Goal: Communication & Community: Answer question/provide support

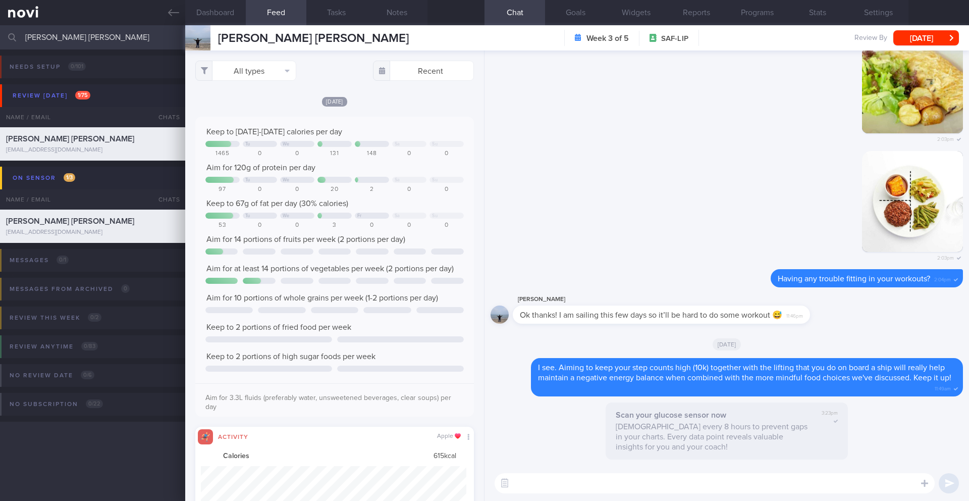
select select "9"
click at [95, 38] on input "[PERSON_NAME] [PERSON_NAME]" at bounding box center [484, 37] width 969 height 24
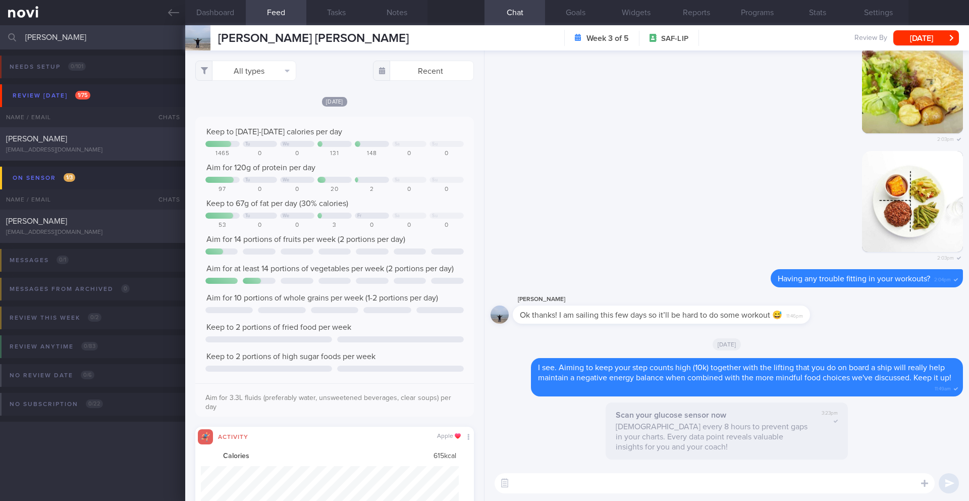
type input "[PERSON_NAME]"
click at [91, 148] on div "[EMAIL_ADDRESS][DOMAIN_NAME]" at bounding box center [92, 150] width 173 height 8
type input "30/9-1/10 SAF LIP"
type textarea "Short term target wt: 78kg (BMI 24.9) Long term target wt: 72kg (BMI 22.9) SUPP…"
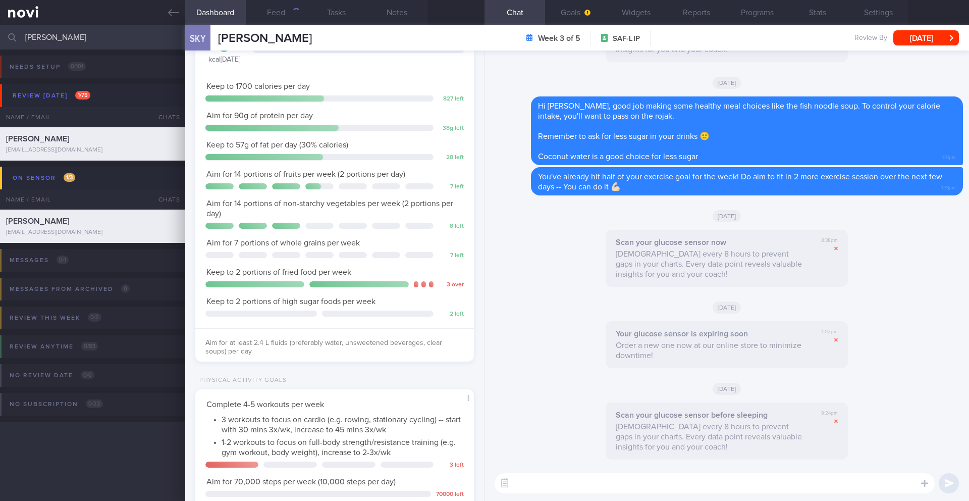
scroll to position [126, 253]
click at [573, 489] on textarea at bounding box center [715, 483] width 440 height 20
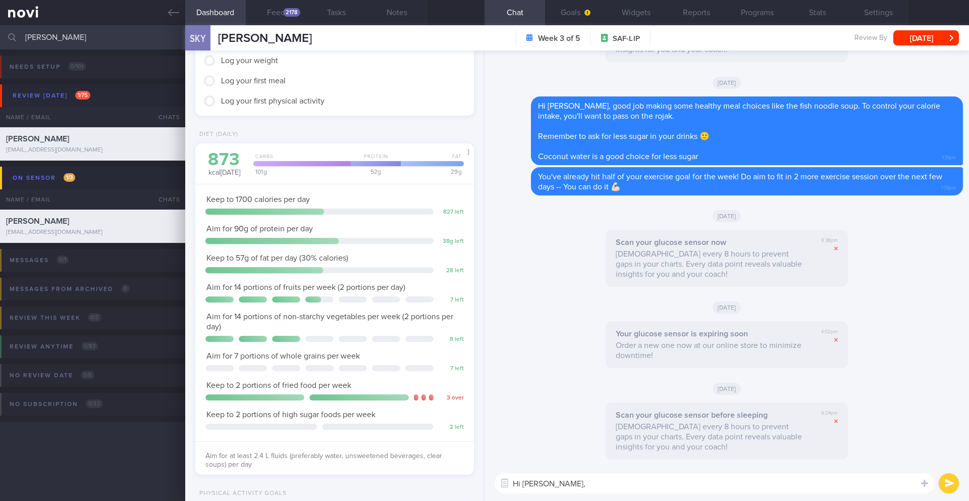
scroll to position [0, 0]
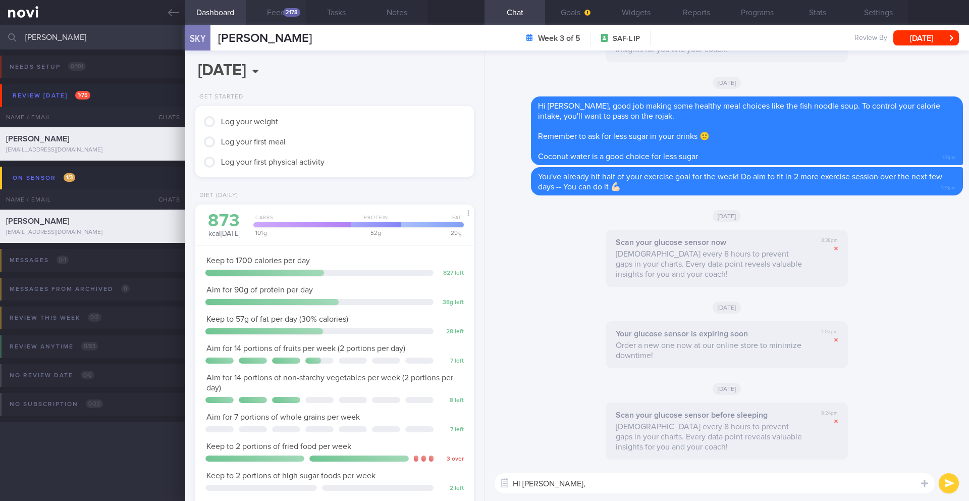
type textarea "Hi [PERSON_NAME],"
click at [282, 14] on button "Feed 2178" at bounding box center [276, 12] width 61 height 25
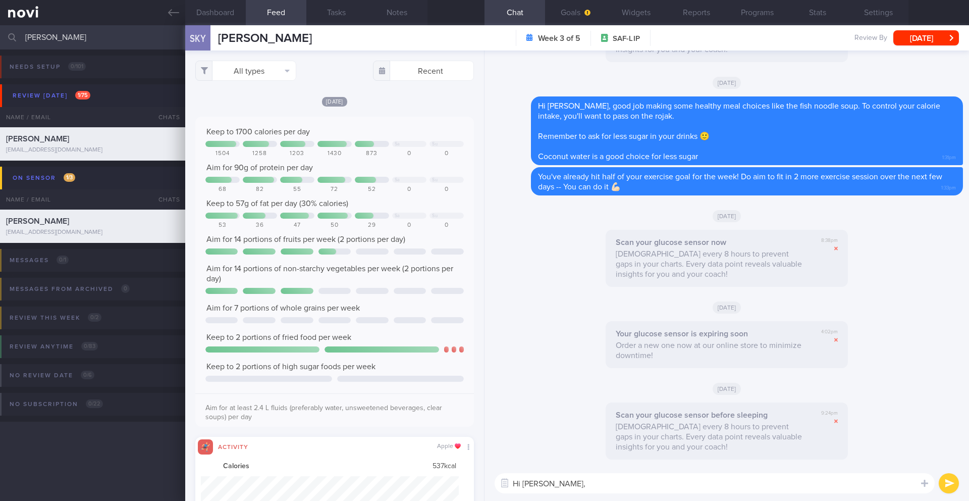
scroll to position [504579, 504385]
click at [221, 16] on button "Dashboard" at bounding box center [215, 12] width 61 height 25
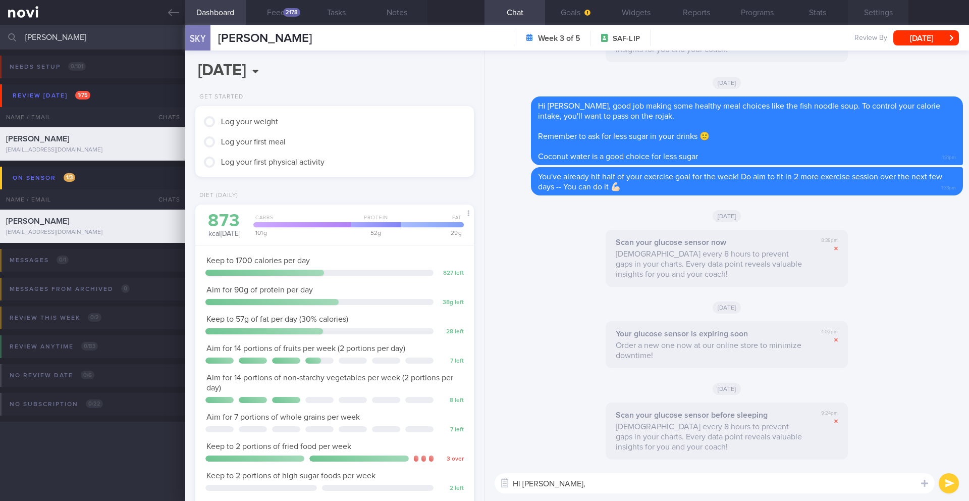
click at [877, 12] on button "Settings" at bounding box center [878, 12] width 61 height 25
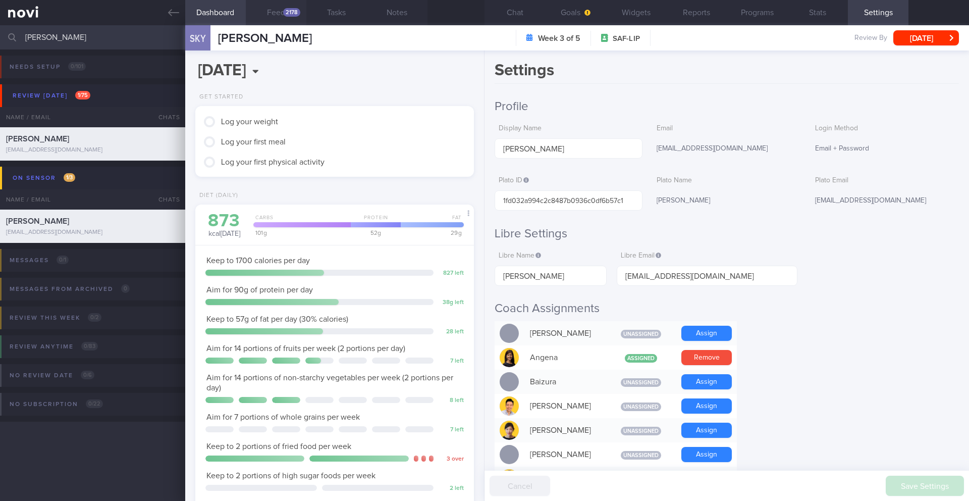
click at [280, 15] on button "Feed 2178" at bounding box center [276, 12] width 61 height 25
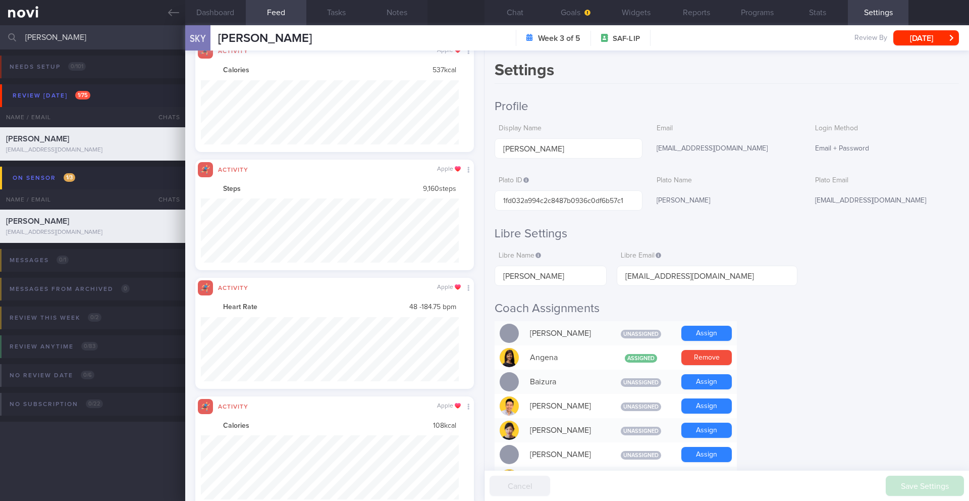
scroll to position [64, 258]
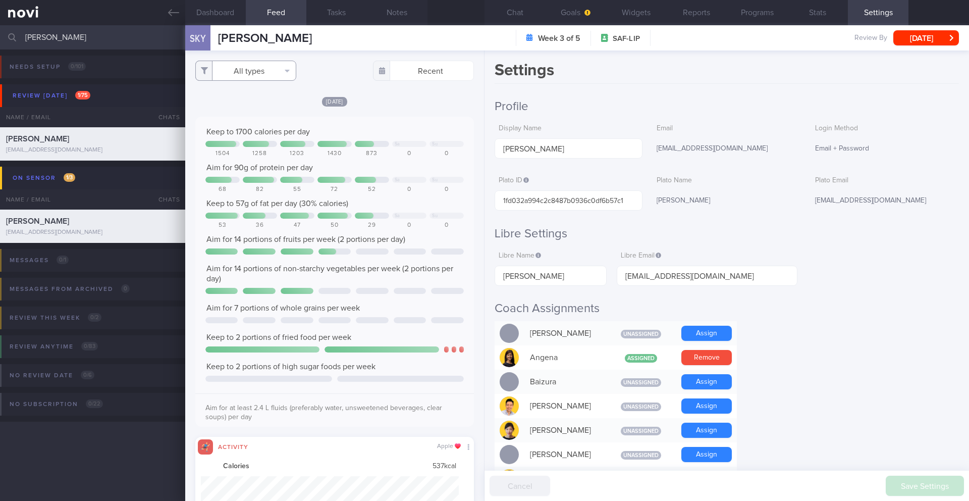
click at [260, 71] on button "All types" at bounding box center [245, 71] width 101 height 20
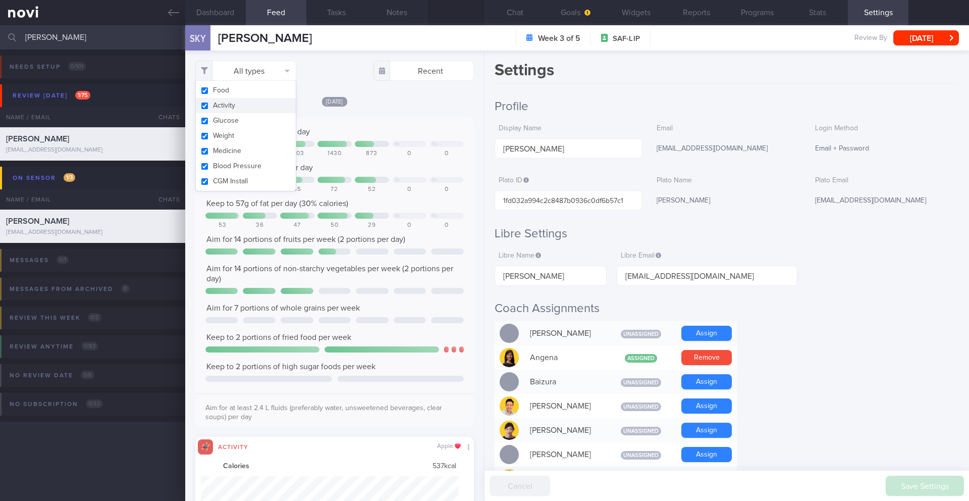
click at [233, 102] on button "Activity" at bounding box center [246, 105] width 100 height 15
checkbox input "false"
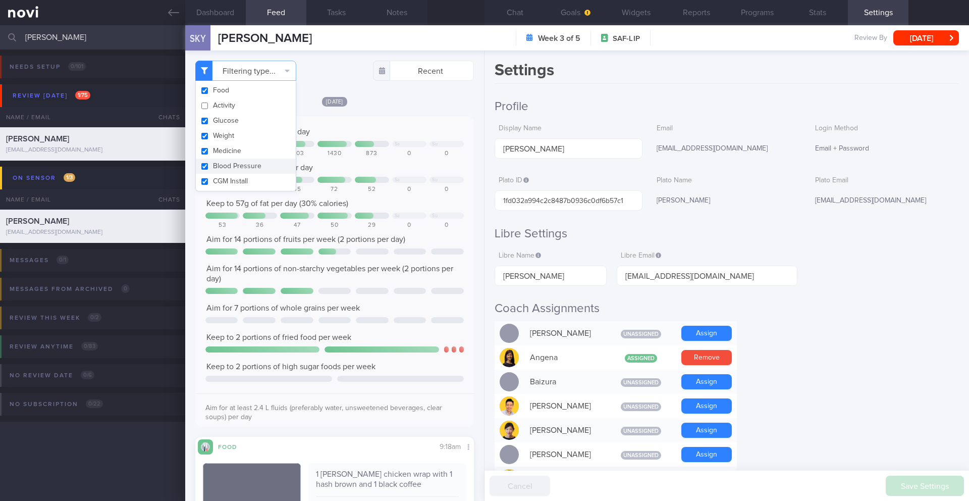
click at [447, 118] on div "Keep to 1700 calories per day Sa Su 1504 1258 1203 1430 873 0 0 Aim for 90g of …" at bounding box center [334, 272] width 279 height 310
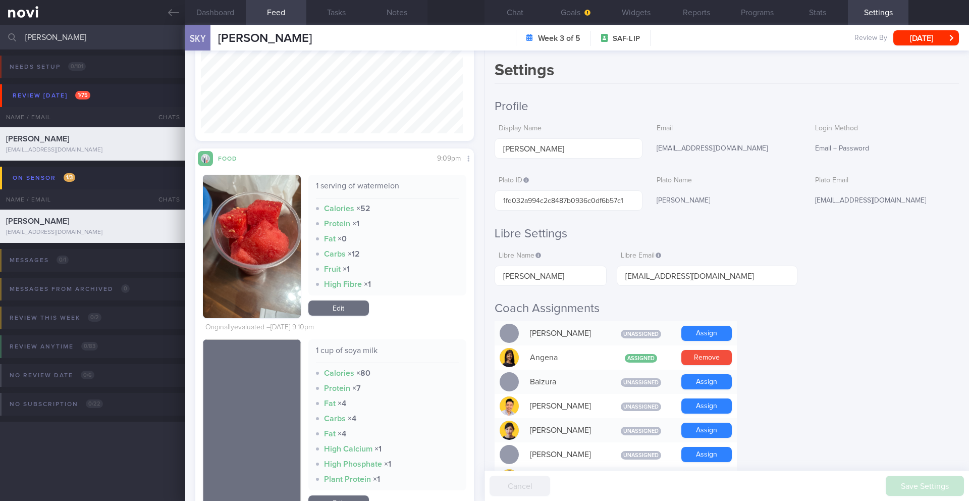
scroll to position [504478, 504381]
click at [519, 4] on button "Chat" at bounding box center [514, 12] width 61 height 25
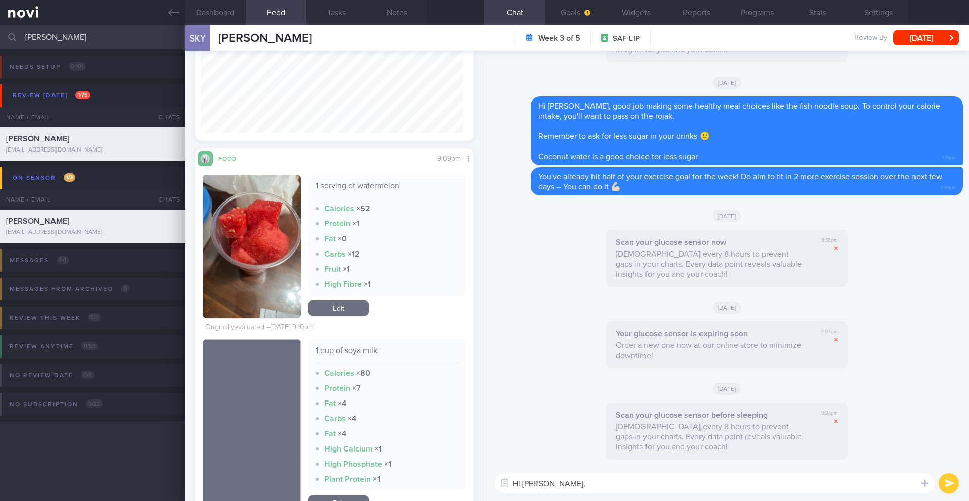
click at [597, 481] on textarea "Hi [PERSON_NAME]," at bounding box center [715, 483] width 440 height 20
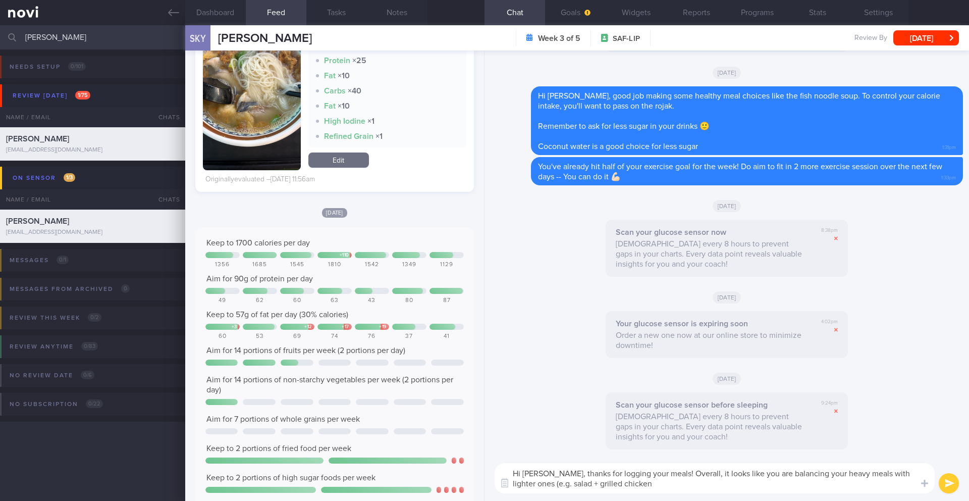
scroll to position [4257, 0]
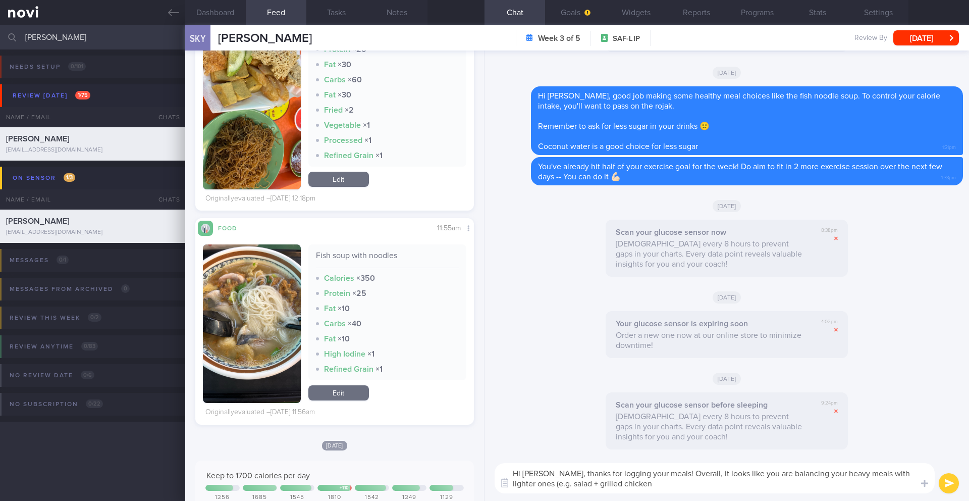
click at [246, 309] on button "button" at bounding box center [252, 323] width 98 height 158
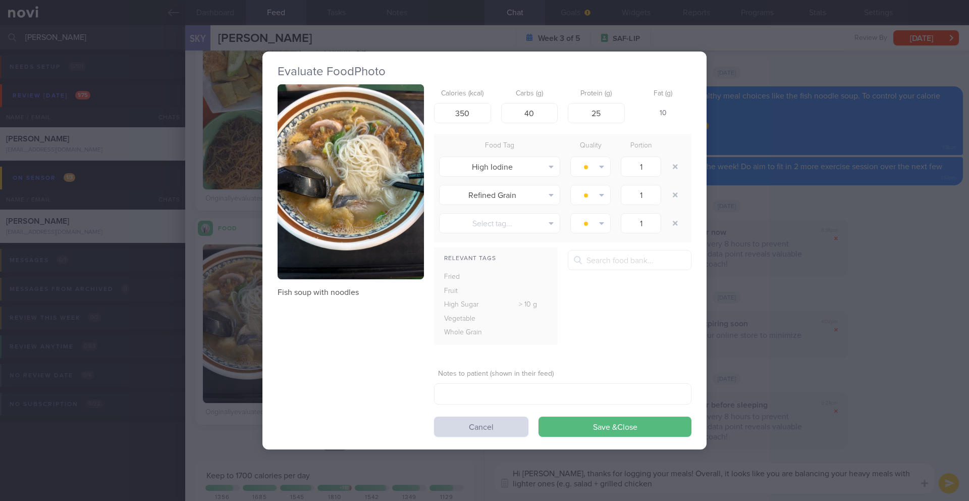
click at [357, 165] on button "button" at bounding box center [351, 181] width 146 height 195
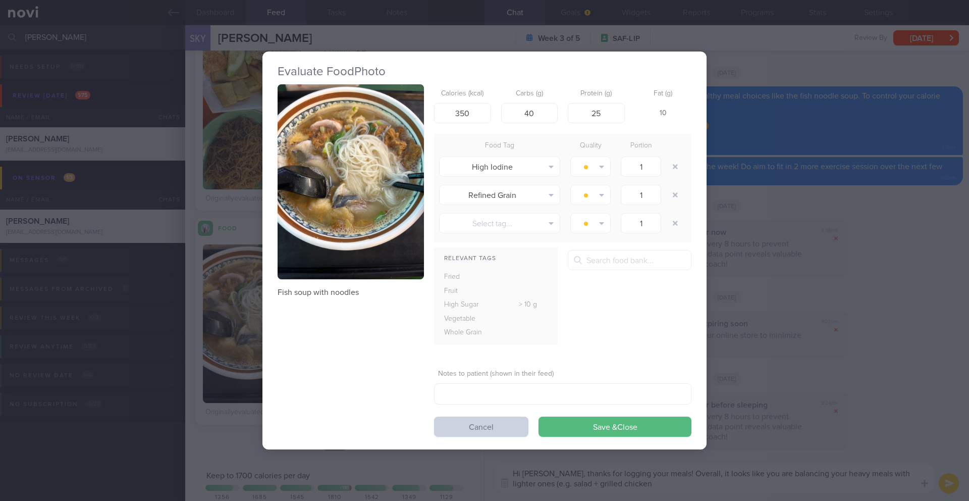
click at [477, 435] on button "Cancel" at bounding box center [481, 426] width 94 height 20
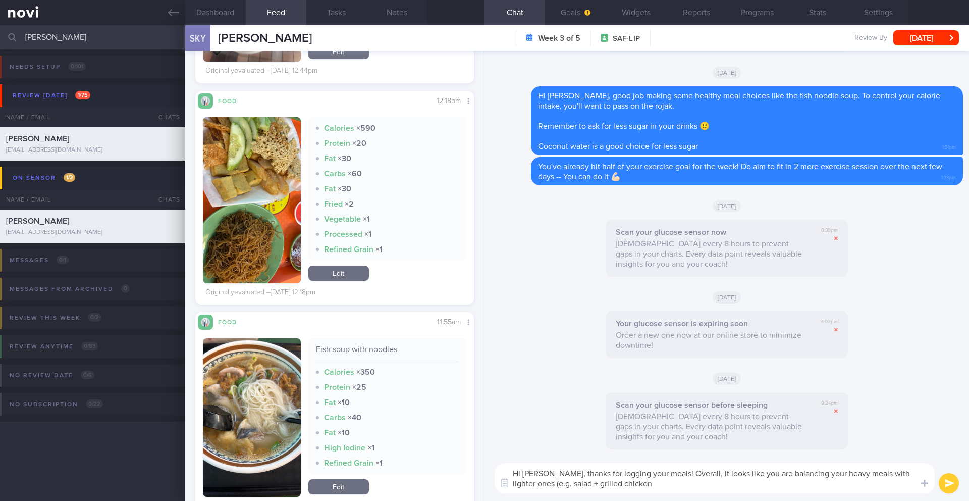
scroll to position [4165, 0]
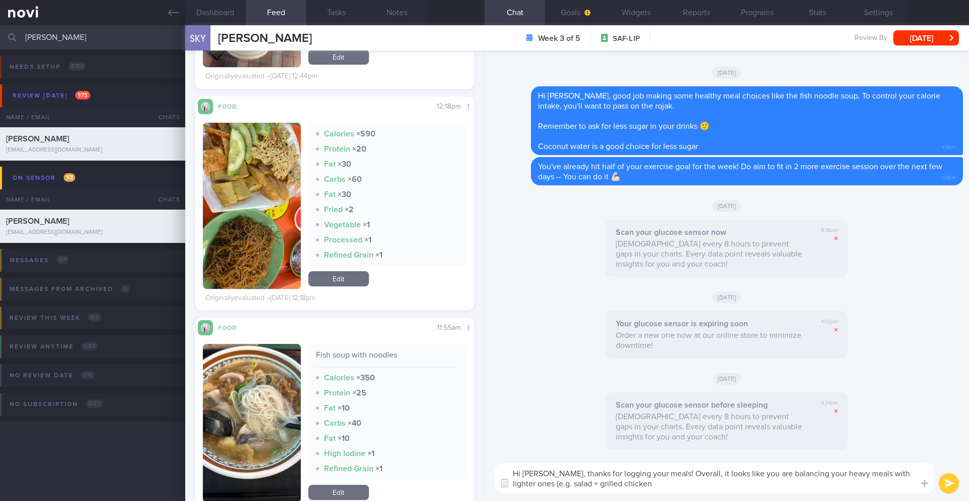
click at [849, 473] on textarea "Hi [PERSON_NAME], thanks for logging your meals! Overall, it looks like you are…" at bounding box center [715, 478] width 440 height 30
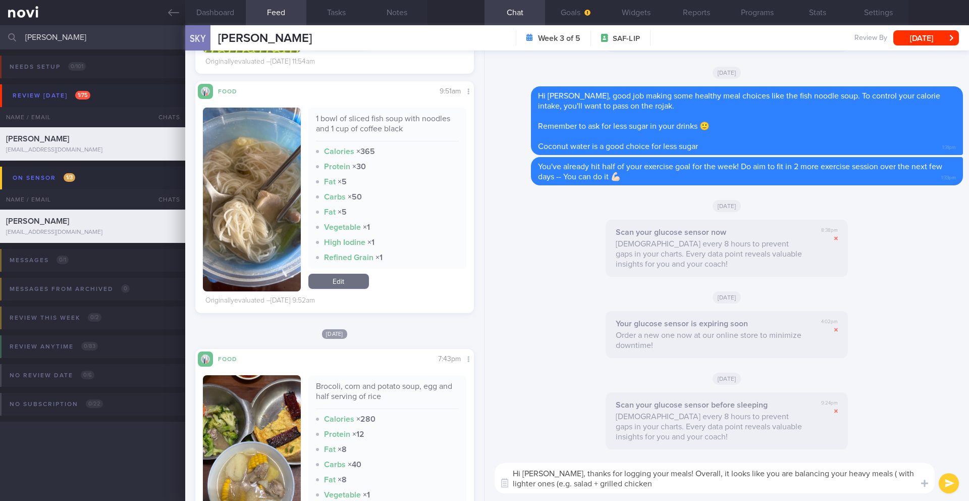
scroll to position [3052, 0]
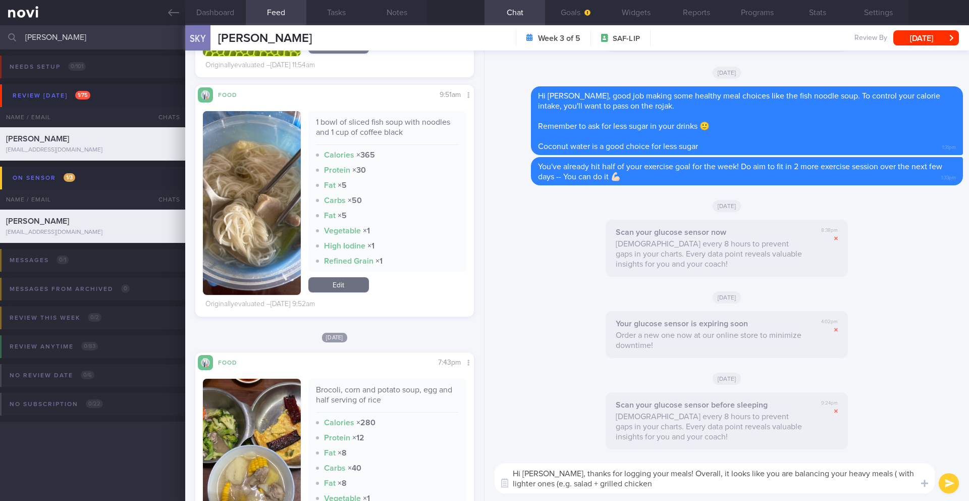
click at [529, 486] on textarea "Hi [PERSON_NAME], thanks for logging your meals! Overall, it looks like you are…" at bounding box center [715, 478] width 440 height 30
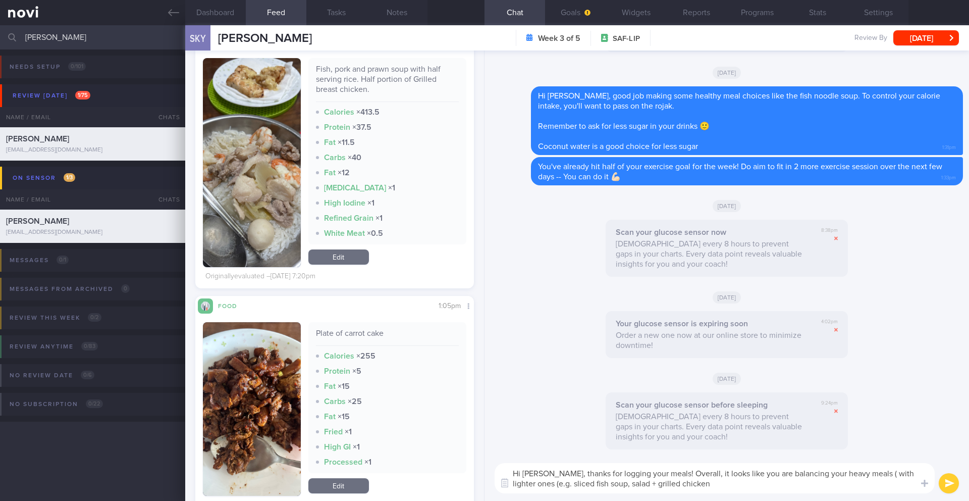
scroll to position [2360, 0]
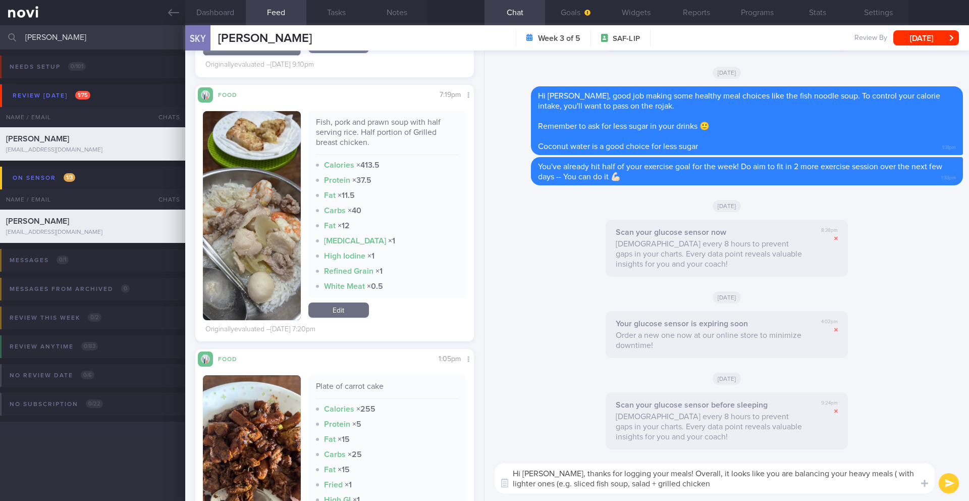
click at [855, 475] on textarea "Hi [PERSON_NAME], thanks for logging your meals! Overall, it looks like you are…" at bounding box center [715, 478] width 440 height 30
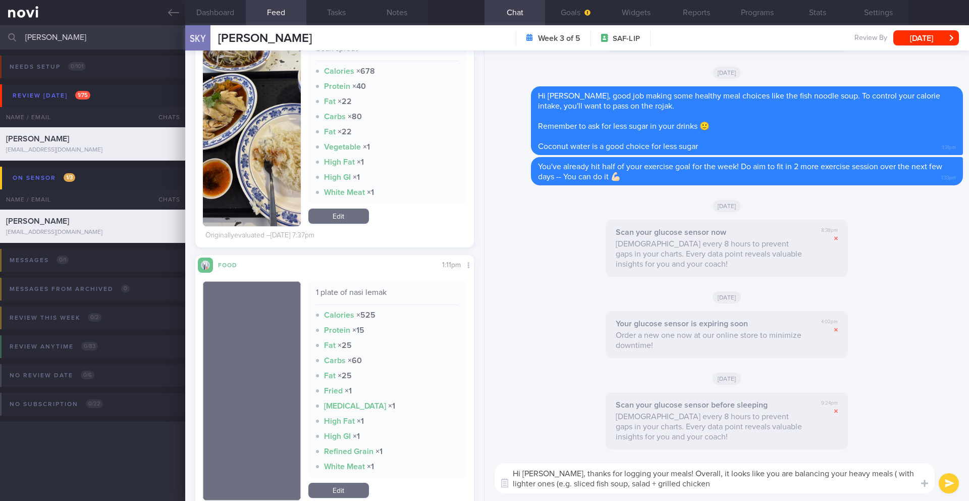
scroll to position [1223, 0]
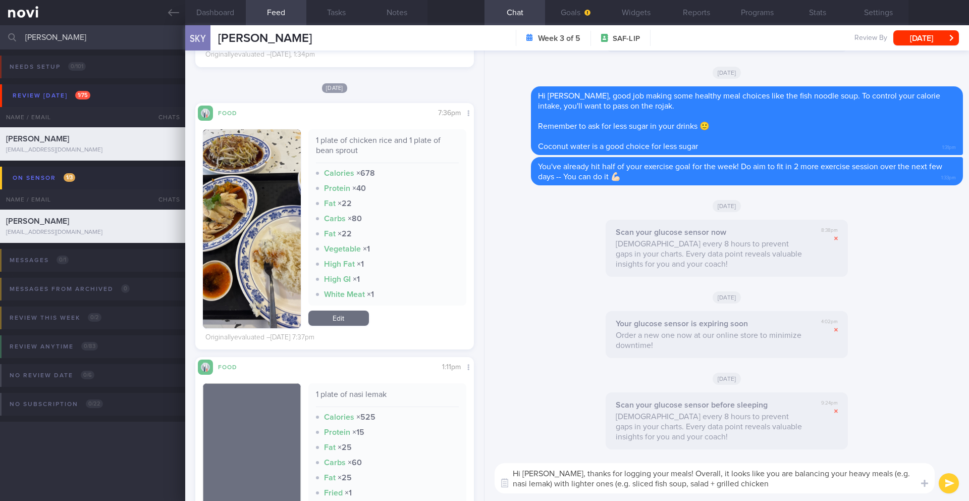
click at [804, 488] on textarea "Hi [PERSON_NAME], thanks for logging your meals! Overall, it looks like you are…" at bounding box center [715, 478] width 440 height 30
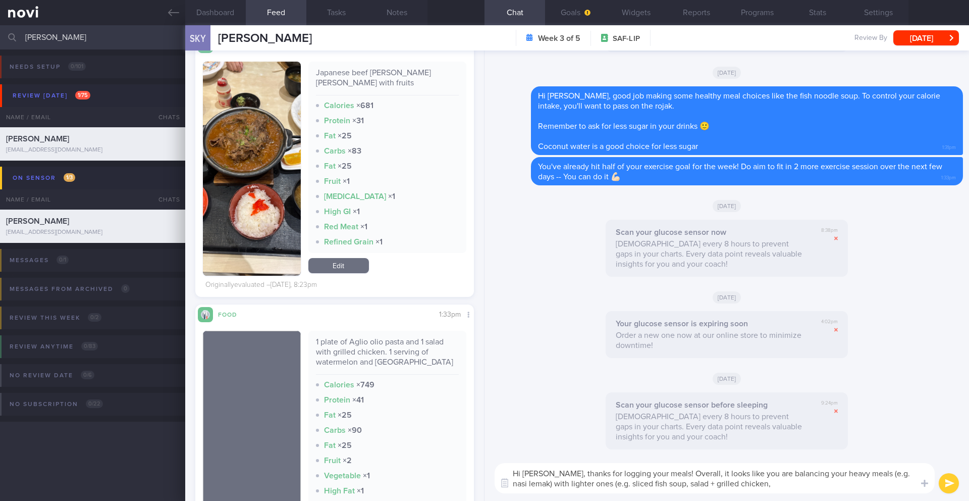
scroll to position [472, 0]
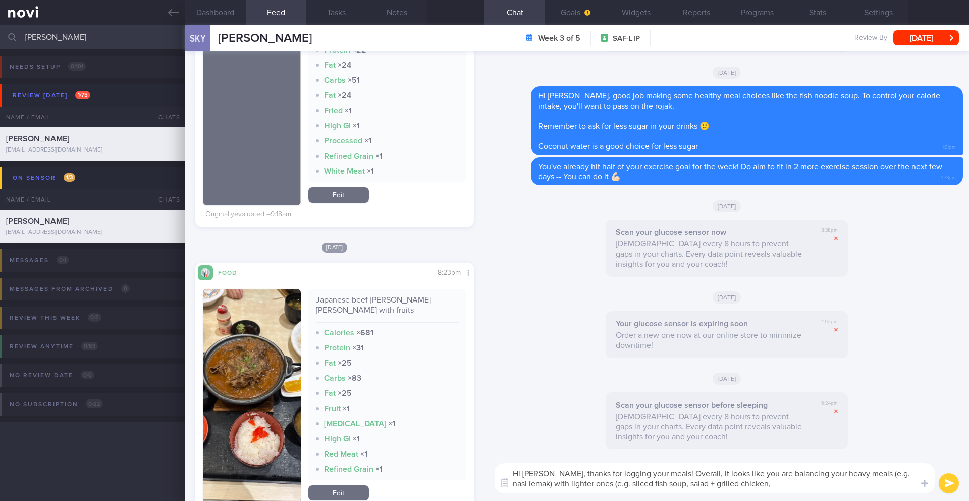
click at [909, 475] on textarea "Hi [PERSON_NAME], thanks for logging your meals! Overall, it looks like you are…" at bounding box center [715, 478] width 440 height 30
click at [914, 476] on textarea "Hi [PERSON_NAME], thanks for logging your meals! Overall, it looks like you are…" at bounding box center [715, 478] width 440 height 30
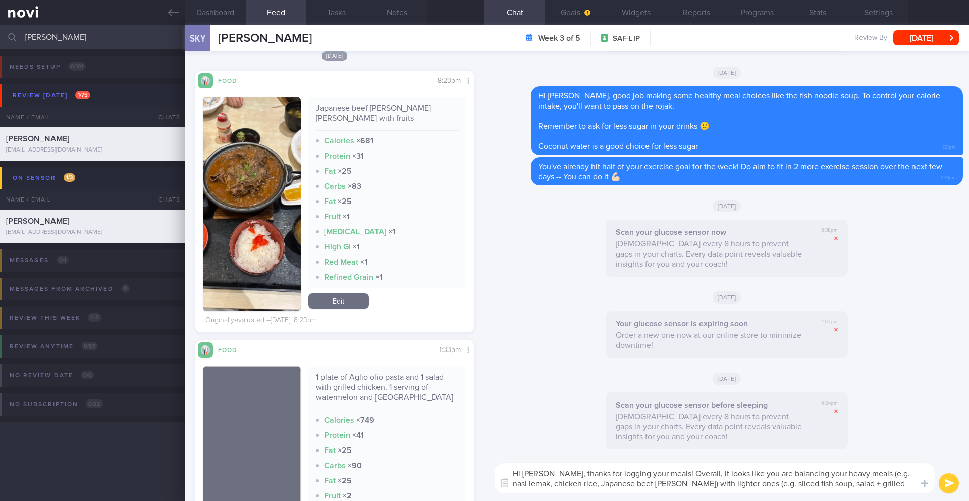
scroll to position [672, 0]
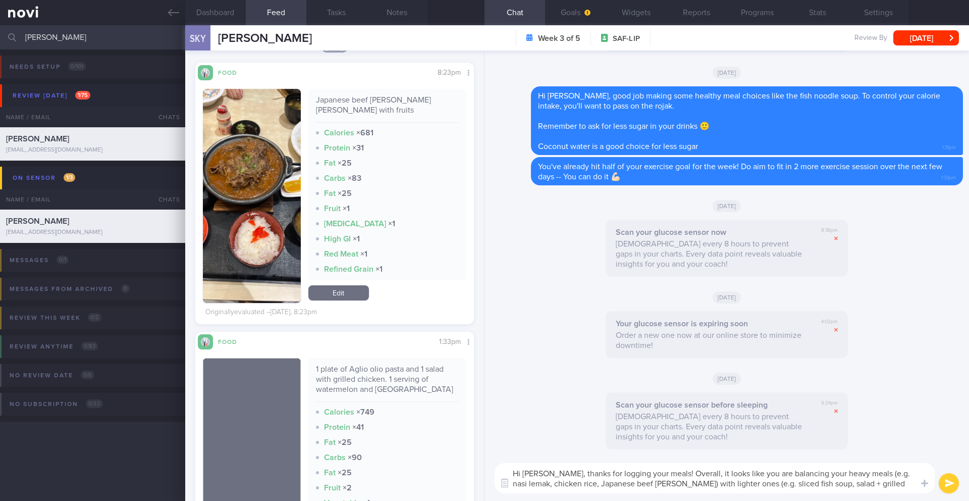
type textarea "Hi [PERSON_NAME], thanks for logging your meals! Overall, it looks like you are…"
drag, startPoint x: 315, startPoint y: 102, endPoint x: 444, endPoint y: 101, distance: 129.2
click at [444, 101] on div "Japanese beef [PERSON_NAME] [PERSON_NAME] with fruits" at bounding box center [387, 109] width 143 height 28
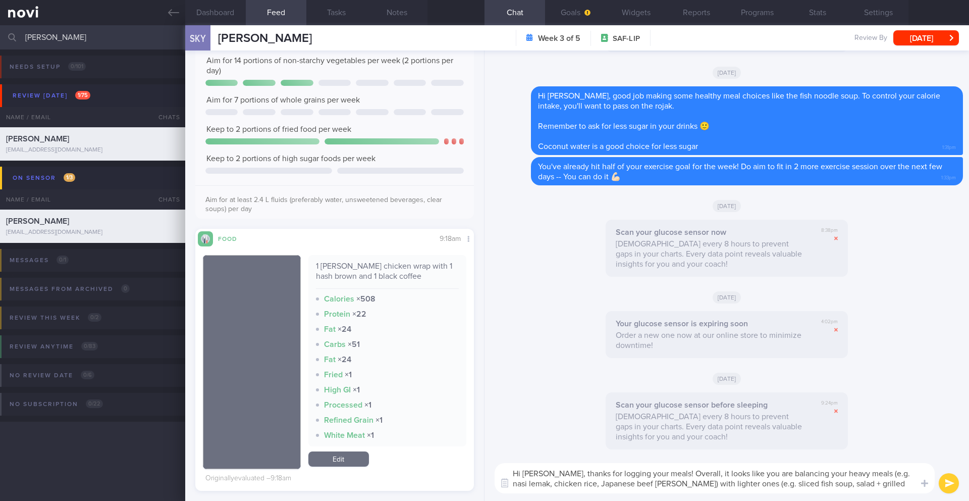
scroll to position [0, 0]
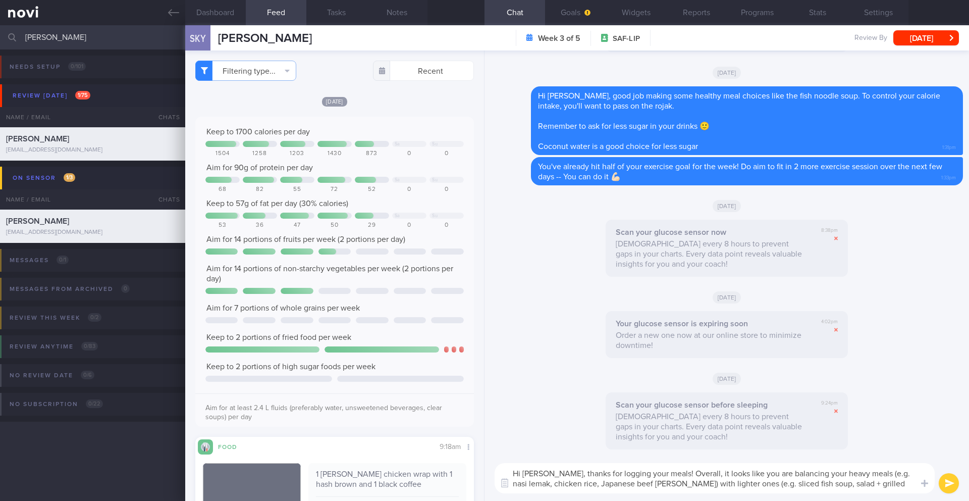
click at [862, 486] on textarea "Hi [PERSON_NAME], thanks for logging your meals! Overall, it looks like you are…" at bounding box center [715, 478] width 440 height 30
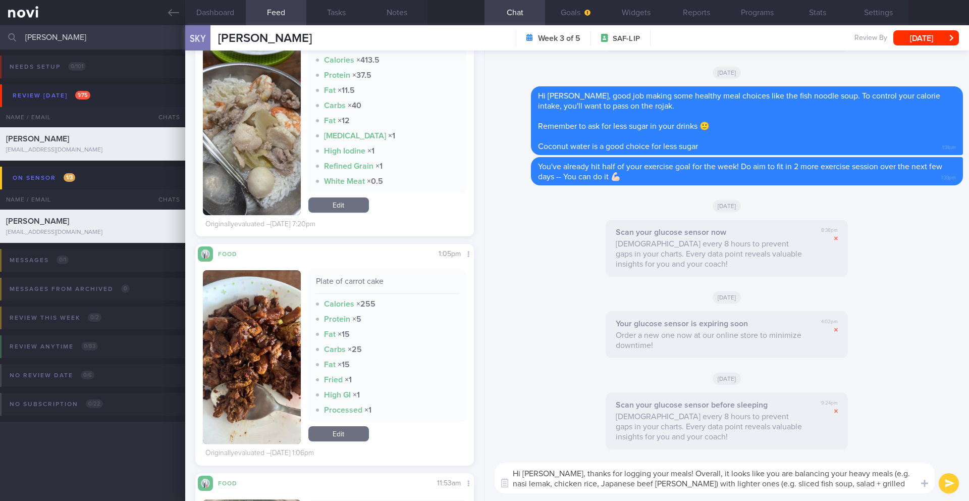
scroll to position [2233, 0]
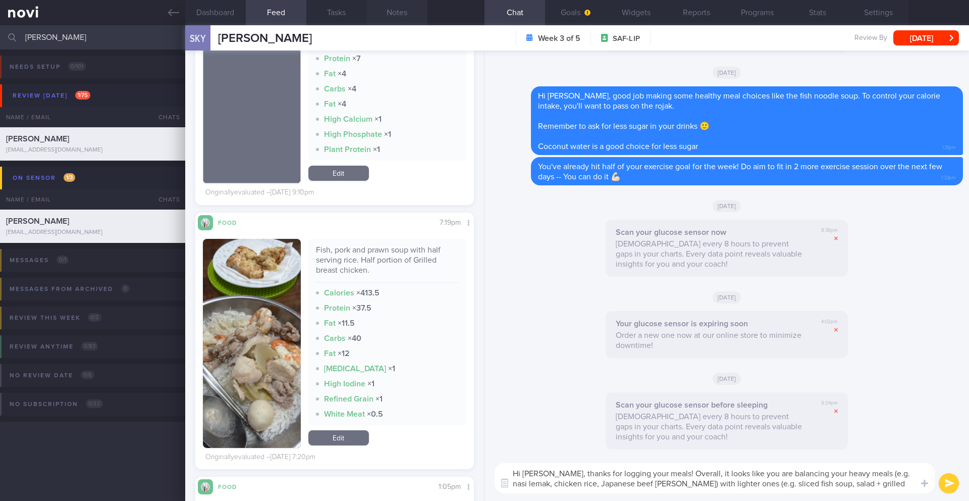
click at [393, 15] on button "Notes" at bounding box center [397, 12] width 61 height 25
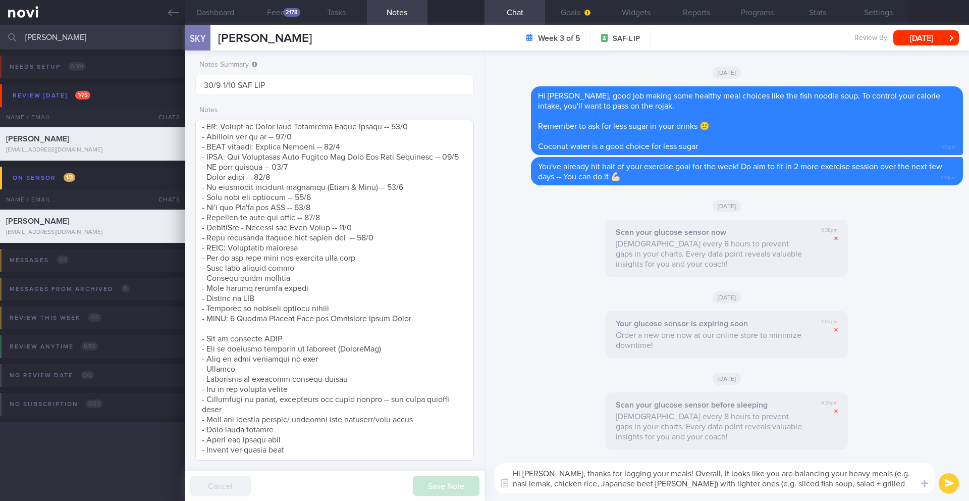
scroll to position [64, 0]
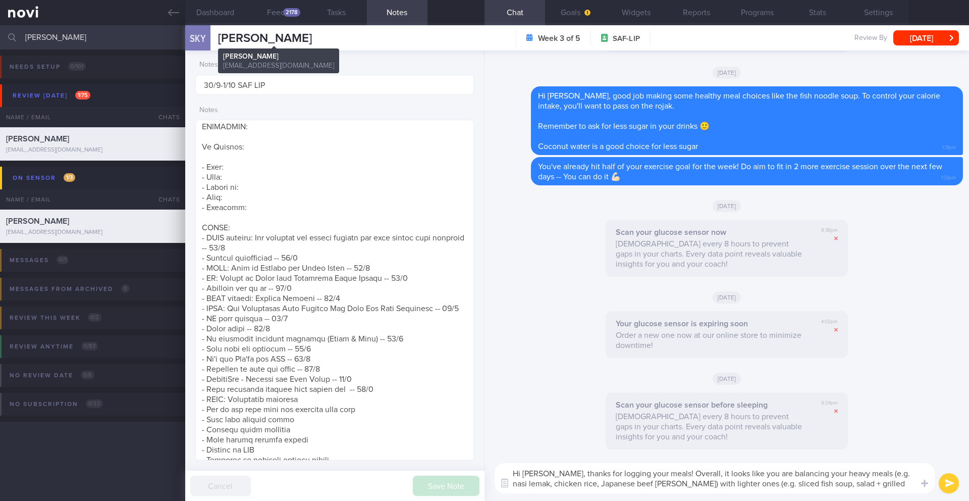
drag, startPoint x: 326, startPoint y: 39, endPoint x: 217, endPoint y: 32, distance: 109.2
click at [217, 32] on div "SKY [PERSON_NAME] [PERSON_NAME] [PERSON_NAME] [EMAIL_ADDRESS][DOMAIN_NAME] Week…" at bounding box center [577, 37] width 784 height 25
copy span "[PERSON_NAME]"
click at [261, 157] on textarea at bounding box center [334, 290] width 279 height 341
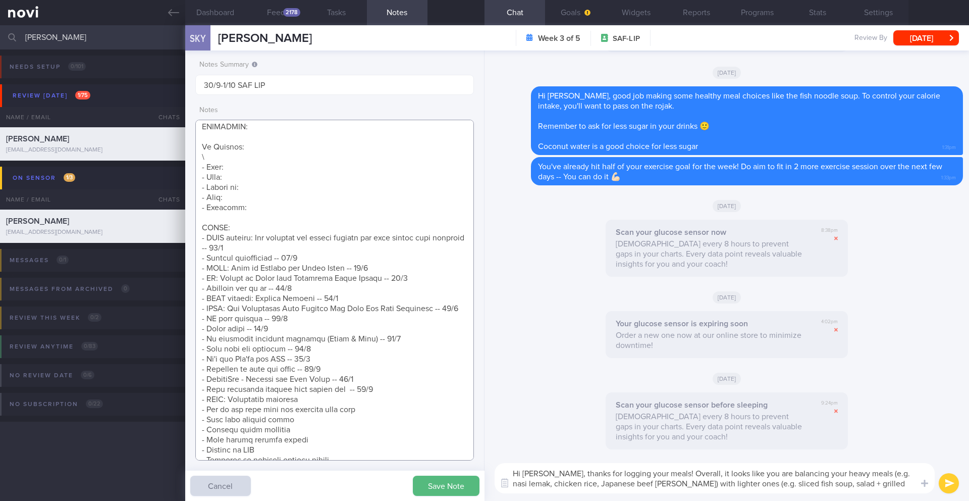
paste textarea "Regular Army"
click at [253, 168] on textarea at bounding box center [334, 290] width 279 height 341
drag, startPoint x: 204, startPoint y: 159, endPoint x: 195, endPoint y: 158, distance: 8.6
click at [195, 158] on textarea at bounding box center [334, 290] width 279 height 341
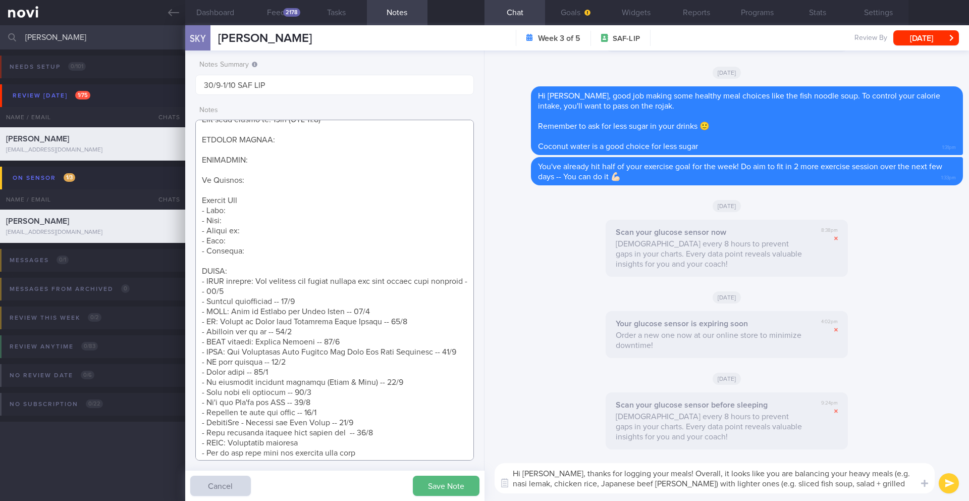
scroll to position [27, 0]
click at [260, 209] on textarea at bounding box center [334, 290] width 279 height 341
click at [260, 202] on textarea at bounding box center [334, 290] width 279 height 341
click at [248, 218] on textarea at bounding box center [334, 290] width 279 height 341
type textarea "Short term target wt: 78kg (BMI 24.9) Long term target wt: 72kg (BMI 22.9) SUPP…"
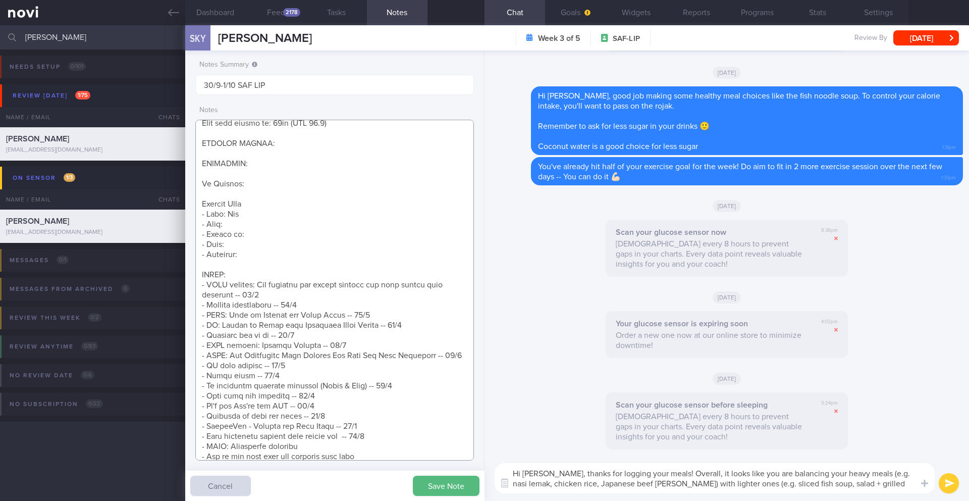
scroll to position [2233, 0]
click at [654, 476] on textarea "Hi [PERSON_NAME], thanks for logging your meals! Overall, it looks like you are…" at bounding box center [715, 478] width 440 height 30
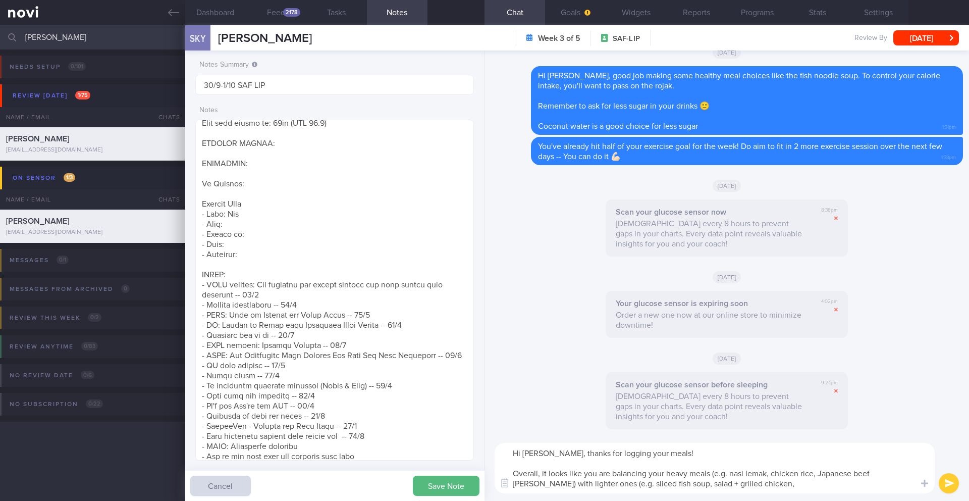
click at [794, 481] on textarea "Hi [PERSON_NAME], thanks for logging your meals! Overall, it looks like you are…" at bounding box center [715, 468] width 440 height 50
drag, startPoint x: 613, startPoint y: 475, endPoint x: 666, endPoint y: 473, distance: 53.0
click at [666, 473] on textarea "Hi [PERSON_NAME], thanks for logging your meals! Overall, it looks like you are…" at bounding box center [715, 468] width 440 height 50
drag, startPoint x: 530, startPoint y: 483, endPoint x: 492, endPoint y: 482, distance: 38.4
click at [492, 482] on div "Hi [PERSON_NAME], thanks for logging your meals! Overall, it looks like you are…" at bounding box center [726, 468] width 484 height 66
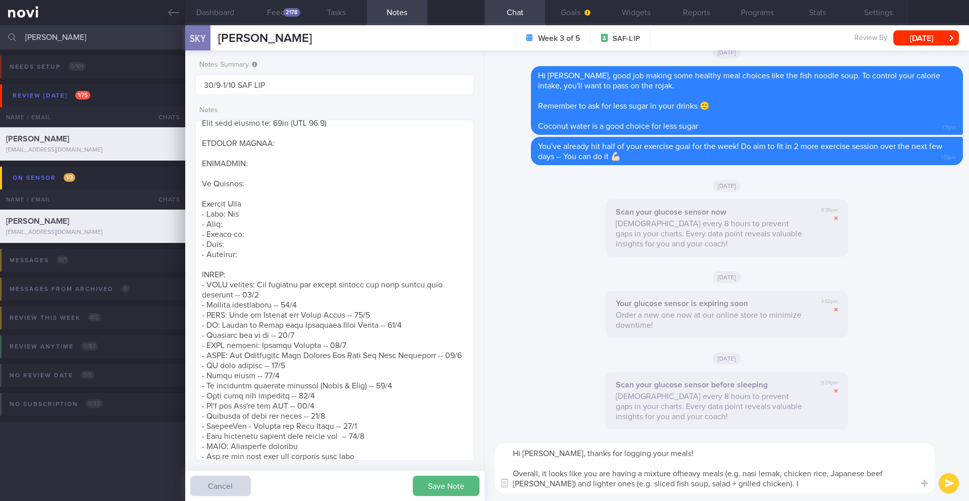
click at [680, 473] on textarea "Hi [PERSON_NAME], thanks for logging your meals! Overall, it looks like you are…" at bounding box center [715, 468] width 440 height 50
click at [741, 485] on textarea "Hi [PERSON_NAME], thanks for logging your meals! Overall, it looks like you are…" at bounding box center [715, 468] width 440 height 50
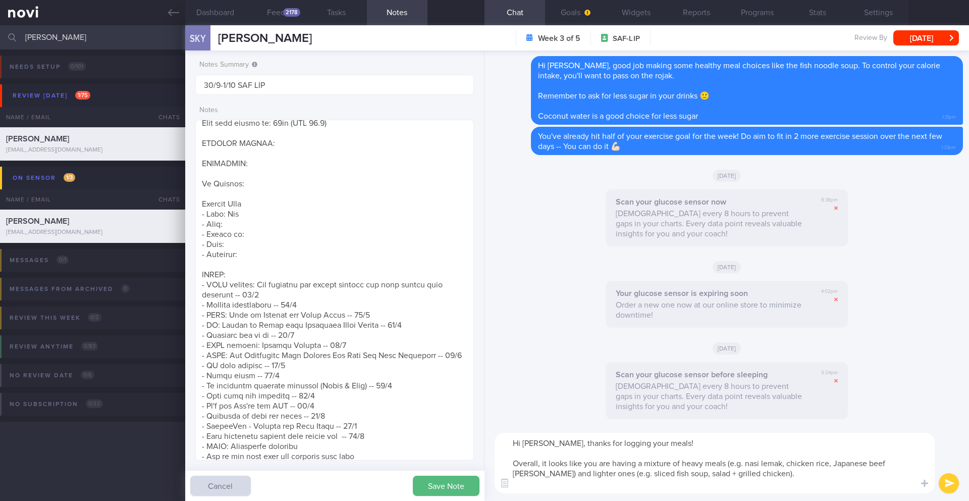
scroll to position [0, 0]
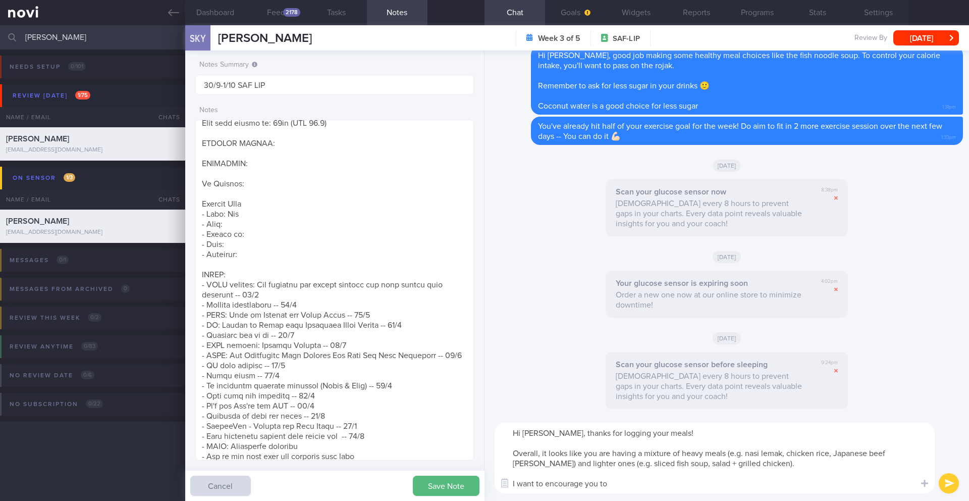
paste textarea "Making healthier food choices provides better nutritional variety and quality, …"
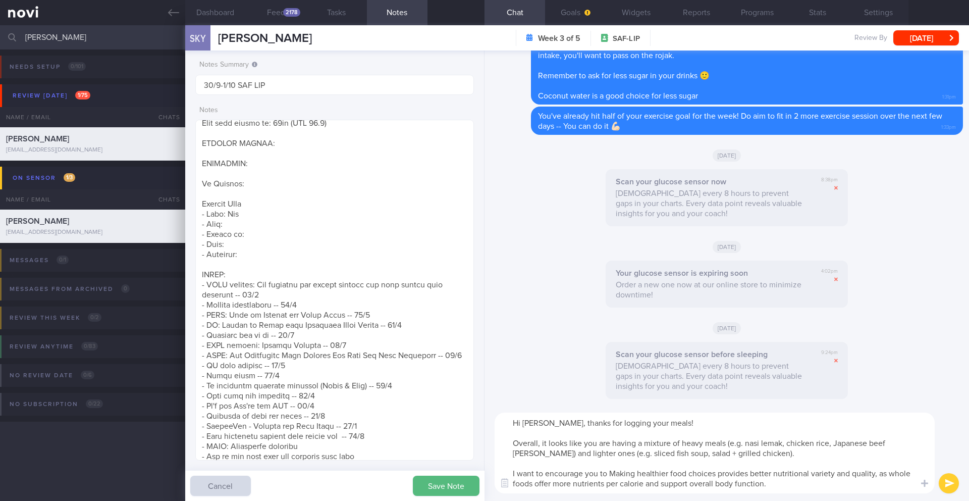
click at [613, 474] on textarea "Hi [PERSON_NAME], thanks for logging your meals! Overall, it looks like you are…" at bounding box center [715, 452] width 440 height 81
click at [716, 475] on textarea "Hi [PERSON_NAME], thanks for logging your meals! Overall, it looks like you are…" at bounding box center [715, 452] width 440 height 81
click at [726, 473] on textarea "Hi [PERSON_NAME], thanks for logging your meals! Overall, it looks like you are…" at bounding box center [715, 452] width 440 height 81
drag, startPoint x: 841, startPoint y: 484, endPoint x: 490, endPoint y: 474, distance: 351.4
click at [490, 474] on div "Hi [PERSON_NAME], thanks for logging your meals! Overall, it looks like you are…" at bounding box center [726, 453] width 484 height 96
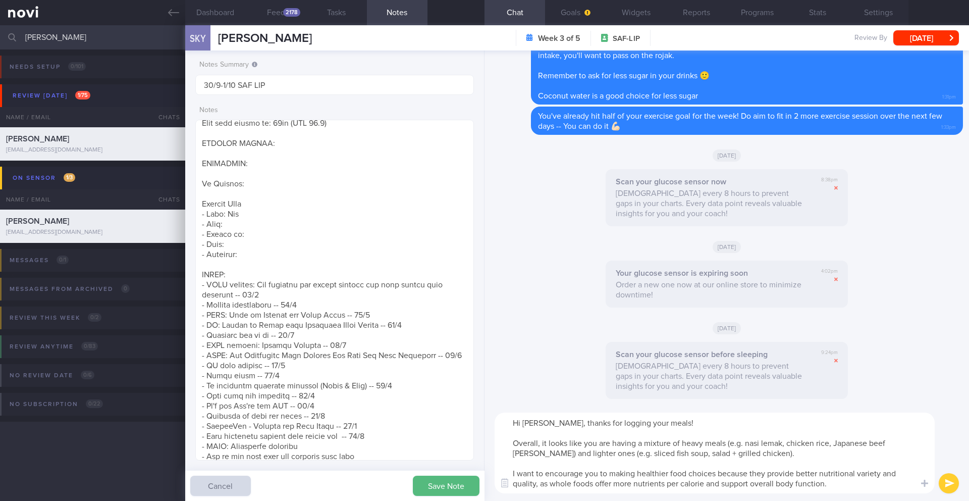
paste textarea "encourage you to focus on making healthier food choices because they provide be…"
type textarea "Hi [PERSON_NAME], thanks for logging your meals! Overall, it looks like you are…"
click at [948, 482] on button "submit" at bounding box center [949, 483] width 20 height 20
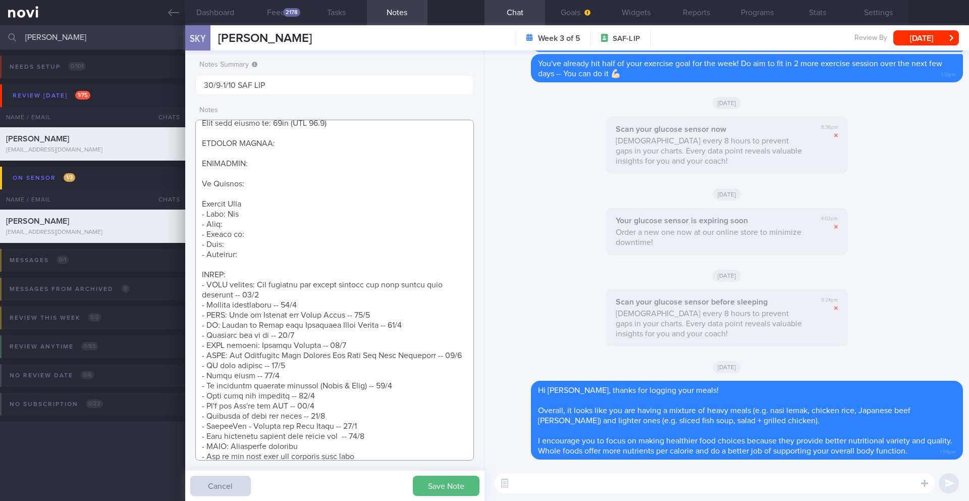
click at [428, 341] on textarea at bounding box center [334, 290] width 279 height 341
click at [389, 446] on textarea at bounding box center [334, 290] width 279 height 341
click at [252, 235] on textarea at bounding box center [334, 290] width 279 height 341
paste textarea "Married with a [DEMOGRAPHIC_DATA] Mom buys groceries and cooks 3x/wk"
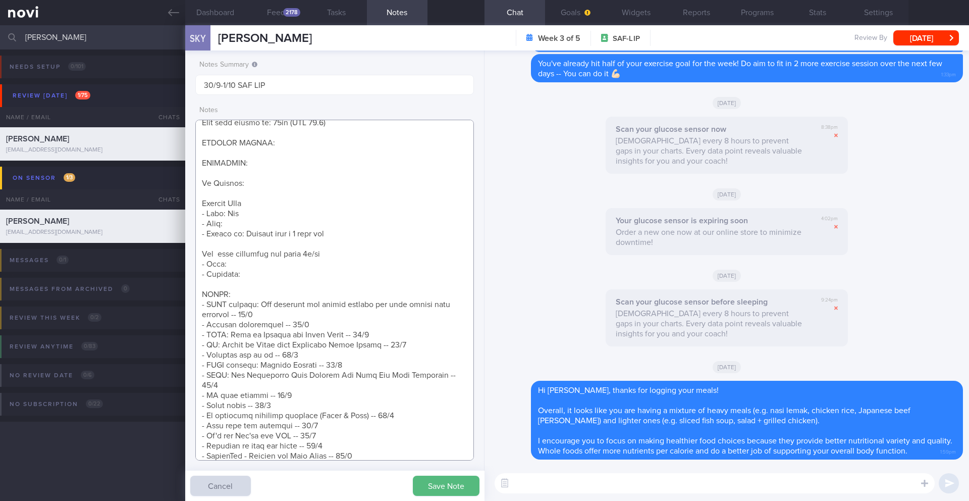
click at [201, 257] on textarea at bounding box center [334, 290] width 279 height 341
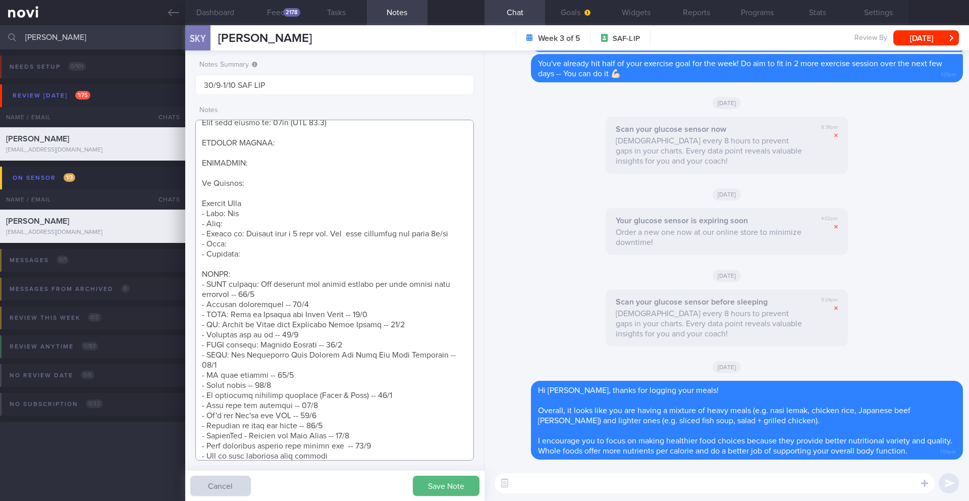
click at [252, 213] on textarea at bounding box center [334, 290] width 279 height 341
click at [252, 226] on textarea at bounding box center [334, 290] width 279 height 341
click at [247, 251] on textarea at bounding box center [334, 290] width 279 height 341
paste textarea "Mostly eats out Snacks: candies (Hacks, Japanese milk candy), nuts Prefers: Wes…"
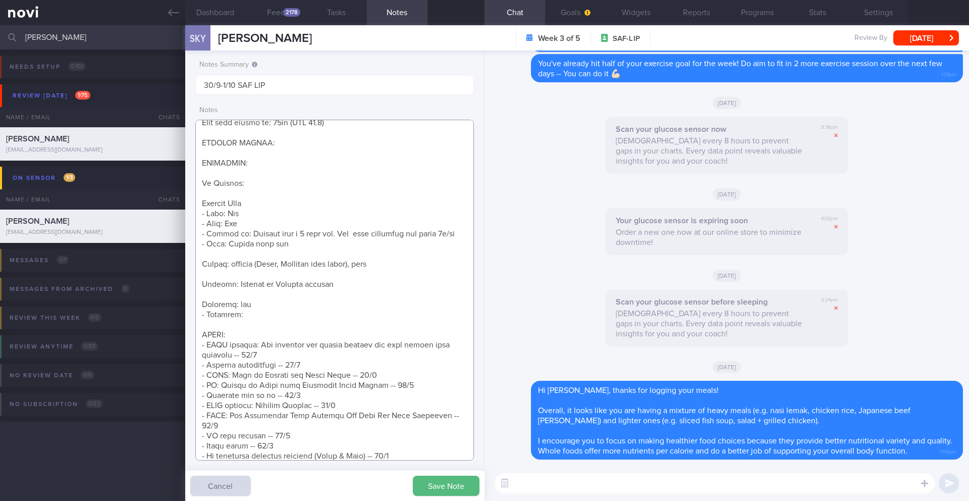
click at [202, 275] on textarea at bounding box center [334, 290] width 279 height 341
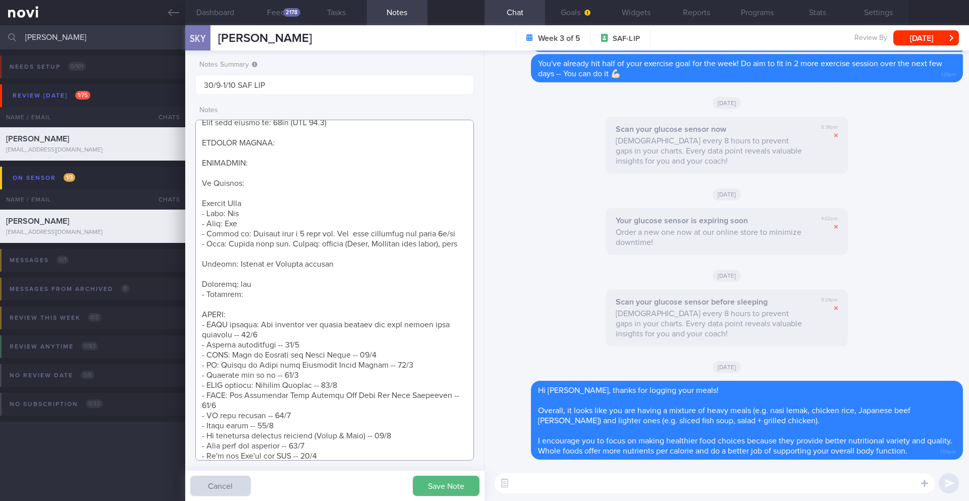
click at [206, 283] on textarea at bounding box center [334, 290] width 279 height 341
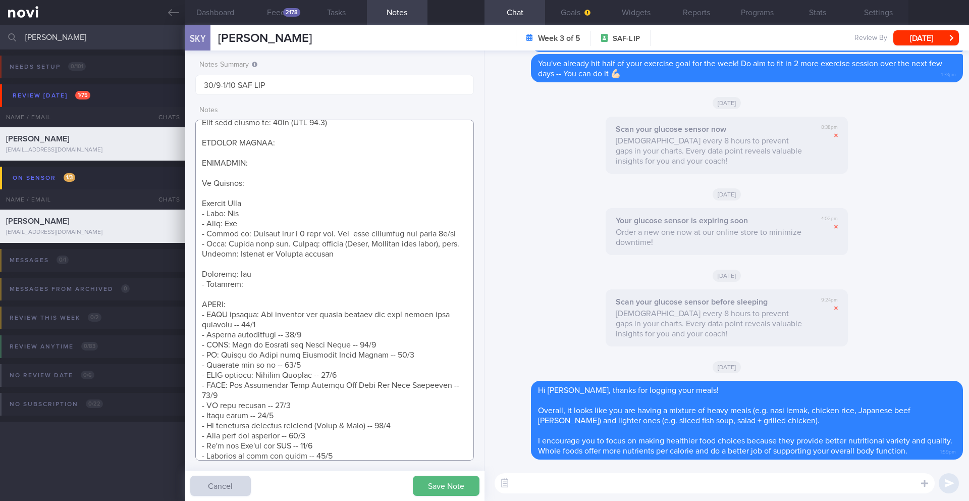
click at [206, 286] on textarea at bounding box center [334, 290] width 279 height 341
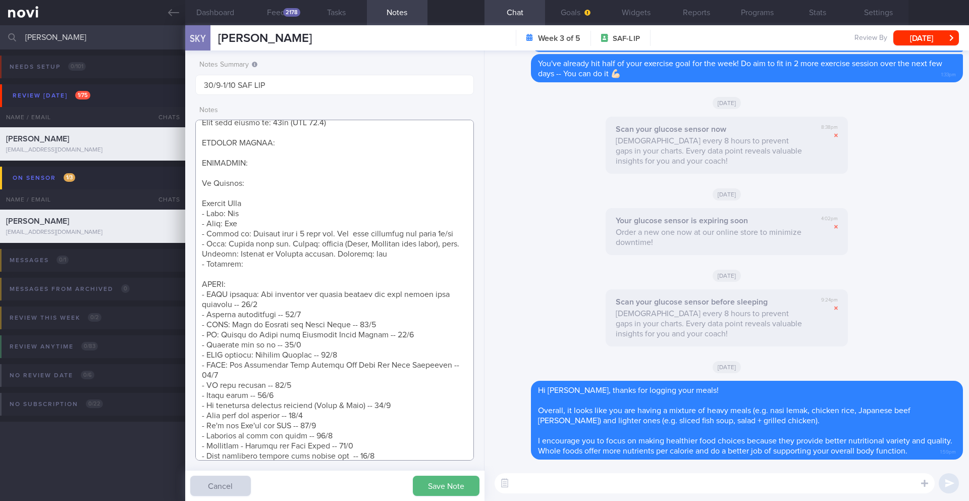
click at [255, 281] on textarea at bounding box center [334, 290] width 279 height 341
click at [258, 276] on textarea at bounding box center [334, 290] width 279 height 341
paste textarea "Fitness tracker: Apple Watch Current average step count: 8567 Currently: Runs 3…"
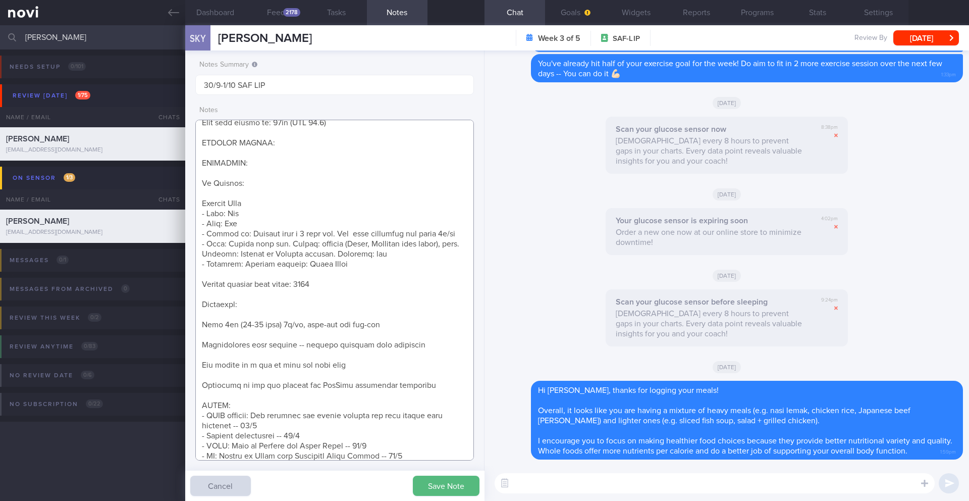
click at [203, 293] on textarea at bounding box center [334, 290] width 279 height 341
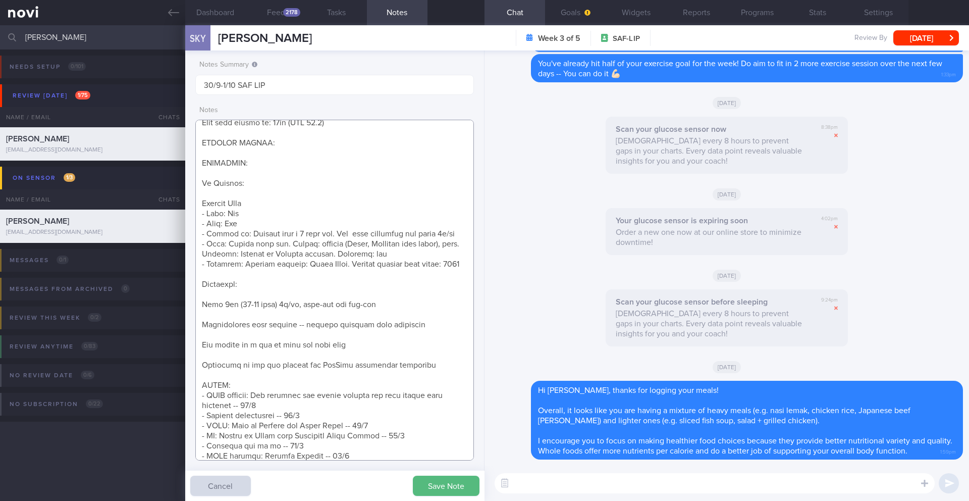
click at [202, 304] on textarea at bounding box center [334, 290] width 279 height 341
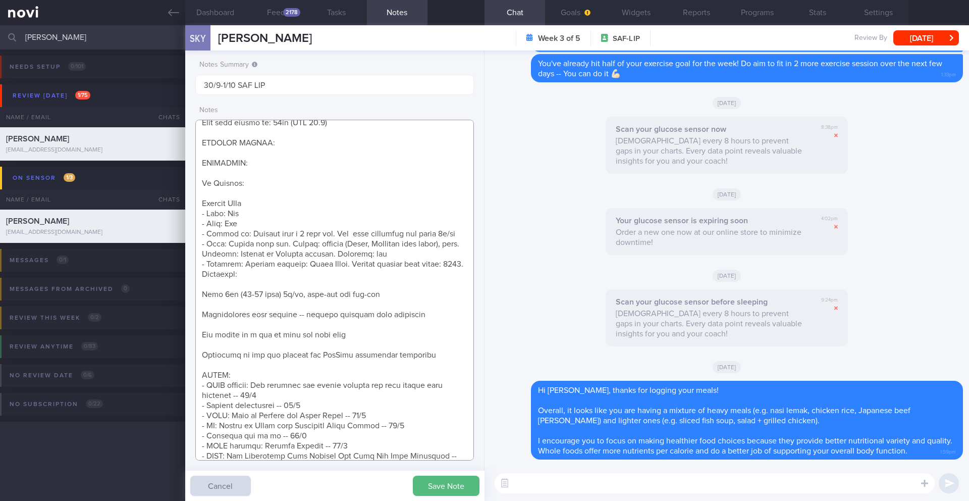
click at [204, 307] on textarea at bounding box center [334, 290] width 279 height 341
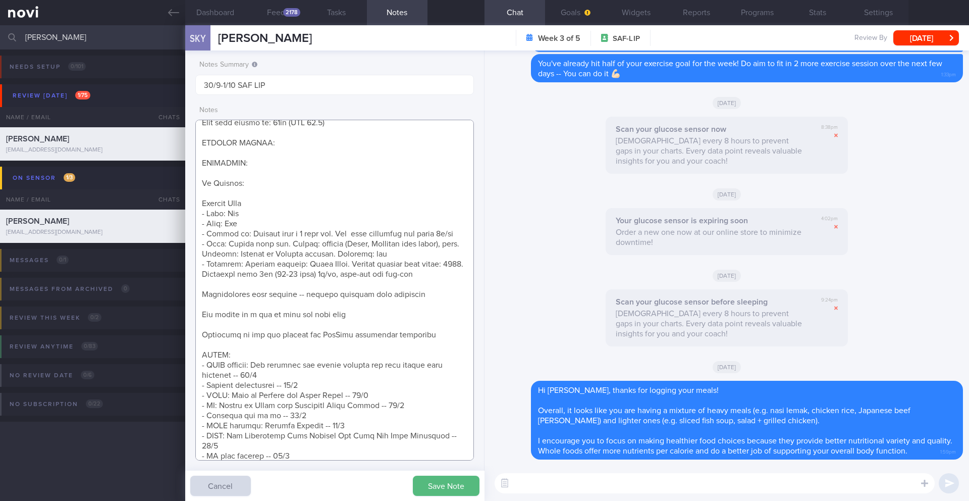
click at [203, 305] on textarea at bounding box center [334, 290] width 279 height 341
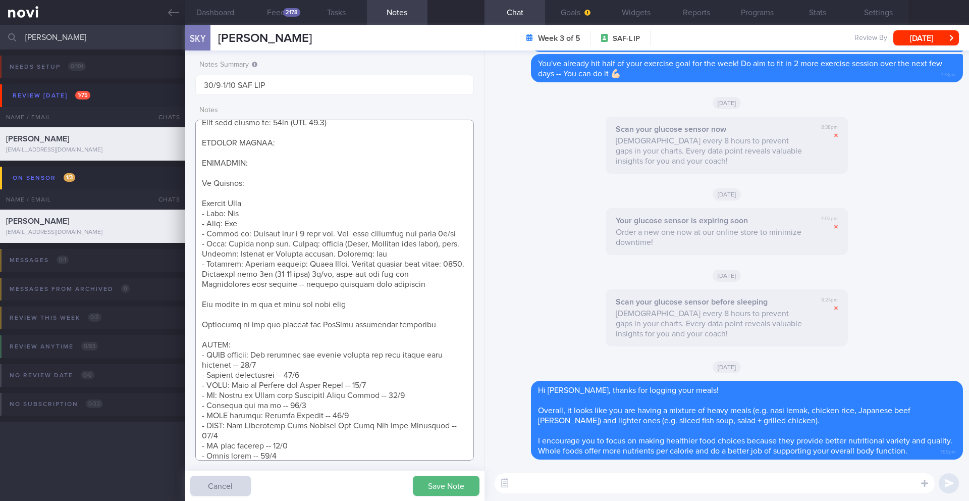
click at [202, 311] on textarea at bounding box center [334, 290] width 279 height 341
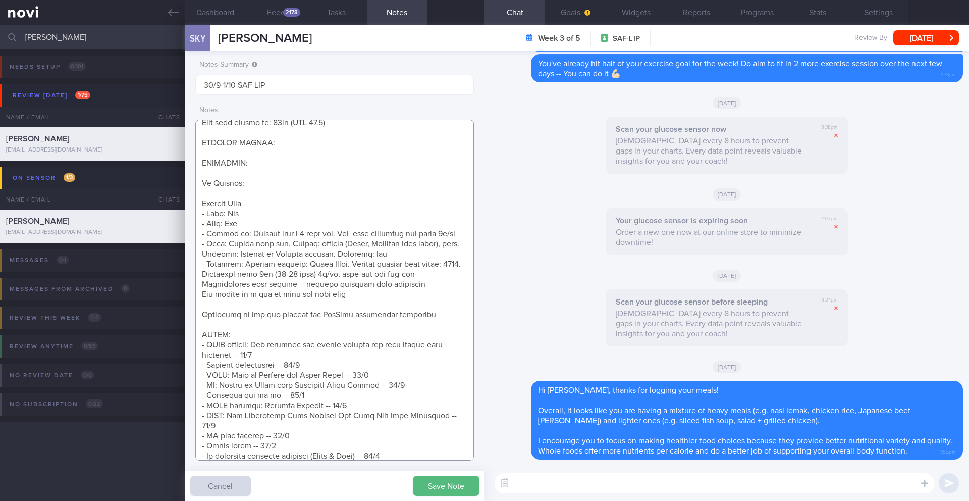
click at [202, 320] on textarea at bounding box center [334, 290] width 279 height 341
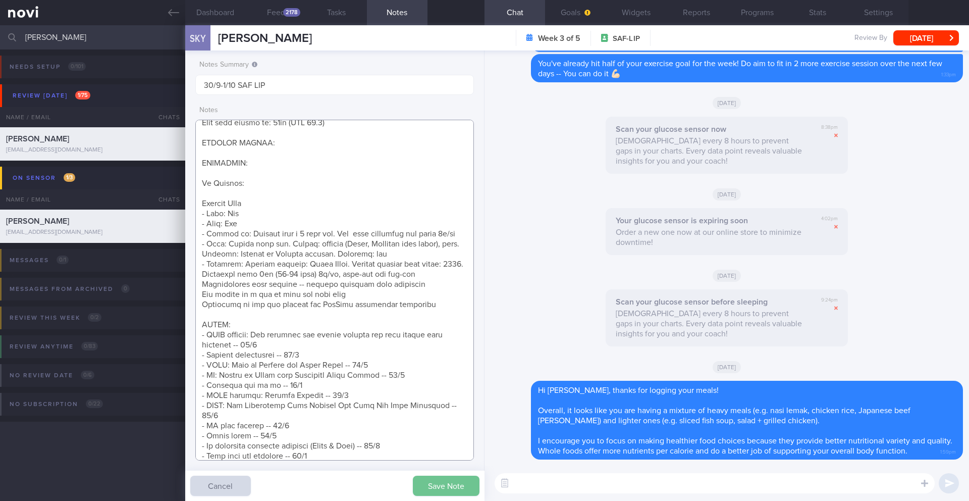
type textarea "Short term target wt: 78kg (BMI 24.9) Long term target wt: 72kg (BMI 22.9) SUPP…"
click at [449, 478] on button "Save Note" at bounding box center [446, 485] width 67 height 20
click at [277, 16] on button "Feed 2178" at bounding box center [276, 12] width 61 height 25
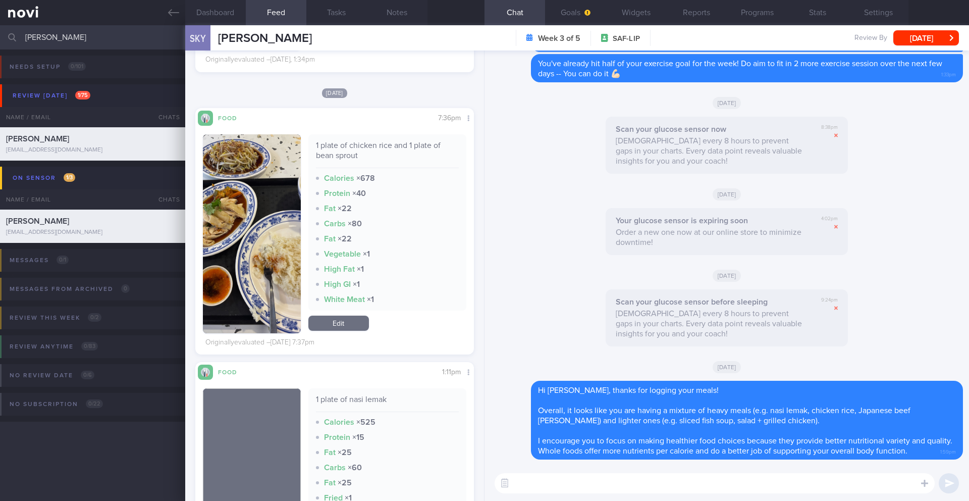
scroll to position [1, 0]
click at [550, 483] on textarea at bounding box center [715, 483] width 440 height 20
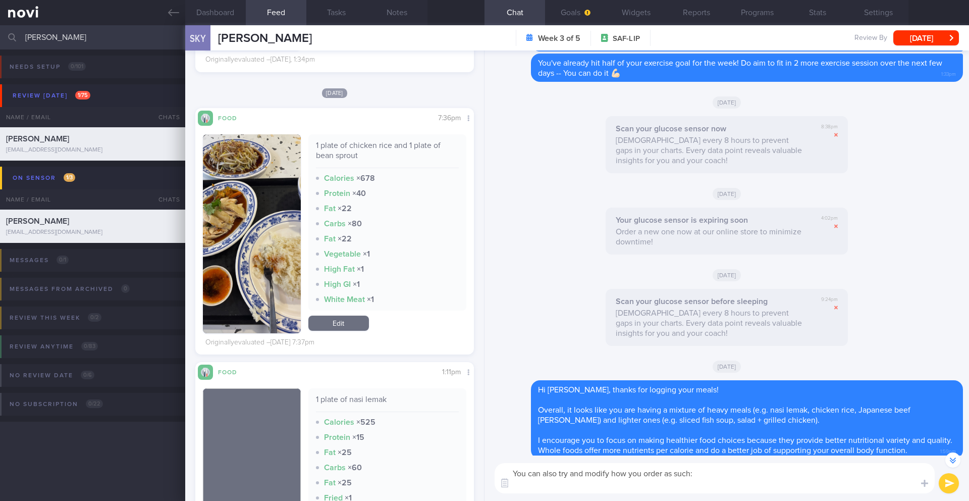
paste textarea "Chicken rice (steamed or roasted without skin) — go for more chicken and less r…"
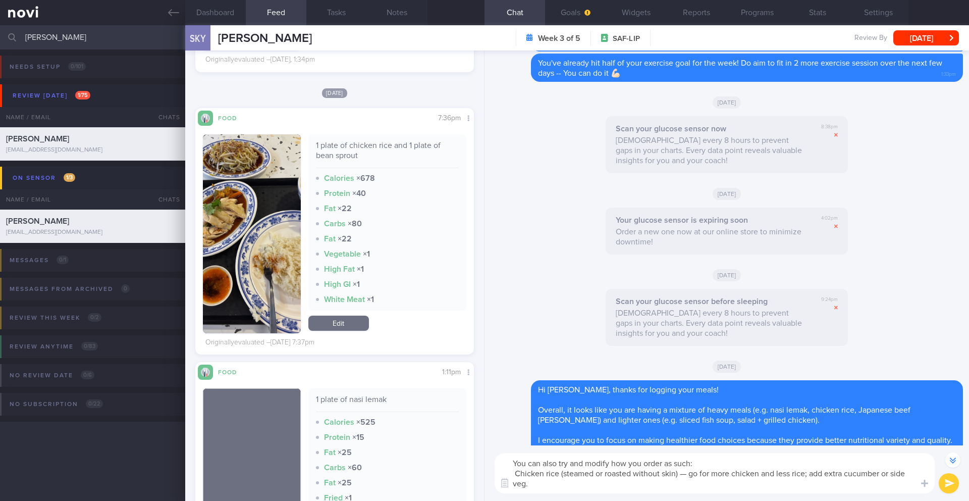
click at [518, 474] on textarea "You can also try and modify how you order as such: Chicken rice (steamed or roa…" at bounding box center [715, 473] width 440 height 40
click at [535, 481] on textarea "You can also try and modify how you order as such: - Chicken rice (steamed or r…" at bounding box center [715, 473] width 440 height 40
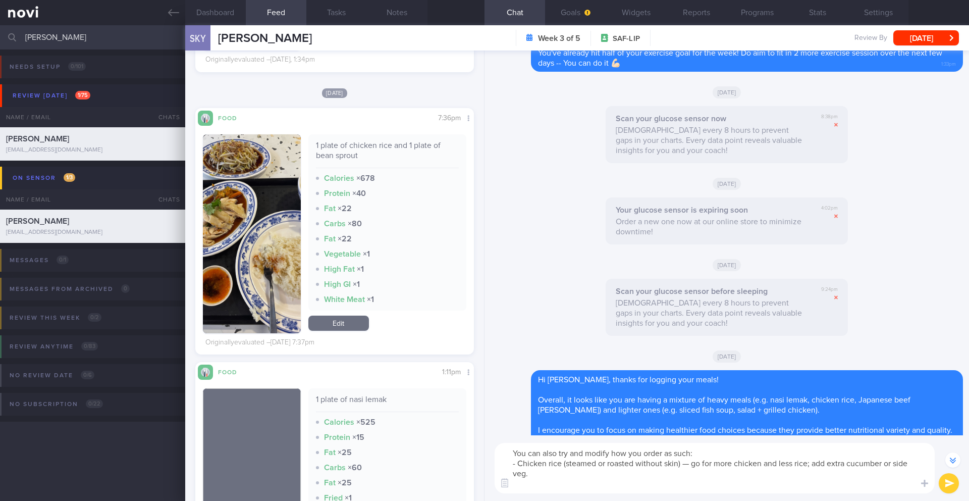
scroll to position [-30, 0]
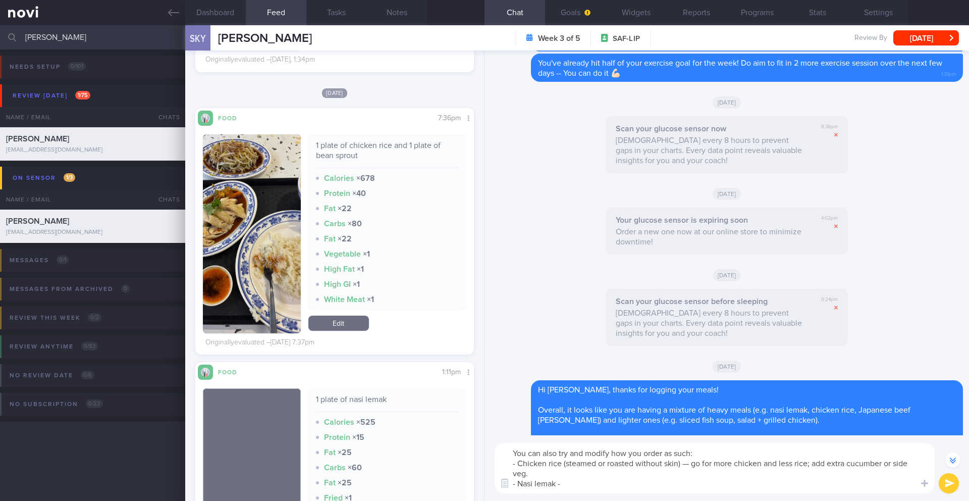
paste textarea "Consider having a lighter option such as [PERSON_NAME] ayam (skip the bergedil …"
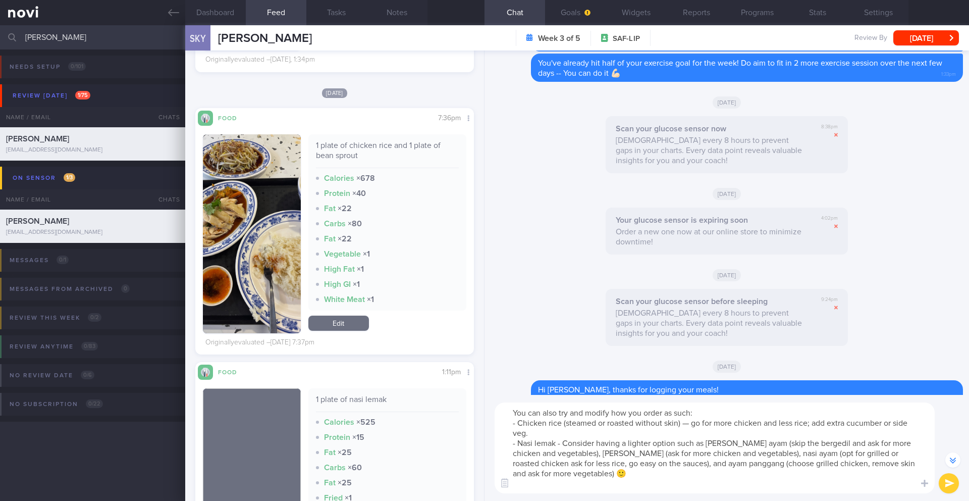
click at [663, 478] on textarea "You can also try and modify how you order as such: - Chicken rice (steamed or r…" at bounding box center [715, 447] width 440 height 91
click at [664, 474] on textarea "You can also try and modify how you order as such: - Chicken rice (steamed or r…" at bounding box center [715, 447] width 440 height 91
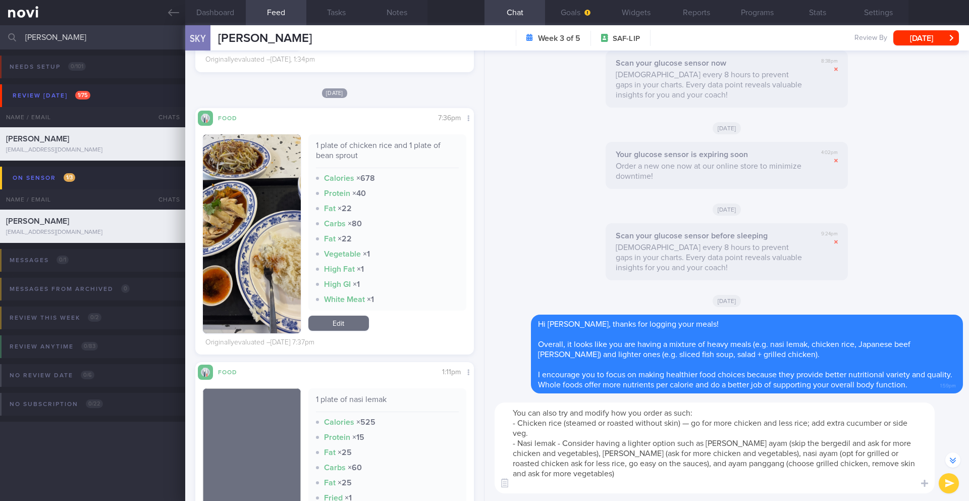
scroll to position [1, 0]
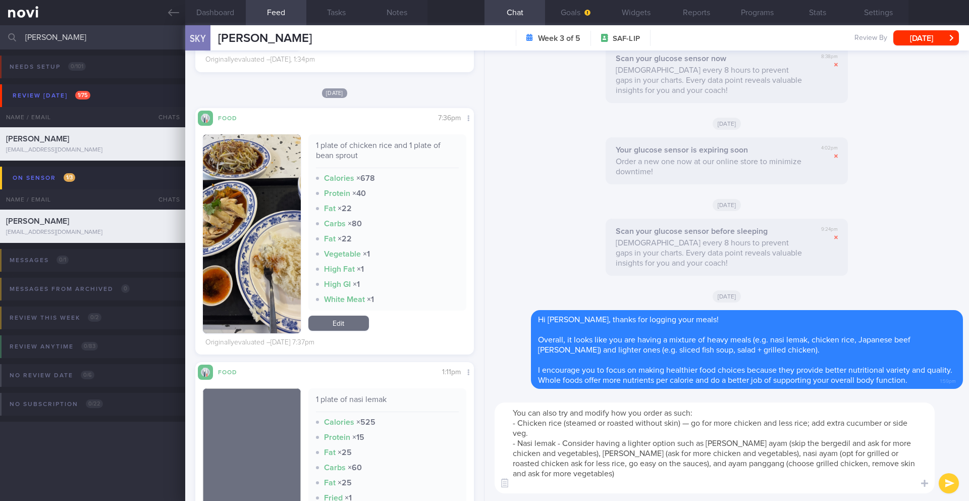
click at [571, 490] on textarea "You can also try and modify how you order as such: - Chicken rice (steamed or r…" at bounding box center [715, 447] width 440 height 91
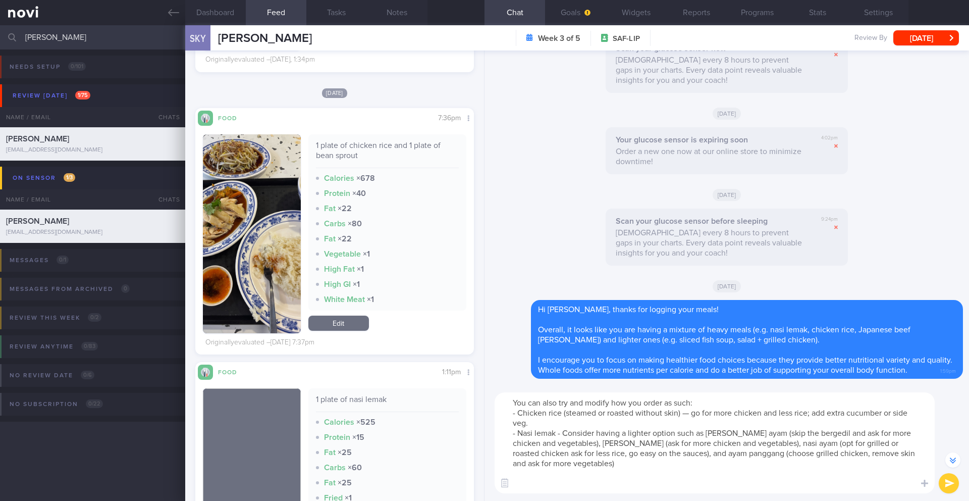
scroll to position [0, 0]
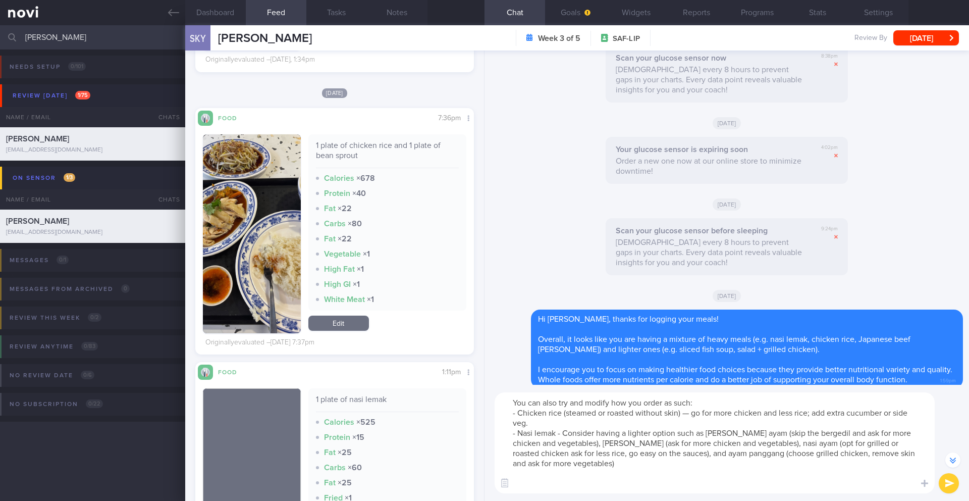
paste textarea "To eat healthy at a Japanese restaurant: Order more - vegetables, fresh seafood…"
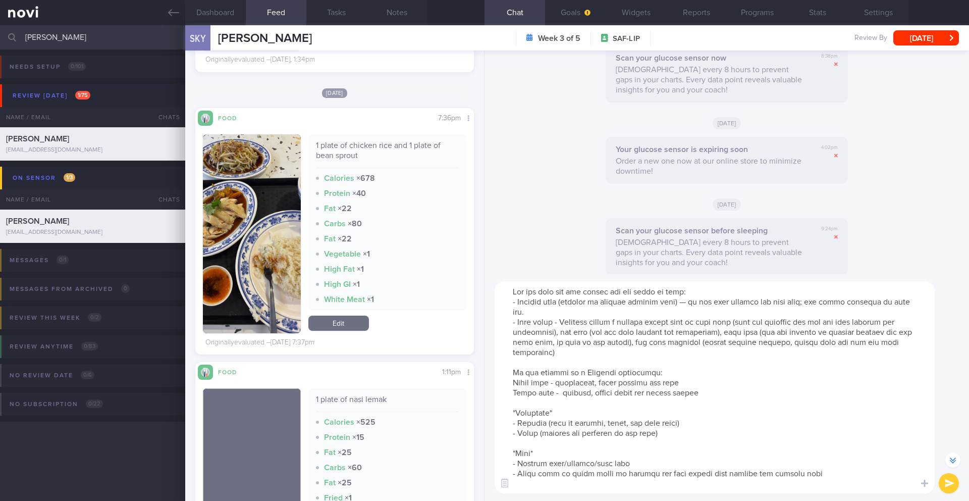
scroll to position [61, 0]
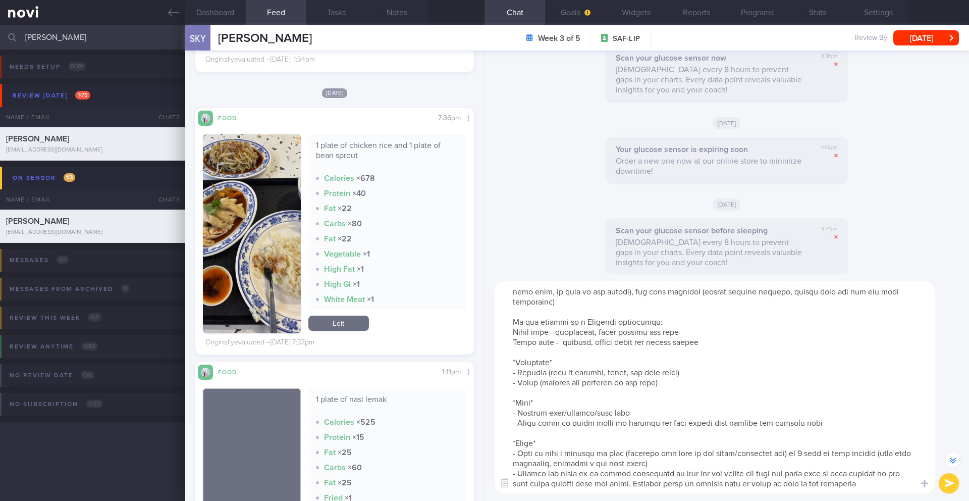
drag, startPoint x: 508, startPoint y: 373, endPoint x: 858, endPoint y: 487, distance: 368.3
click at [858, 487] on textarea at bounding box center [715, 387] width 440 height 212
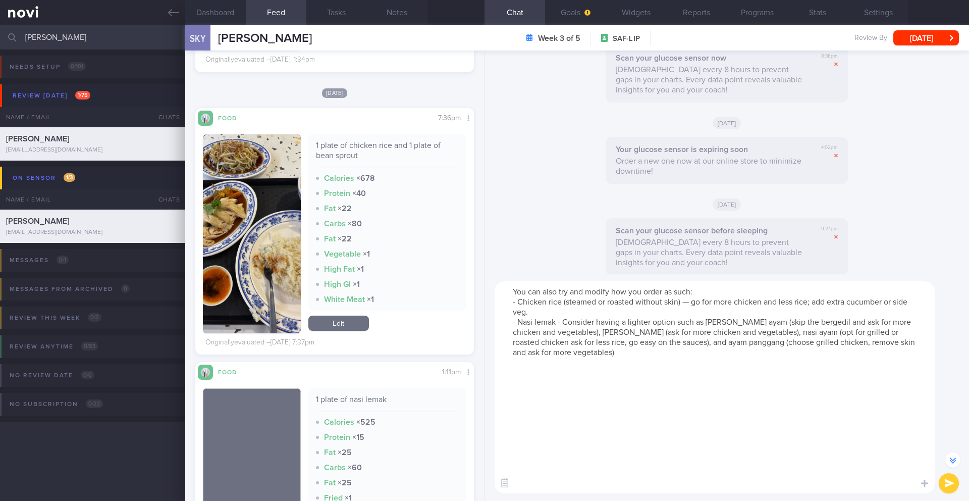
scroll to position [-10, 0]
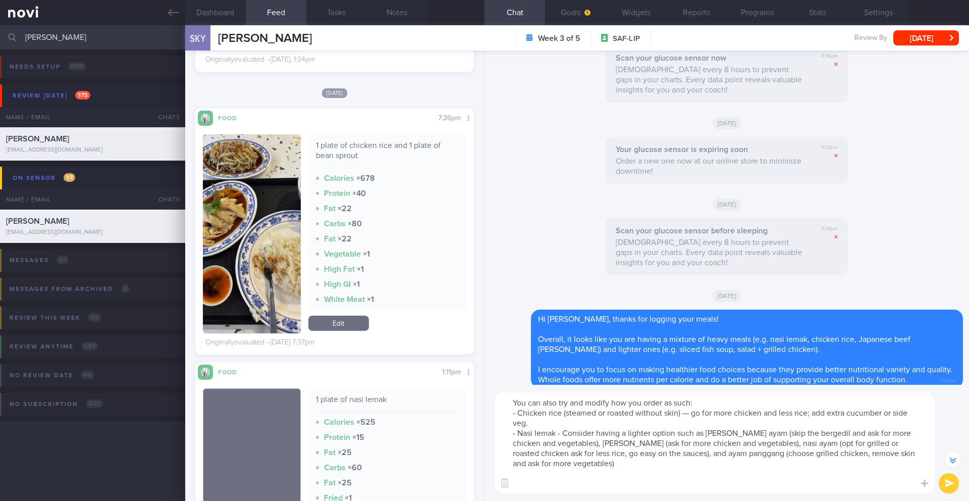
type textarea "You can also try and modify how you order as such: - Chicken rice (steamed or r…"
click at [952, 482] on button "submit" at bounding box center [949, 483] width 20 height 20
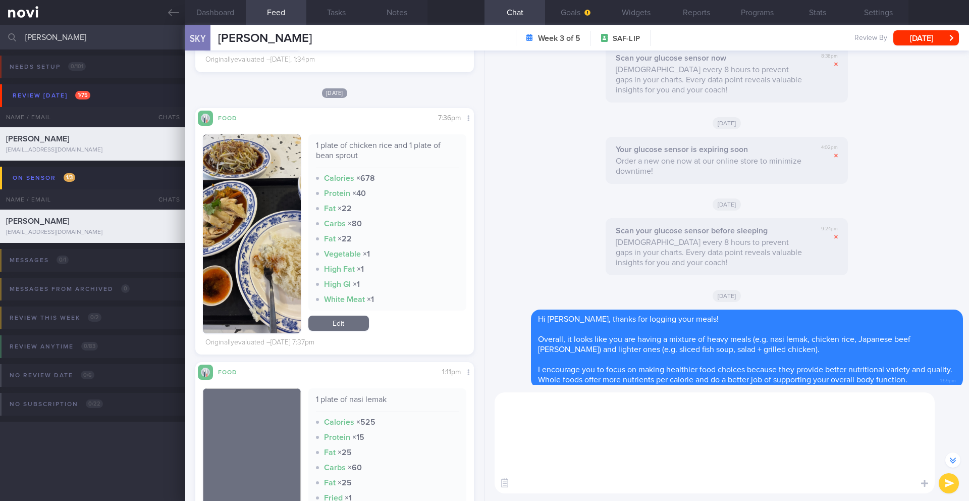
scroll to position [0, 0]
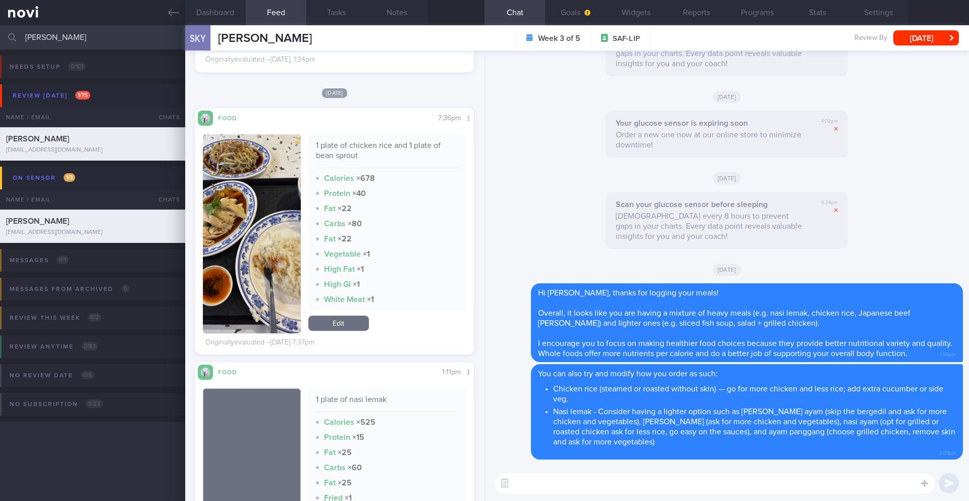
paste textarea "To eat healthy at a Japanese restaurant: Order more - vegetables, fresh seafood…"
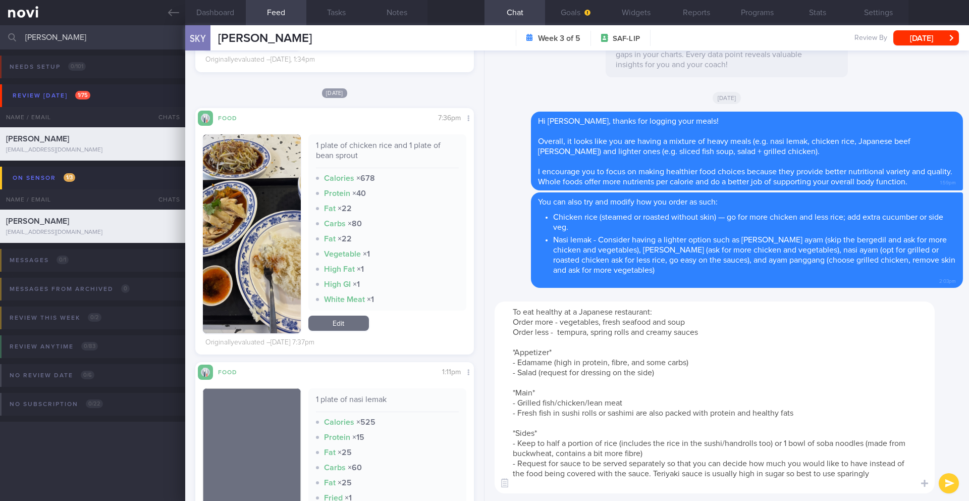
type textarea "To eat healthy at a Japanese restaurant: Order more - vegetables, fresh seafood…"
click at [946, 483] on button "submit" at bounding box center [949, 483] width 20 height 20
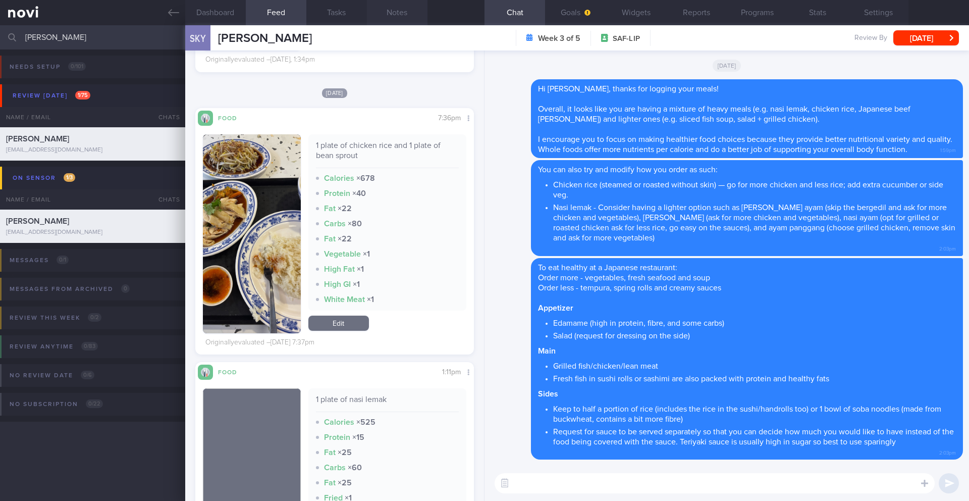
click at [396, 15] on button "Notes" at bounding box center [397, 12] width 61 height 25
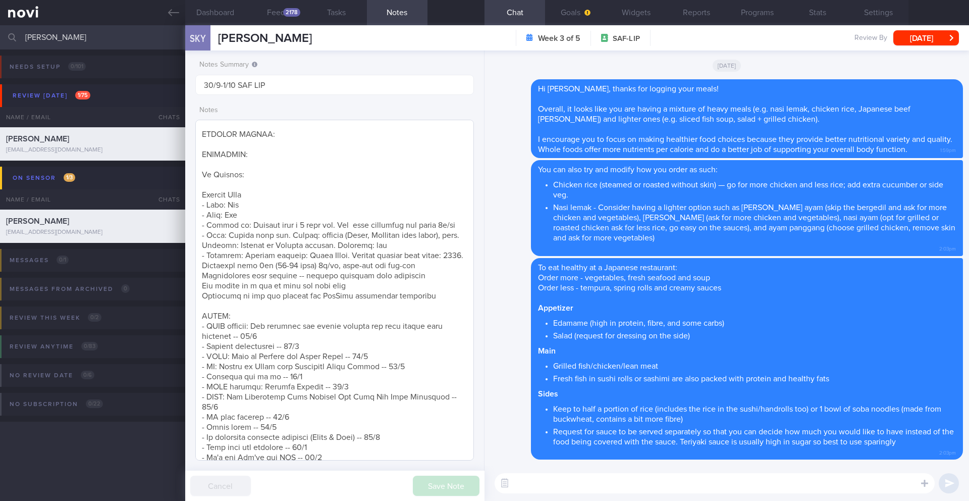
scroll to position [104, 0]
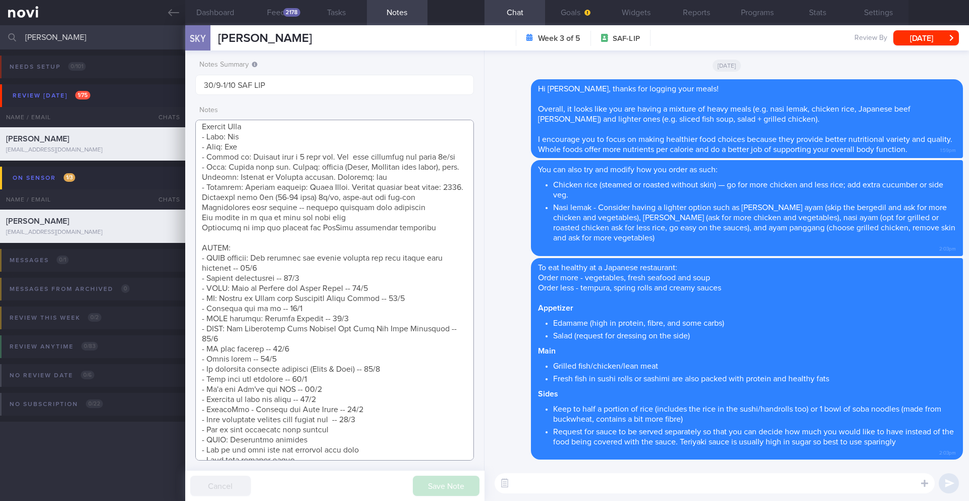
click at [389, 429] on textarea at bounding box center [334, 290] width 279 height 341
click at [368, 443] on textarea at bounding box center [334, 290] width 279 height 341
type textarea "Short term target wt: 78kg (BMI 24.9) Long term target wt: 72kg (BMI 22.9) SUPP…"
click at [458, 484] on button "Save Note" at bounding box center [446, 485] width 67 height 20
drag, startPoint x: 332, startPoint y: 32, endPoint x: 239, endPoint y: 31, distance: 92.4
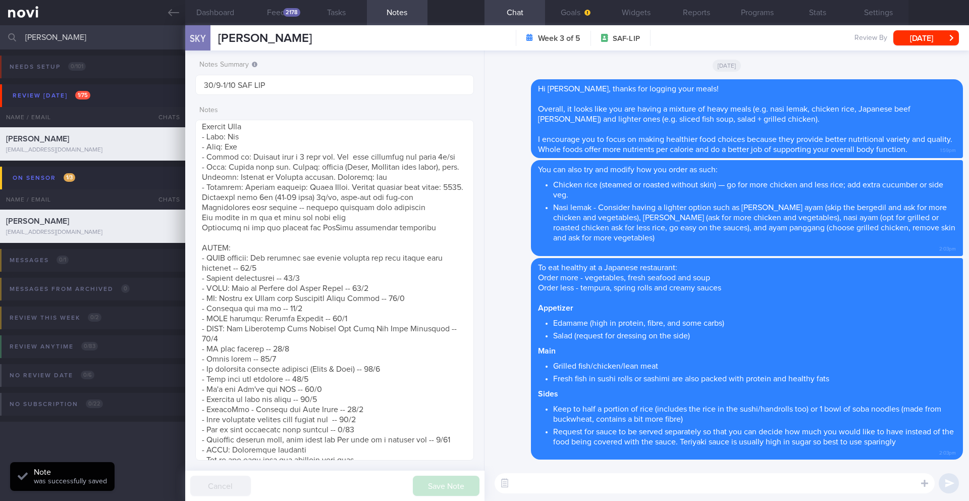
click at [239, 31] on div "SKY [PERSON_NAME] [PERSON_NAME] [PERSON_NAME] [EMAIL_ADDRESS][DOMAIN_NAME] Week…" at bounding box center [577, 37] width 784 height 25
click at [251, 44] on div "[PERSON_NAME] [PERSON_NAME] [PERSON_NAME] [EMAIL_ADDRESS][DOMAIN_NAME]" at bounding box center [265, 38] width 94 height 15
click at [251, 41] on span "[PERSON_NAME]" at bounding box center [265, 38] width 94 height 12
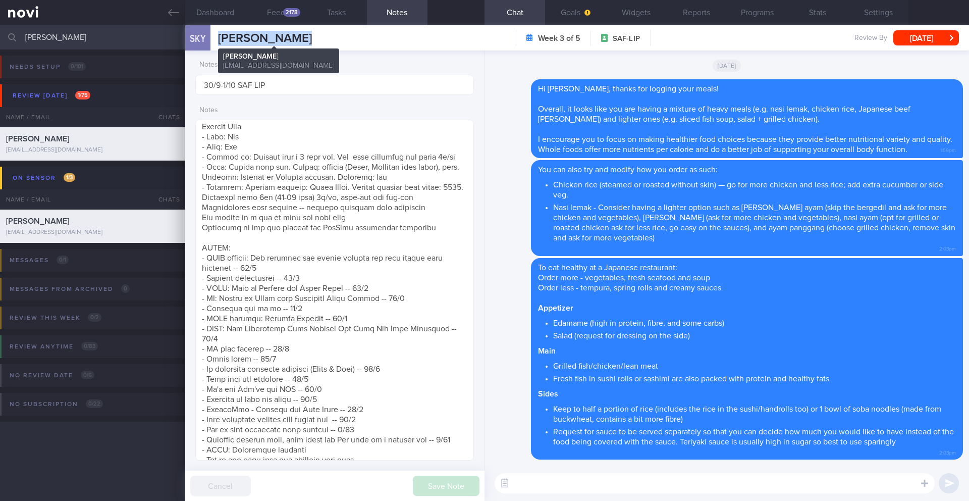
click at [251, 41] on span "[PERSON_NAME]" at bounding box center [265, 38] width 94 height 12
copy div "[PERSON_NAME] [PERSON_NAME] [PERSON_NAME] [EMAIL_ADDRESS][DOMAIN_NAME]"
click at [202, 12] on button "Dashboard" at bounding box center [215, 12] width 61 height 25
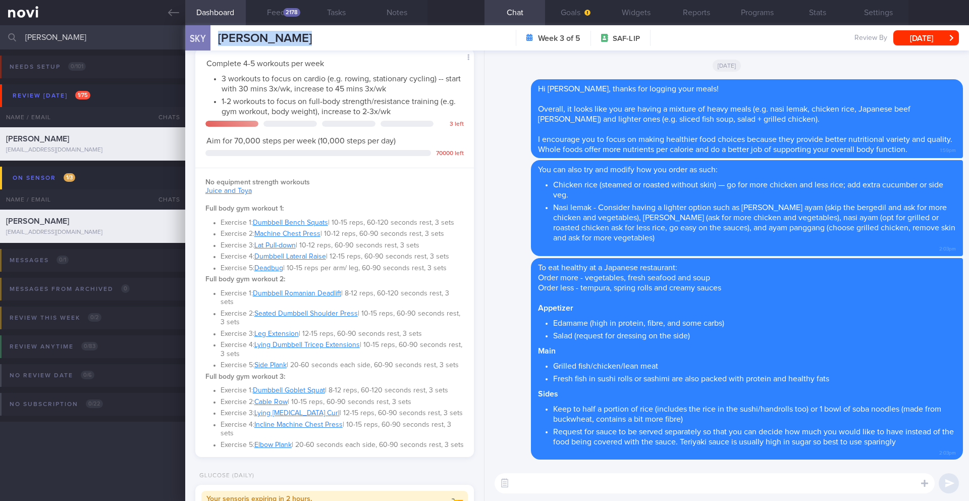
scroll to position [534, 0]
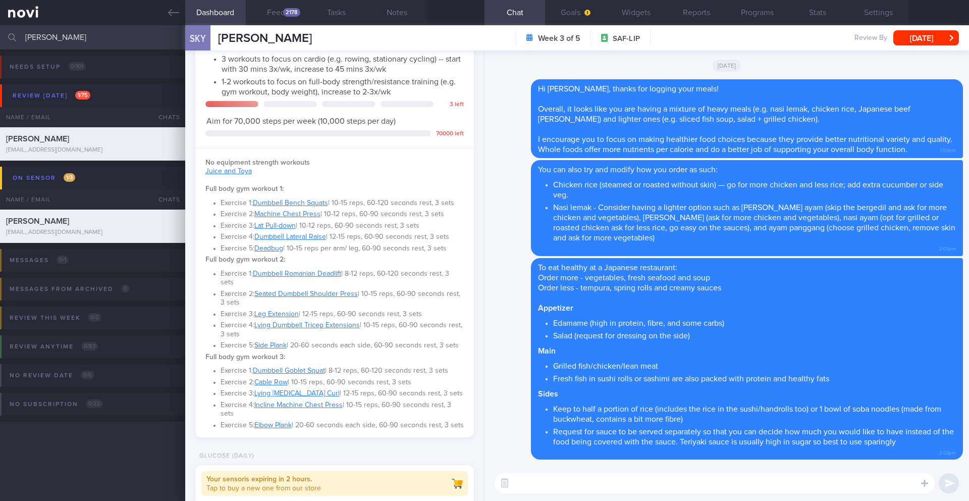
click at [584, 492] on textarea at bounding box center [715, 483] width 440 height 20
type textarea "F"
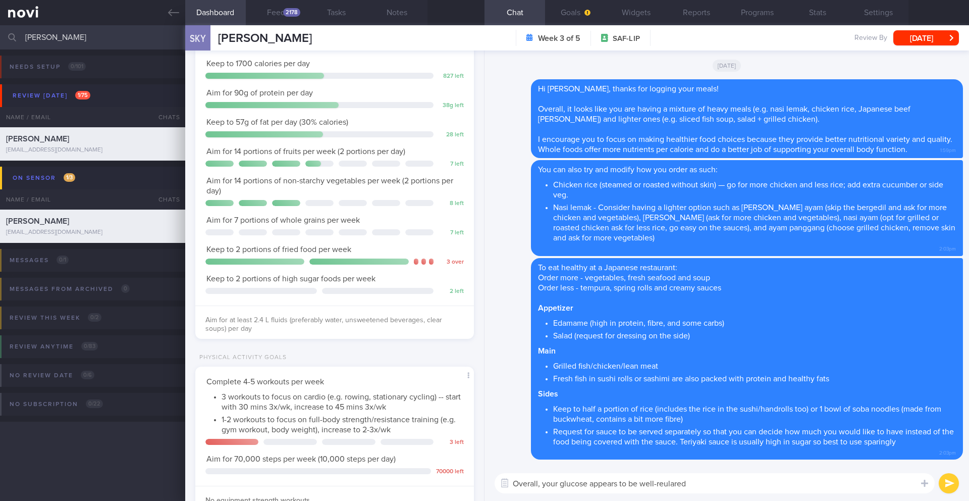
scroll to position [0, 0]
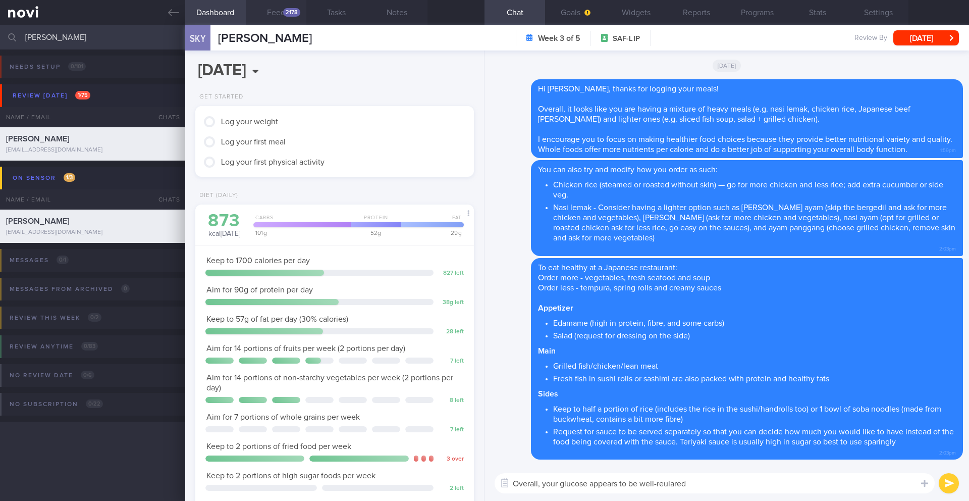
type textarea "Overall, your glucose appears to be well-reulared"
click at [277, 13] on button "Feed 2178" at bounding box center [276, 12] width 61 height 25
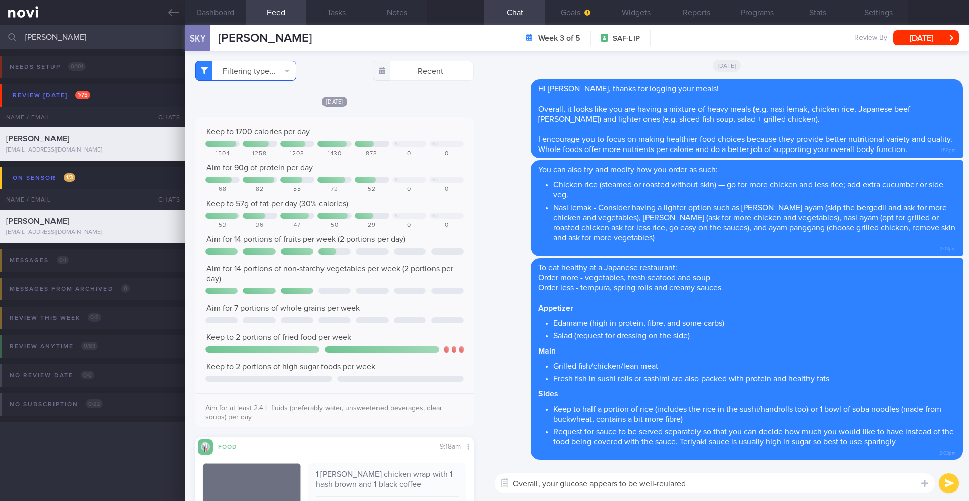
click at [271, 71] on button "Filtering type..." at bounding box center [245, 71] width 101 height 20
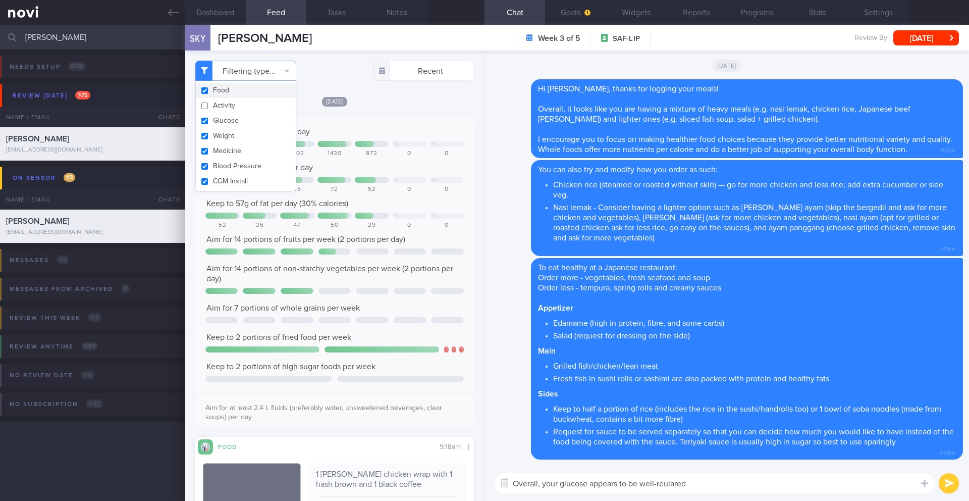
click at [249, 85] on button "Food" at bounding box center [246, 90] width 100 height 15
checkbox input "false"
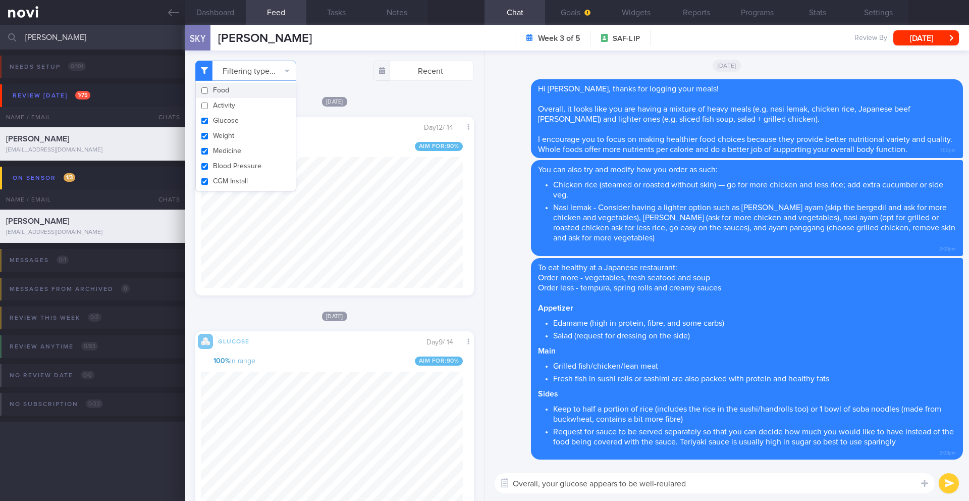
scroll to position [165, 262]
click at [393, 97] on div "[DATE]" at bounding box center [334, 101] width 279 height 11
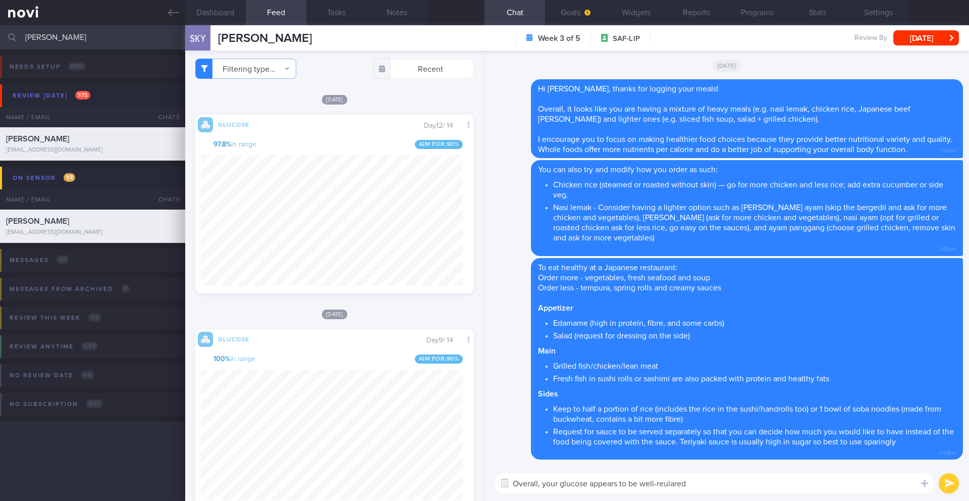
click at [568, 483] on textarea "Overall, your glucose appears to be well-reulared" at bounding box center [715, 483] width 440 height 20
paste textarea "Here is a summary of how you’ve done over the last 2 weeks (on the sensor): Not…"
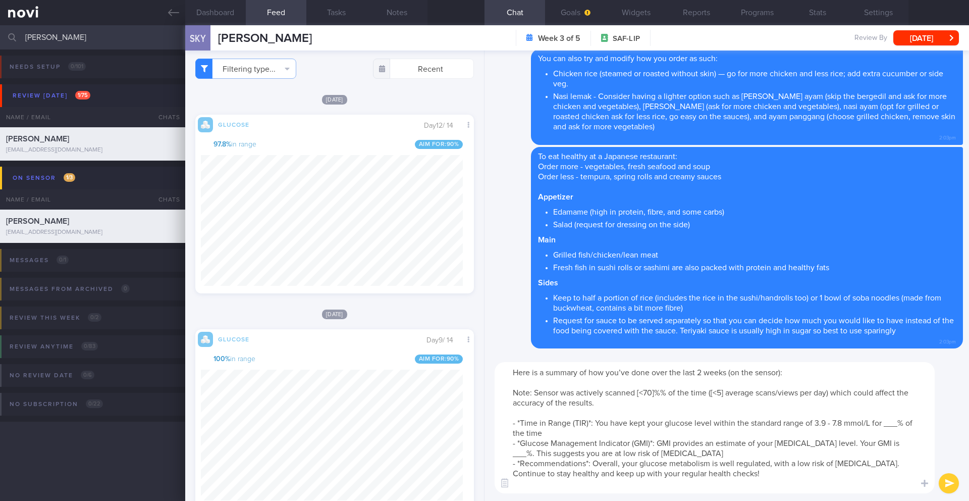
click at [640, 396] on textarea "Here is a summary of how you’ve done over the last 2 weeks (on the sensor): Not…" at bounding box center [715, 427] width 440 height 131
click at [644, 391] on textarea "Here is a summary of how you’ve done over the last 2 weeks (on the sensor): Not…" at bounding box center [715, 427] width 440 height 131
drag, startPoint x: 709, startPoint y: 392, endPoint x: 695, endPoint y: 392, distance: 13.6
click at [695, 392] on textarea "Here is a summary of how you’ve done over the last 2 weeks (on the sensor): Not…" at bounding box center [715, 427] width 440 height 131
drag, startPoint x: 897, startPoint y: 425, endPoint x: 885, endPoint y: 426, distance: 12.2
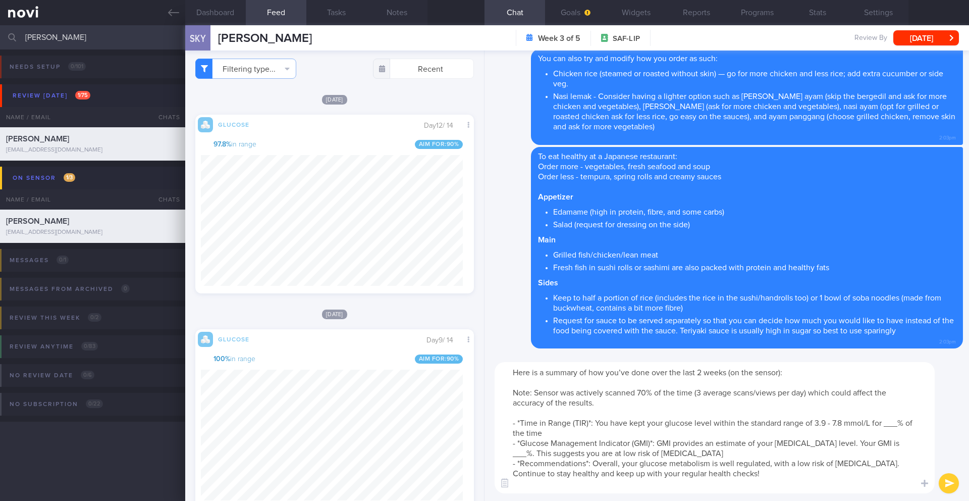
click at [885, 426] on textarea "Here is a summary of how you’ve done over the last 2 weeks (on the sensor): Not…" at bounding box center [715, 427] width 440 height 131
drag, startPoint x: 878, startPoint y: 447, endPoint x: 864, endPoint y: 446, distance: 13.6
click at [864, 446] on textarea "Here is a summary of how you’ve done over the last 2 weeks (on the sensor): Not…" at bounding box center [715, 427] width 440 height 131
drag, startPoint x: 507, startPoint y: 371, endPoint x: 765, endPoint y: 500, distance: 288.4
click at [765, 500] on div "Here is a summary of how you’ve done over the last 2 weeks (on the sensor): Not…" at bounding box center [726, 427] width 484 height 146
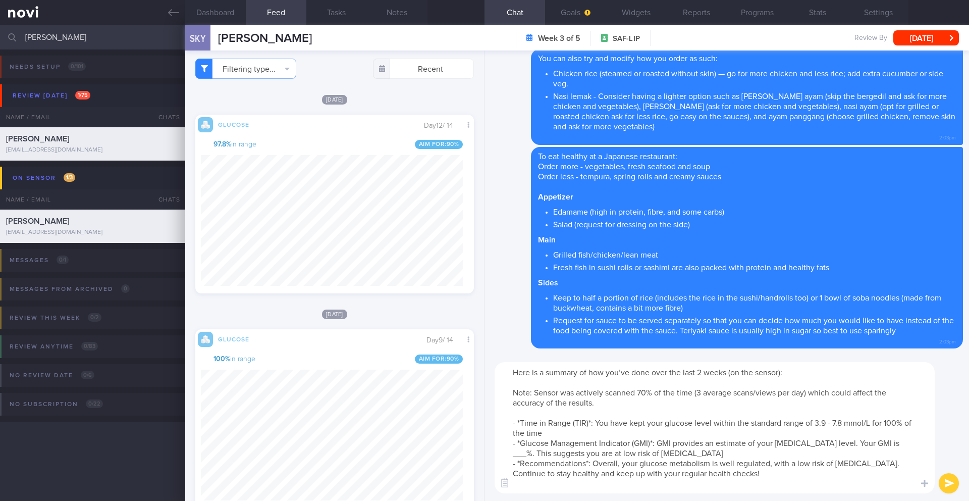
paste textarea "on the sensor: **Time in Range (TIR)**: You have kept your glucose level within…"
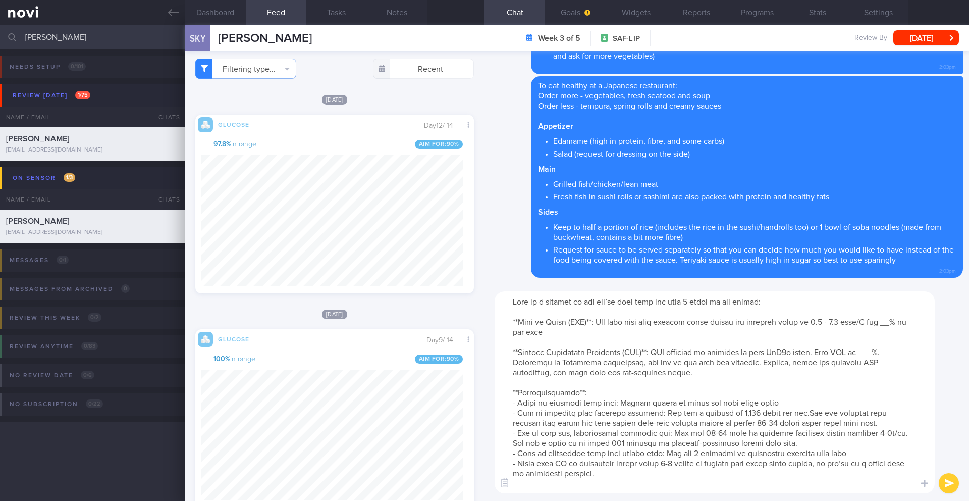
drag, startPoint x: 895, startPoint y: 324, endPoint x: 885, endPoint y: 324, distance: 9.6
click at [885, 324] on textarea at bounding box center [715, 392] width 440 height 202
drag, startPoint x: 878, startPoint y: 353, endPoint x: 865, endPoint y: 353, distance: 13.1
click at [865, 353] on textarea at bounding box center [715, 392] width 440 height 202
click at [731, 412] on textarea at bounding box center [715, 392] width 440 height 202
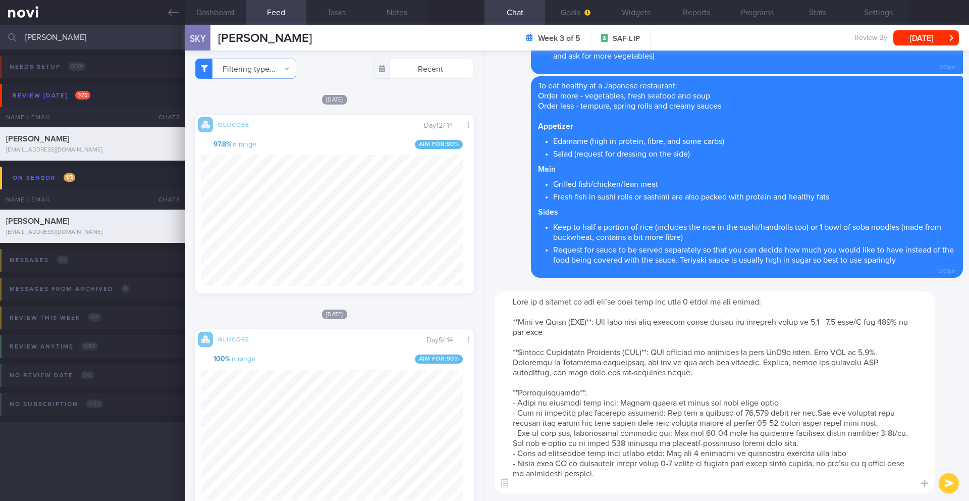
click at [548, 313] on textarea at bounding box center [715, 392] width 440 height 202
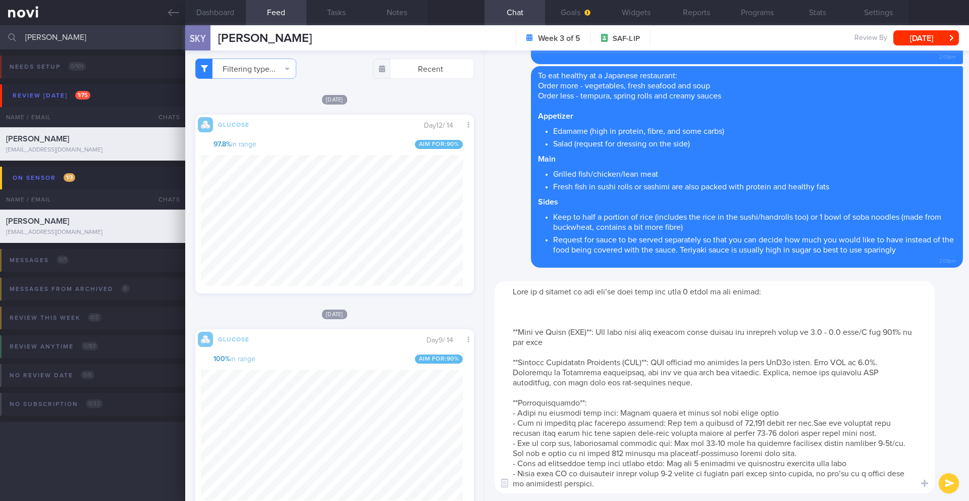
paste textarea "Note: Sensor was actively scanned [<70]%% of the time ([<5] average scans/views…"
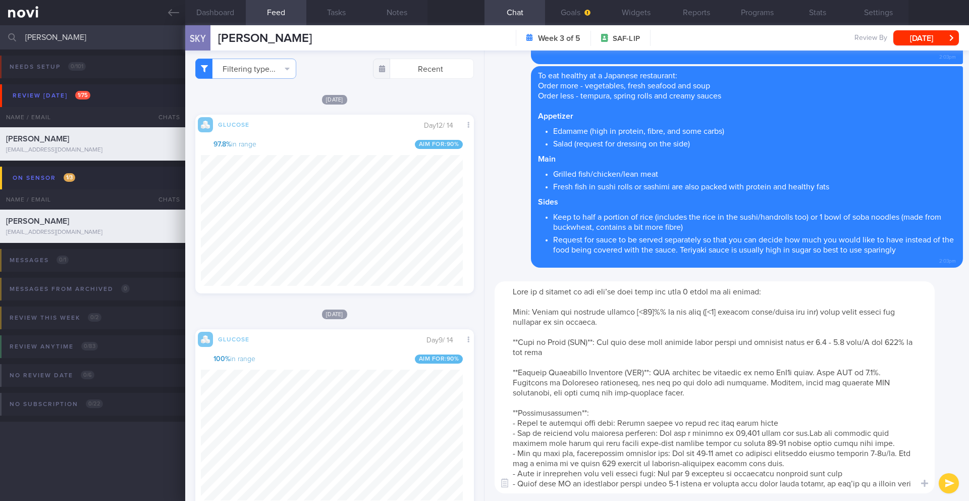
click at [641, 313] on textarea at bounding box center [715, 387] width 440 height 212
drag, startPoint x: 602, startPoint y: 323, endPoint x: 496, endPoint y: 309, distance: 107.4
click at [496, 309] on textarea at bounding box center [715, 387] width 440 height 212
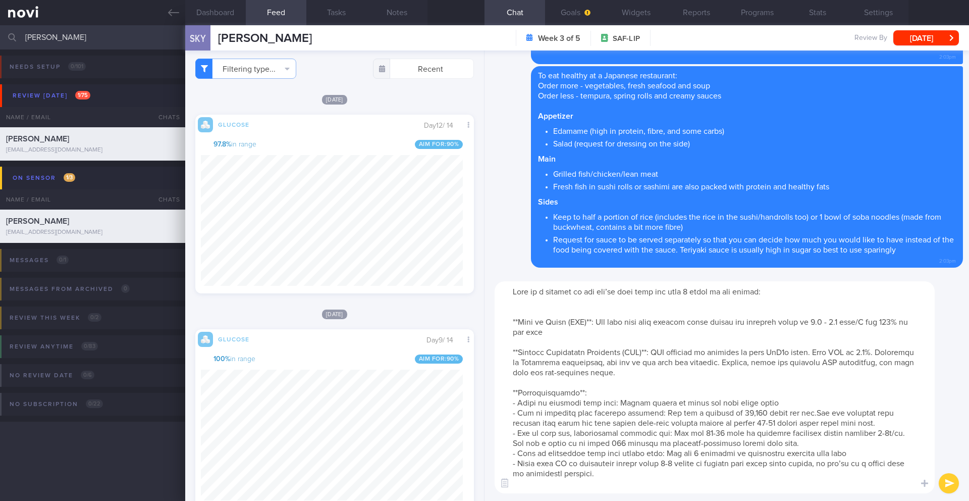
type textarea "Lore ip d sitamet co adi eli’se doei temp inc utla 6 etdol ma ali enimad: **Min…"
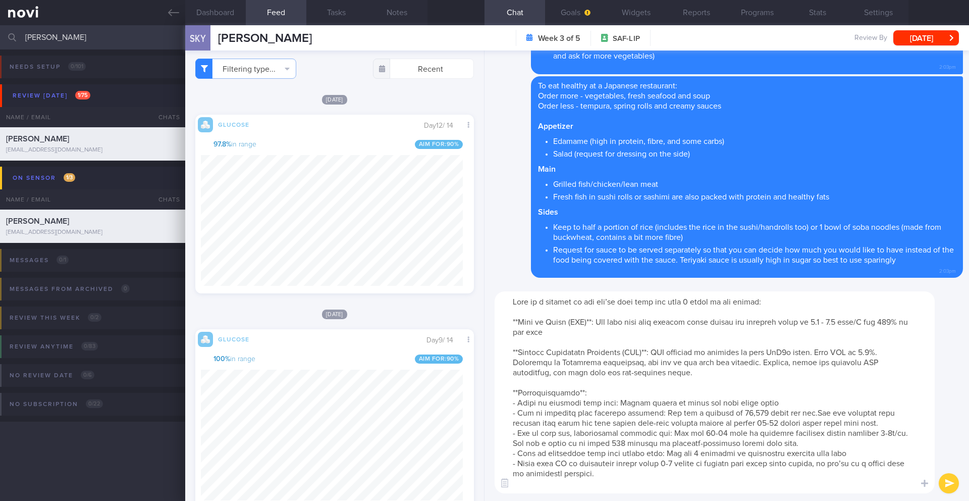
click at [947, 483] on button "submit" at bounding box center [949, 483] width 20 height 20
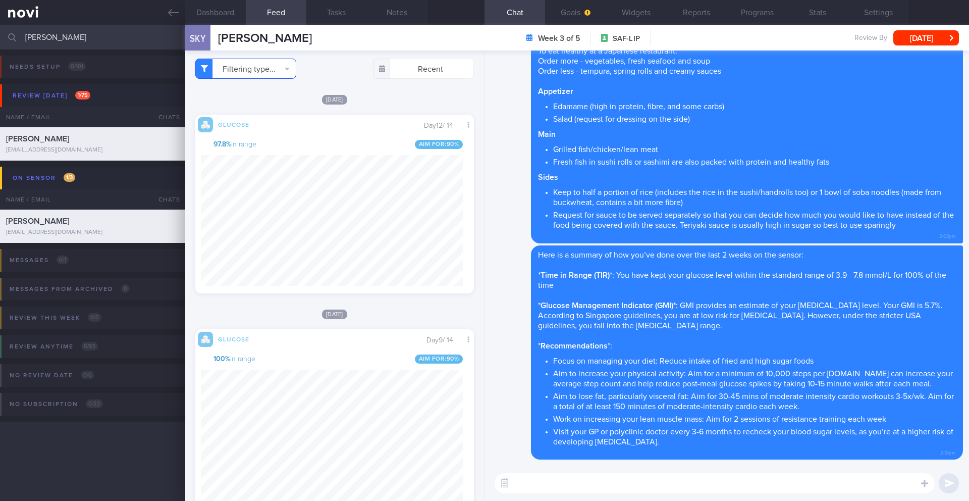
click at [286, 68] on button "Filtering type..." at bounding box center [245, 69] width 101 height 20
click at [247, 89] on button "Food" at bounding box center [246, 88] width 100 height 15
checkbox input "true"
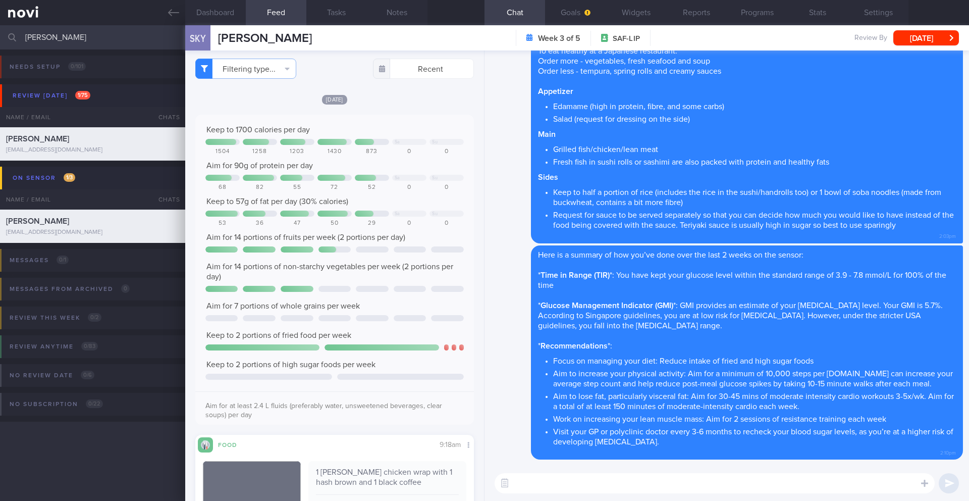
click at [566, 478] on textarea at bounding box center [715, 483] width 440 height 20
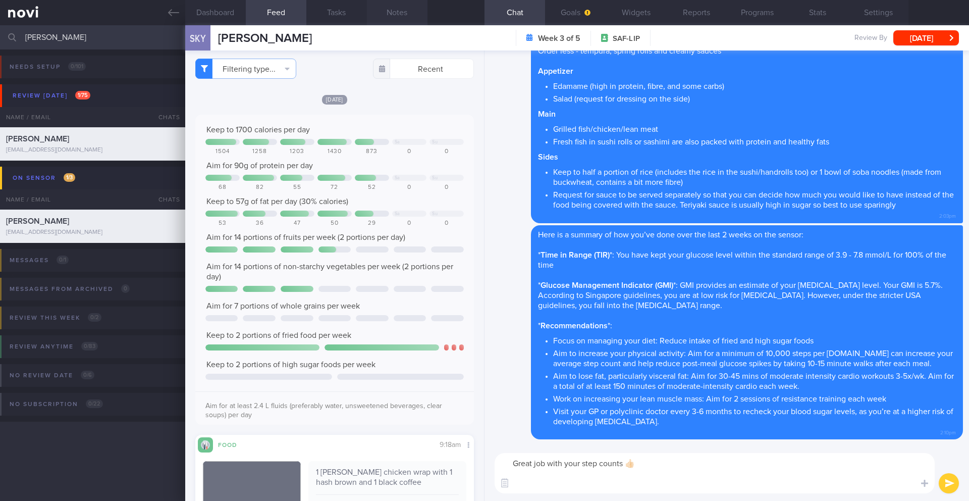
click at [401, 18] on button "Notes" at bounding box center [397, 12] width 61 height 25
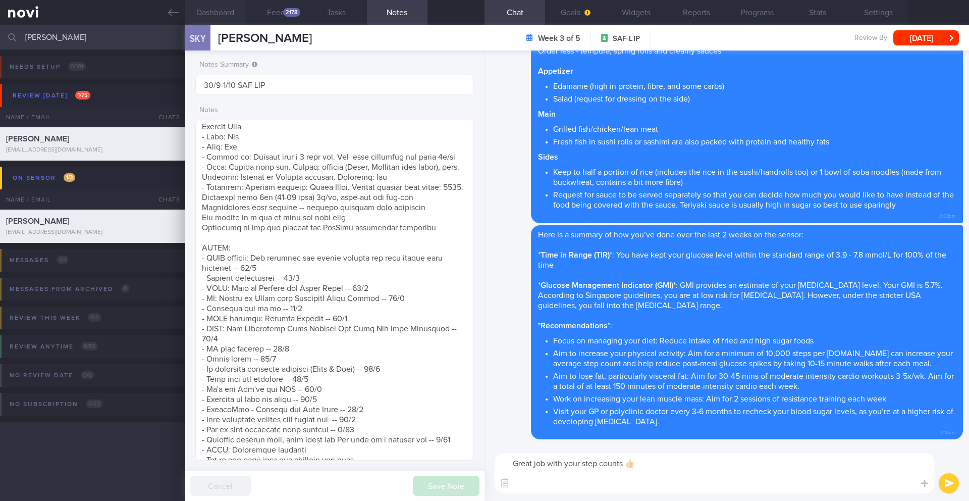
click at [231, 20] on button "Dashboard" at bounding box center [215, 12] width 61 height 25
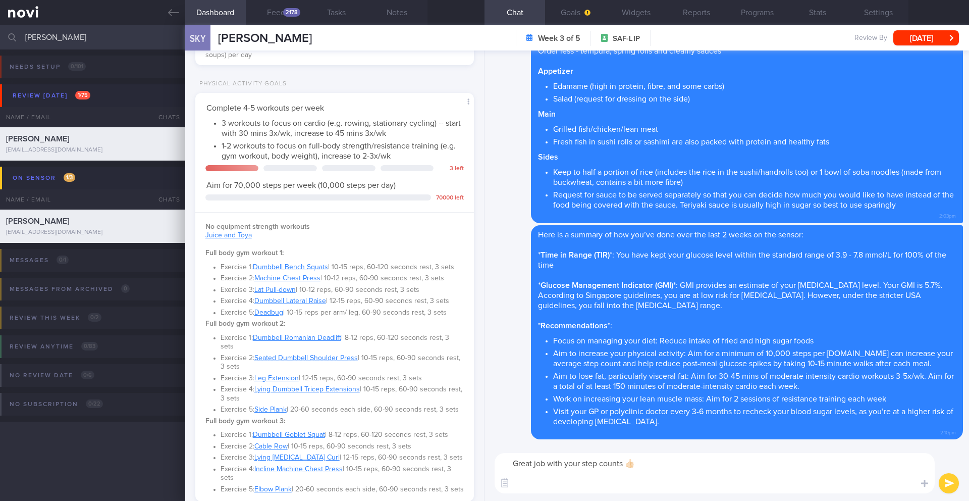
scroll to position [411, 0]
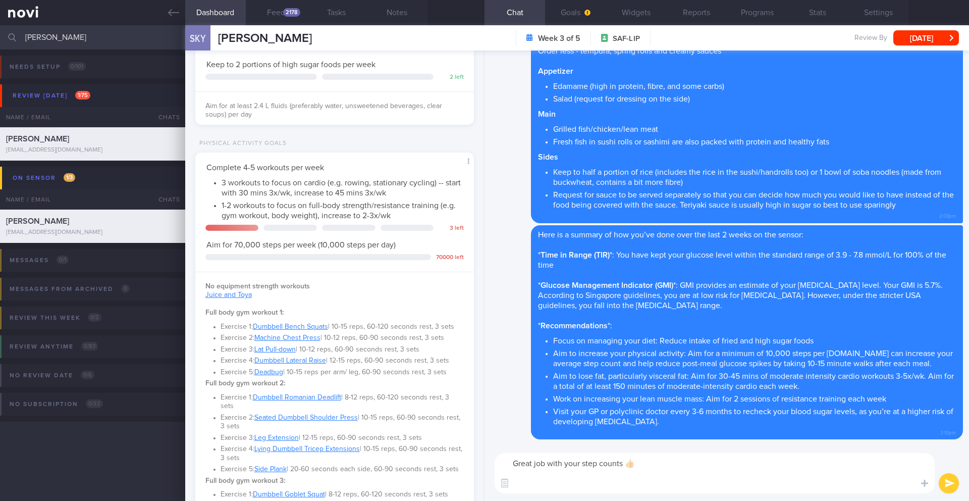
click at [595, 485] on textarea "Great job with your step counts 👍🏻" at bounding box center [715, 473] width 440 height 40
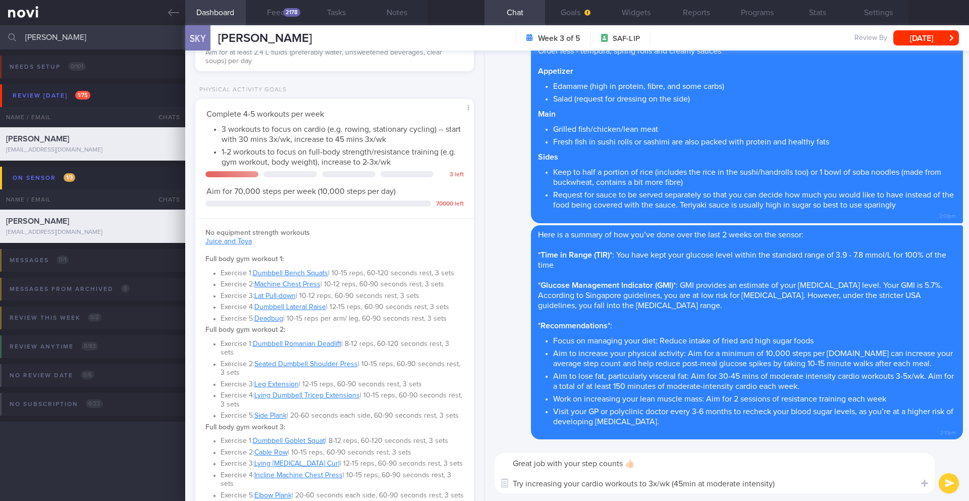
scroll to position [485, 0]
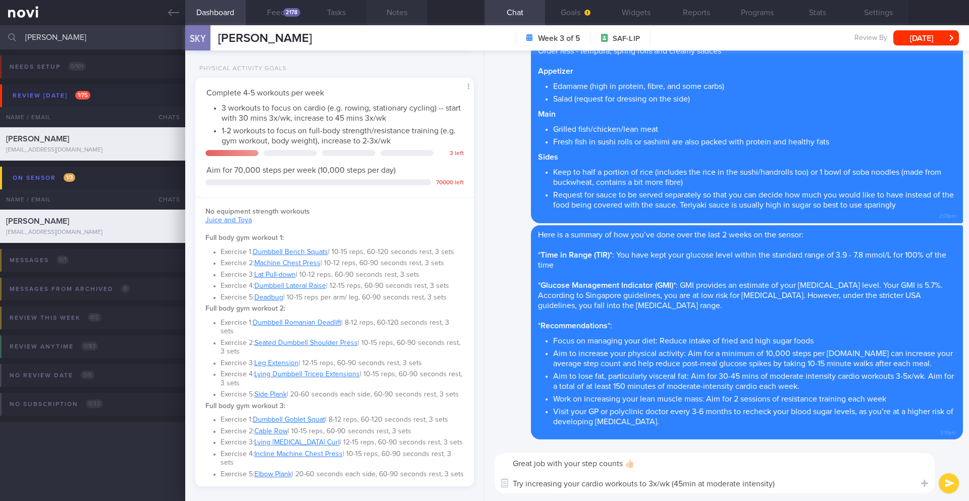
click at [392, 19] on button "Notes" at bounding box center [397, 12] width 61 height 25
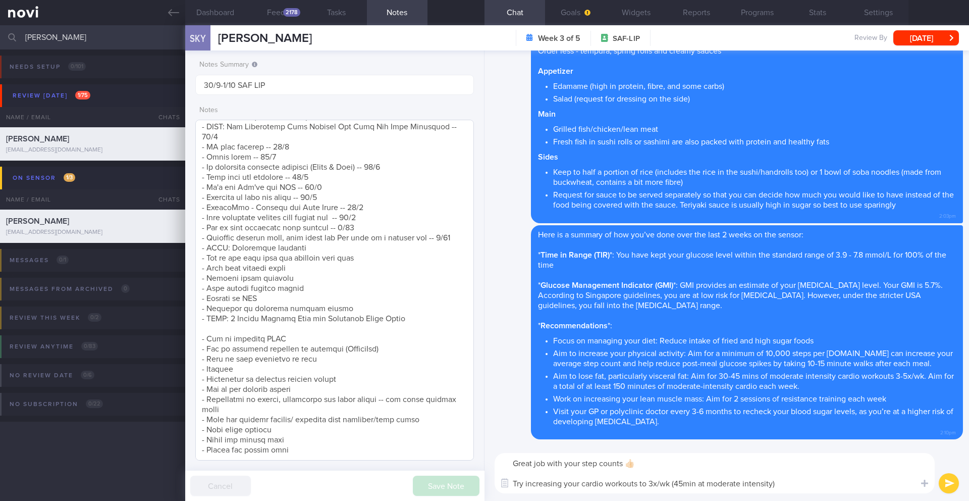
scroll to position [337, 0]
click at [669, 459] on textarea "Great job with your step counts 👍🏻 Try increasing your cardio workouts to 3x/wk…" at bounding box center [715, 473] width 440 height 40
click at [651, 484] on textarea "Great job with your step counts and the run [DATE] 👍🏻 Try increasing your cardi…" at bounding box center [715, 473] width 440 height 40
click at [799, 482] on textarea "Great job with your step counts and the run [DATE] 👍🏻 Try increasing your cardi…" at bounding box center [715, 473] width 440 height 40
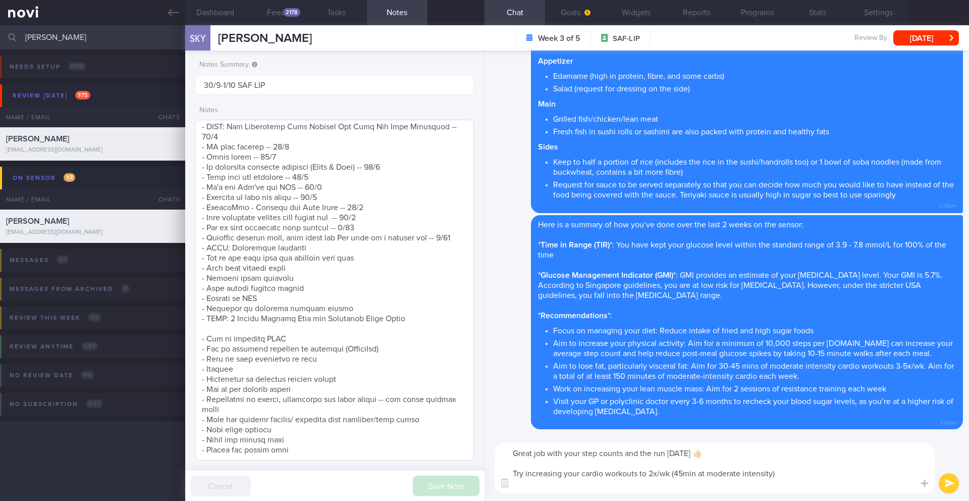
type textarea "Great job with your step counts and the run [DATE] 👍🏻 Try increasing your cardi…"
click at [317, 309] on textarea at bounding box center [334, 290] width 279 height 341
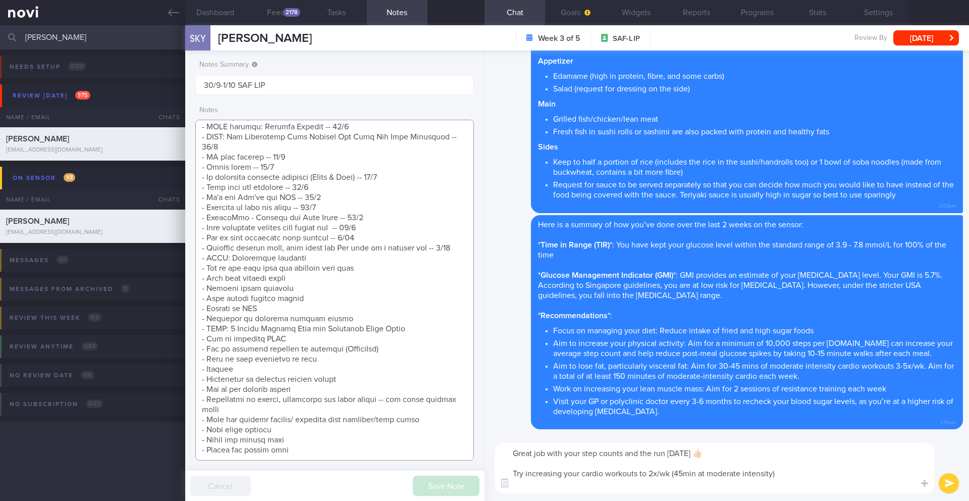
scroll to position [327, 0]
type textarea "Short term target wt: 78kg (BMI 24.9) Long term target wt: 72kg (BMI 22.9) SUPP…"
click at [238, 9] on button "Dashboard" at bounding box center [215, 12] width 61 height 25
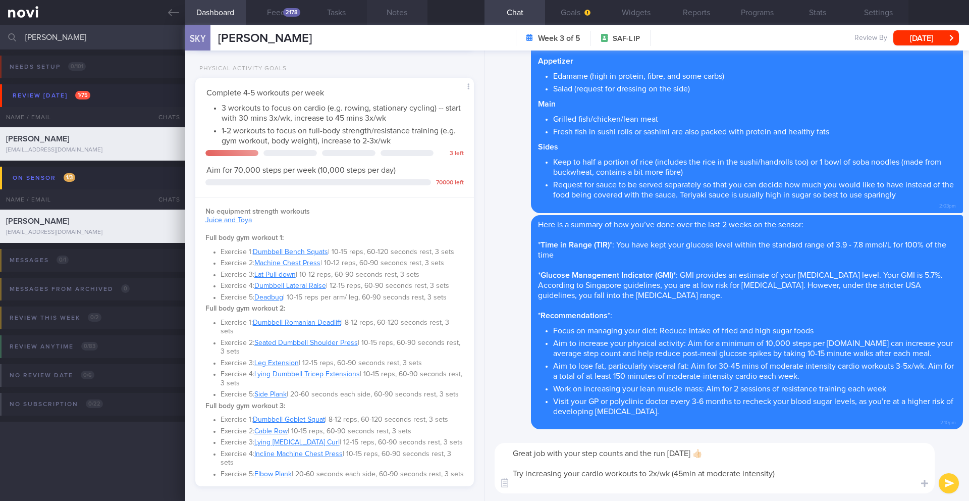
click at [397, 15] on button "Notes" at bounding box center [397, 12] width 61 height 25
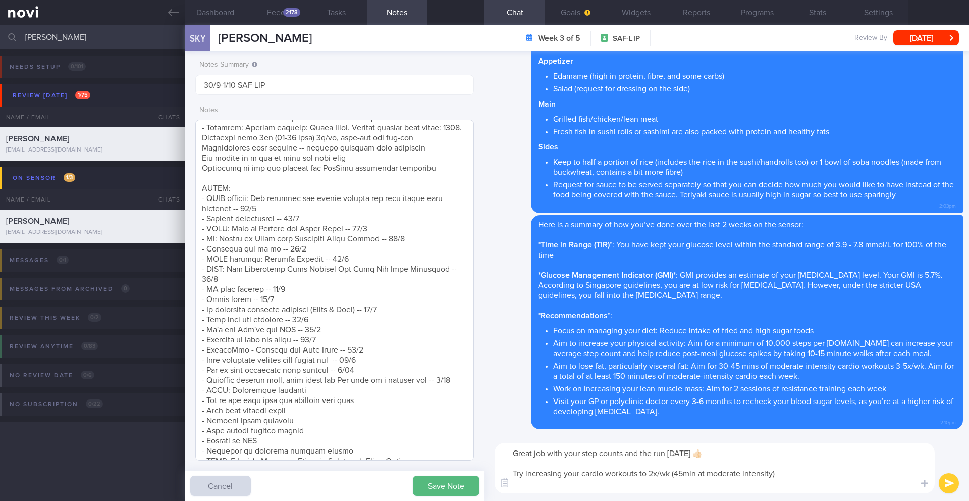
scroll to position [164, 0]
click at [814, 473] on textarea "Great job with your step counts and the run [DATE] 👍🏻 Try increasing your cardi…" at bounding box center [715, 468] width 440 height 50
type textarea "Great job with your step counts and the run [DATE] 👍🏻 Try increasing your cardi…"
click at [234, 10] on button "Dashboard" at bounding box center [215, 12] width 61 height 25
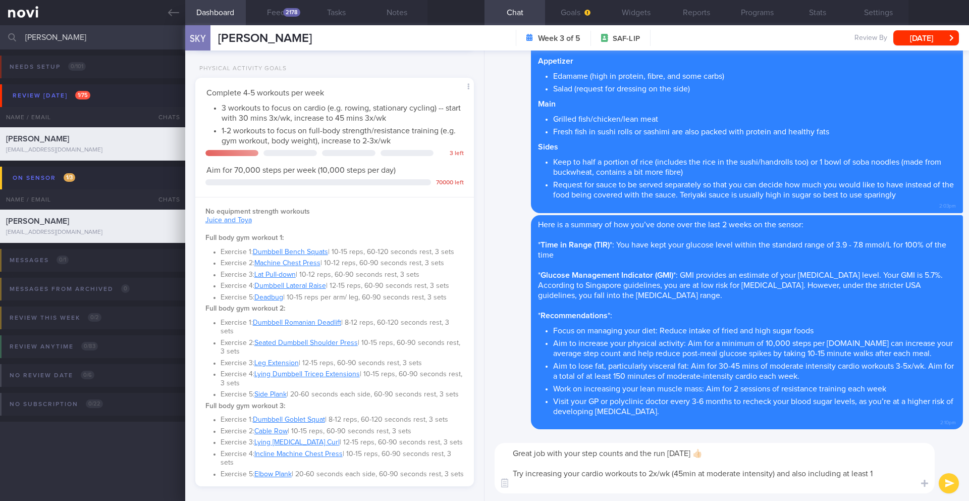
click at [880, 471] on textarea "Great job with your step counts and the run [DATE] 👍🏻 Try increasing your cardi…" at bounding box center [715, 468] width 440 height 50
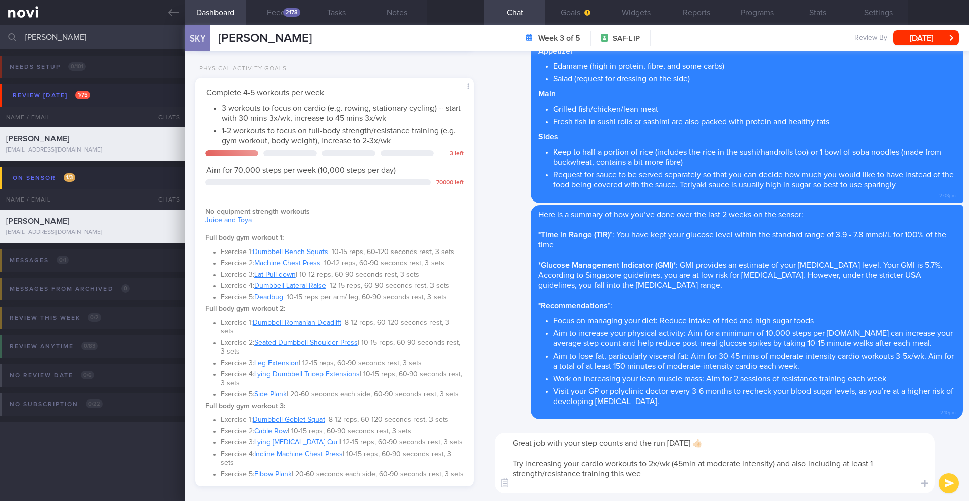
type textarea "Great job with your step counts and the run [DATE] 👍🏻 Try increasing your cardi…"
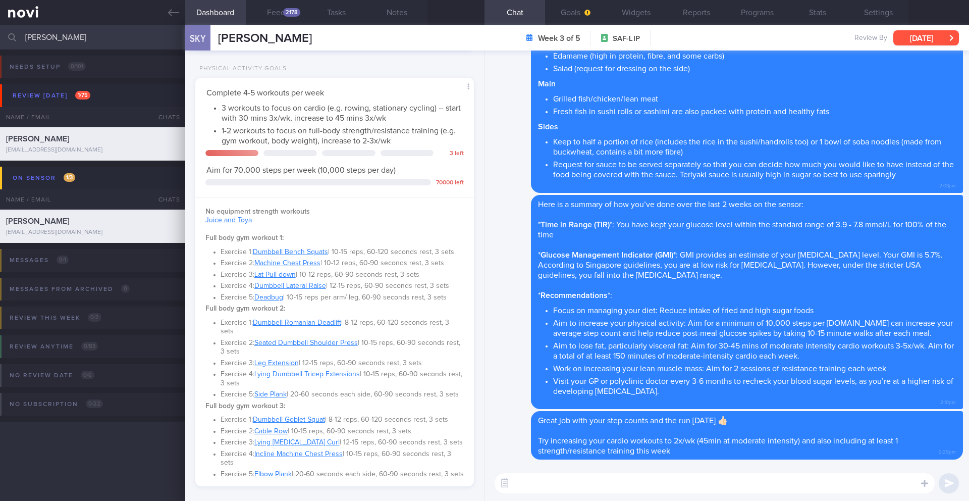
click at [907, 38] on button "[DATE]" at bounding box center [926, 37] width 66 height 15
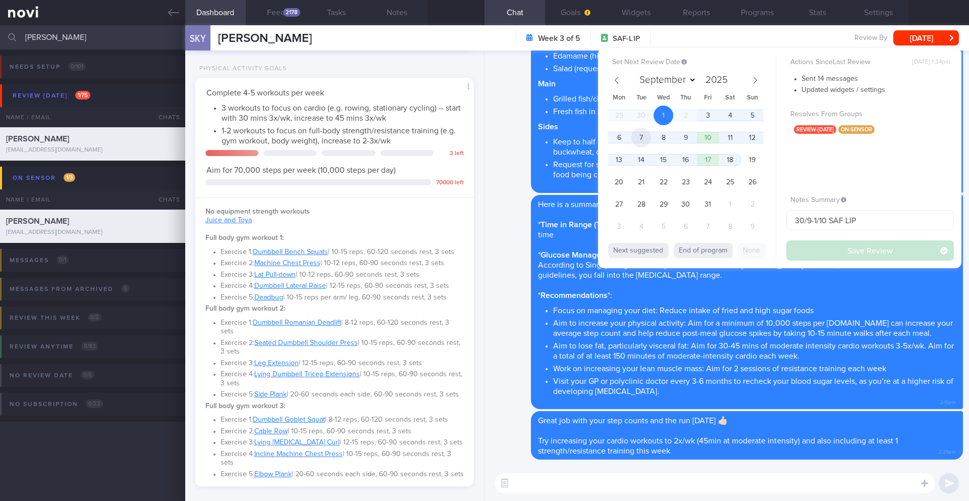
click at [637, 138] on span "7" at bounding box center [641, 138] width 20 height 20
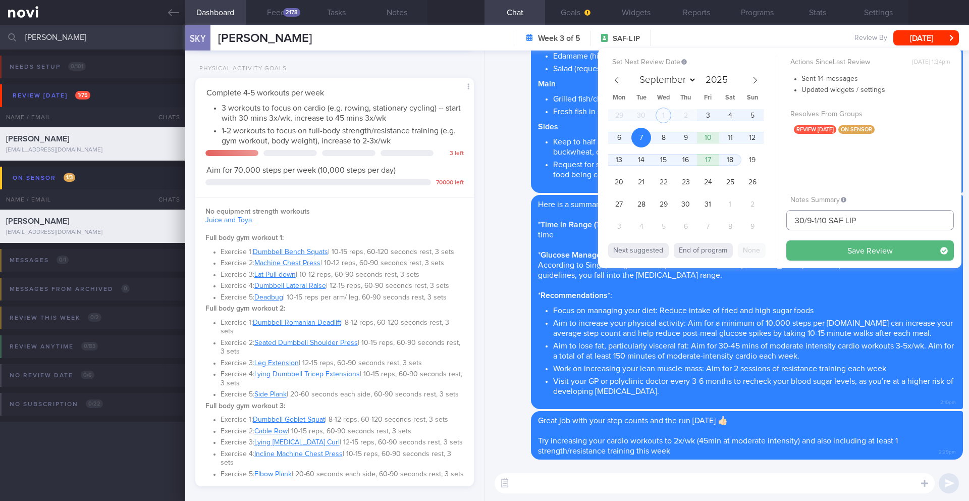
drag, startPoint x: 822, startPoint y: 224, endPoint x: 797, endPoint y: 220, distance: 25.0
click at [797, 220] on input "30/9-1/10 SAF LIP" at bounding box center [870, 220] width 168 height 20
type input "7/10 SAF LIP"
click at [864, 253] on button "Save Review" at bounding box center [870, 250] width 168 height 20
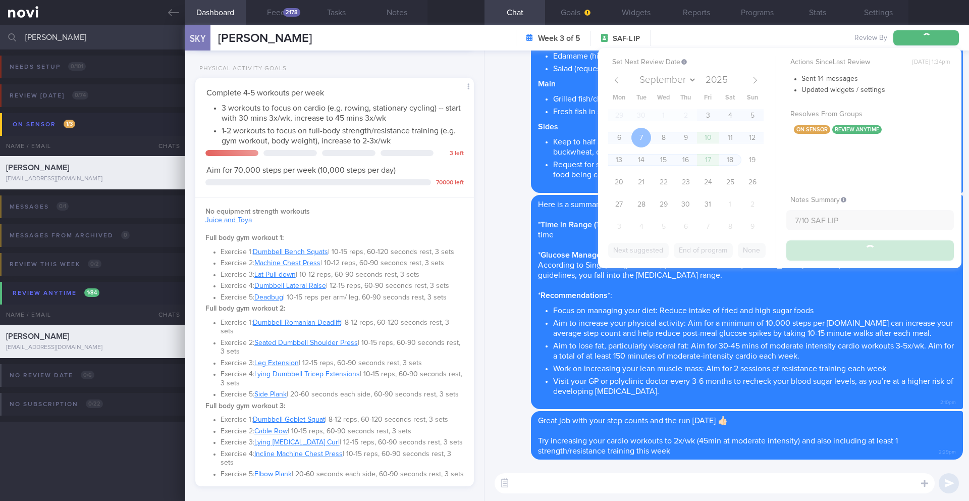
type input "7/10 SAF LIP"
type textarea "Short term target wt: 78kg (BMI 24.9) Long term target wt: 72kg (BMI 22.9) SUPP…"
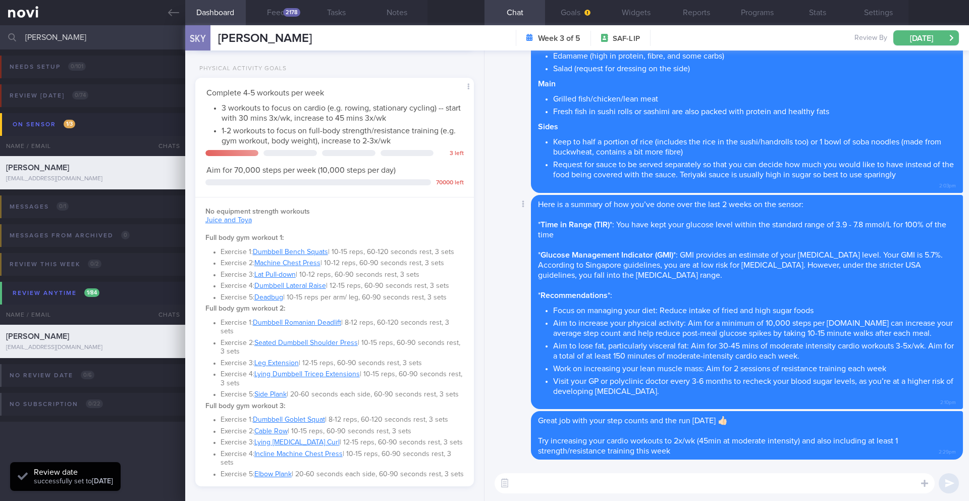
scroll to position [128, 257]
click at [38, 44] on input "[PERSON_NAME]" at bounding box center [484, 37] width 969 height 24
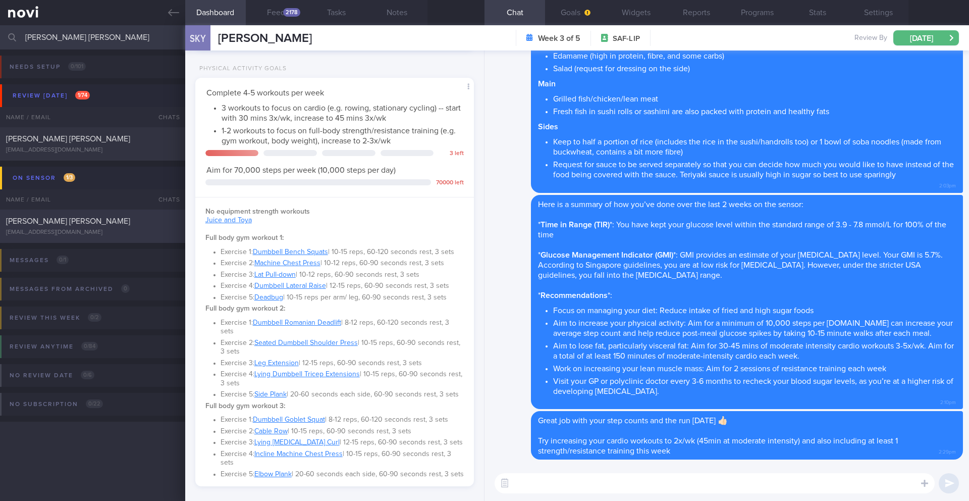
type input "[PERSON_NAME] [PERSON_NAME]"
click at [63, 228] on div "[PERSON_NAME] [PERSON_NAME] [EMAIL_ADDRESS][DOMAIN_NAME]" at bounding box center [92, 226] width 185 height 20
type input "3/10 SAF LIP"
type textarea "Taking ShortCutx Flat Tummy Shakes: Cookie Butter Crunch (meal replacement/prot…"
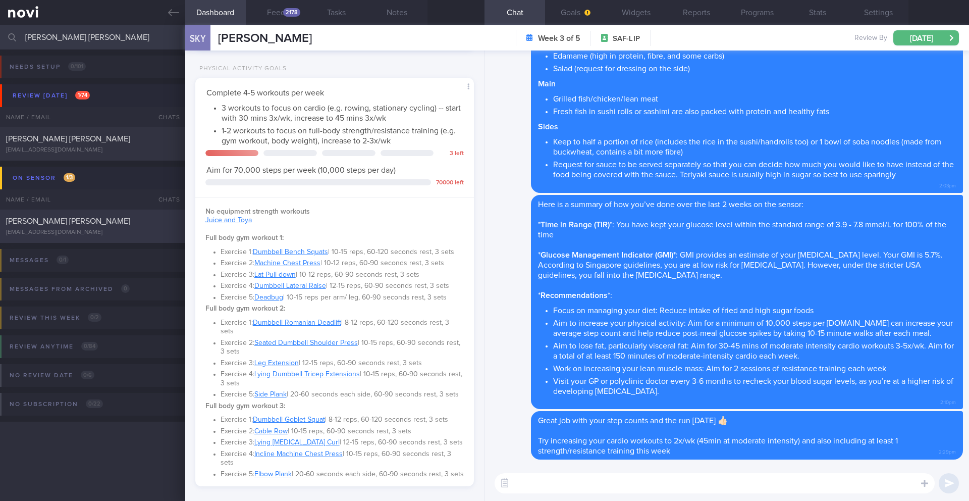
checkbox input "true"
click at [63, 228] on div "[PERSON_NAME] [PERSON_NAME] [EMAIL_ADDRESS][DOMAIN_NAME]" at bounding box center [92, 226] width 185 height 20
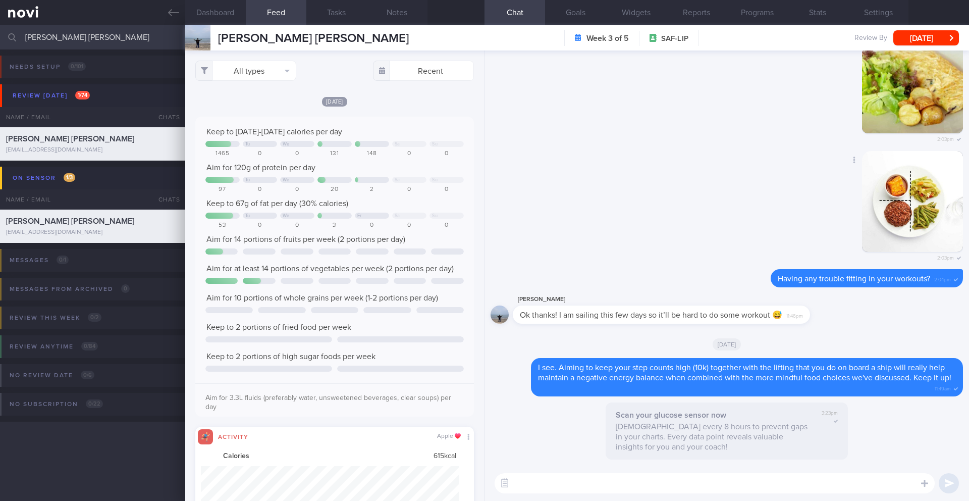
scroll to position [64, 258]
click at [699, 14] on button "Reports" at bounding box center [696, 12] width 61 height 25
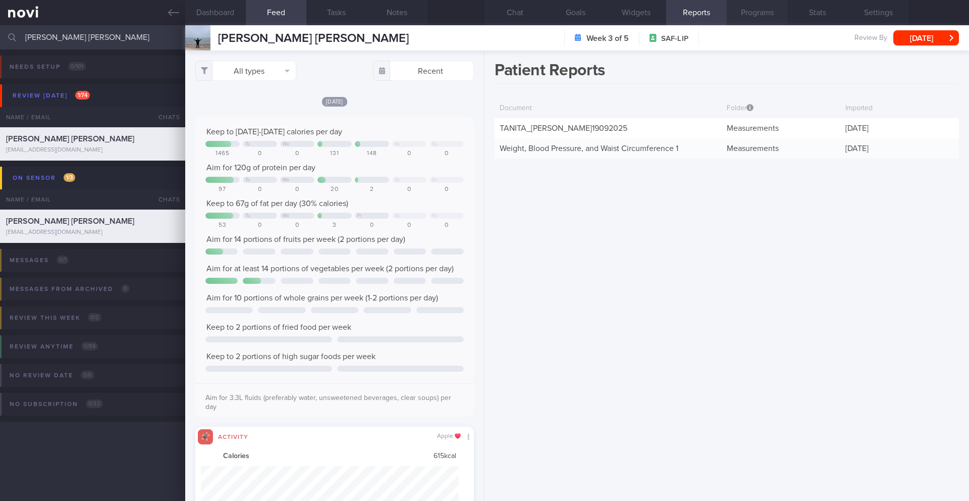
click at [757, 18] on button "Programs" at bounding box center [757, 12] width 61 height 25
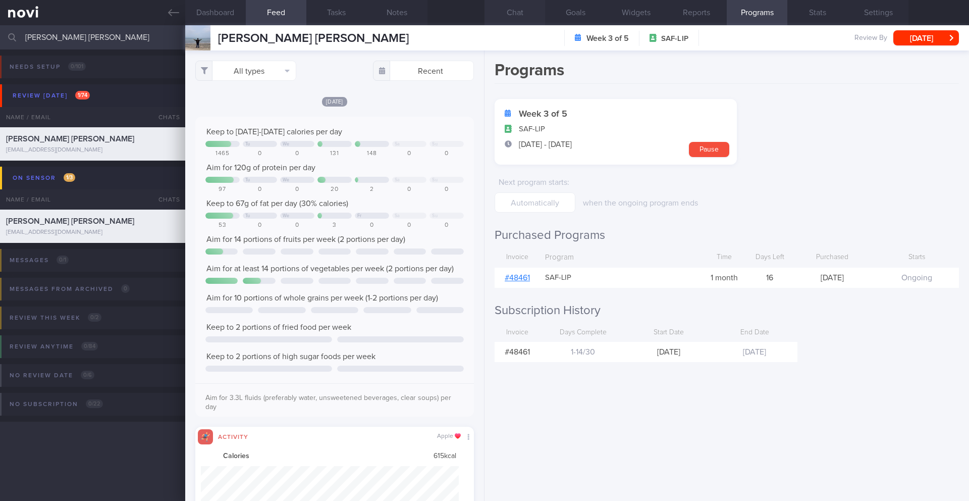
click at [535, 10] on button "Chat" at bounding box center [514, 12] width 61 height 25
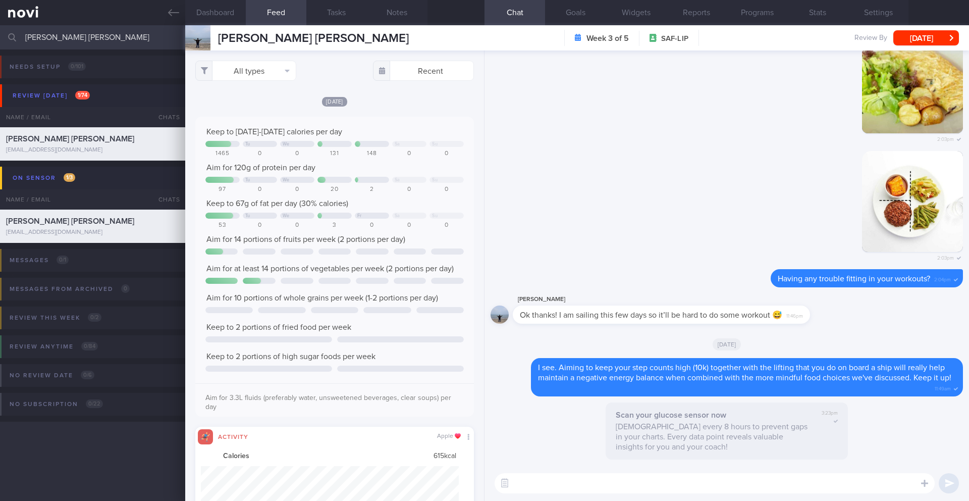
click at [274, 28] on div "[PERSON_NAME] [PERSON_NAME] [PERSON_NAME] [PERSON_NAME] [EMAIL_ADDRESS][DOMAIN_…" at bounding box center [297, 37] width 224 height 25
click at [271, 18] on button "Feed" at bounding box center [276, 12] width 61 height 25
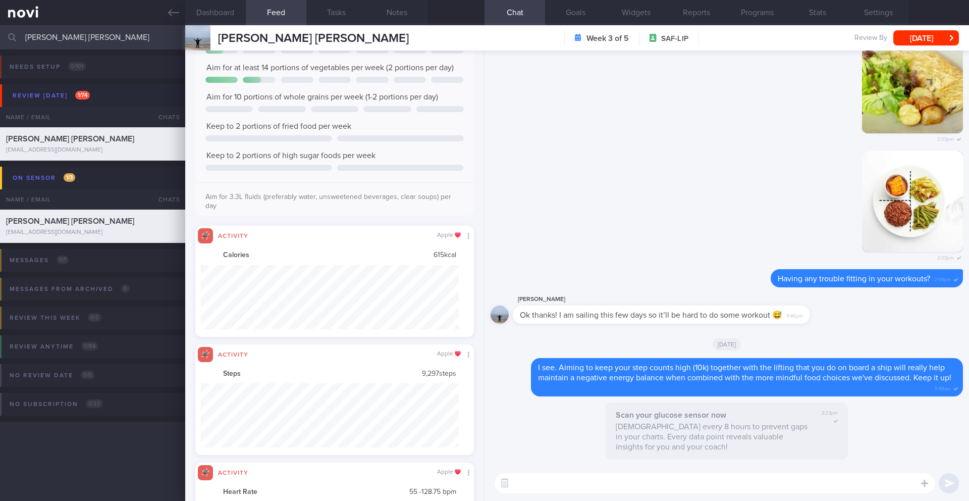
scroll to position [64, 258]
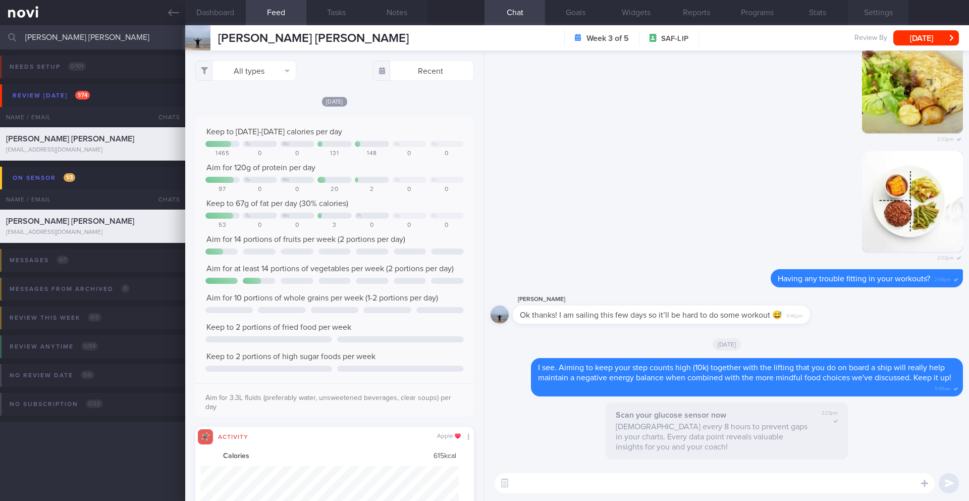
click at [876, 19] on button "Settings" at bounding box center [878, 12] width 61 height 25
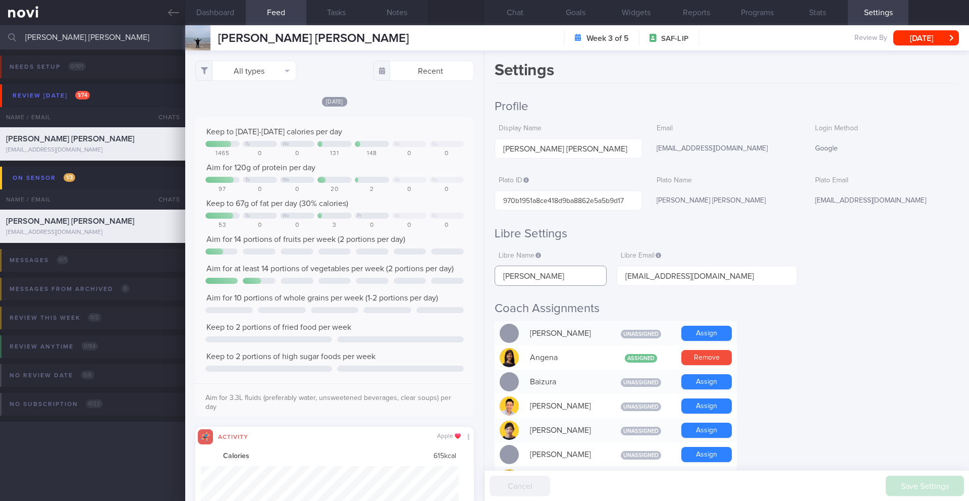
drag, startPoint x: 578, startPoint y: 274, endPoint x: 512, endPoint y: 278, distance: 66.2
click at [498, 280] on input "[PERSON_NAME]" at bounding box center [551, 275] width 112 height 20
click at [512, 277] on input "[PERSON_NAME]" at bounding box center [551, 275] width 112 height 20
click at [67, 39] on input "[PERSON_NAME] [PERSON_NAME]" at bounding box center [484, 37] width 969 height 24
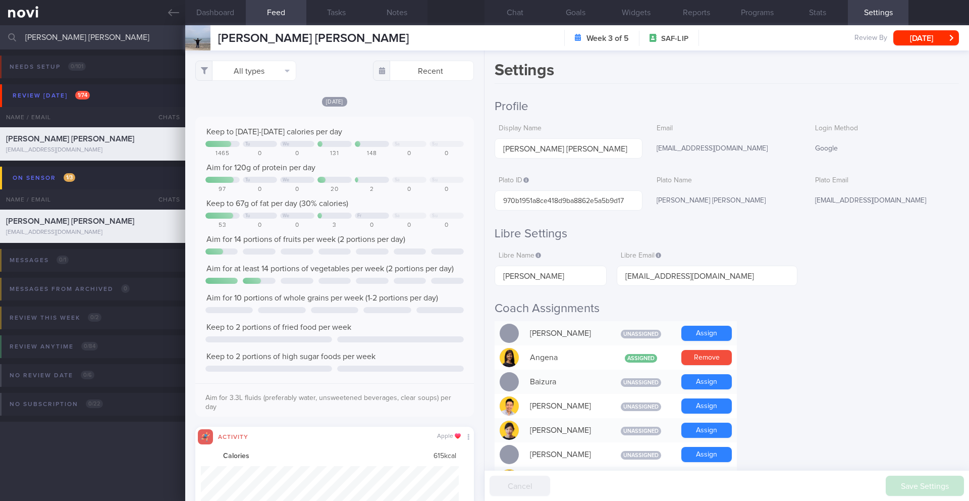
click at [67, 39] on input "[PERSON_NAME] [PERSON_NAME]" at bounding box center [484, 37] width 969 height 24
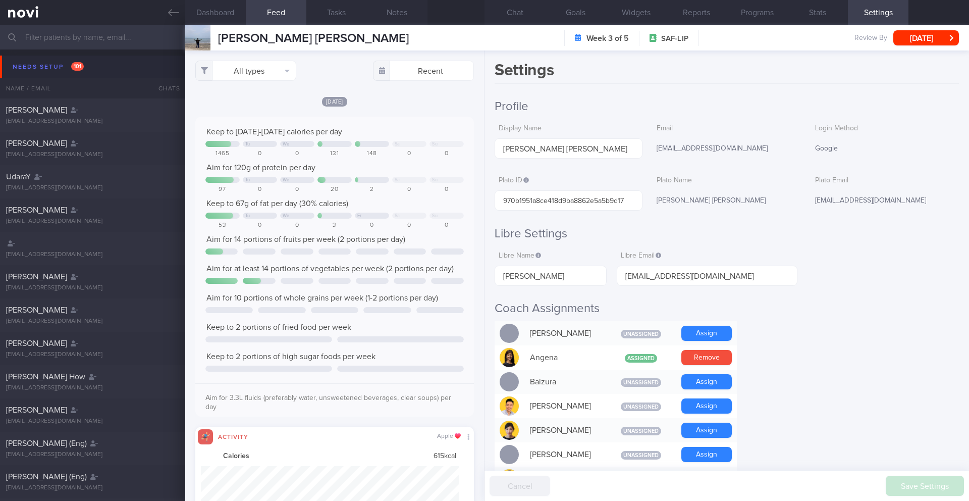
click at [102, 47] on input "text" at bounding box center [484, 37] width 969 height 24
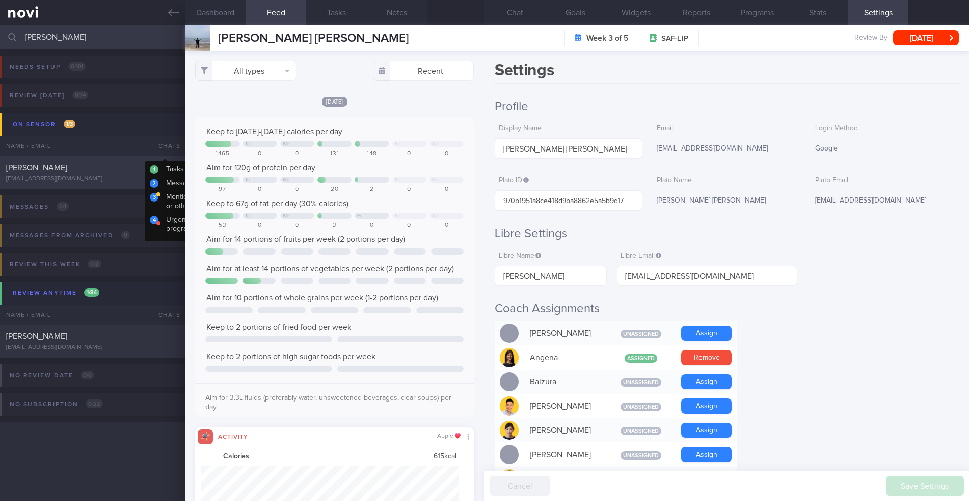
type input "[PERSON_NAME]"
click at [144, 161] on div "[PERSON_NAME] [EMAIL_ADDRESS][DOMAIN_NAME] [DATE] 5.1 7.9 0 % 99 % 1 % 54 % Dis…" at bounding box center [484, 172] width 969 height 33
type input "7/10 SAF LIP"
type textarea "Short term target wt: 78kg (BMI 24.9) Long term target wt: 72kg (BMI 22.9) SUPP…"
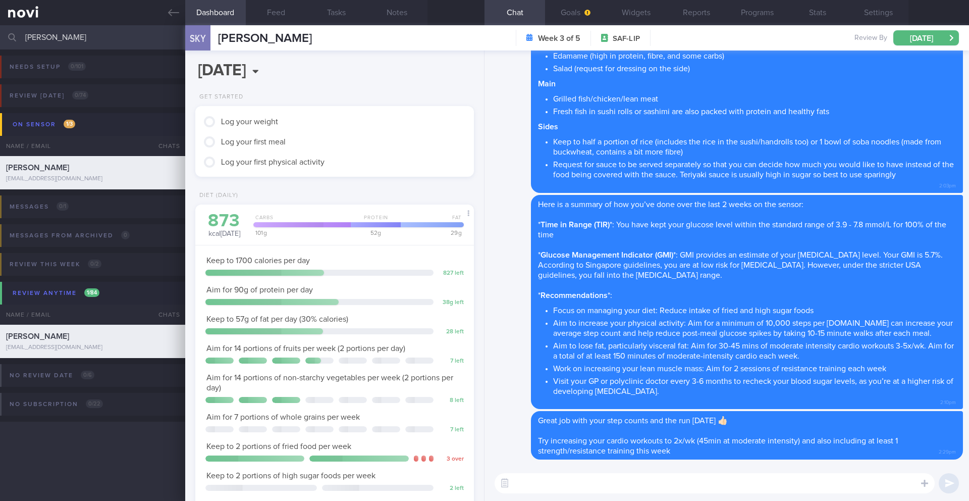
scroll to position [128, 257]
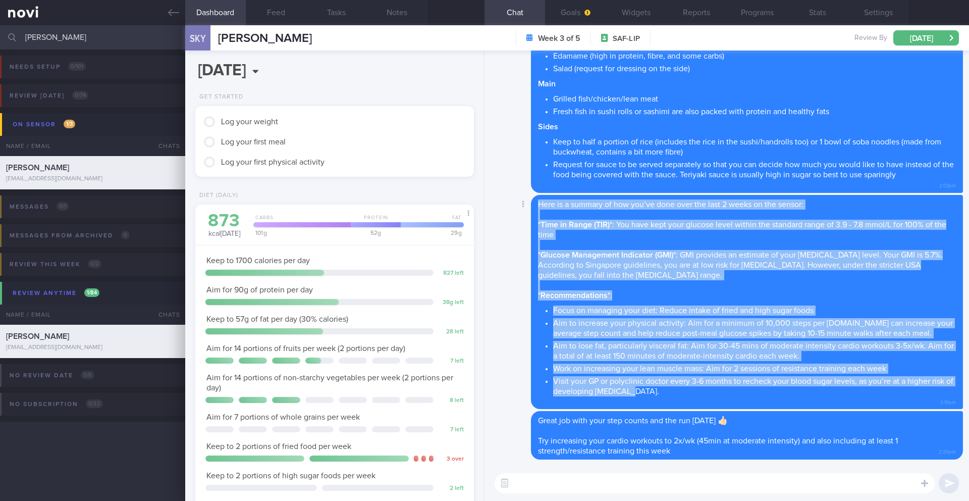
drag, startPoint x: 540, startPoint y: 206, endPoint x: 708, endPoint y: 386, distance: 246.0
click at [708, 386] on span "Here is a summary of how you’ve done over the last 2 weeks on the sensor: * Tim…" at bounding box center [747, 298] width 418 height 196
click at [889, 13] on button "Settings" at bounding box center [878, 12] width 61 height 25
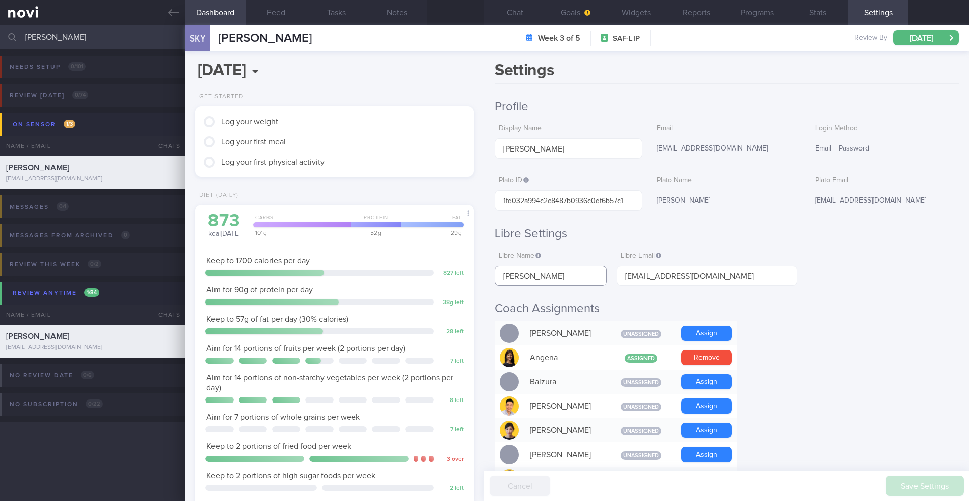
drag, startPoint x: 568, startPoint y: 279, endPoint x: 497, endPoint y: 278, distance: 70.7
click at [497, 278] on input "[PERSON_NAME]" at bounding box center [551, 275] width 112 height 20
click at [513, 14] on button "Chat" at bounding box center [514, 12] width 61 height 25
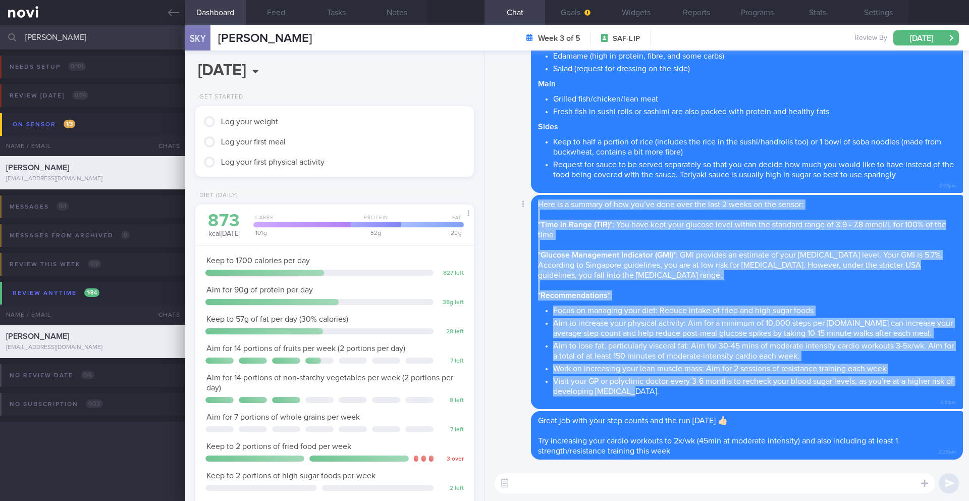
drag, startPoint x: 540, startPoint y: 204, endPoint x: 691, endPoint y: 394, distance: 242.7
click at [691, 394] on span "Here is a summary of how you’ve done over the last 2 weeks on the sensor: * Tim…" at bounding box center [747, 298] width 418 height 196
copy span "Lore ip d sitamet co adi eli’se doei temp inc utla 1 etdol ma ali enimad: * Min…"
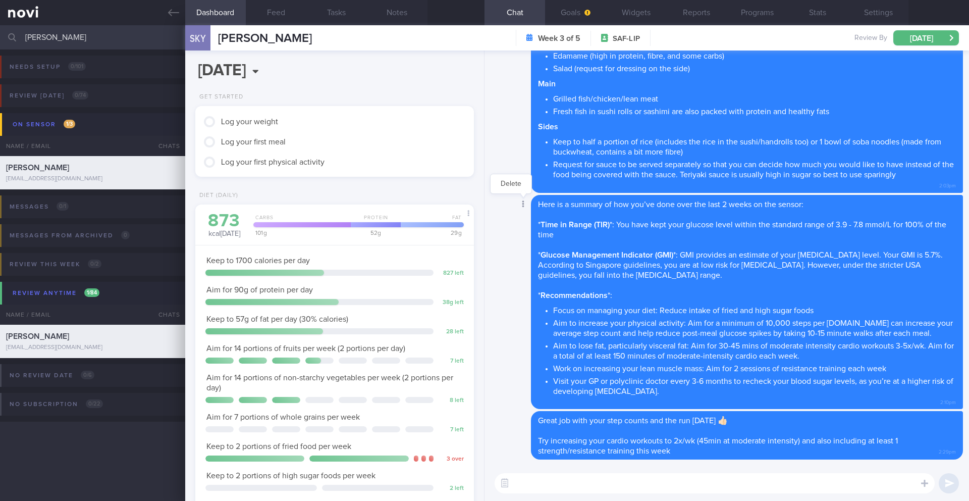
click at [522, 205] on icon at bounding box center [523, 203] width 3 height 7
click at [511, 184] on button "Delete" at bounding box center [511, 183] width 41 height 15
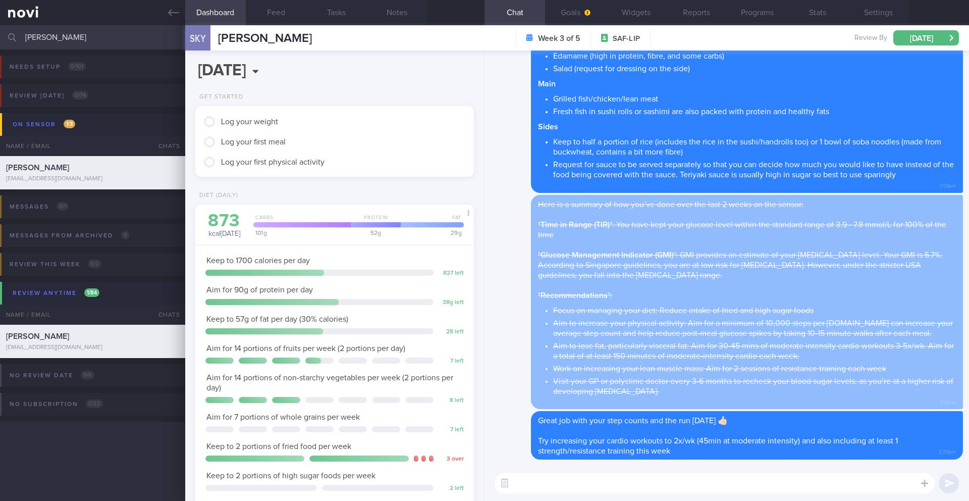
click at [71, 36] on input "[PERSON_NAME]" at bounding box center [484, 37] width 969 height 24
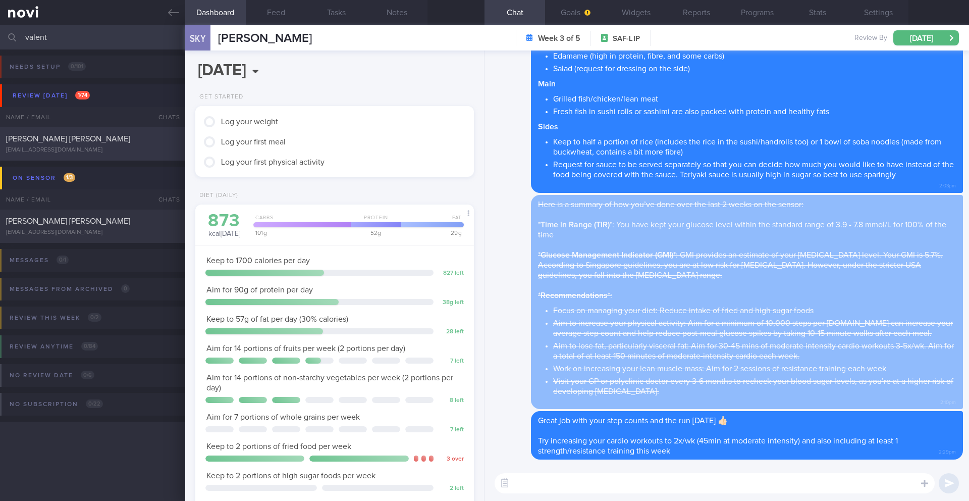
type input "valent"
click at [70, 143] on div "[PERSON_NAME] [PERSON_NAME]" at bounding box center [91, 139] width 171 height 10
type input "3/10 SAF LIP"
type textarea "Taking ShortCutx Flat Tummy Shakes: Cookie Butter Crunch (meal replacement/prot…"
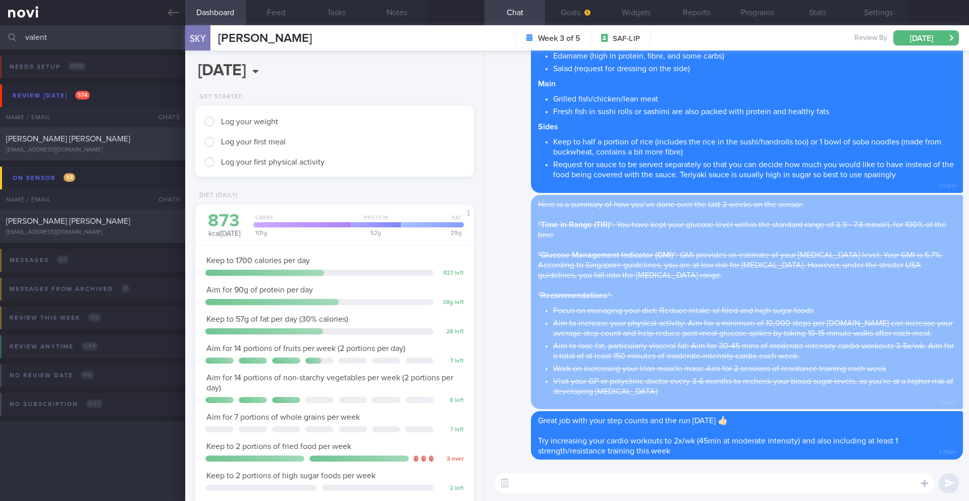
type input "[PERSON_NAME] [PERSON_NAME]"
type input "970b1951a8ce418d9ba8862e5a5b9d17"
type input "[PERSON_NAME]"
type input "[EMAIL_ADDRESS][DOMAIN_NAME]"
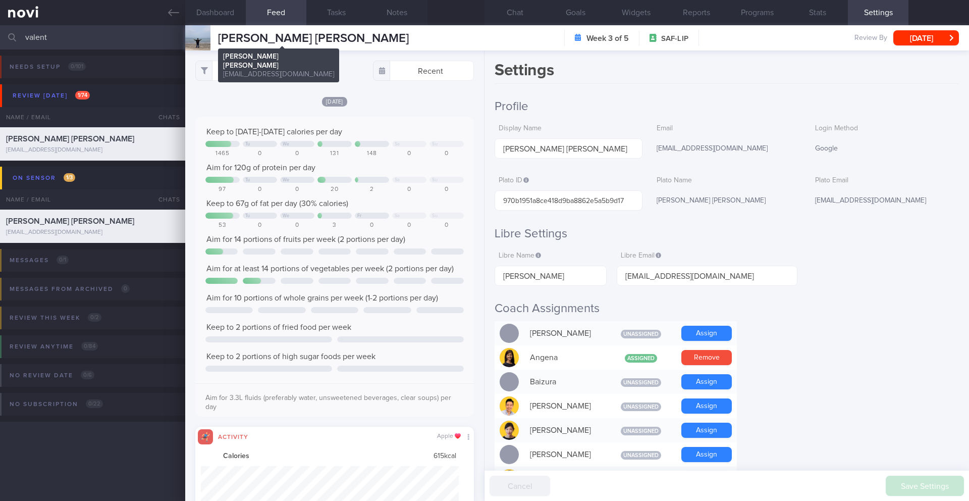
scroll to position [64, 258]
click at [214, 20] on button "Dashboard" at bounding box center [215, 12] width 61 height 25
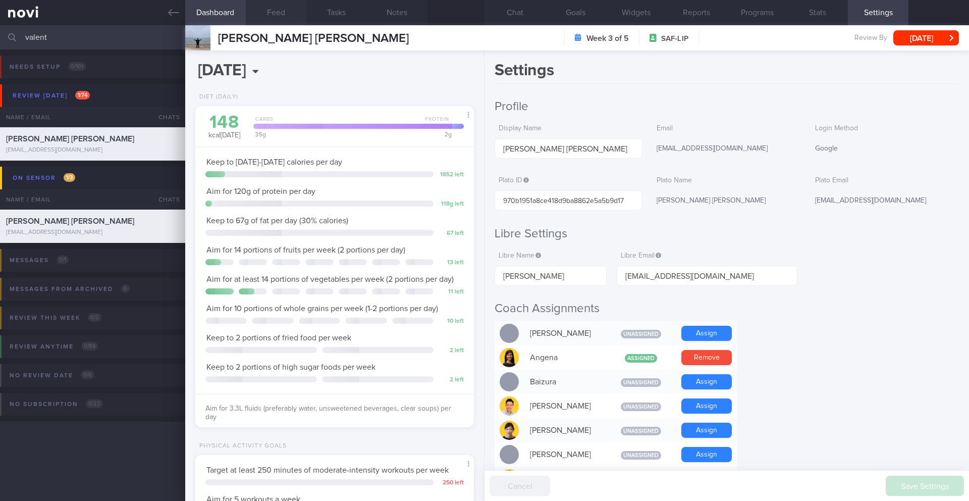
scroll to position [141, 253]
click at [275, 17] on button "Feed" at bounding box center [276, 12] width 61 height 25
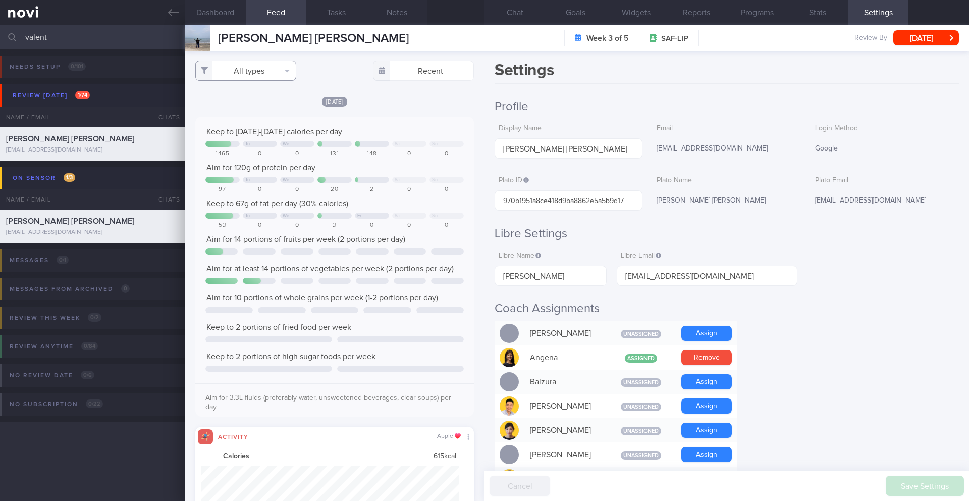
click at [270, 69] on button "All types" at bounding box center [245, 71] width 101 height 20
click at [262, 102] on button "Activity" at bounding box center [246, 105] width 100 height 15
checkbox input "false"
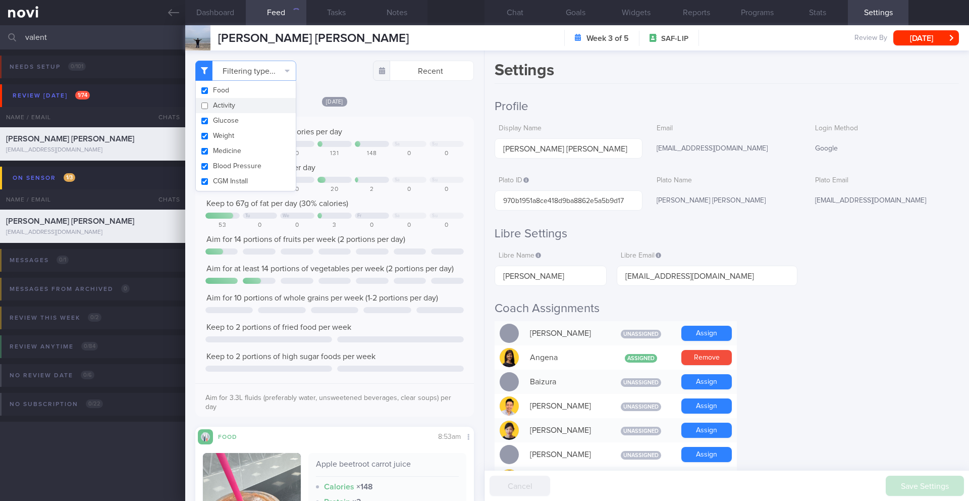
scroll to position [165, 262]
click at [396, 114] on div "[DATE] Keep to [DATE]-[DATE] calories per day Tu We Sa Su 1465 0 0 131 148 0 0 …" at bounding box center [334, 364] width 279 height 537
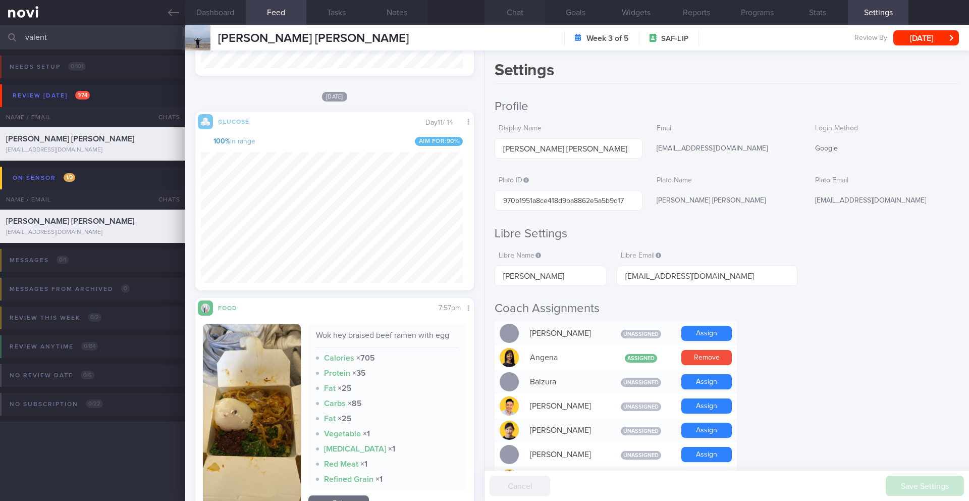
click at [521, 16] on button "Chat" at bounding box center [514, 12] width 61 height 25
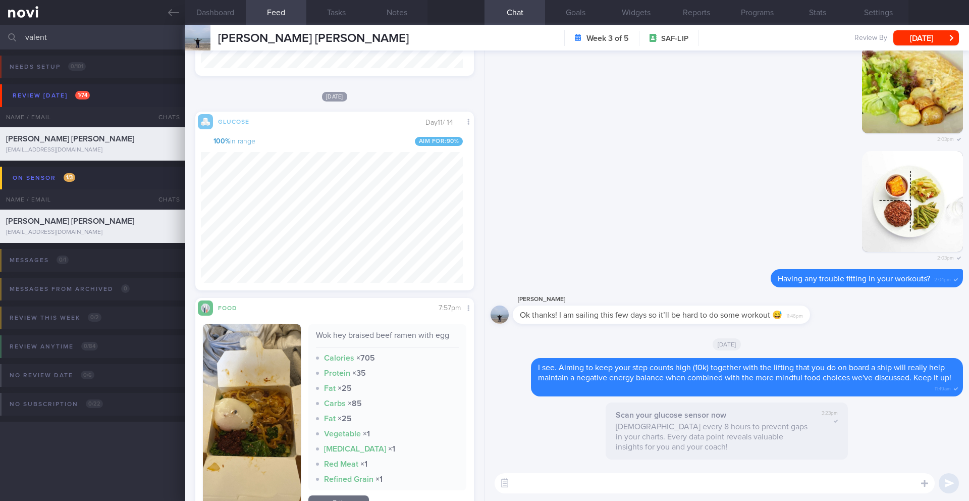
paste textarea "Lore ip d sitamet co adi eli’se doei temp inc utla 5 etdol ma ali enimad: *Mini…"
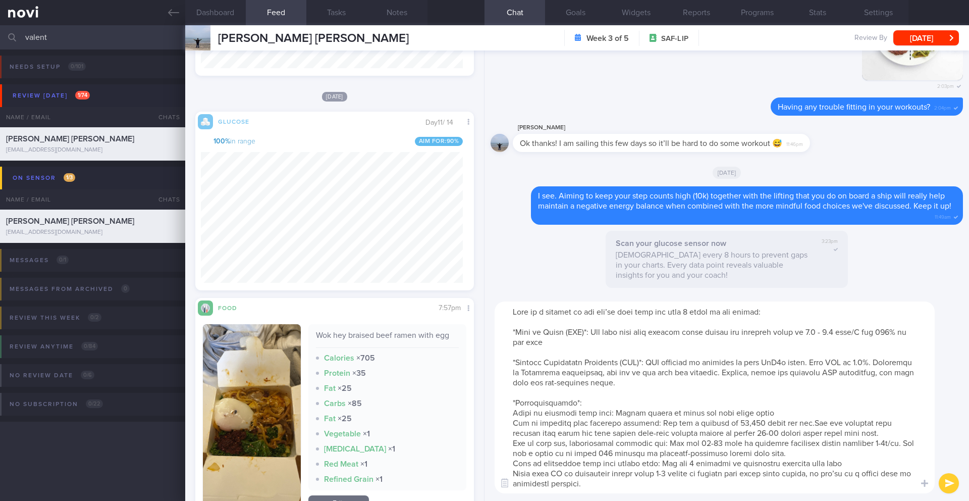
click at [507, 415] on textarea at bounding box center [715, 397] width 440 height 192
click at [506, 426] on textarea at bounding box center [715, 397] width 440 height 192
click at [505, 442] on textarea at bounding box center [715, 397] width 440 height 192
click at [508, 459] on textarea at bounding box center [715, 397] width 440 height 192
click at [504, 470] on textarea at bounding box center [715, 397] width 440 height 192
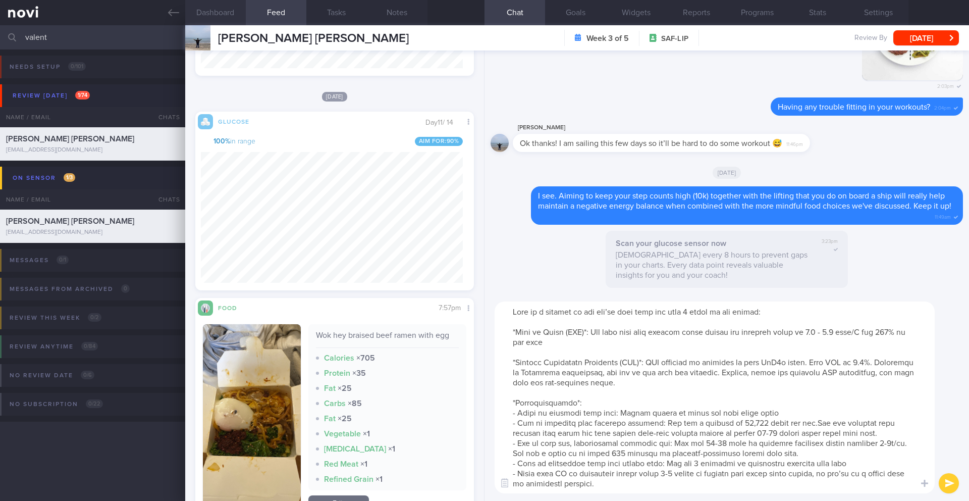
type textarea "Lore ip d sitamet co adi eli’se doei temp inc utla 9 etdol ma ali enimad: *Mini…"
click at [214, 15] on button "Dashboard" at bounding box center [215, 12] width 61 height 25
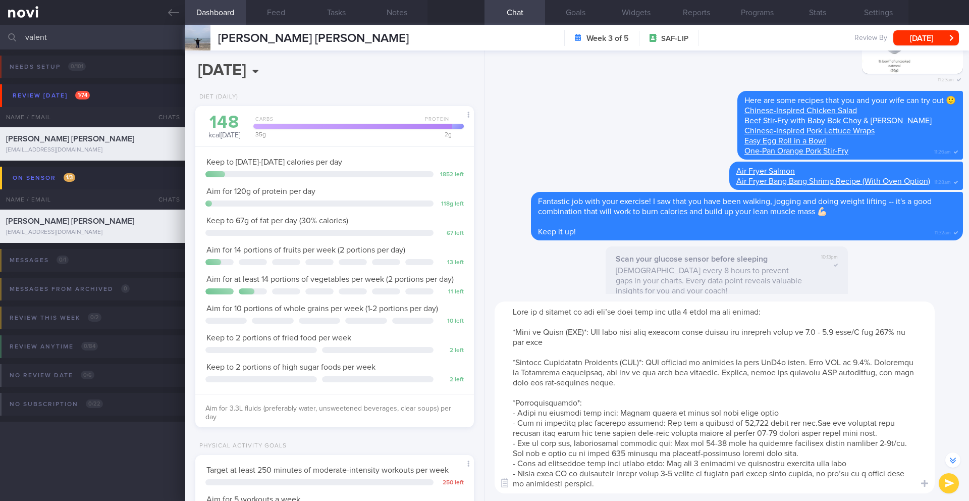
scroll to position [-875, 0]
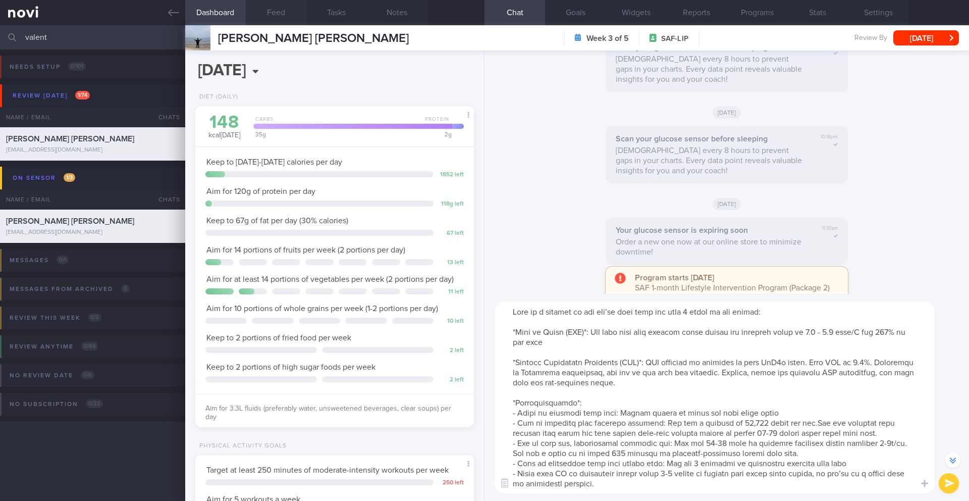
click at [291, 11] on button "Feed" at bounding box center [276, 12] width 61 height 25
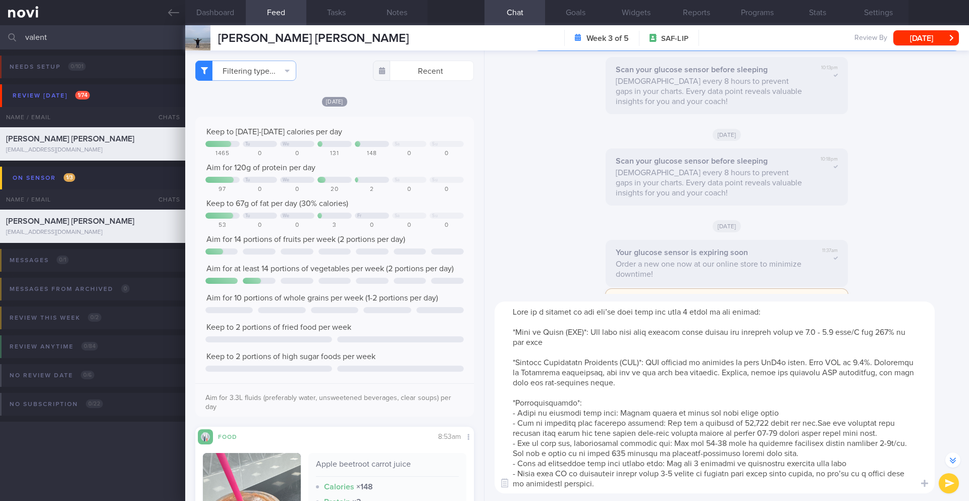
scroll to position [-898, 0]
click at [942, 483] on button "submit" at bounding box center [949, 483] width 20 height 20
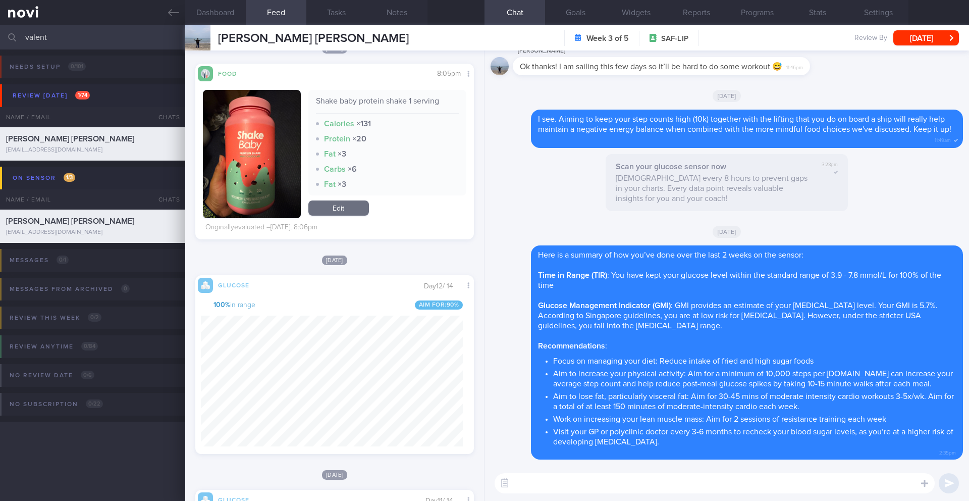
scroll to position [601, 0]
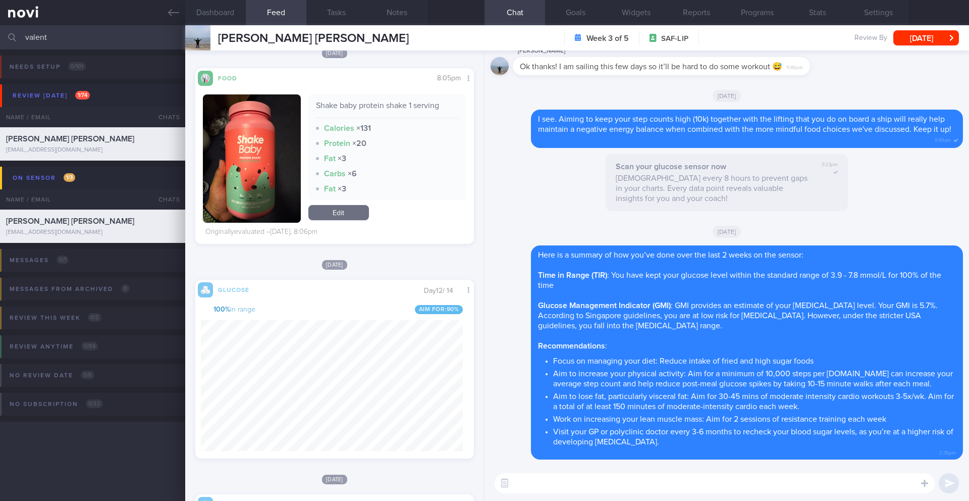
click at [255, 203] on button "button" at bounding box center [252, 158] width 98 height 128
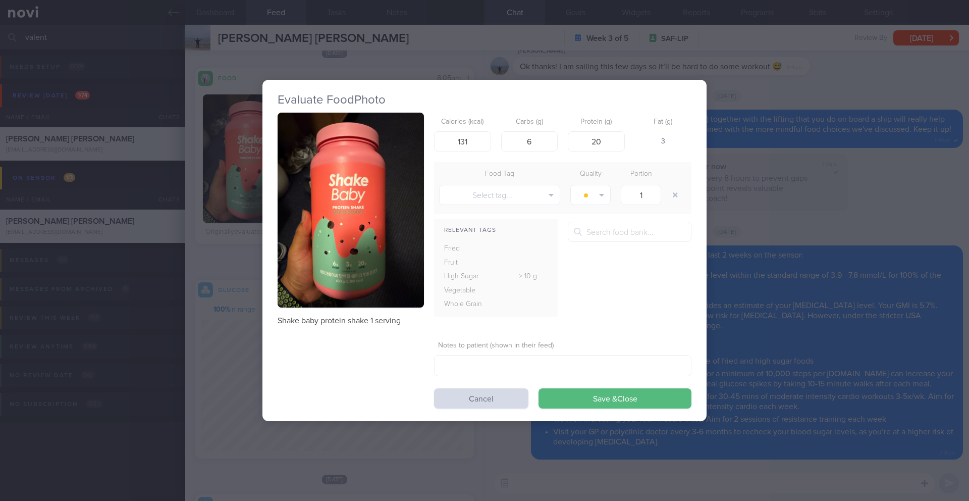
click at [349, 182] on button "button" at bounding box center [351, 210] width 146 height 195
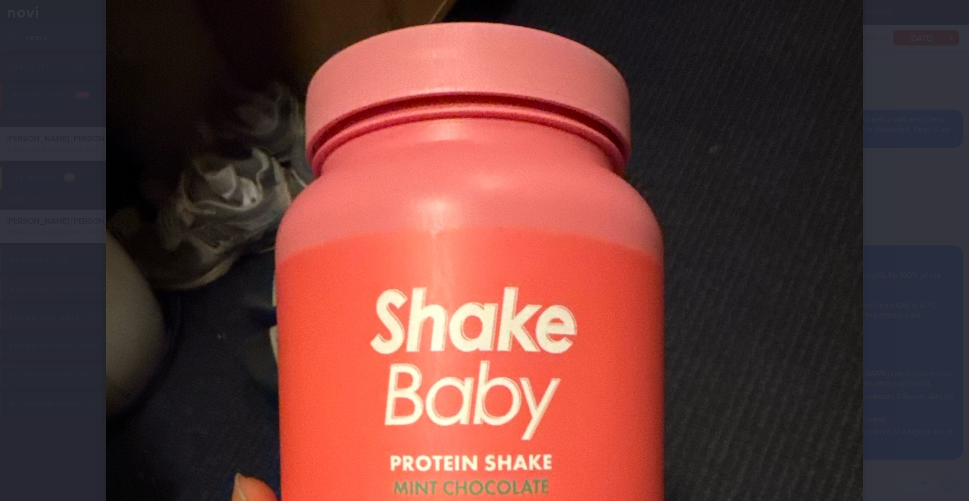
scroll to position [210, 0]
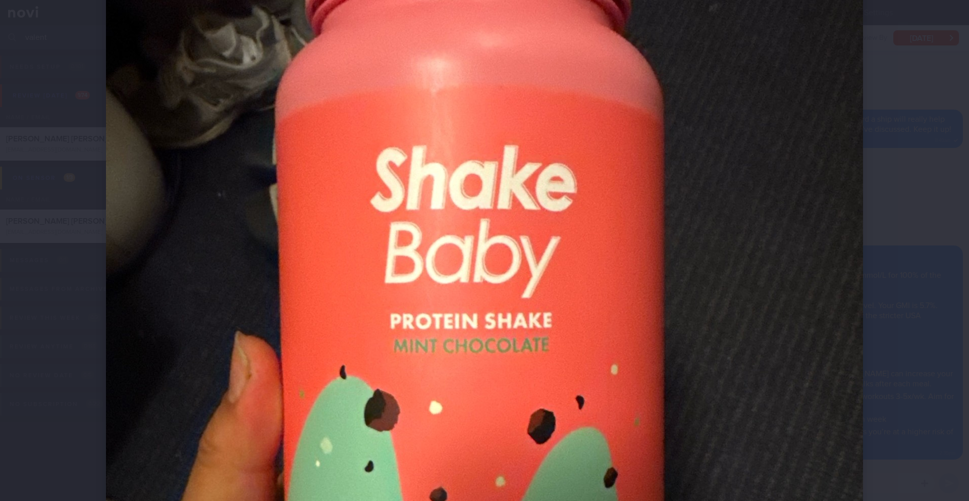
click at [889, 155] on div at bounding box center [485, 335] width 838 height 1090
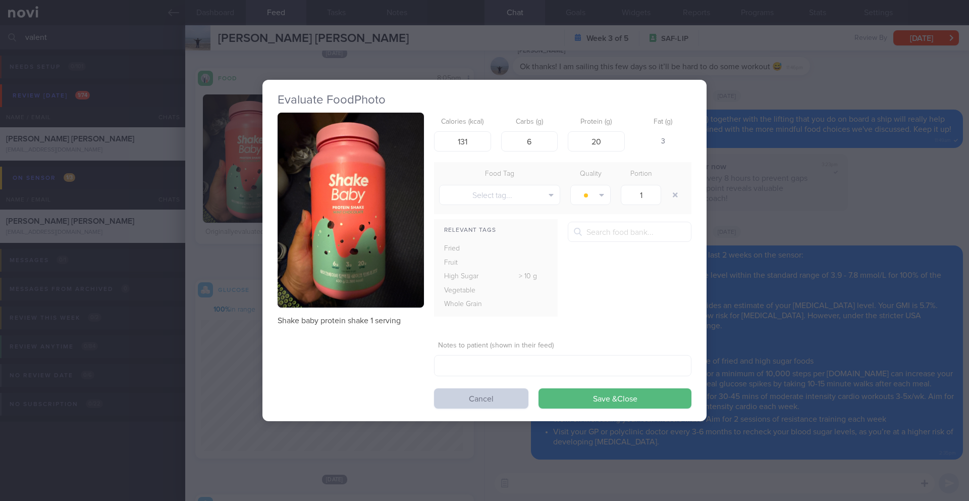
click at [459, 396] on button "Cancel" at bounding box center [481, 398] width 94 height 20
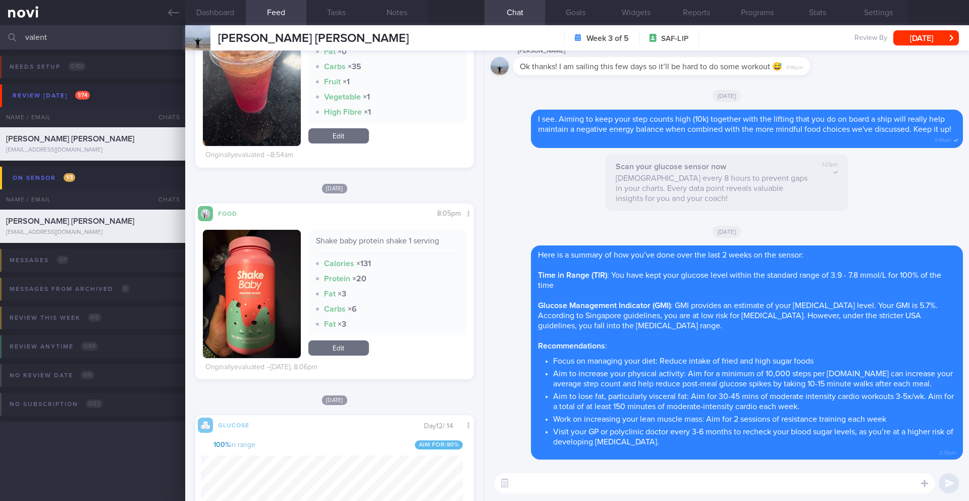
scroll to position [457, 0]
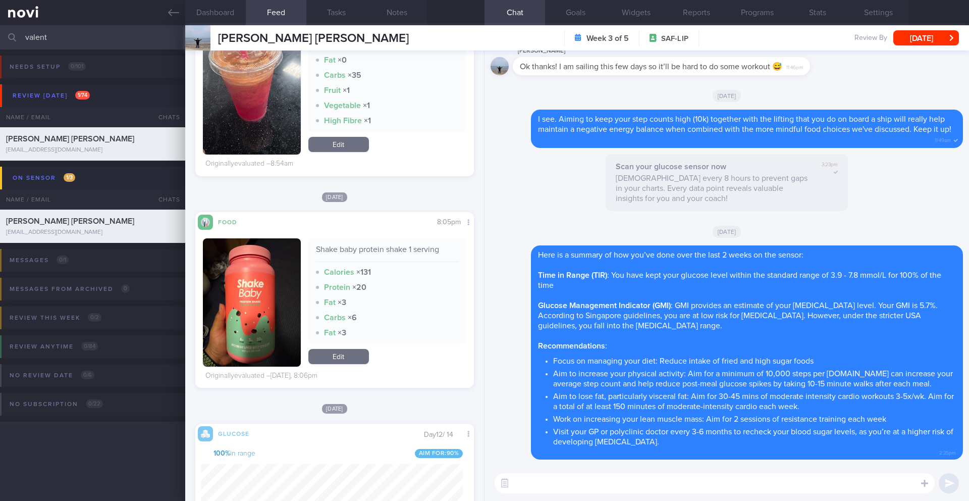
click at [265, 310] on button "button" at bounding box center [252, 302] width 98 height 128
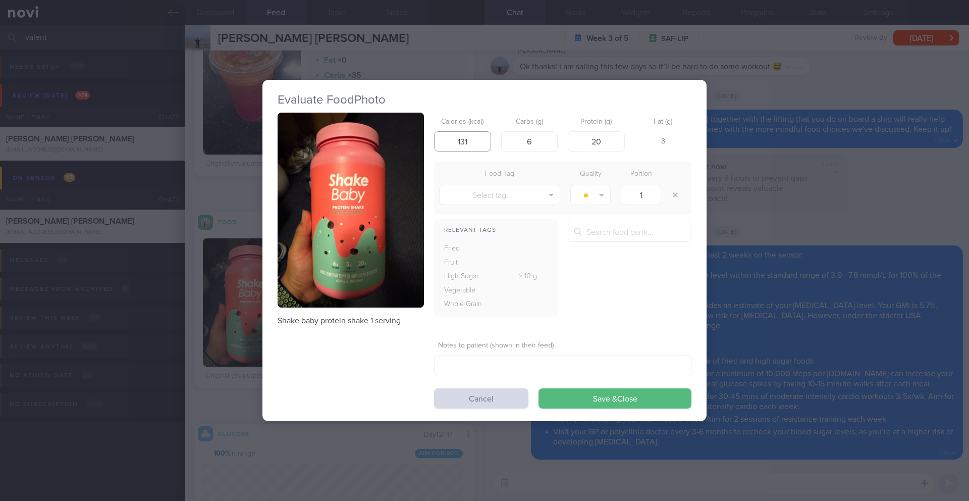
drag, startPoint x: 476, startPoint y: 141, endPoint x: 427, endPoint y: 140, distance: 48.5
click at [427, 140] on div "Shake baby protein shake 1 serving Calories (kcal) 131 Carbs (g) 6 Protein (g) …" at bounding box center [485, 261] width 414 height 296
type input "170"
click at [485, 373] on textarea at bounding box center [562, 365] width 257 height 21
type textarea "M"
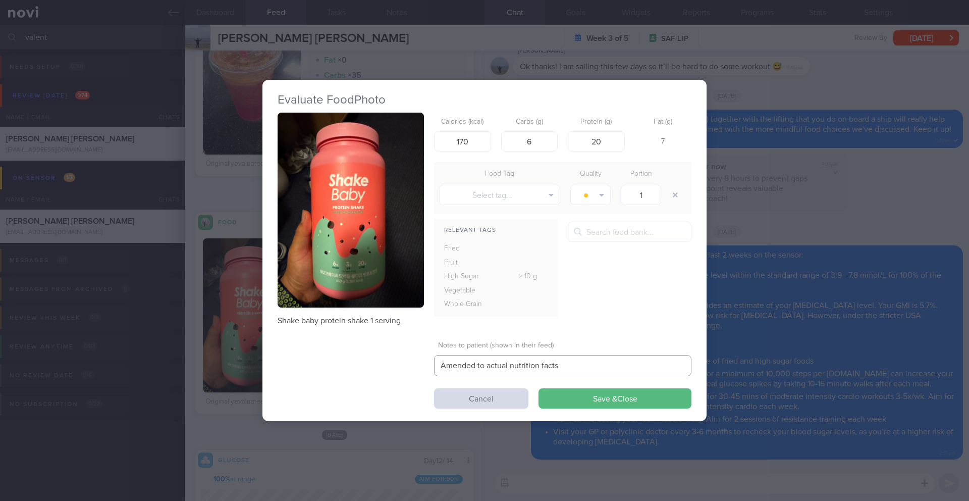
type textarea "Amended to actual nutrition facts"
drag, startPoint x: 528, startPoint y: 142, endPoint x: 540, endPoint y: 142, distance: 12.6
click at [540, 142] on input "6" at bounding box center [529, 141] width 57 height 20
type input "18"
click at [591, 399] on button "Save & Close" at bounding box center [614, 398] width 153 height 20
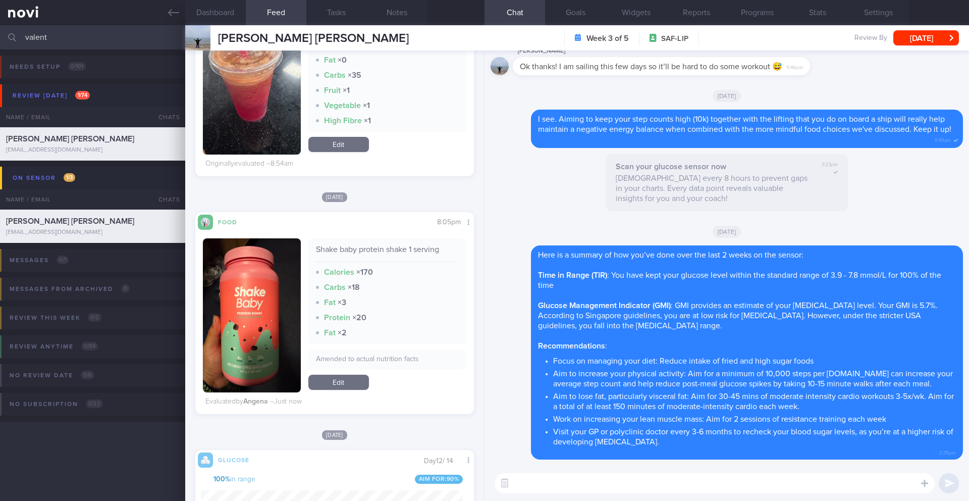
click at [328, 390] on link "Edit" at bounding box center [338, 381] width 61 height 15
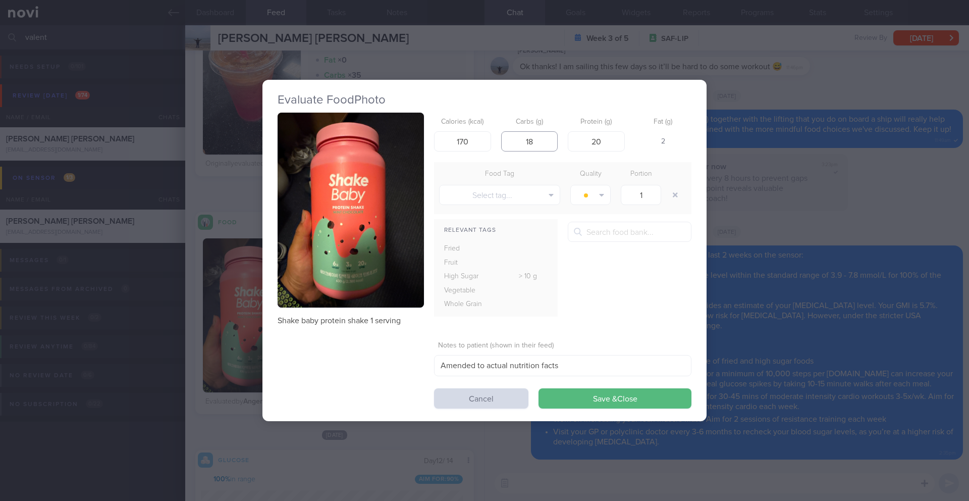
drag, startPoint x: 518, startPoint y: 139, endPoint x: 540, endPoint y: 141, distance: 22.3
click at [540, 141] on input "18" at bounding box center [529, 141] width 57 height 20
click at [682, 278] on div "Relevant Tags Fried Fruit High Sugar > 10 g" at bounding box center [562, 273] width 257 height 102
click at [546, 145] on input "12" at bounding box center [529, 141] width 57 height 20
type input "18"
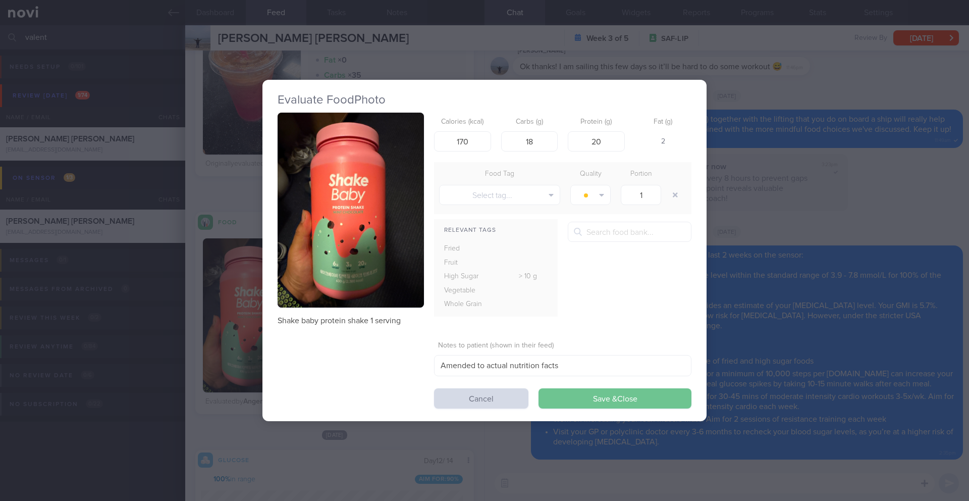
click at [584, 398] on button "Save & Close" at bounding box center [614, 398] width 153 height 20
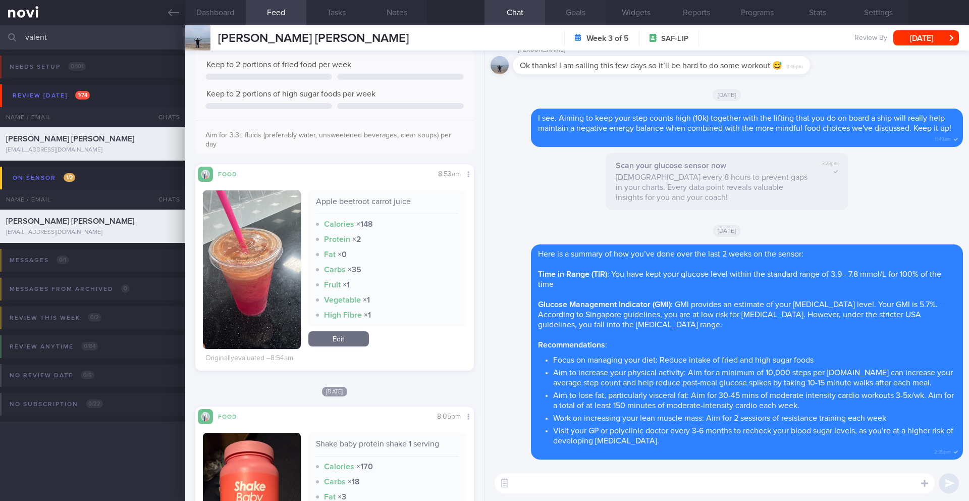
scroll to position [504478, 504381]
click at [881, 10] on button "Settings" at bounding box center [878, 12] width 61 height 25
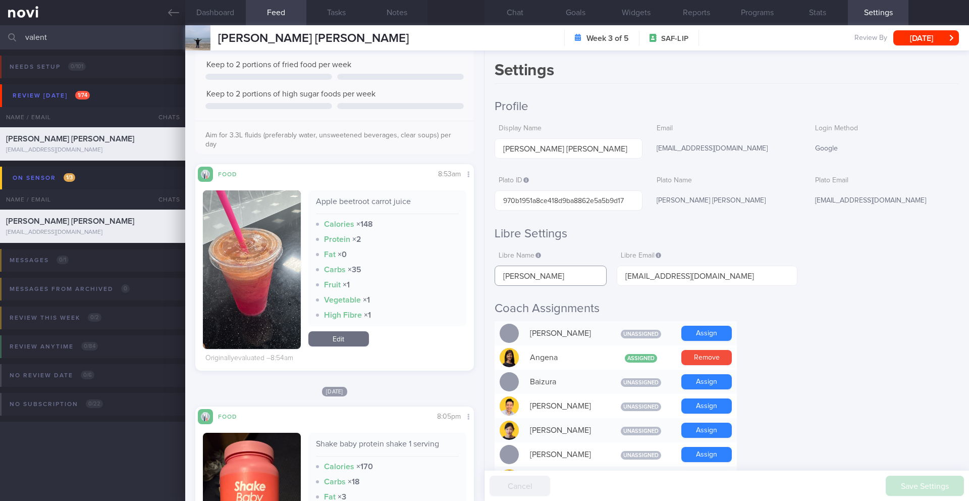
drag, startPoint x: 562, startPoint y: 276, endPoint x: 459, endPoint y: 275, distance: 103.5
click at [459, 275] on div "Dashboard Feed Tasks Notes Chat Goals Widgets Reports Programs Stats Settings […" at bounding box center [577, 262] width 784 height 475
click at [179, 12] on link at bounding box center [92, 12] width 185 height 25
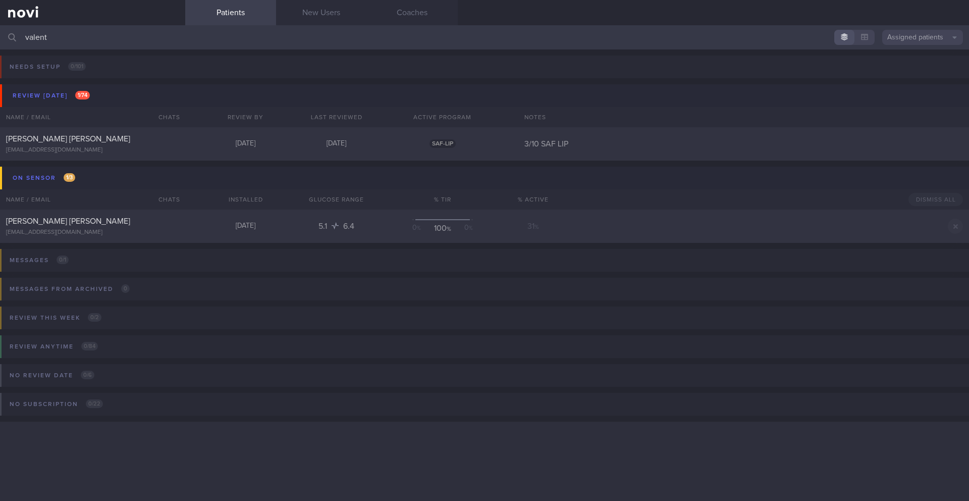
drag, startPoint x: 82, startPoint y: 43, endPoint x: 10, endPoint y: 35, distance: 72.2
click at [10, 35] on div "valent Assigned patients Assigned patients All active patients Archived patients" at bounding box center [484, 37] width 969 height 24
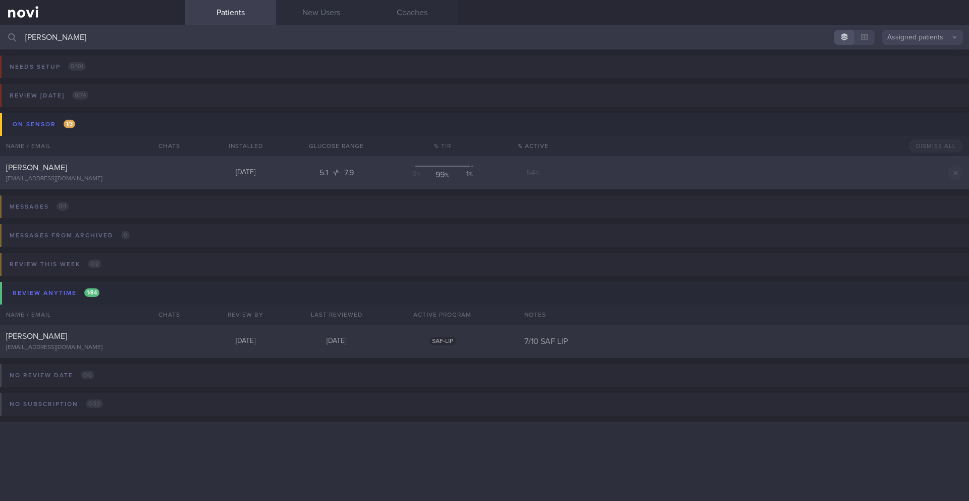
type input "[PERSON_NAME]"
click at [189, 181] on div "[PERSON_NAME] [EMAIL_ADDRESS][DOMAIN_NAME] [DATE] 5.1 7.9 0 % 99 % 1 % 54 % Dis…" at bounding box center [484, 172] width 969 height 33
select select "9"
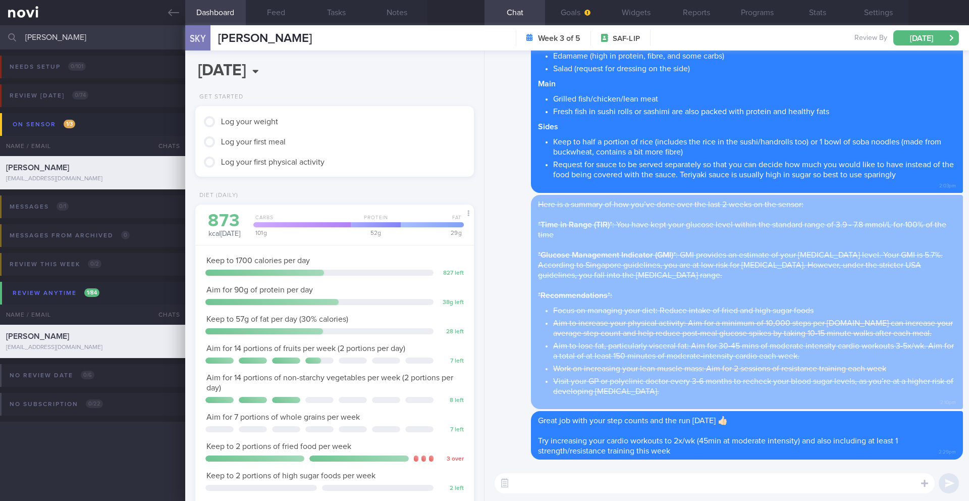
scroll to position [128, 257]
click at [275, 13] on button "Feed" at bounding box center [276, 12] width 61 height 25
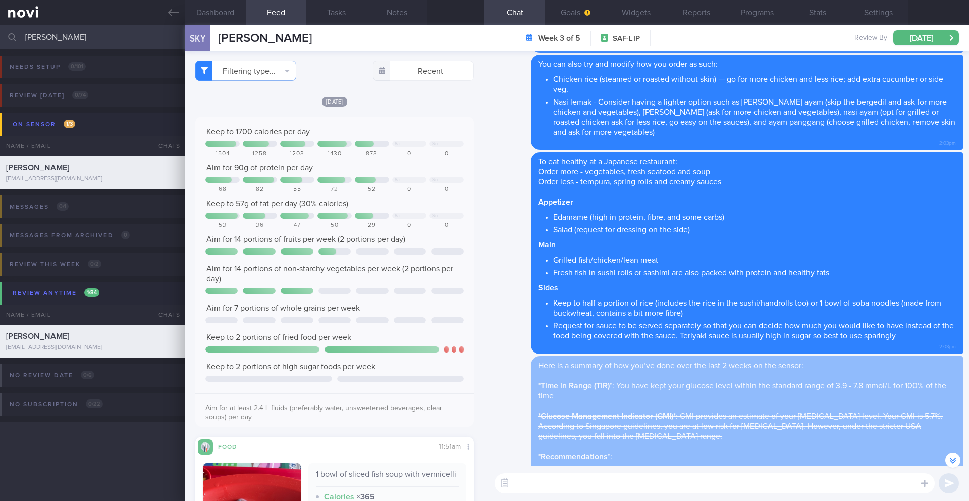
scroll to position [-161, 0]
click at [92, 35] on input "[PERSON_NAME]" at bounding box center [484, 37] width 969 height 24
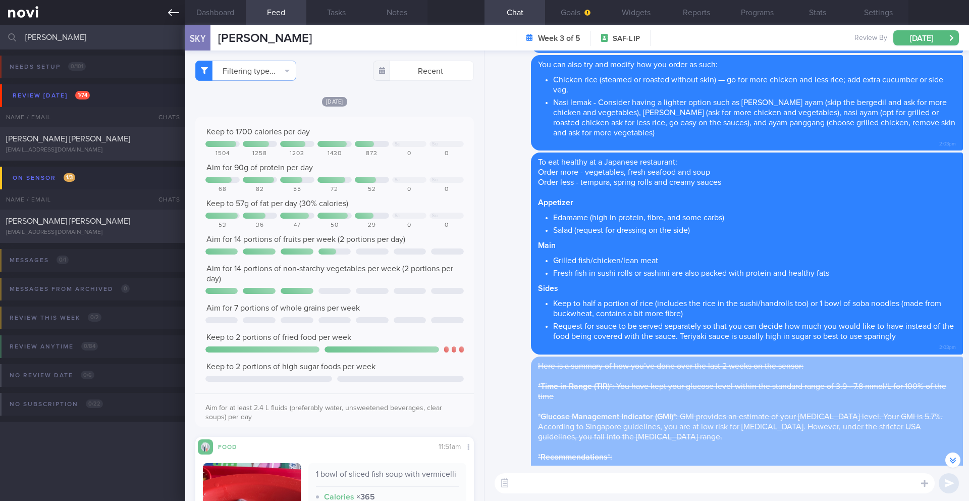
type input "[PERSON_NAME]"
click at [298, 221] on div "Keep to 1700 calories per day Sa Su 1504 1258 1203 1430 873 0 0 Aim for 90g of …" at bounding box center [334, 275] width 258 height 297
click at [215, 19] on button "Dashboard" at bounding box center [215, 12] width 61 height 25
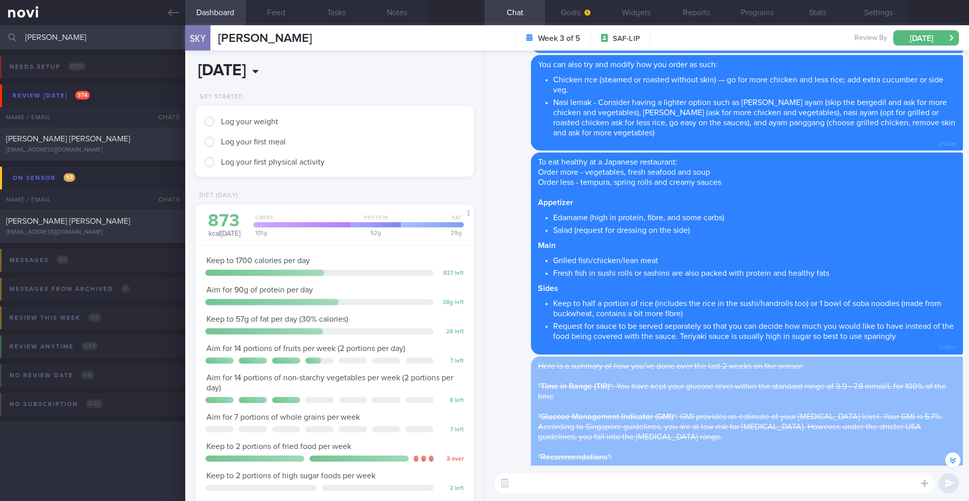
click at [240, 59] on input "[DATE]" at bounding box center [281, 70] width 172 height 25
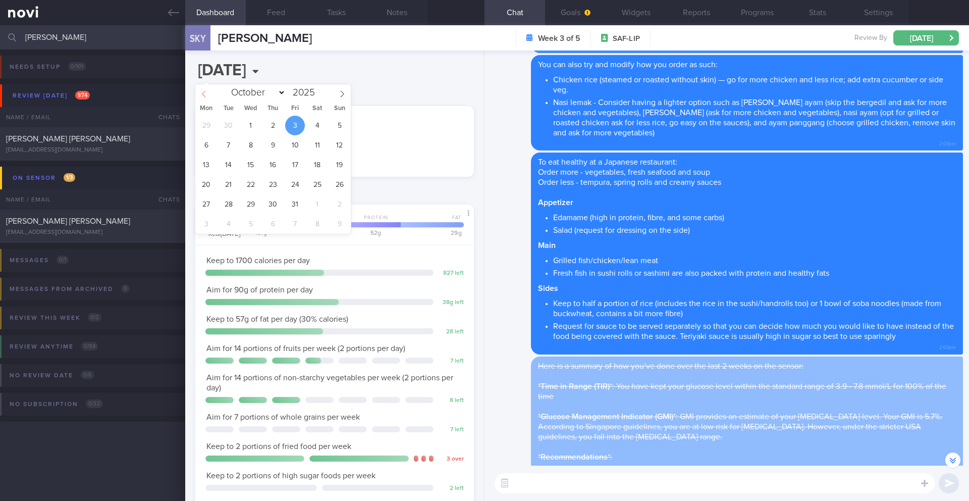
click at [202, 92] on icon at bounding box center [203, 93] width 7 height 7
select select "8"
click at [321, 186] on span "27" at bounding box center [317, 185] width 20 height 20
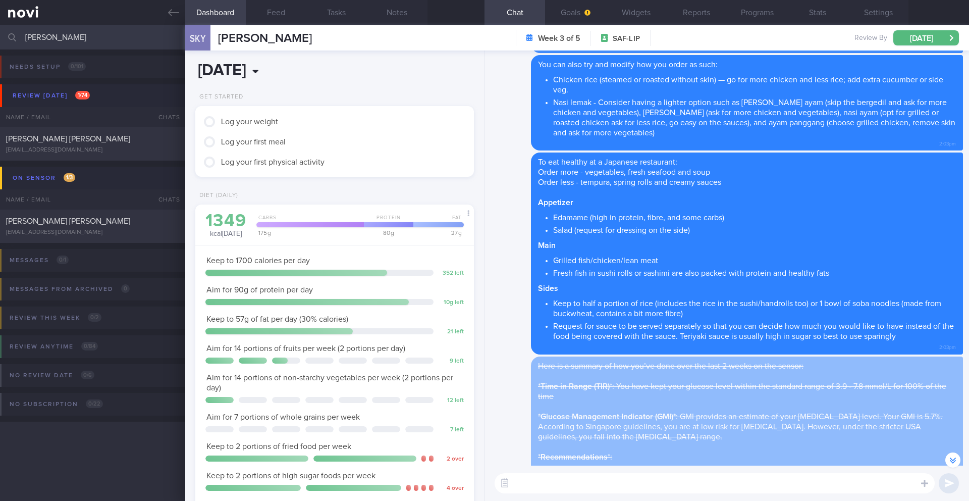
click at [258, 63] on input "[DATE]" at bounding box center [281, 70] width 172 height 25
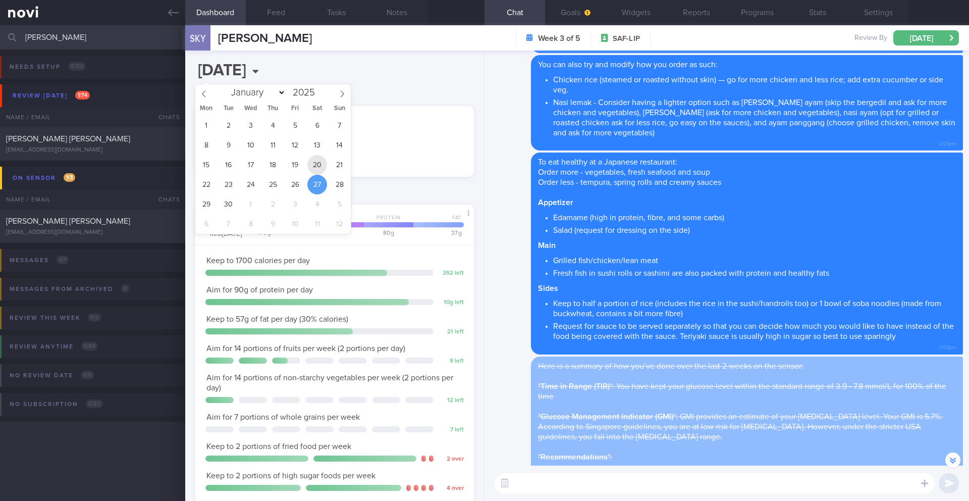
click at [317, 162] on span "20" at bounding box center [317, 165] width 20 height 20
type input "[DATE]"
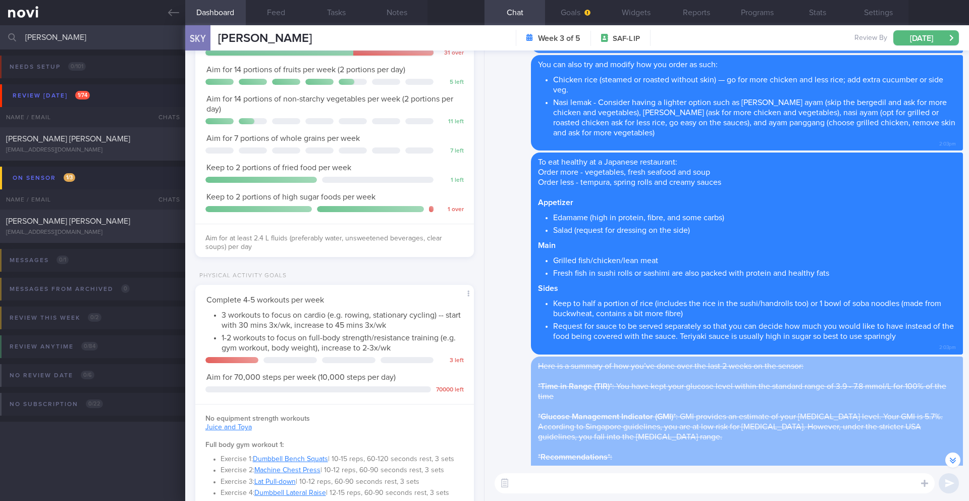
scroll to position [283, 0]
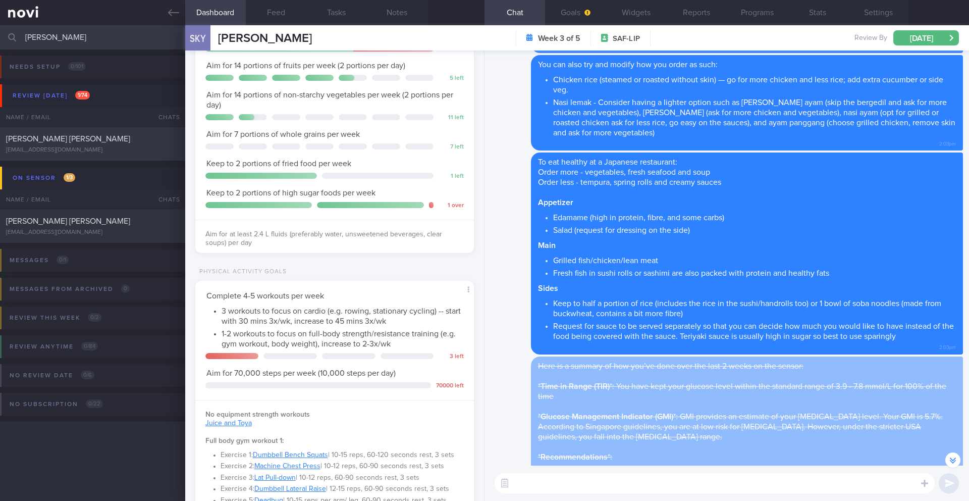
click at [82, 145] on div "[PERSON_NAME] [PERSON_NAME] [EMAIL_ADDRESS][DOMAIN_NAME]" at bounding box center [92, 144] width 185 height 20
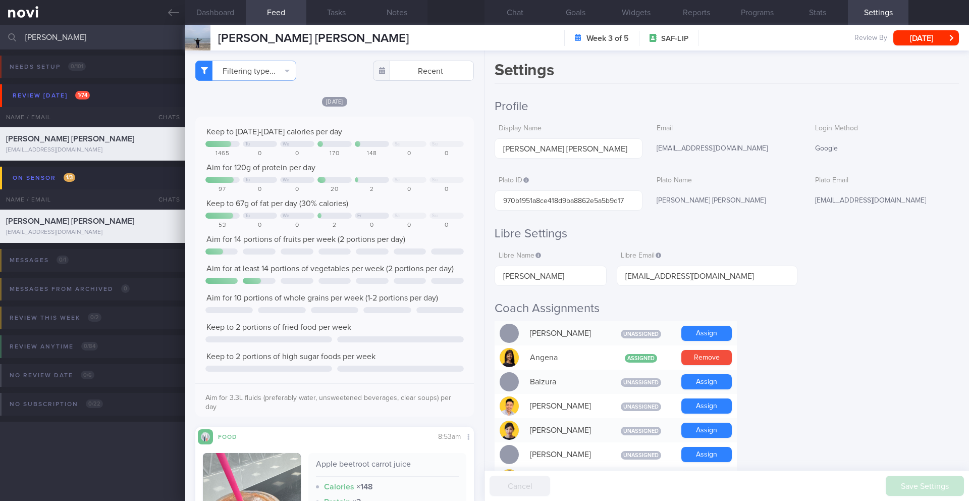
scroll to position [165, 262]
click at [508, 18] on button "Chat" at bounding box center [514, 12] width 61 height 25
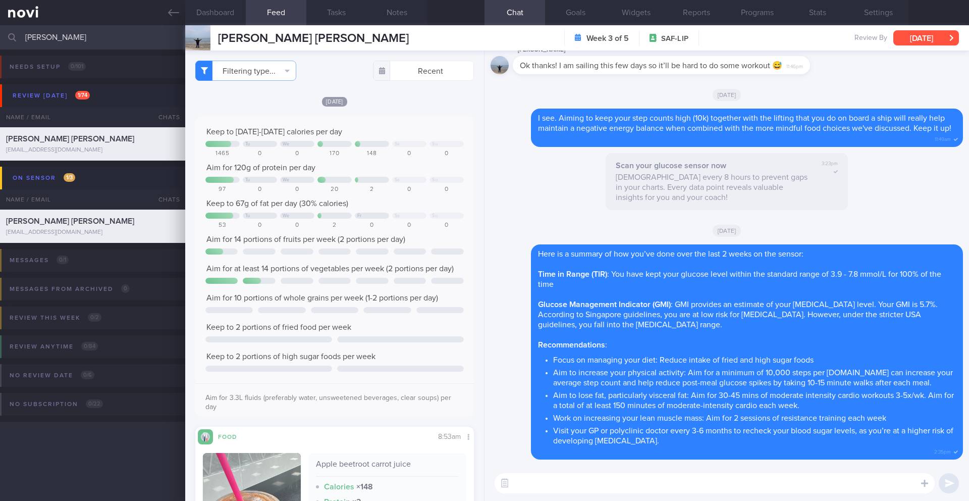
click at [930, 43] on button "[DATE]" at bounding box center [926, 37] width 66 height 15
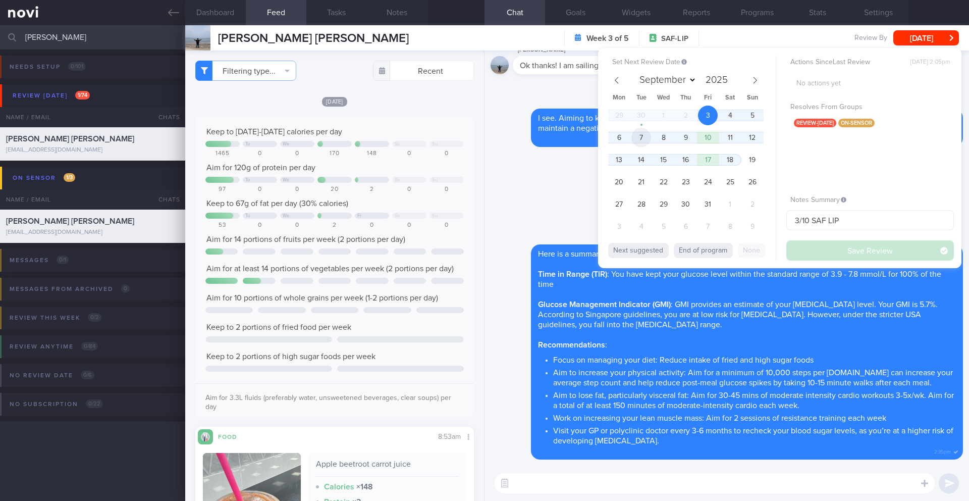
click at [641, 141] on span "7" at bounding box center [641, 138] width 20 height 20
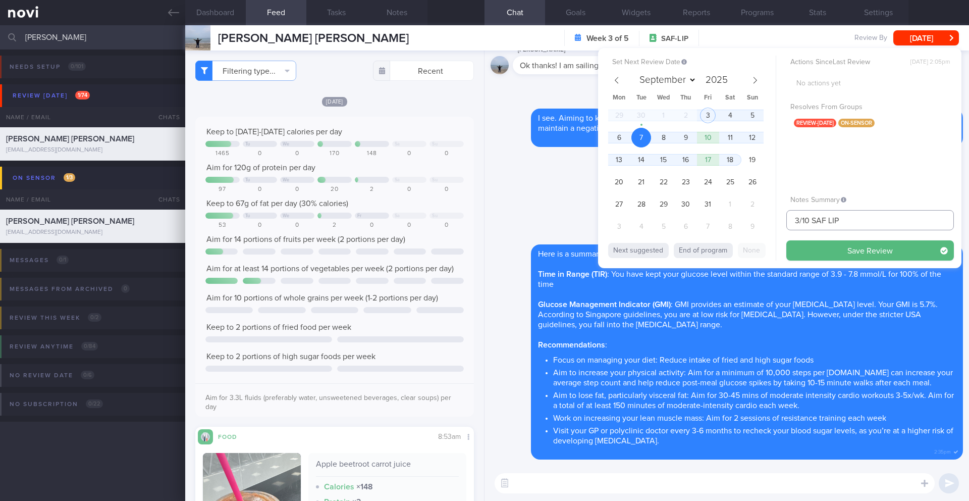
drag, startPoint x: 799, startPoint y: 226, endPoint x: 784, endPoint y: 221, distance: 16.4
click at [784, 221] on div "Set Next Review Date [DATE] September October November [DATE] Mon Tue Wed Thu F…" at bounding box center [779, 158] width 363 height 220
click at [802, 216] on input "3/10 SAF LIP" at bounding box center [870, 220] width 168 height 20
click at [798, 221] on input "3/10 SAF LIP" at bounding box center [870, 220] width 168 height 20
type input "7/10 SAF LIP"
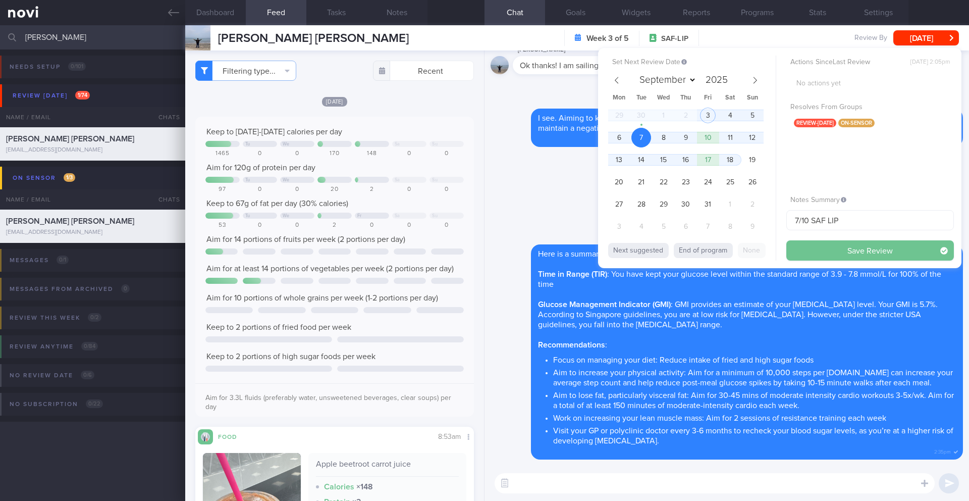
click at [807, 254] on button "Save Review" at bounding box center [870, 250] width 168 height 20
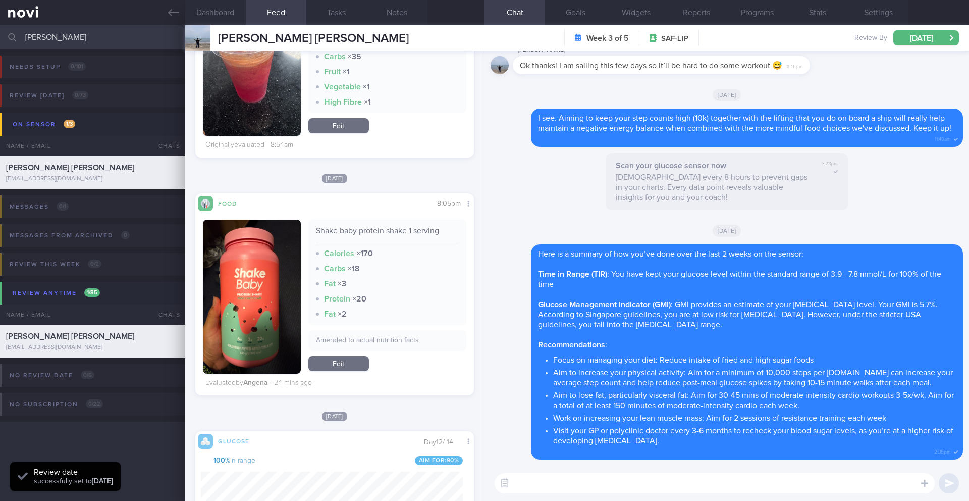
scroll to position [564, 0]
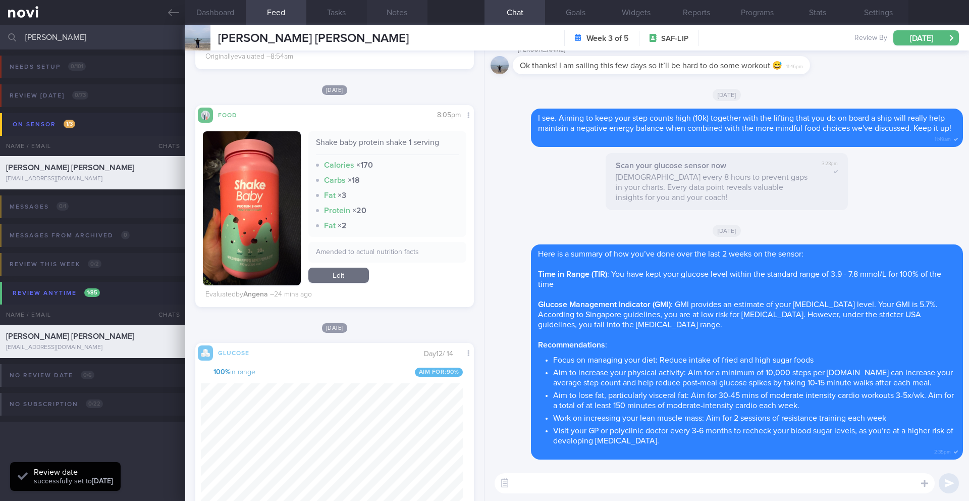
click at [407, 18] on button "Notes" at bounding box center [397, 12] width 61 height 25
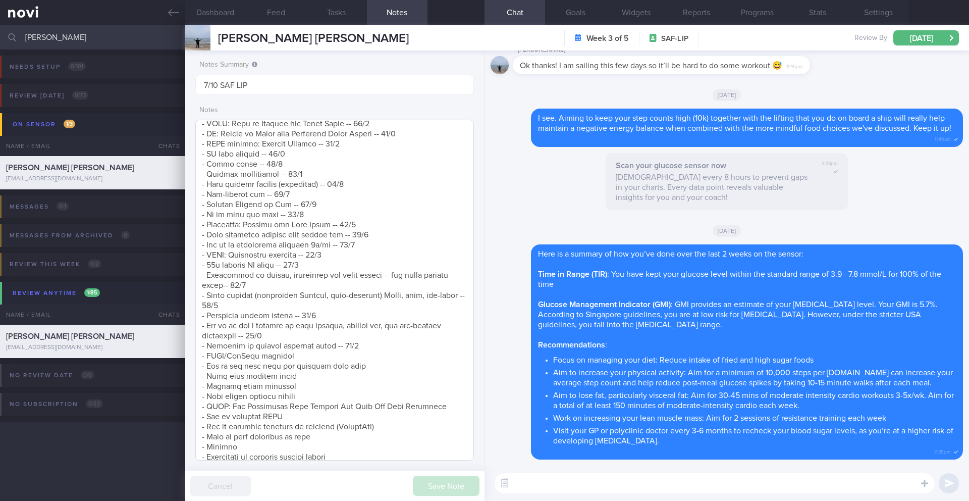
scroll to position [385, 0]
paste textarea "A protein shake should be low in sugar and fat (to control calories and for hea…"
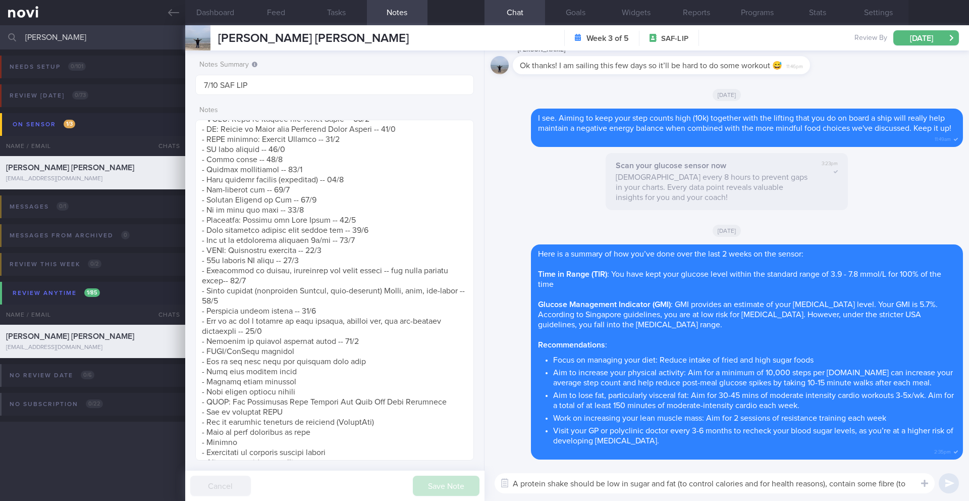
scroll to position [0, 0]
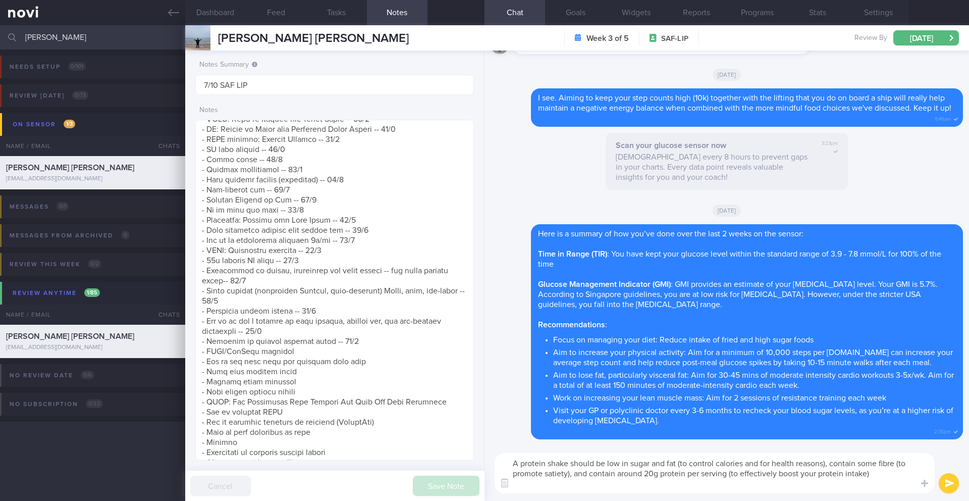
click at [515, 465] on textarea "A protein shake should be low in sugar and fat (to control calories and for hea…" at bounding box center [715, 473] width 440 height 40
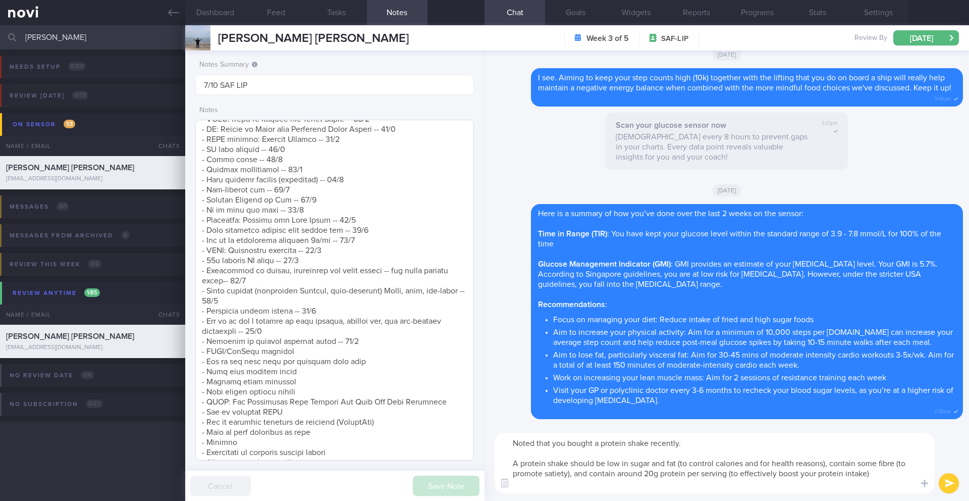
type textarea "Noted that you bought a protein shake recently. A protein shake should be low i…"
click at [374, 340] on textarea at bounding box center [334, 290] width 279 height 341
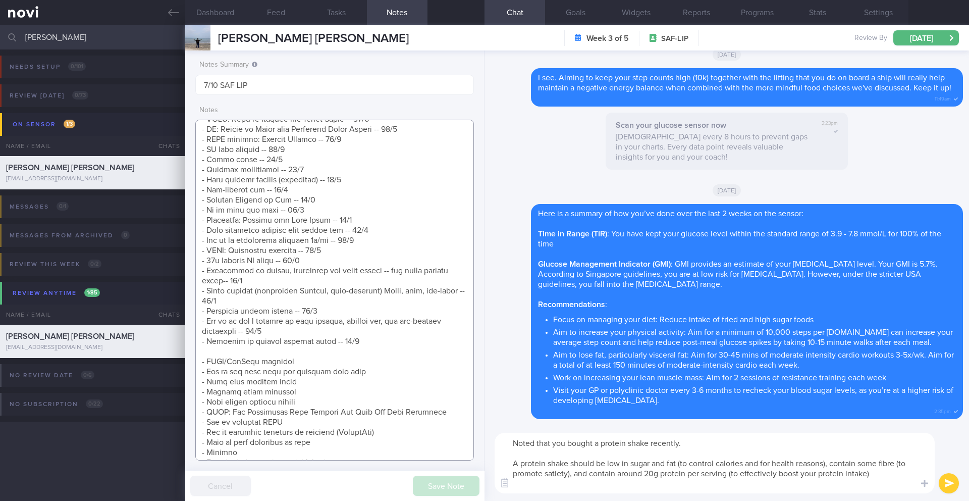
scroll to position [468, 0]
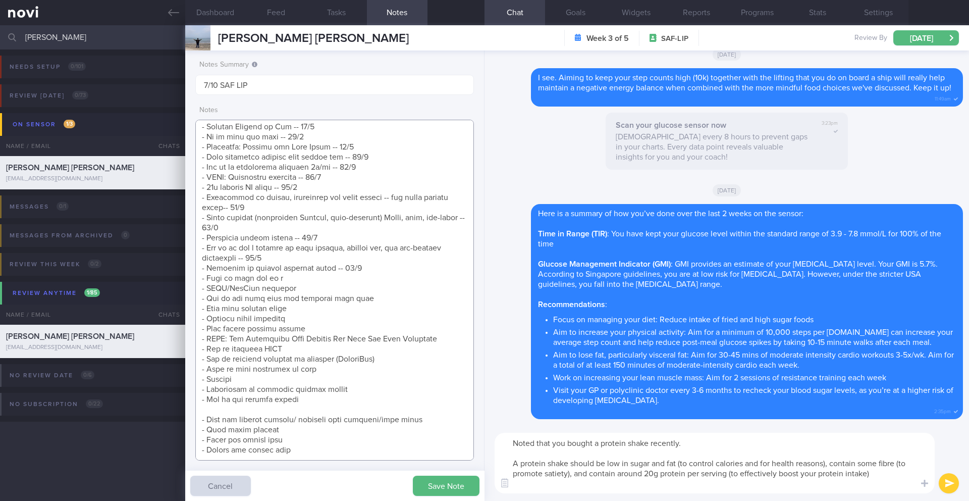
type textarea "Taking ShortCutx Flat Tummy Shakes: Cookie Butter Crunch (meal replacement/prot…"
click at [564, 489] on textarea "Noted that you bought a protein shake recently. A protein shake should be low i…" at bounding box center [715, 462] width 440 height 61
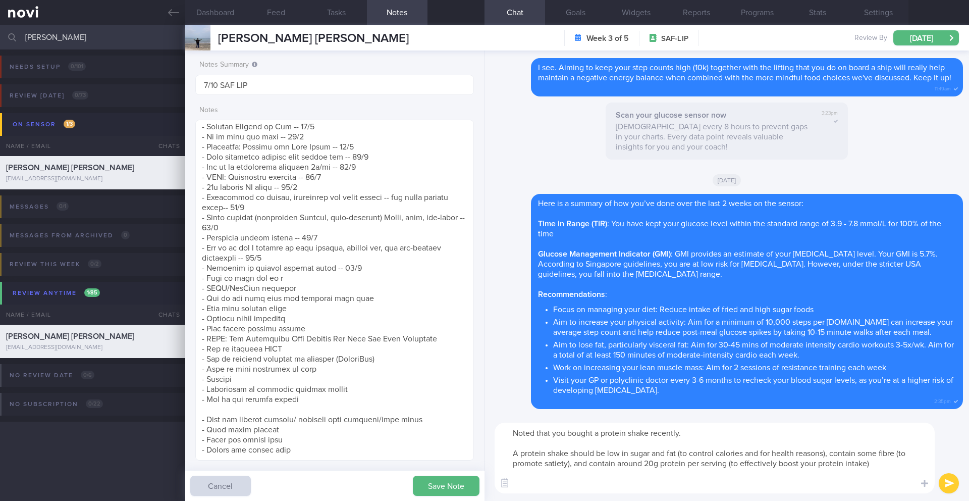
paste textarea "Here is a simple guide on when to use it to help with your weight loss goals: -…"
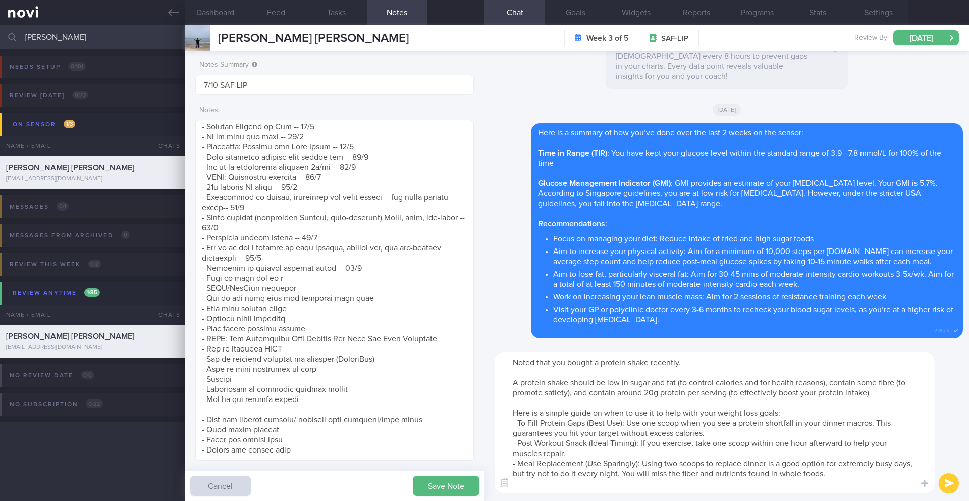
type textarea "Noted that you bought a protein shake recently. A protein shake should be low i…"
click at [949, 486] on button "submit" at bounding box center [949, 483] width 20 height 20
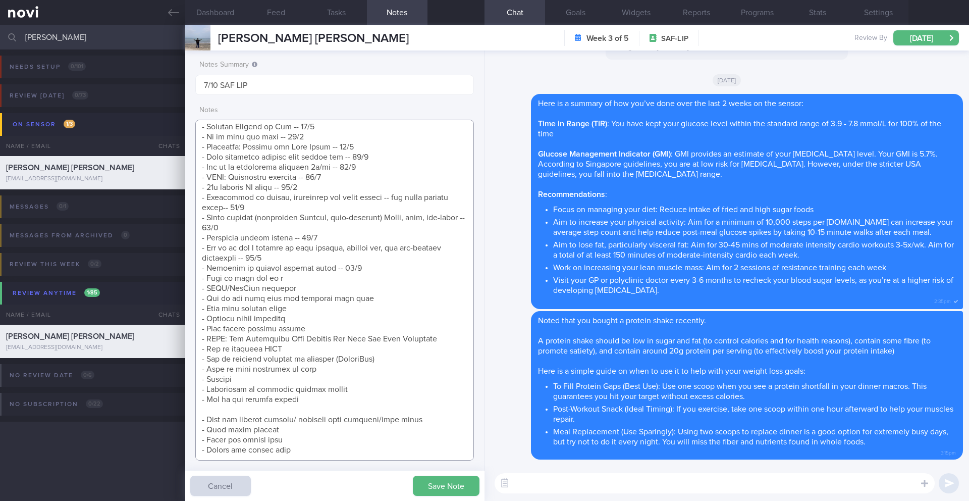
click at [373, 258] on textarea at bounding box center [334, 290] width 279 height 341
click at [343, 269] on textarea at bounding box center [334, 290] width 279 height 341
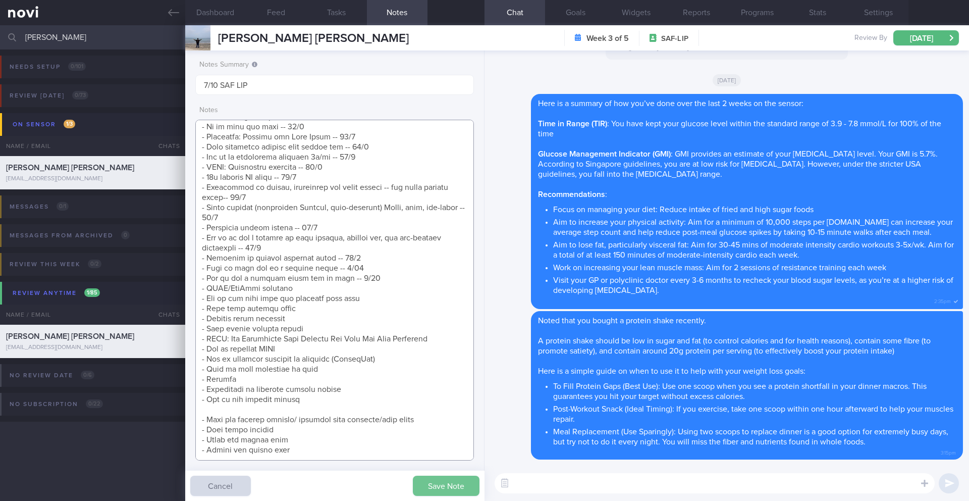
type textarea "Taking ShortCutx Flat Tummy Shakes: Cookie Butter Crunch (meal replacement/prot…"
click at [430, 483] on button "Save Note" at bounding box center [446, 485] width 67 height 20
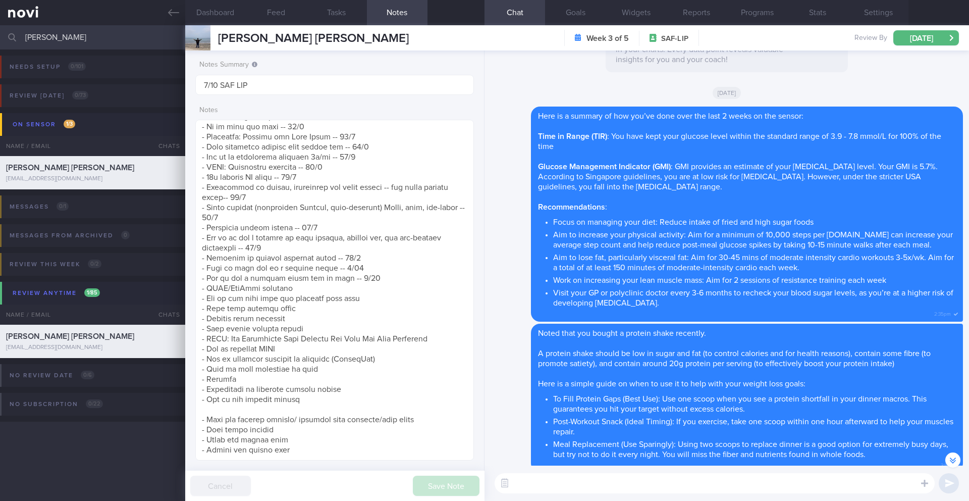
scroll to position [1, 0]
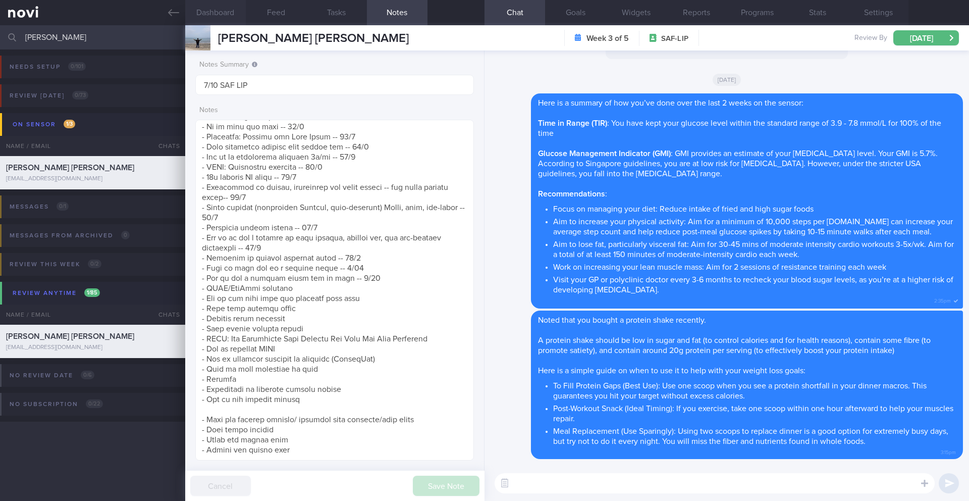
click at [221, 14] on button "Dashboard" at bounding box center [215, 12] width 61 height 25
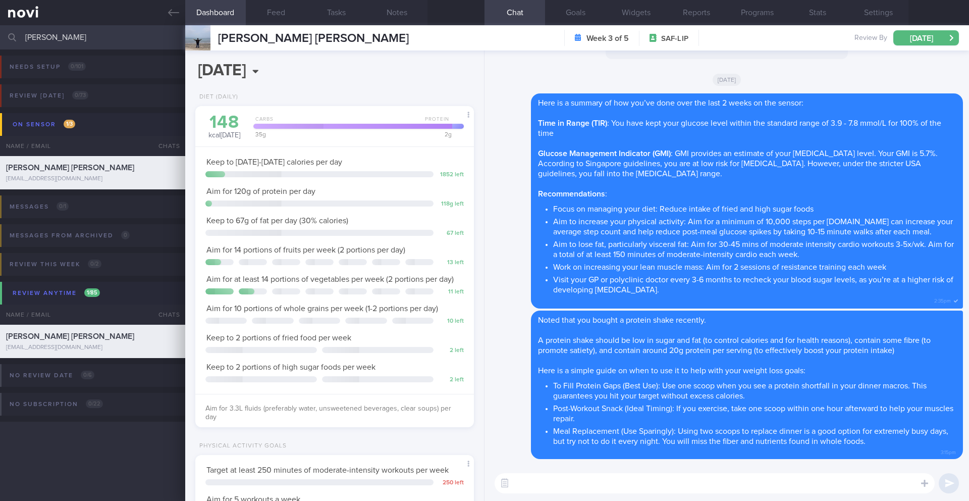
scroll to position [141, 253]
click at [275, 15] on button "Feed" at bounding box center [276, 12] width 61 height 25
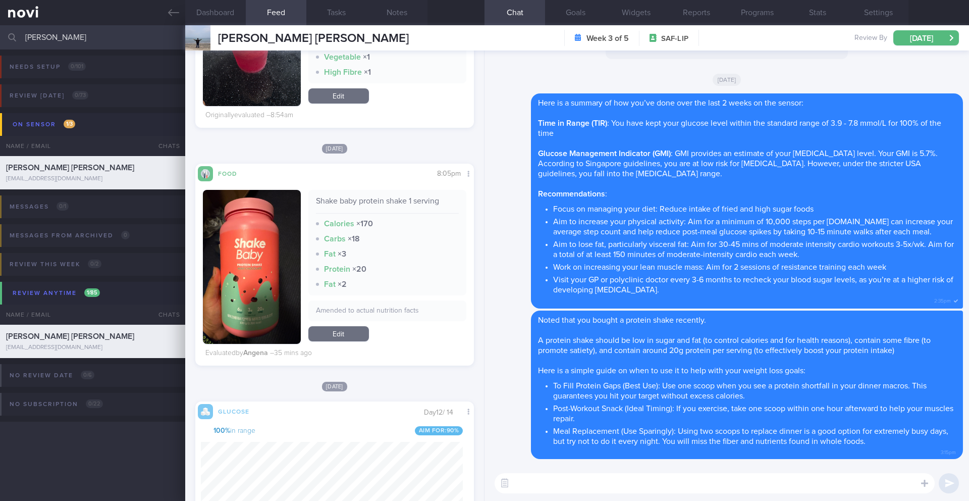
scroll to position [347, 0]
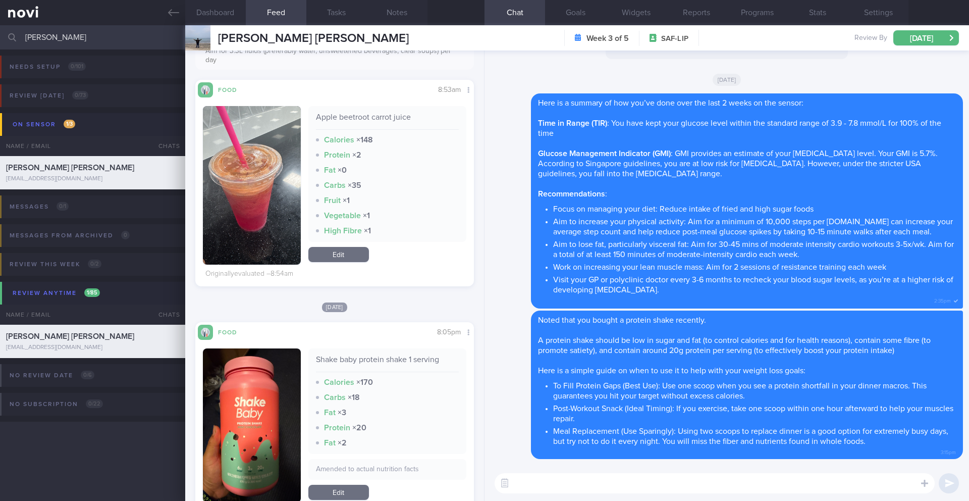
click at [576, 478] on textarea at bounding box center [715, 483] width 440 height 20
type textarea "A"
click at [659, 486] on textarea "Instead of the apple beetroot carrot juice, I would suggest you mix 1 scoo" at bounding box center [715, 483] width 440 height 20
click at [912, 486] on textarea "Instead of the apple beetroot carrot juice (which will cause your glucose to sp…" at bounding box center [715, 483] width 440 height 20
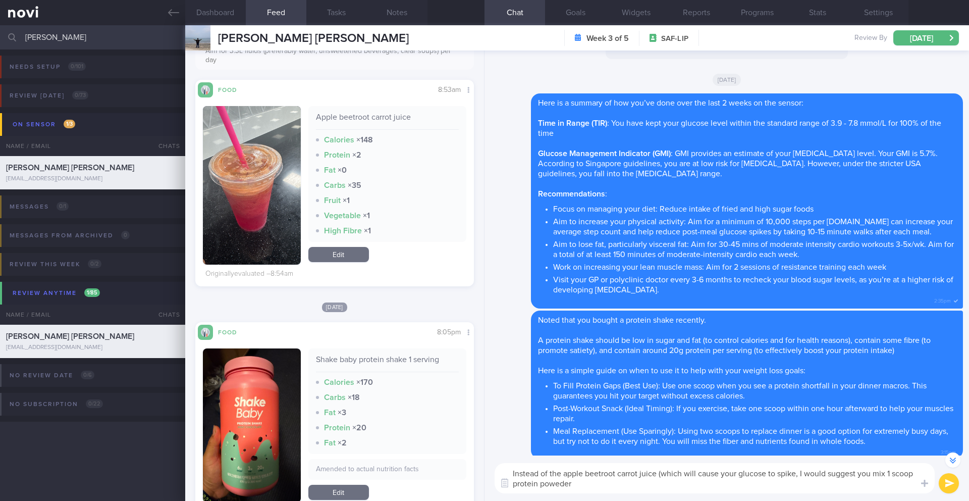
drag, startPoint x: 858, startPoint y: 475, endPoint x: 861, endPoint y: 483, distance: 8.5
click at [861, 483] on textarea "Instead of the apple beetroot carrot juice (which will cause your glucose to sp…" at bounding box center [715, 478] width 440 height 30
type textarea "Instead of the apple beetroot carrot juice (which will cause your glucose to sp…"
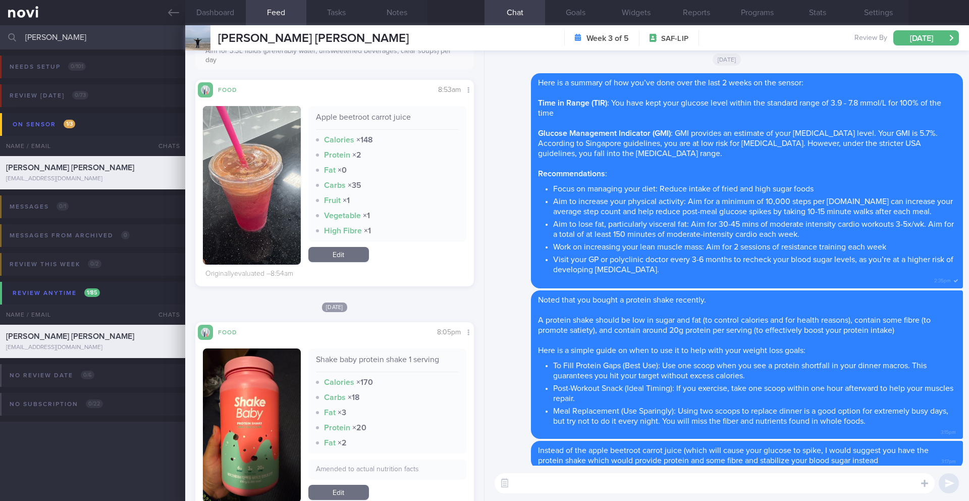
scroll to position [0, 0]
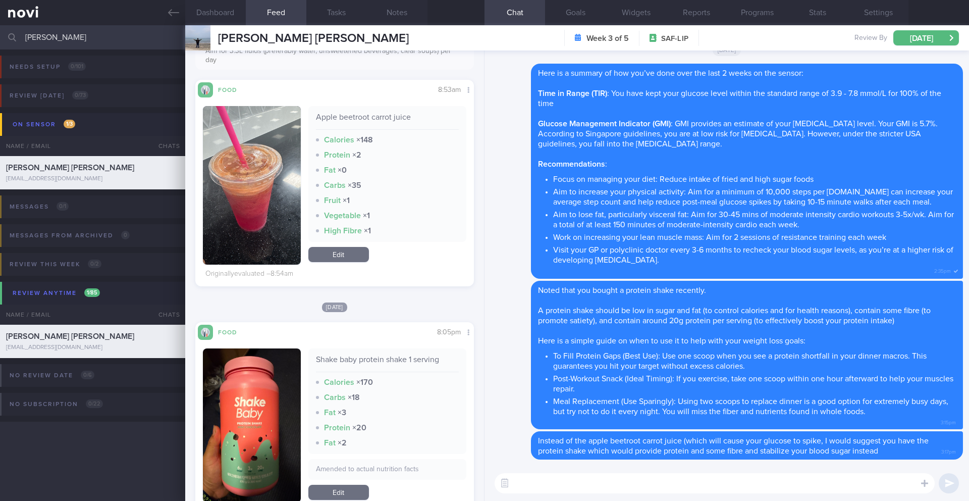
click at [51, 38] on input "[PERSON_NAME]" at bounding box center [484, 37] width 969 height 24
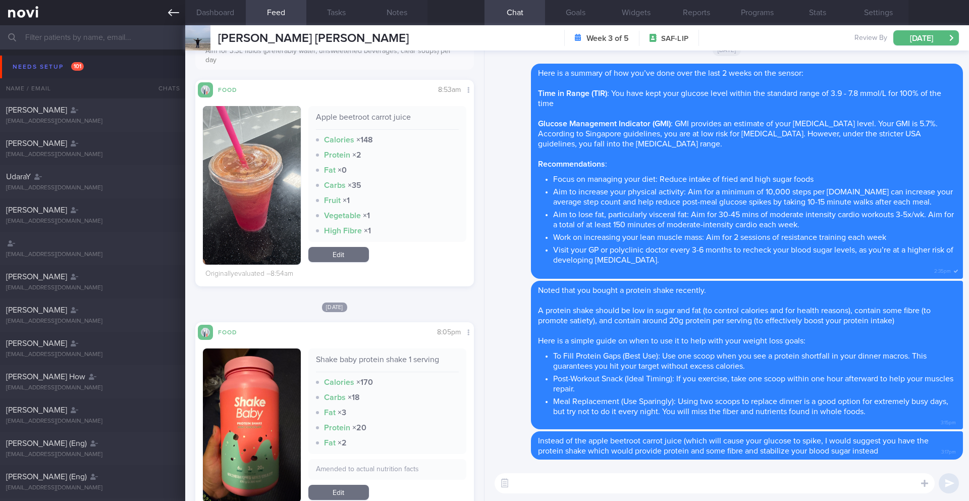
click at [171, 11] on icon at bounding box center [173, 12] width 11 height 11
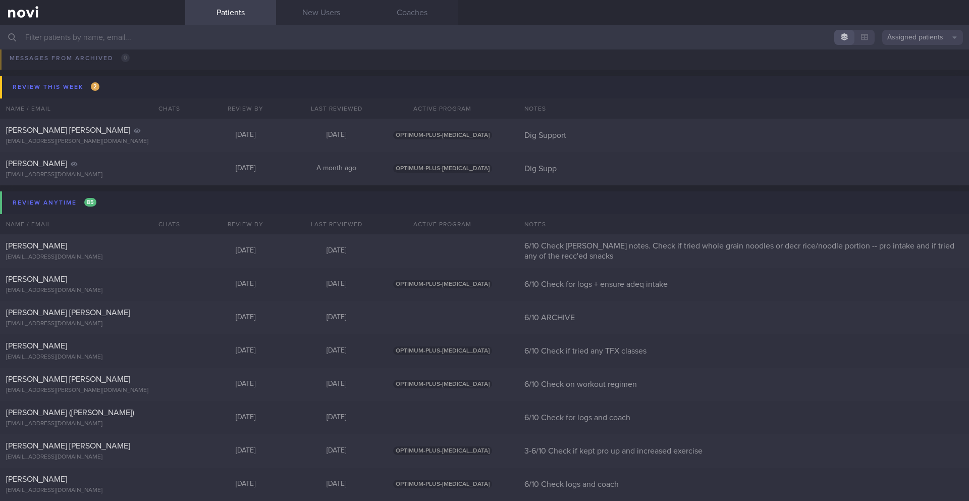
scroll to position [5767, 0]
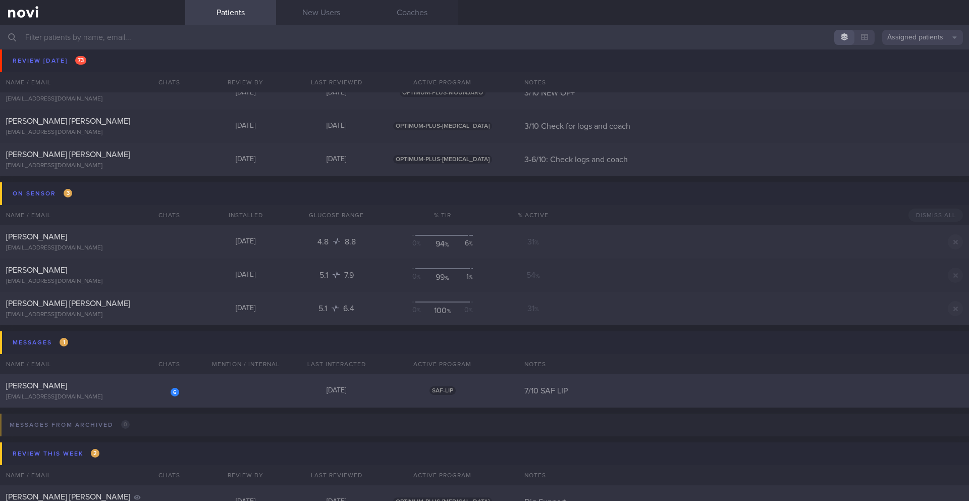
click at [126, 384] on div "[PERSON_NAME]" at bounding box center [91, 386] width 171 height 10
select select "9"
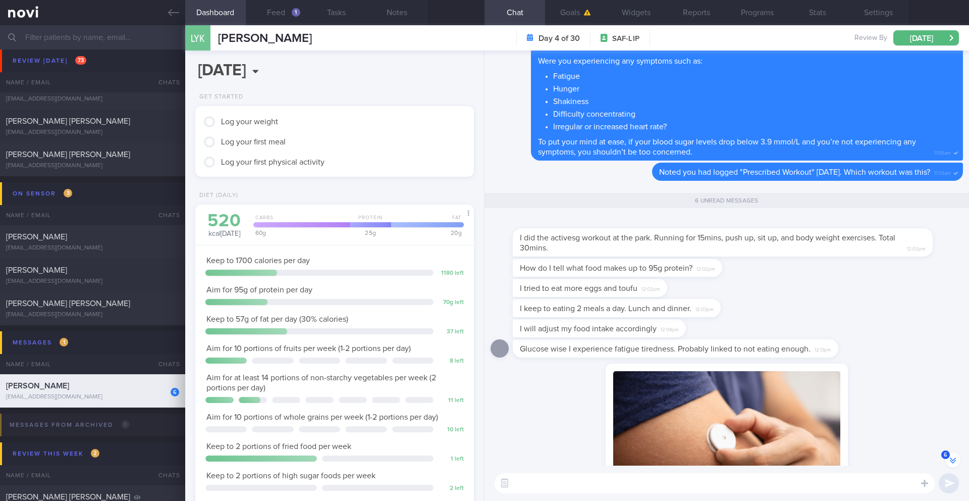
scroll to position [-133, 0]
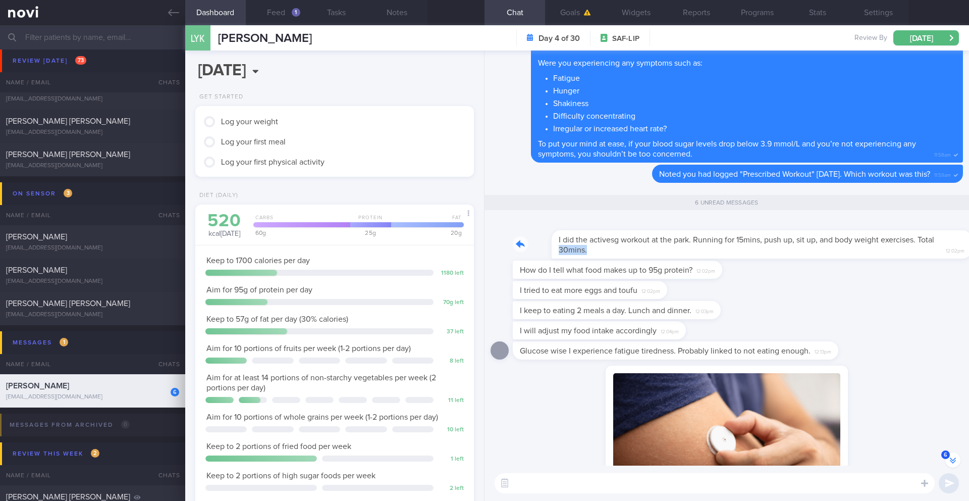
drag, startPoint x: 528, startPoint y: 247, endPoint x: 635, endPoint y: 251, distance: 107.1
click at [635, 251] on div "I did the activesg workout at the park. Running for 15mins, push up, sit up, an…" at bounding box center [738, 238] width 450 height 40
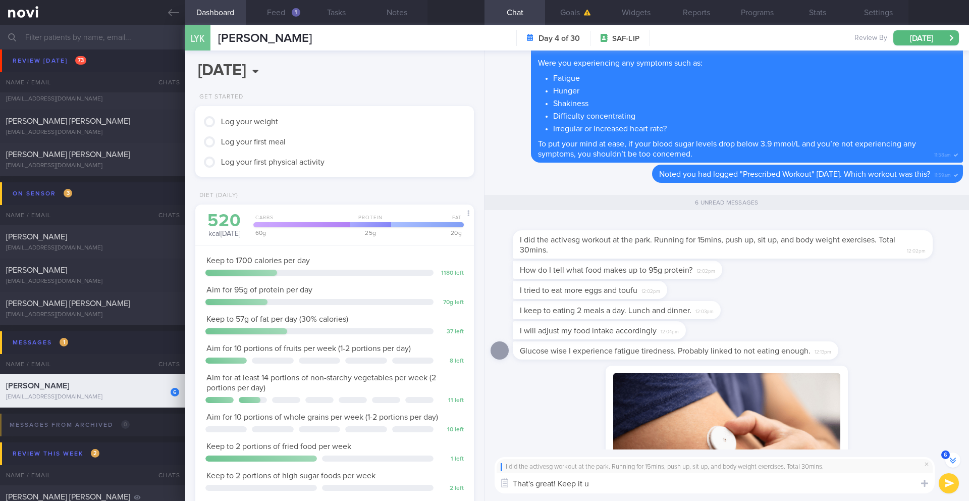
type textarea "That's great! Keep it up"
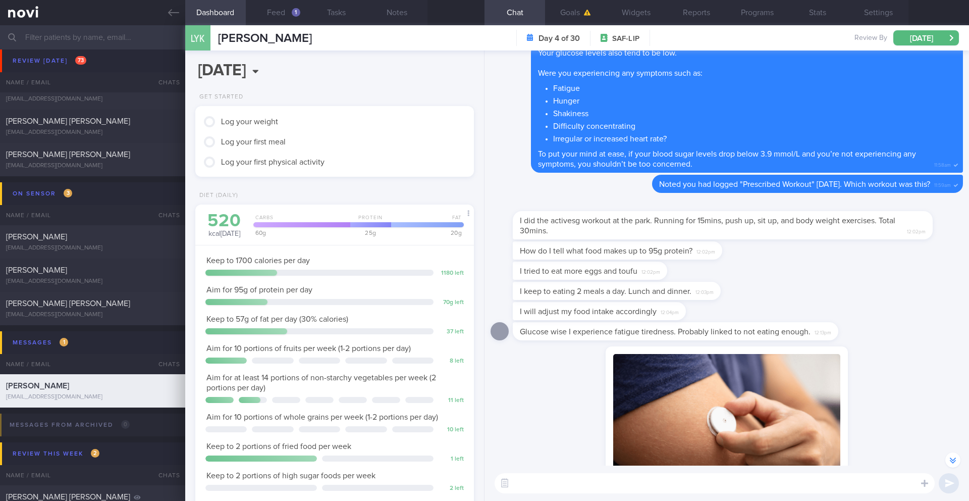
scroll to position [-233, 0]
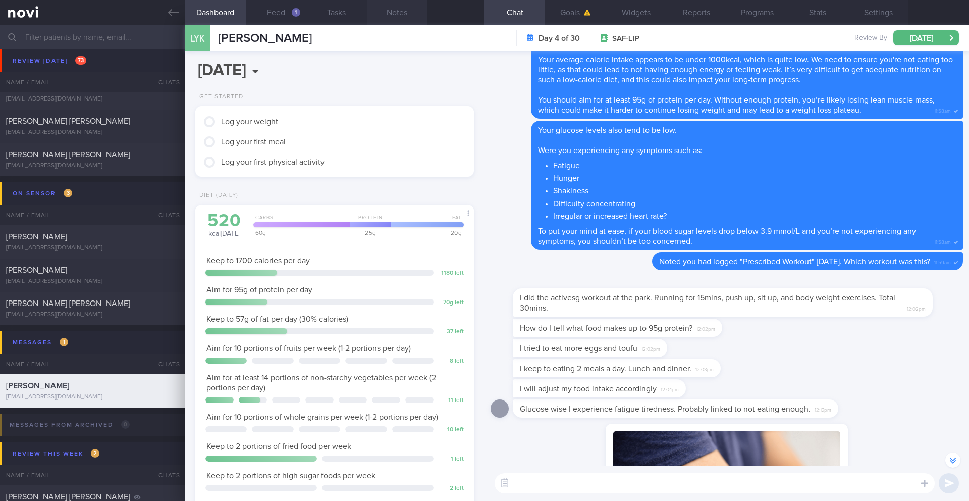
click at [397, 16] on button "Notes" at bounding box center [397, 12] width 61 height 25
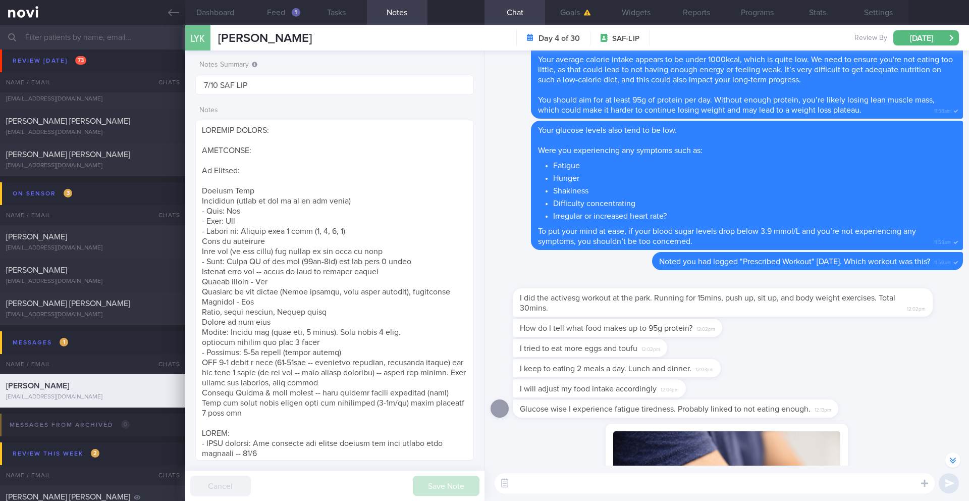
click at [560, 481] on textarea at bounding box center [715, 483] width 440 height 20
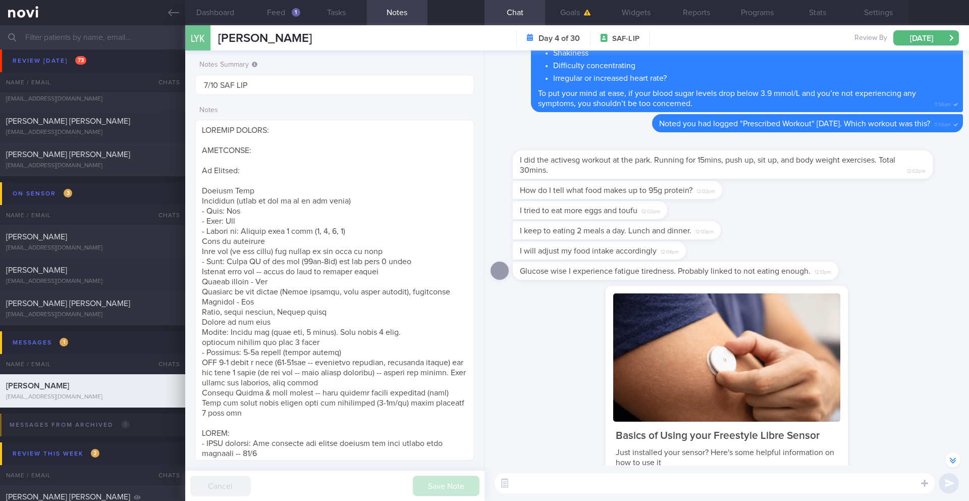
scroll to position [-122, 0]
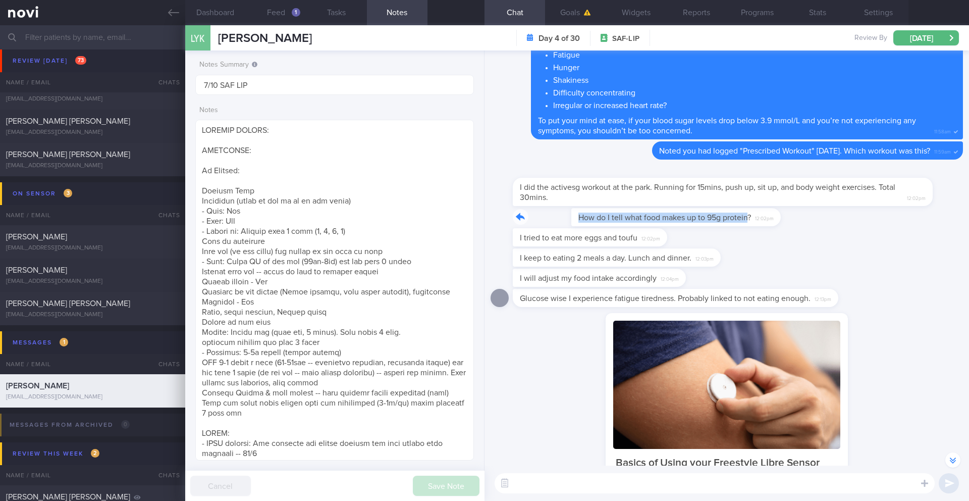
drag, startPoint x: 517, startPoint y: 219, endPoint x: 689, endPoint y: 223, distance: 172.6
click at [689, 223] on div "How do I tell what food makes up to 95g protein? 12:02pm" at bounding box center [633, 217] width 240 height 18
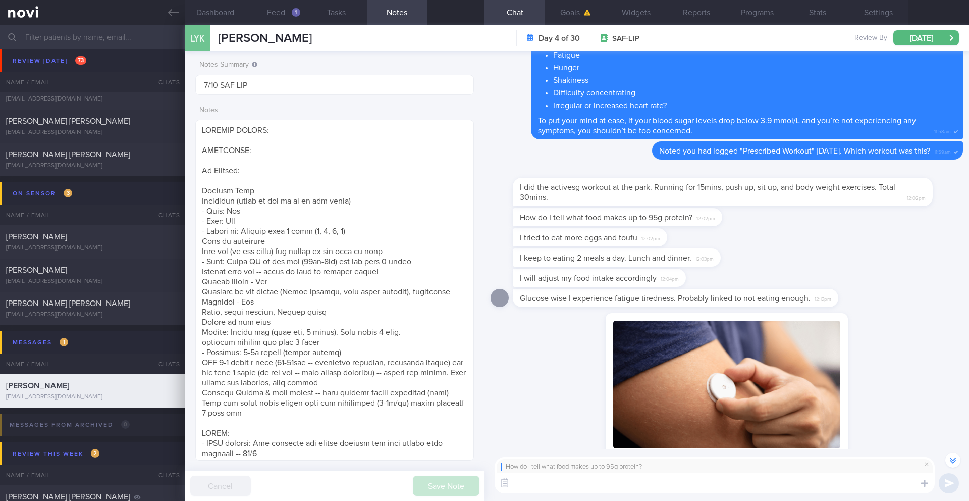
paste textarea "Here is a sample meal plan to give you an idea of the portions of protein you n…"
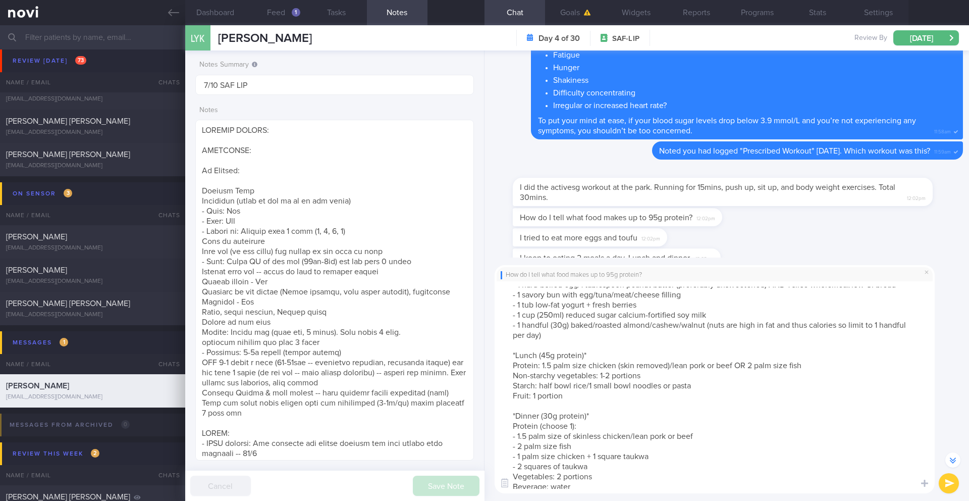
scroll to position [0, 0]
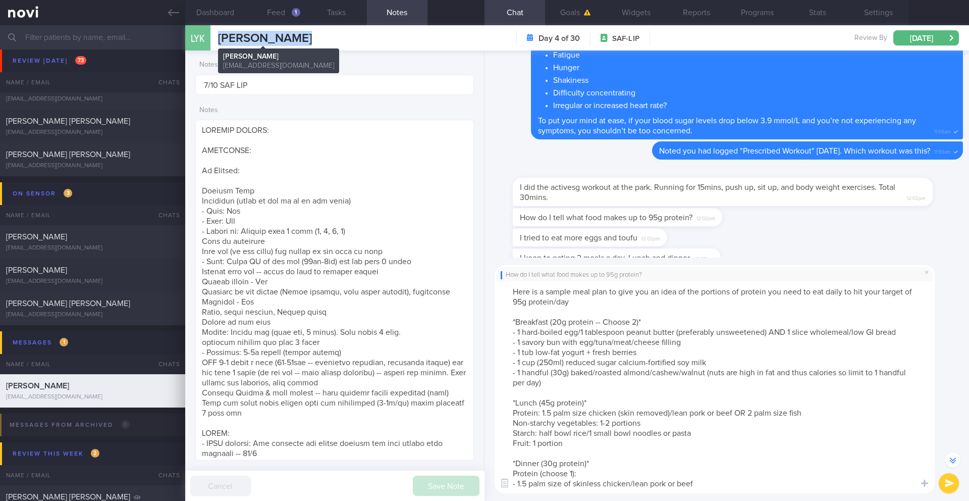
drag, startPoint x: 308, startPoint y: 38, endPoint x: 220, endPoint y: 38, distance: 87.8
click at [220, 38] on div "LYK [PERSON_NAME] [PERSON_NAME] [PERSON_NAME] [PERSON_NAME][EMAIL_ADDRESS][DOMA…" at bounding box center [577, 37] width 784 height 25
copy span "[PERSON_NAME]"
click at [287, 12] on button "Feed 1" at bounding box center [276, 12] width 61 height 25
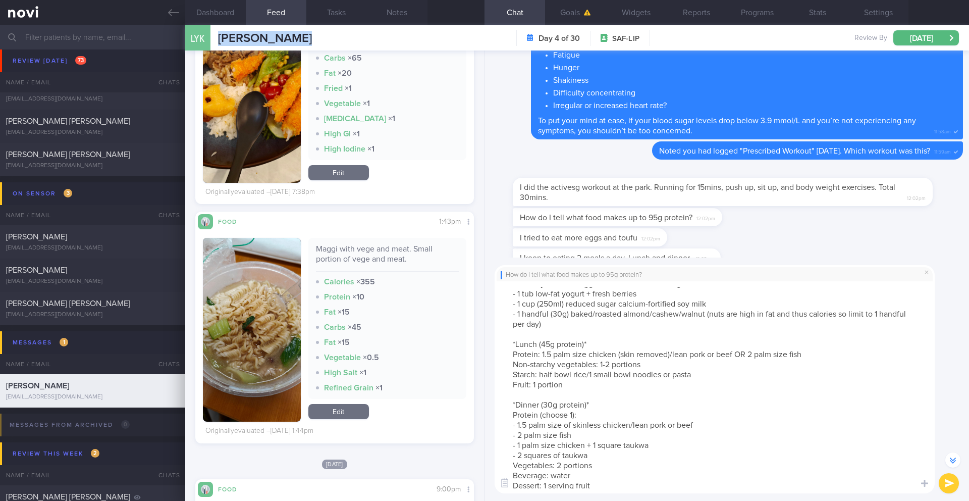
scroll to position [71, 0]
drag, startPoint x: 601, startPoint y: 476, endPoint x: 505, endPoint y: 351, distance: 157.0
click at [505, 351] on textarea "Here is a sample meal plan to give you an idea of the portions of protein you n…" at bounding box center [715, 387] width 440 height 212
click at [520, 302] on textarea "Here is a sample meal plan to give you an idea of the portions of protein you n…" at bounding box center [715, 387] width 440 height 212
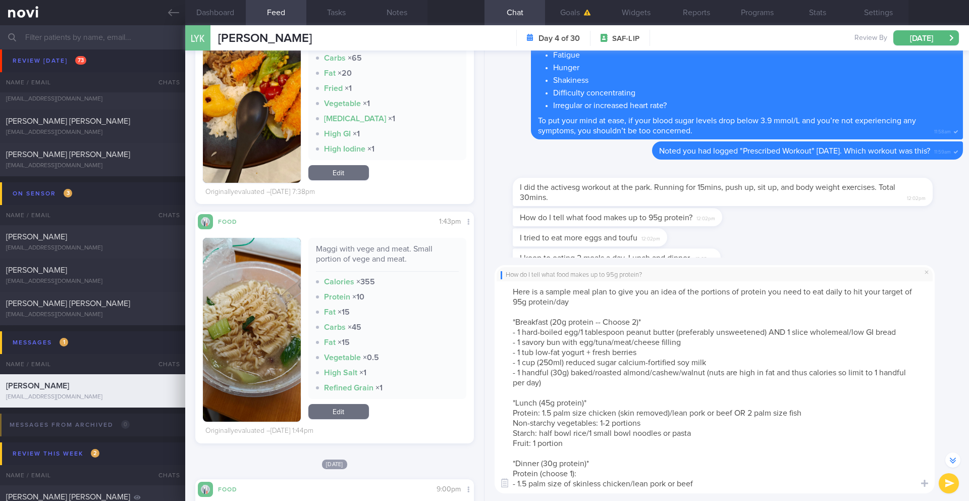
drag, startPoint x: 610, startPoint y: 476, endPoint x: 484, endPoint y: 318, distance: 202.2
click at [484, 318] on div "How do I tell what food makes up to 95g protein? ​ ​" at bounding box center [726, 378] width 484 height 243
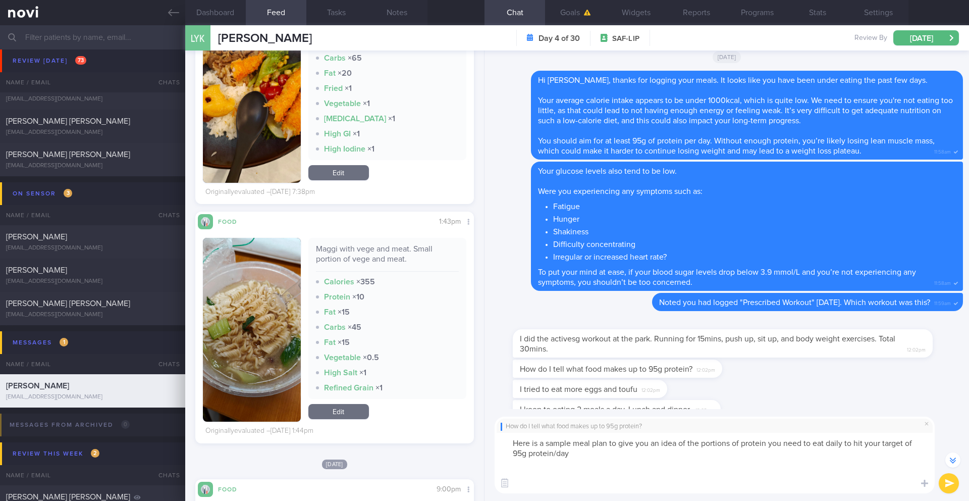
scroll to position [-179, 0]
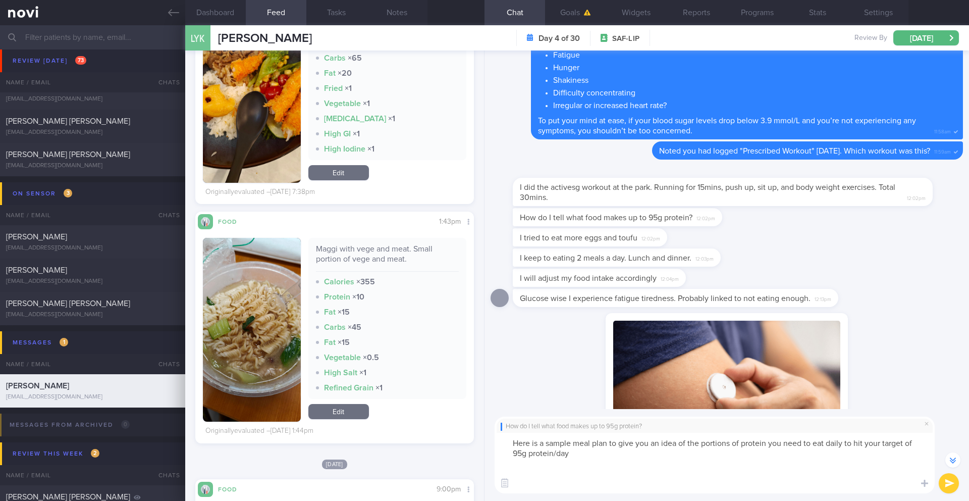
paste textarea "New Breakfast (Target Protein: ≈45−55g) This must be a large, balanced meal to …"
paste textarea "Lor Ipsumdolo (Sitame Consect: ≈56−15a) Elit se d eiusm, temporin utla et dolor…"
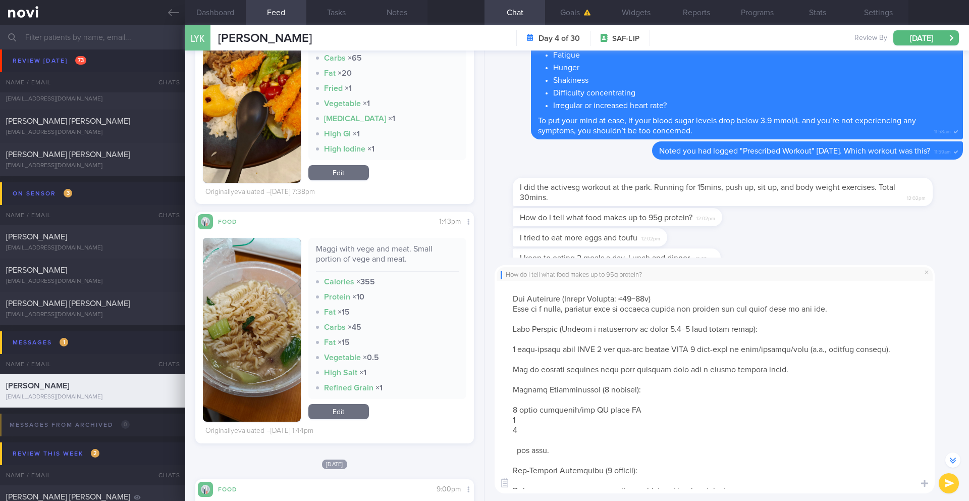
scroll to position [0, 0]
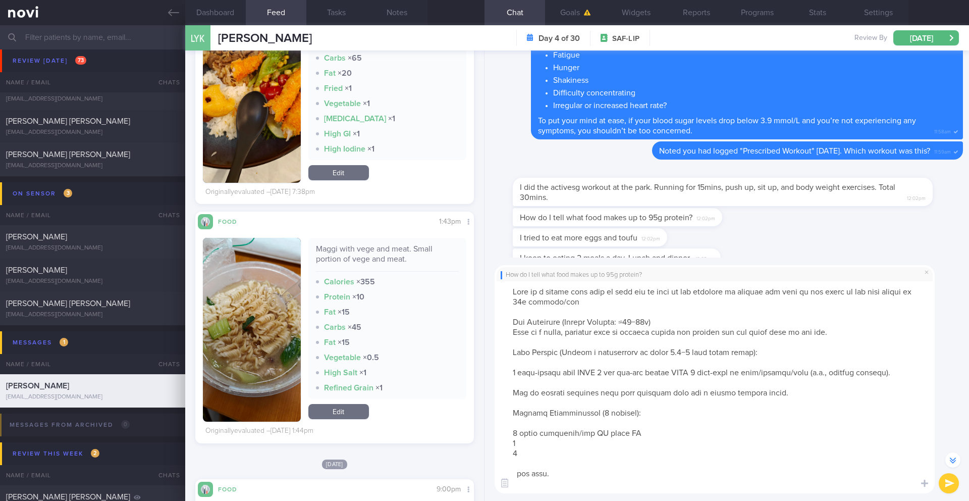
drag, startPoint x: 529, startPoint y: 322, endPoint x: 490, endPoint y: 322, distance: 38.9
click at [490, 322] on div "How do I tell what food makes up to 95g protein? ​ ​" at bounding box center [726, 378] width 484 height 243
click at [664, 318] on textarea at bounding box center [715, 387] width 440 height 212
click at [733, 331] on textarea at bounding box center [715, 387] width 440 height 212
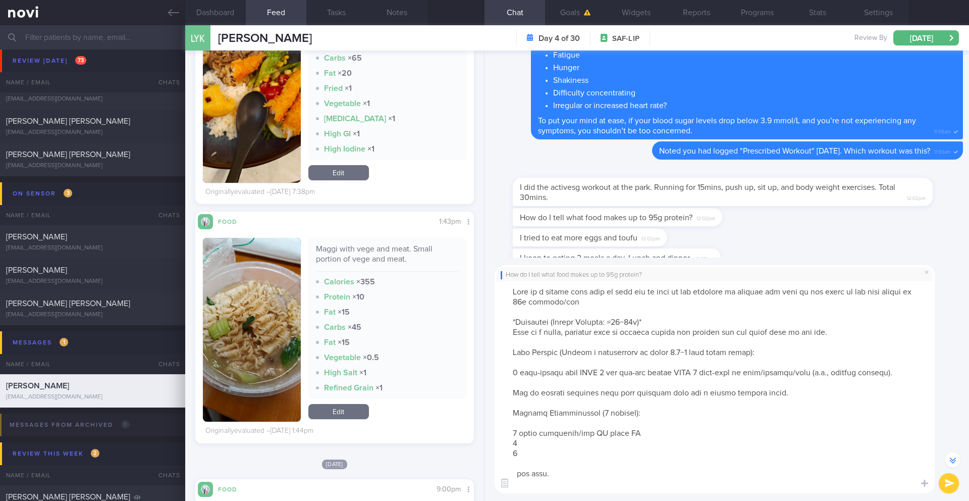
click at [733, 331] on textarea at bounding box center [715, 387] width 440 height 212
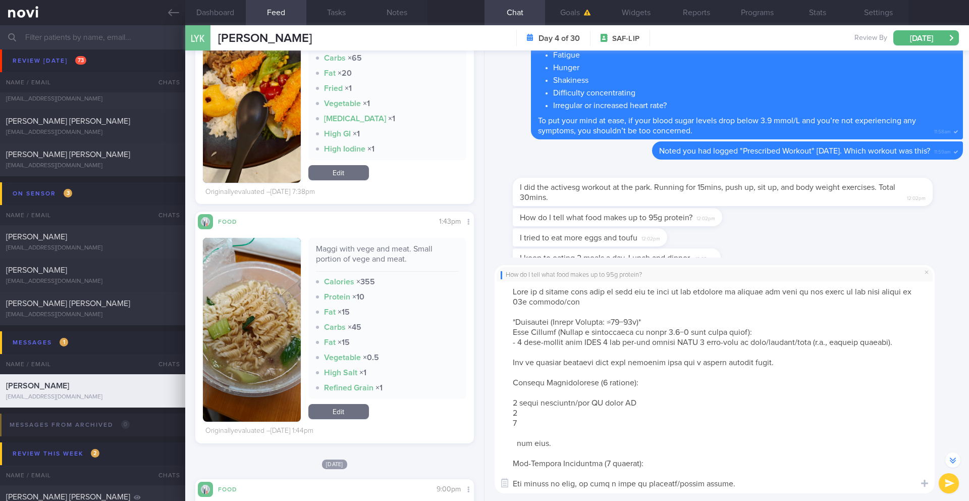
click at [576, 365] on textarea at bounding box center [715, 387] width 440 height 212
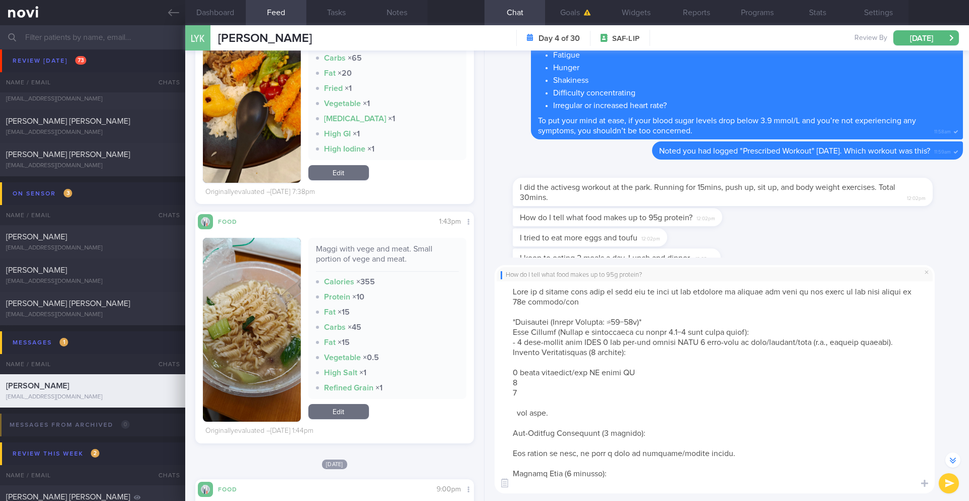
click at [500, 373] on textarea at bounding box center [715, 387] width 440 height 212
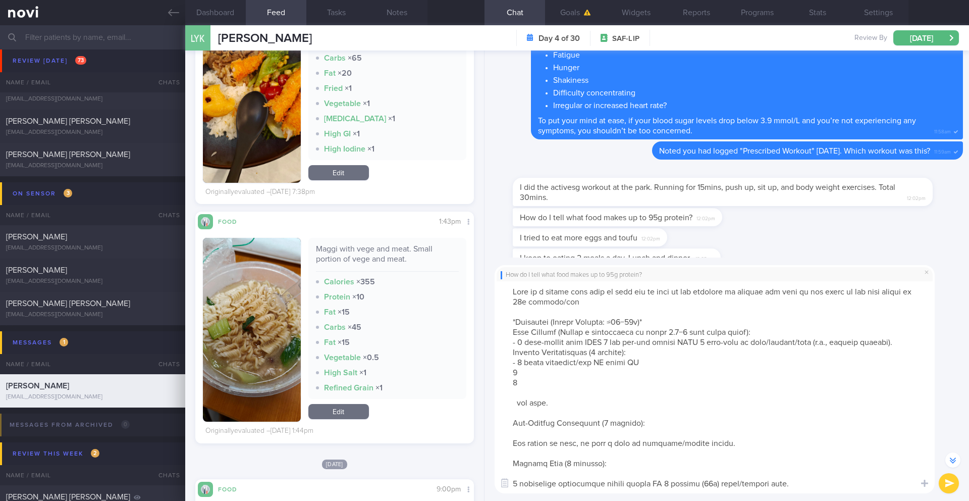
click at [515, 400] on textarea at bounding box center [715, 387] width 440 height 212
click at [500, 385] on textarea at bounding box center [715, 387] width 440 height 212
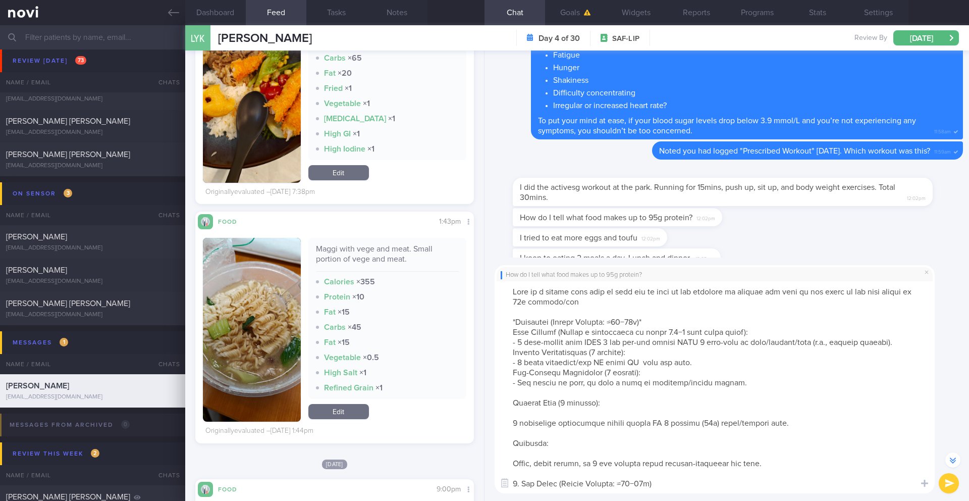
click at [511, 404] on textarea at bounding box center [715, 387] width 440 height 212
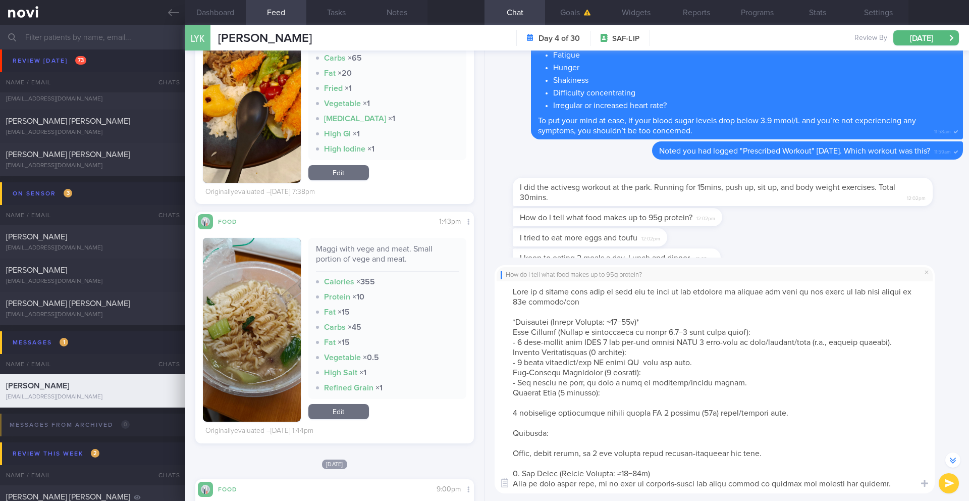
click at [510, 418] on textarea at bounding box center [715, 387] width 440 height 212
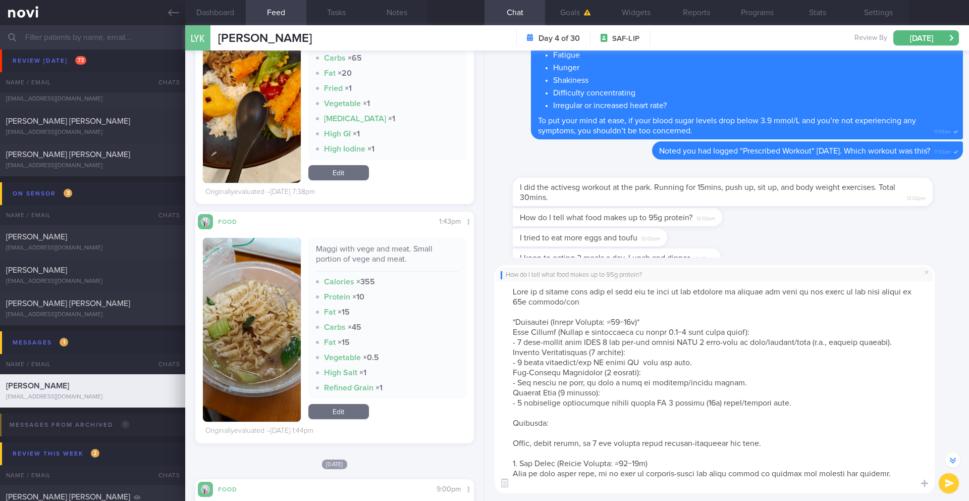
click at [513, 421] on textarea at bounding box center [715, 387] width 440 height 212
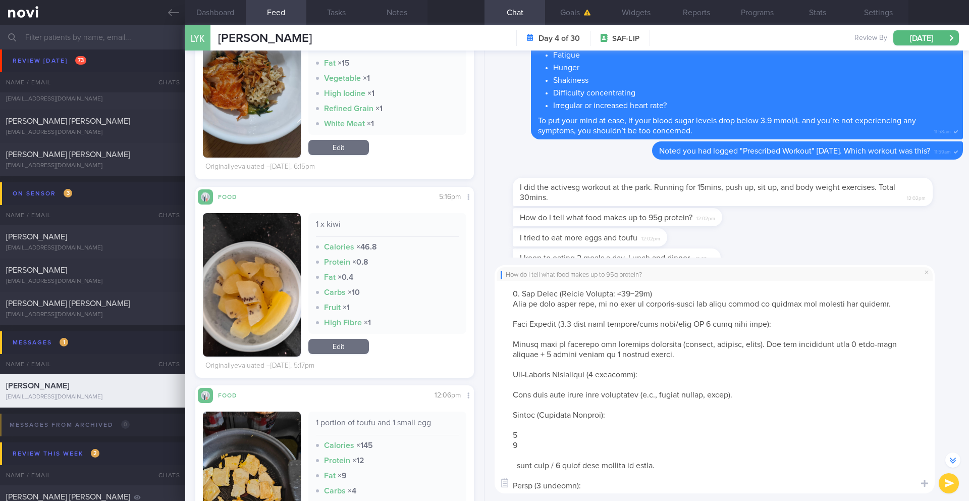
scroll to position [222, 0]
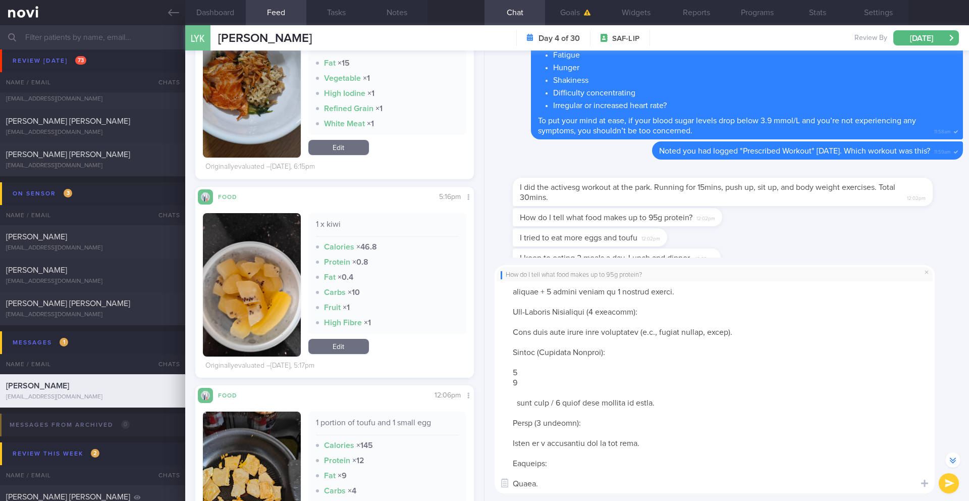
drag, startPoint x: 510, startPoint y: 324, endPoint x: 638, endPoint y: 500, distance: 218.1
click at [638, 500] on div "How do I tell what food makes up to 95g protein? ​ ​" at bounding box center [726, 378] width 484 height 243
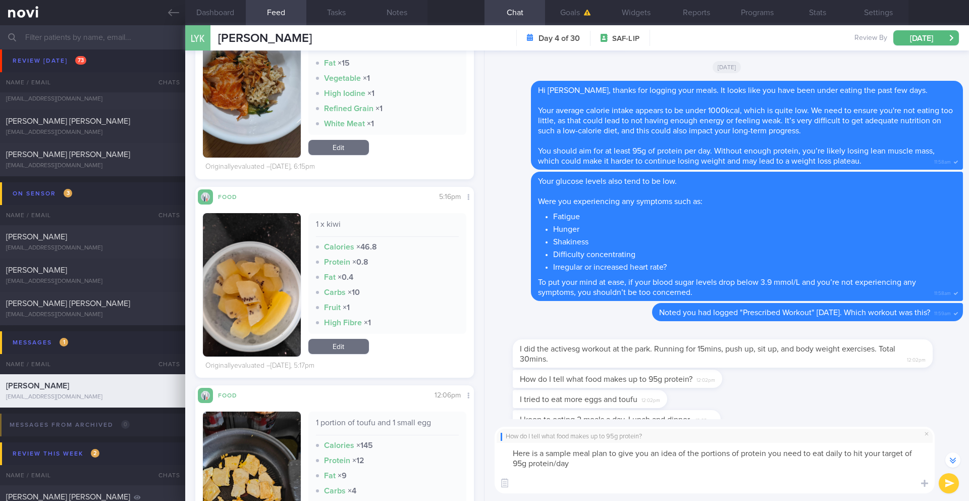
scroll to position [-169, 0]
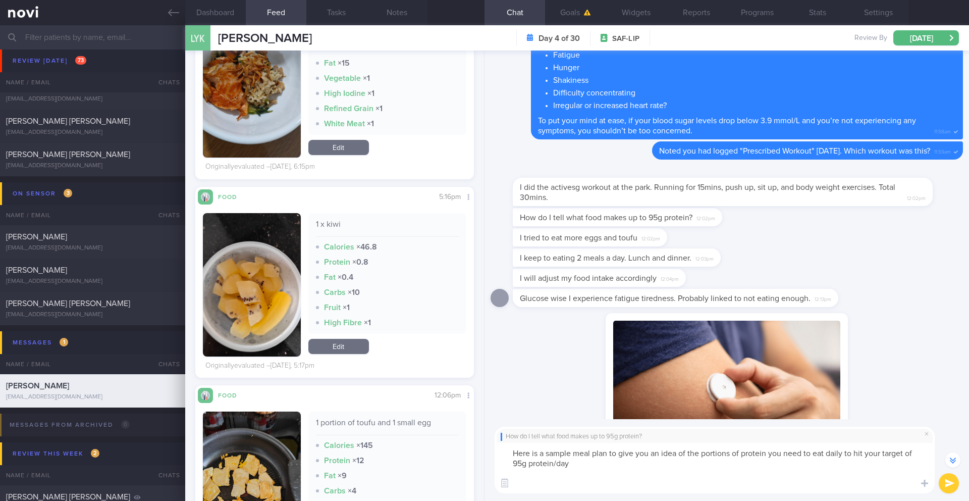
paste textarea "Lorem ips dol sitametc adipiscin, eli sedd eiusmodtempor incididu utl etdo mag …"
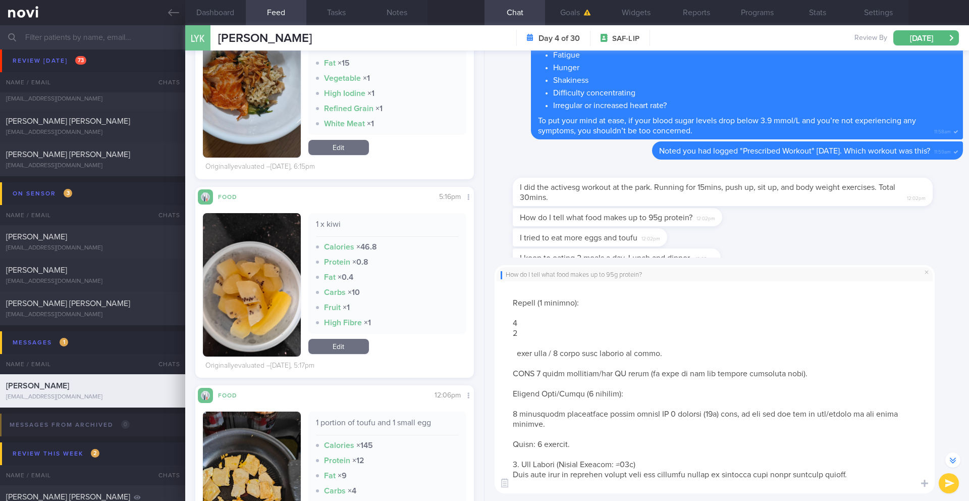
scroll to position [8, 0]
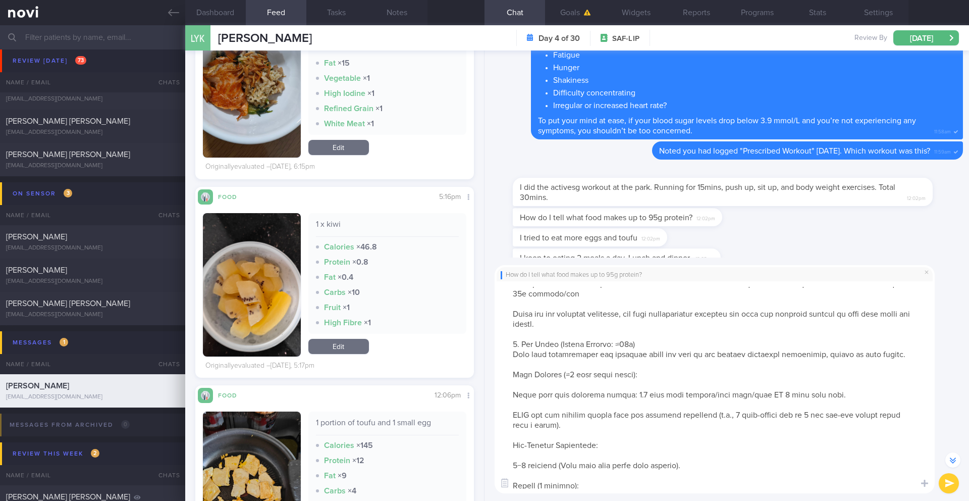
click at [519, 344] on textarea at bounding box center [715, 387] width 440 height 212
click at [655, 342] on textarea at bounding box center [715, 387] width 440 height 212
click at [665, 354] on textarea at bounding box center [715, 387] width 440 height 212
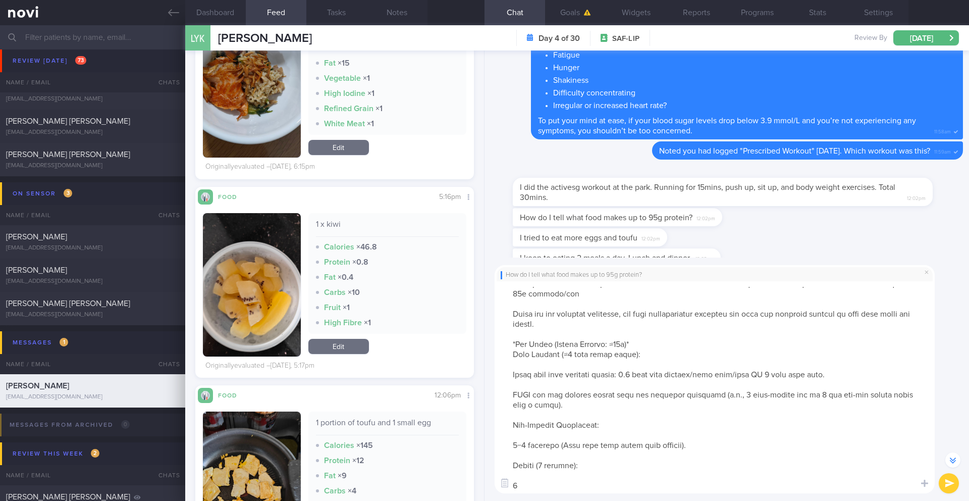
click at [511, 379] on textarea at bounding box center [715, 387] width 440 height 212
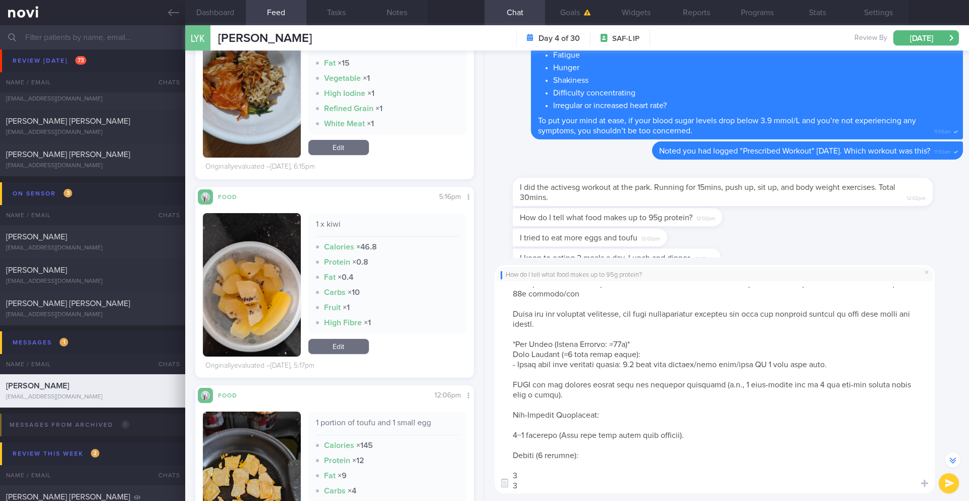
drag, startPoint x: 613, startPoint y: 365, endPoint x: 591, endPoint y: 365, distance: 21.2
click at [591, 365] on textarea at bounding box center [715, 387] width 440 height 212
click at [512, 386] on textarea at bounding box center [715, 387] width 440 height 212
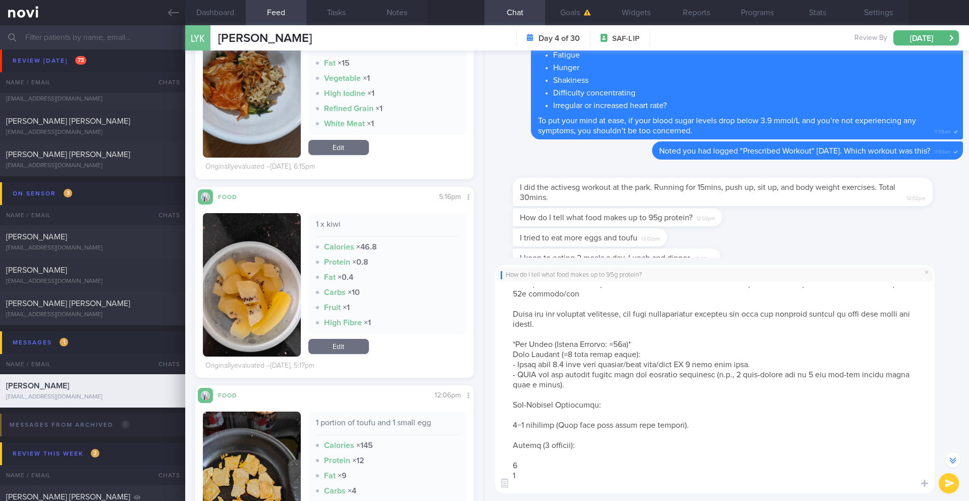
drag, startPoint x: 555, startPoint y: 376, endPoint x: 735, endPoint y: 376, distance: 180.2
click at [735, 376] on textarea at bounding box center [715, 387] width 440 height 212
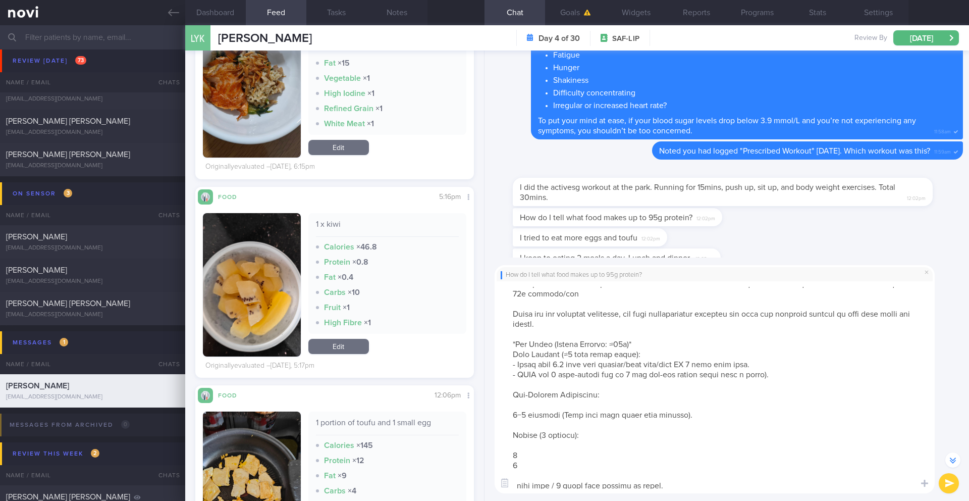
click at [779, 371] on textarea at bounding box center [715, 387] width 440 height 212
click at [541, 388] on textarea at bounding box center [715, 387] width 440 height 212
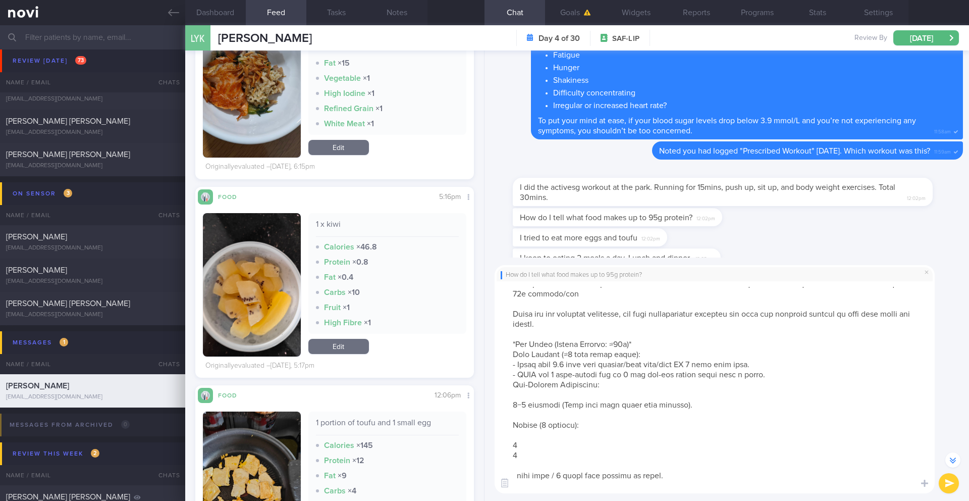
click at [507, 405] on textarea at bounding box center [715, 387] width 440 height 212
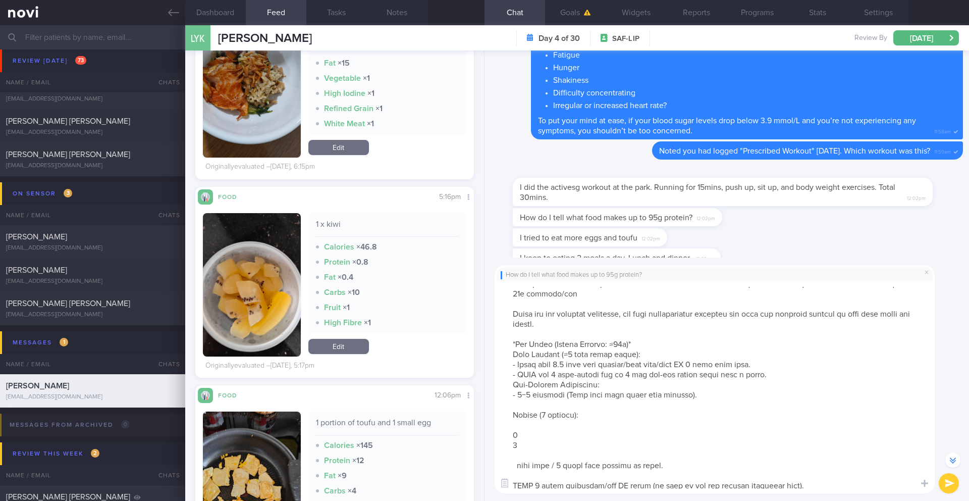
click at [520, 406] on textarea at bounding box center [715, 387] width 440 height 212
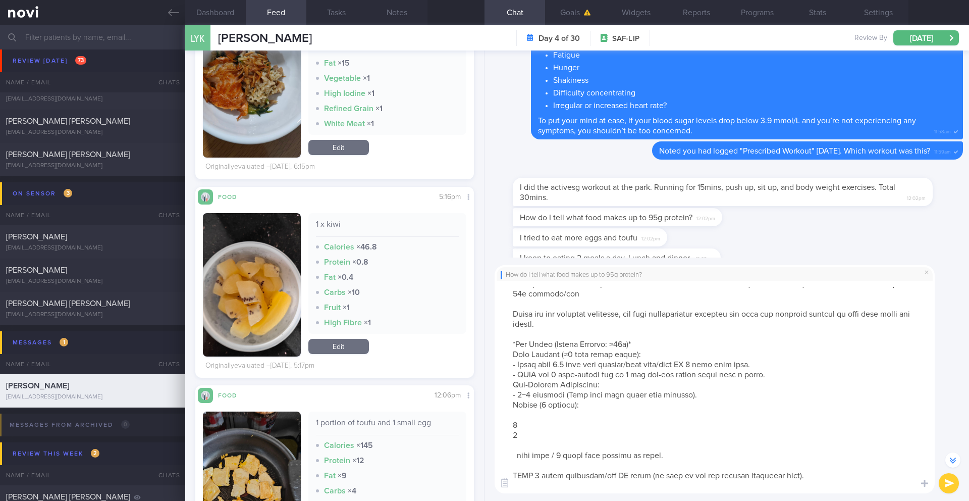
click at [576, 414] on textarea at bounding box center [715, 387] width 440 height 212
drag, startPoint x: 513, startPoint y: 458, endPoint x: 512, endPoint y: 429, distance: 28.8
click at [512, 429] on textarea at bounding box center [715, 387] width 440 height 212
click at [511, 440] on textarea at bounding box center [715, 387] width 440 height 212
click at [511, 430] on textarea at bounding box center [715, 387] width 440 height 212
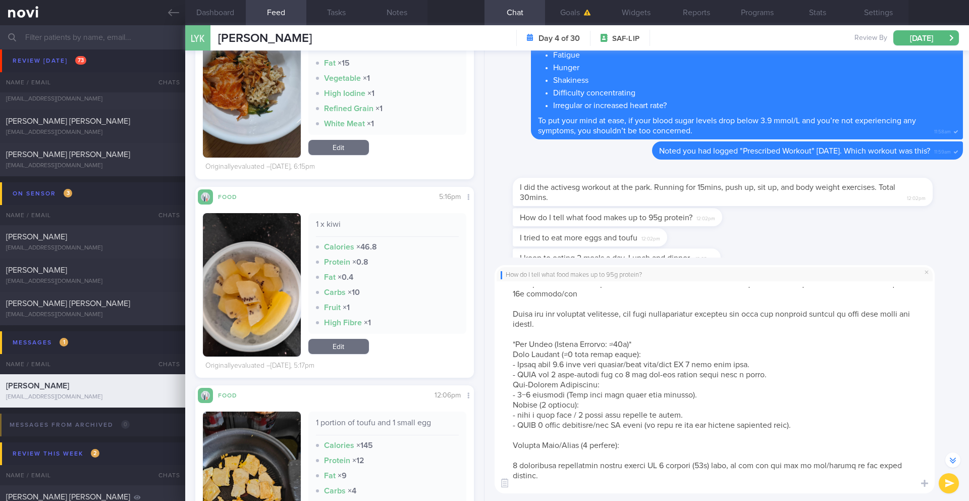
drag, startPoint x: 652, startPoint y: 426, endPoint x: 833, endPoint y: 429, distance: 180.7
click at [833, 429] on textarea at bounding box center [715, 387] width 440 height 212
click at [653, 439] on textarea at bounding box center [715, 387] width 440 height 212
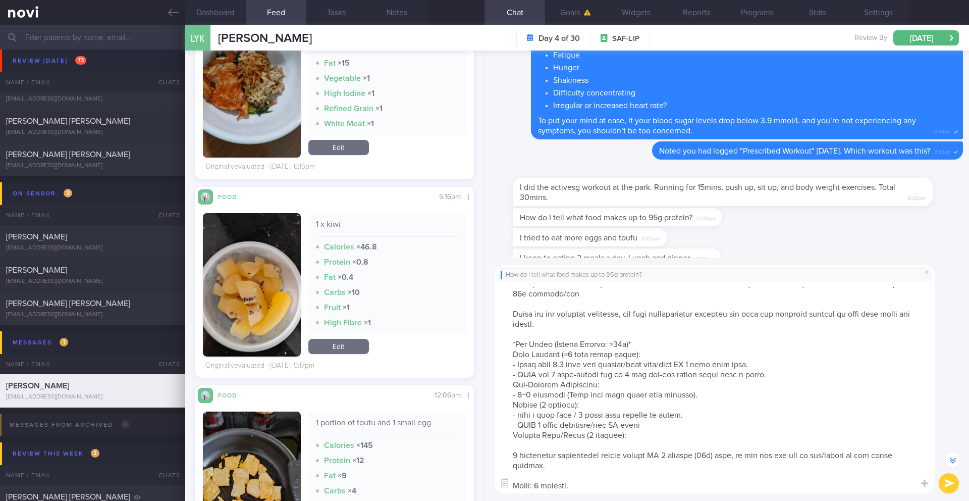
click at [506, 459] on textarea at bounding box center [715, 387] width 440 height 212
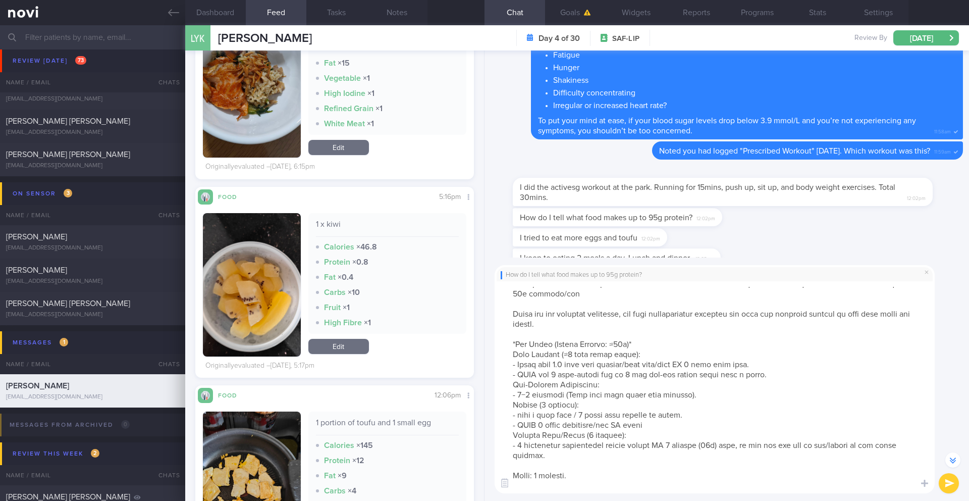
click at [515, 463] on textarea at bounding box center [715, 387] width 440 height 212
click at [531, 468] on textarea at bounding box center [715, 387] width 440 height 212
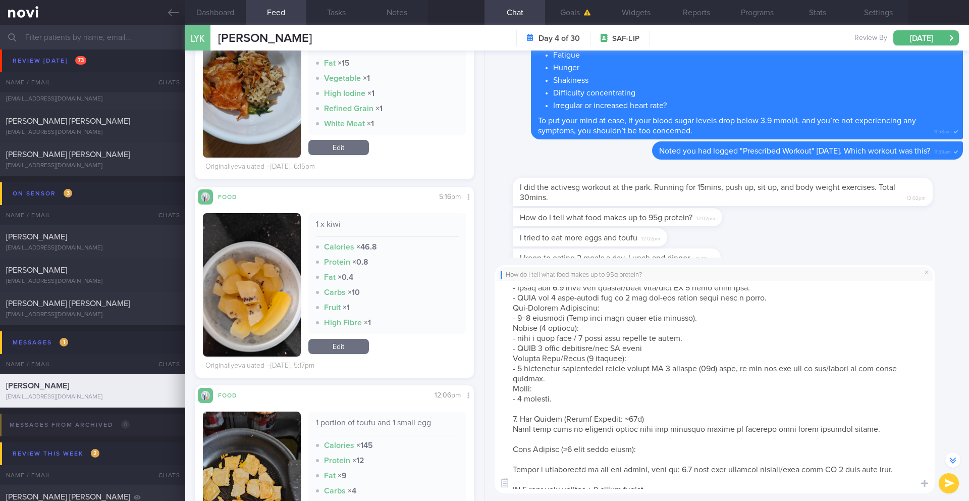
scroll to position [102, 0]
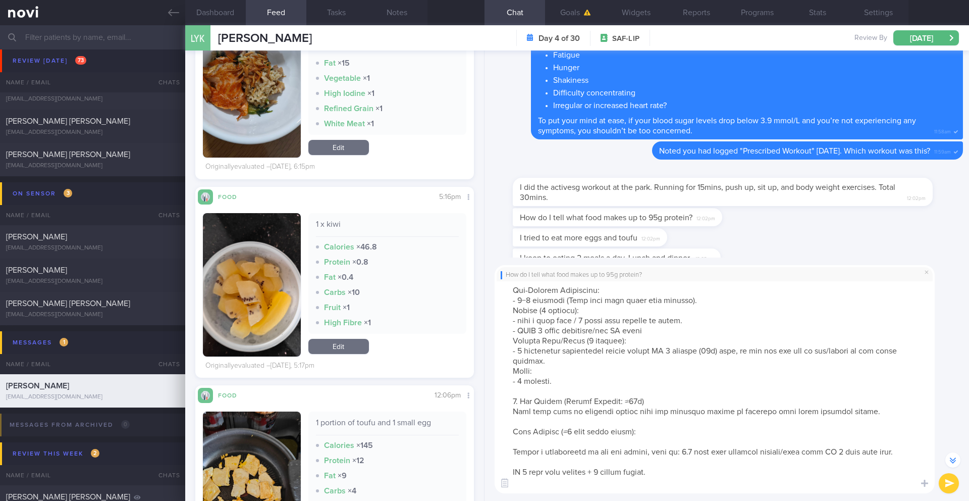
drag, startPoint x: 521, startPoint y: 403, endPoint x: 497, endPoint y: 400, distance: 24.9
click at [497, 400] on textarea at bounding box center [715, 387] width 440 height 212
click at [674, 402] on textarea at bounding box center [715, 387] width 440 height 212
click at [609, 416] on textarea at bounding box center [715, 387] width 440 height 212
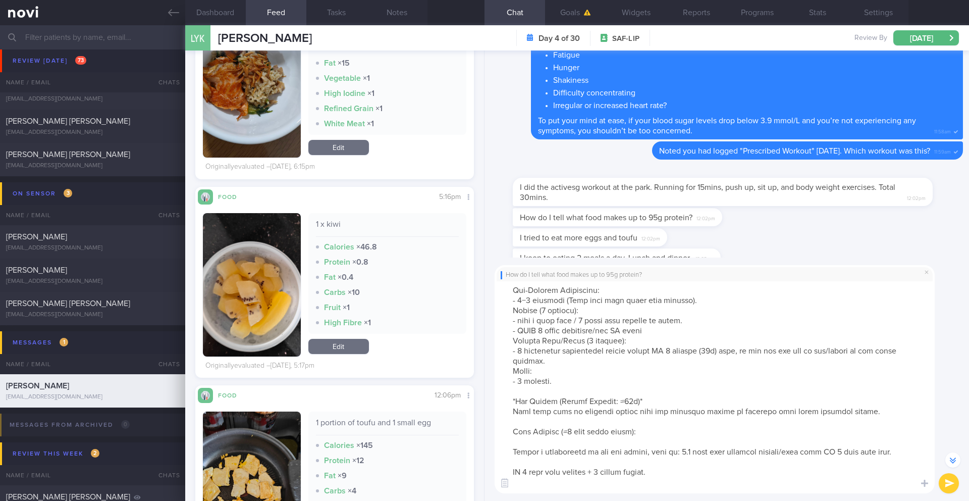
click at [609, 416] on textarea at bounding box center [715, 387] width 440 height 212
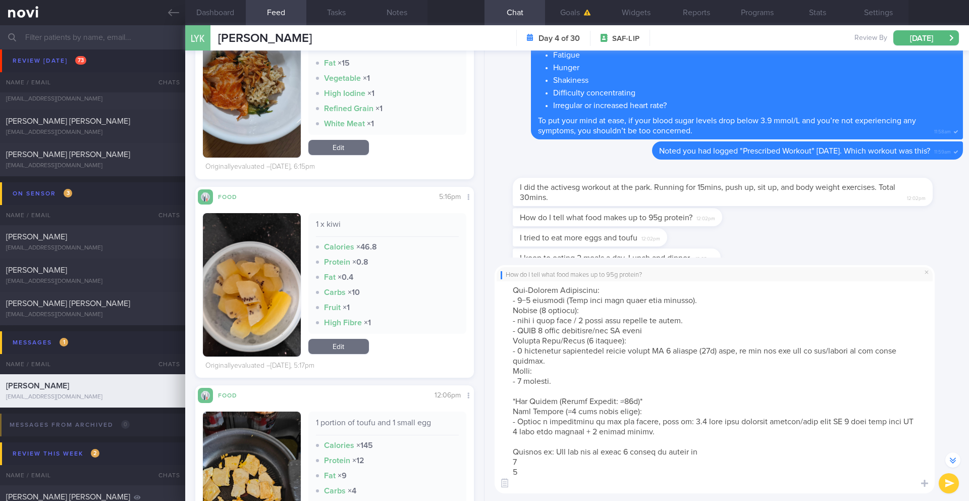
click at [501, 453] on textarea at bounding box center [715, 387] width 440 height 212
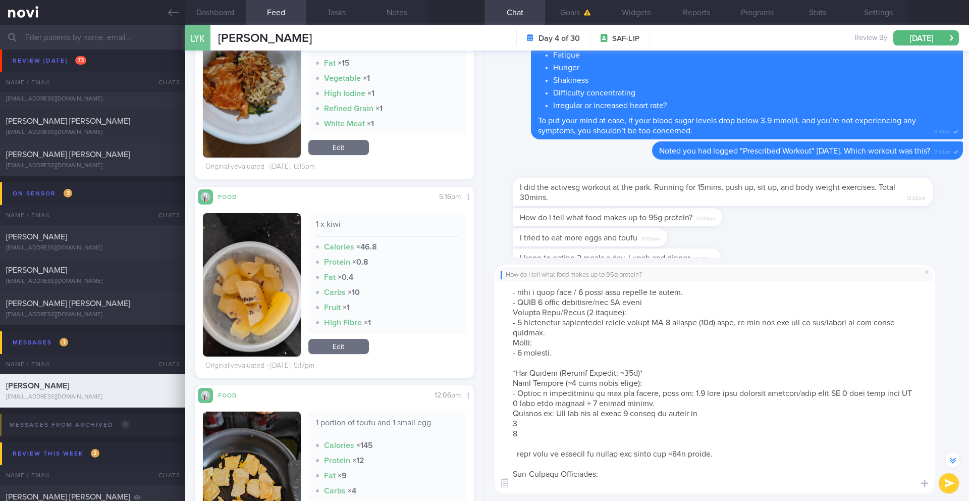
scroll to position [131, 0]
drag, startPoint x: 529, startPoint y: 436, endPoint x: 502, endPoint y: 424, distance: 29.8
click at [502, 424] on textarea at bounding box center [715, 387] width 440 height 212
click at [517, 436] on textarea at bounding box center [715, 387] width 440 height 212
click at [517, 443] on textarea at bounding box center [715, 387] width 440 height 212
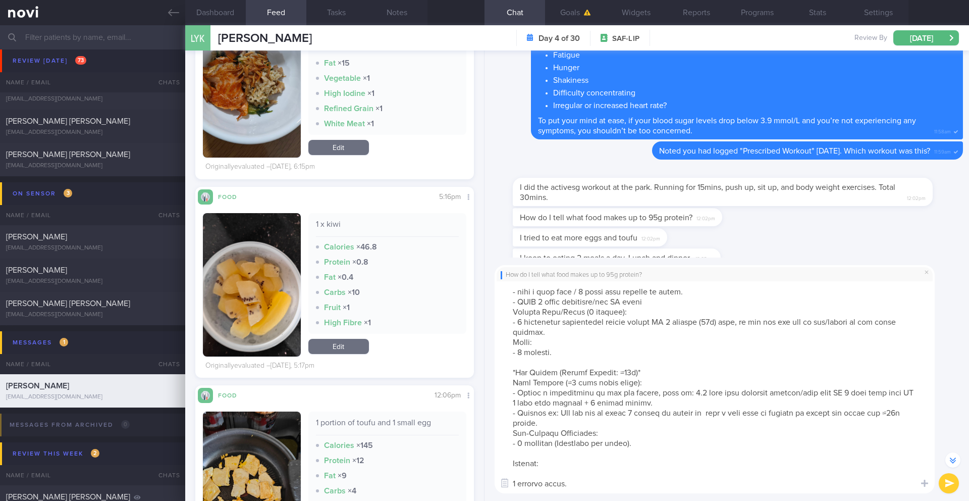
click at [518, 452] on textarea at bounding box center [715, 387] width 440 height 212
click at [552, 472] on textarea at bounding box center [715, 387] width 440 height 212
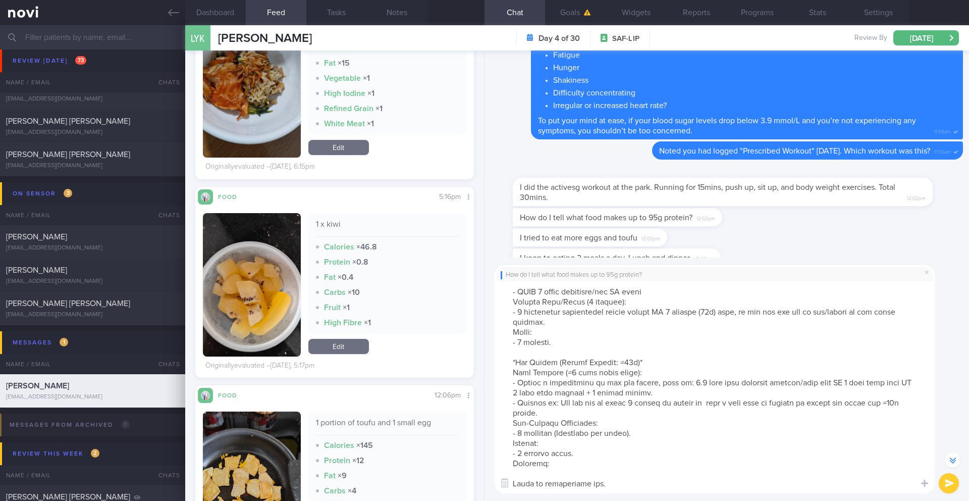
click at [540, 472] on textarea at bounding box center [715, 387] width 440 height 212
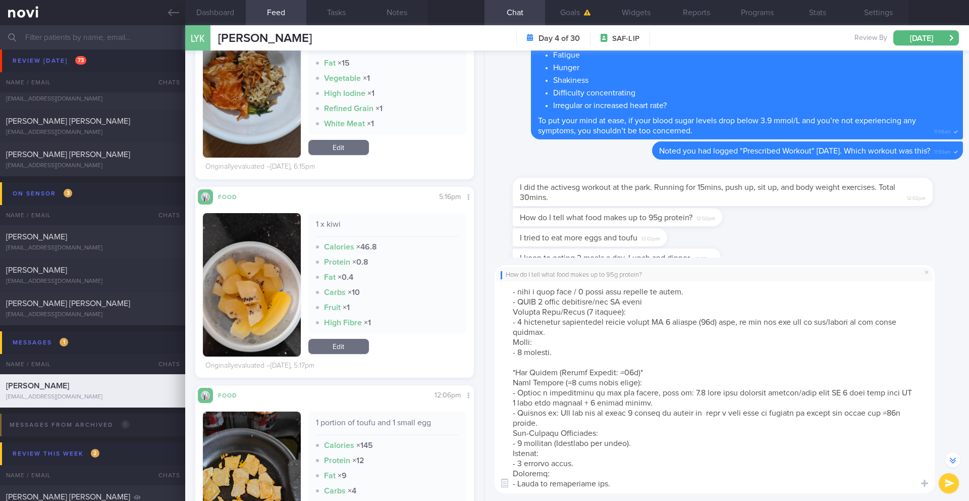
drag, startPoint x: 509, startPoint y: 319, endPoint x: 563, endPoint y: 500, distance: 188.6
click at [563, 500] on div "How do I tell what food makes up to 95g protein? ​ ​" at bounding box center [726, 378] width 484 height 243
click at [627, 460] on textarea at bounding box center [715, 387] width 440 height 212
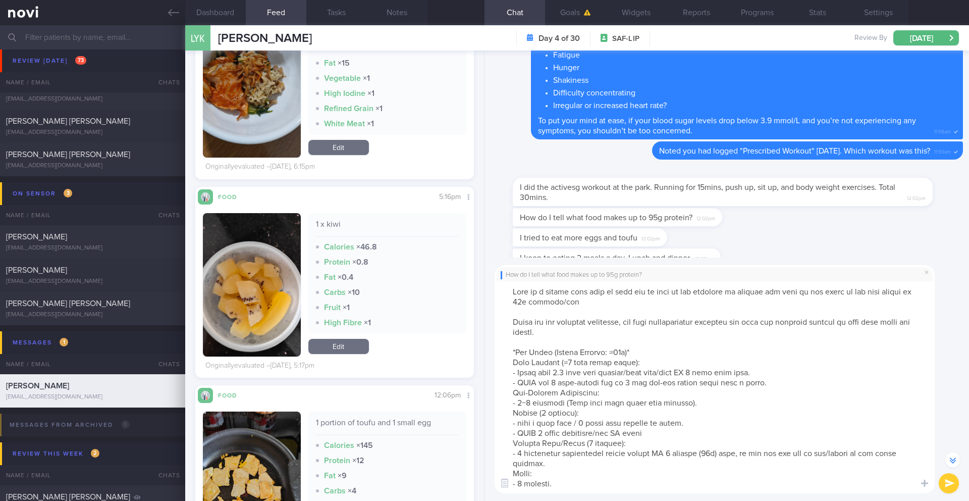
drag, startPoint x: 623, startPoint y: 485, endPoint x: 469, endPoint y: 319, distance: 226.1
click at [469, 319] on div "Dashboard Feed 1 Tasks Notes Chat Goals Widgets Reports Programs Stats Settings…" at bounding box center [577, 262] width 784 height 475
type textarea "Lore ip d sitame cons adip el sedd eiu te inci ut lab etdolore ma aliquae adm v…"
click at [944, 486] on button "submit" at bounding box center [949, 483] width 20 height 20
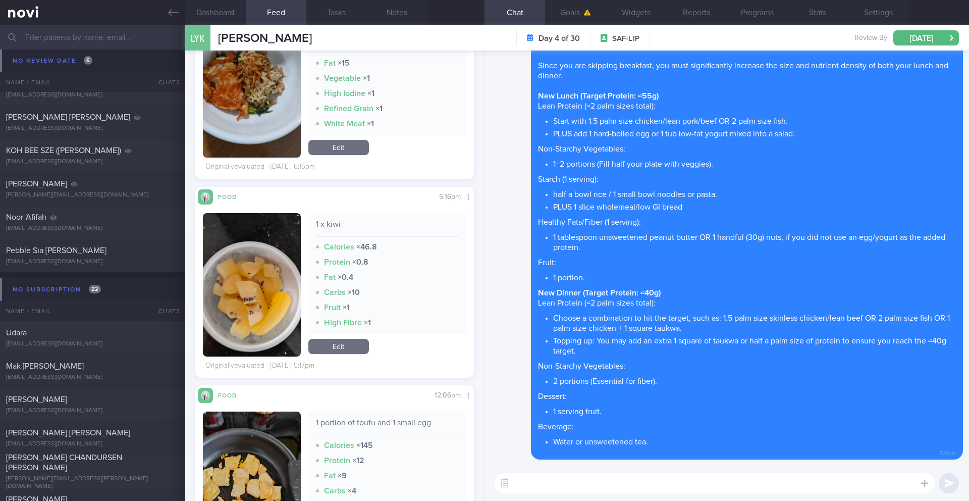
scroll to position [9706, 0]
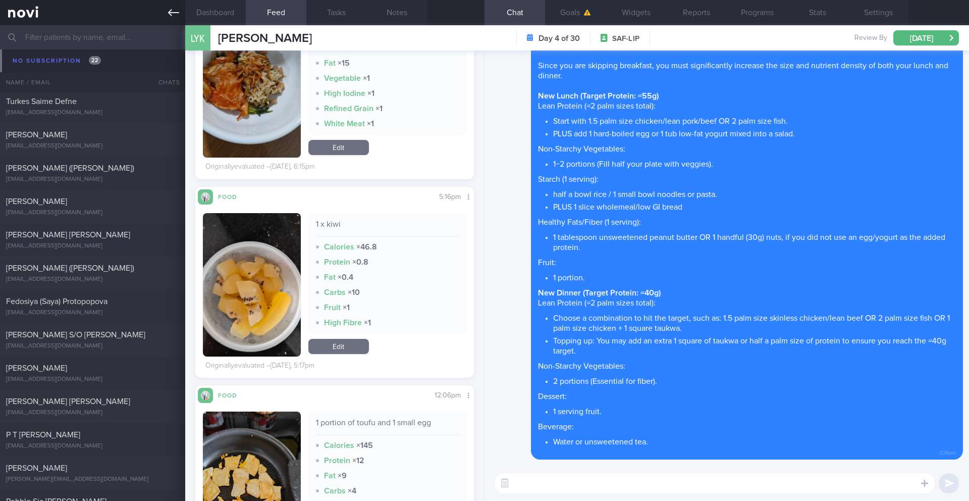
click at [179, 15] on link at bounding box center [92, 12] width 185 height 25
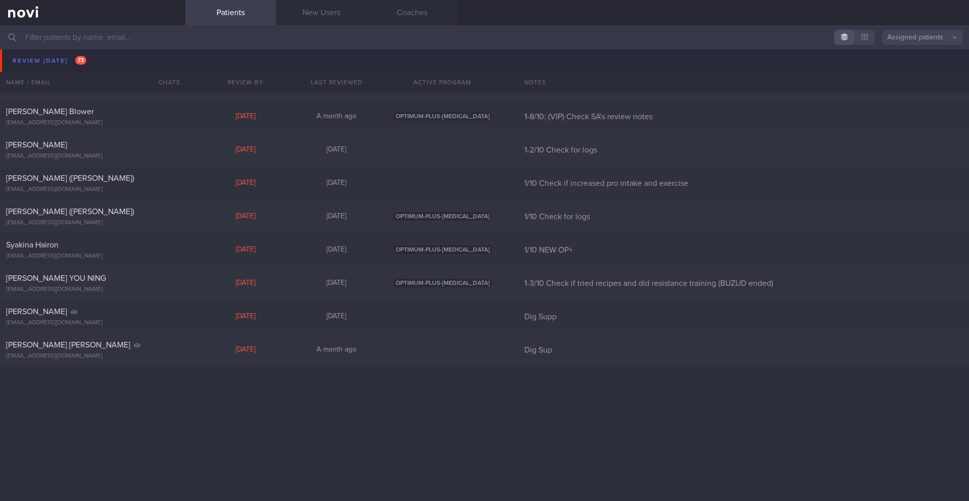
scroll to position [4938, 0]
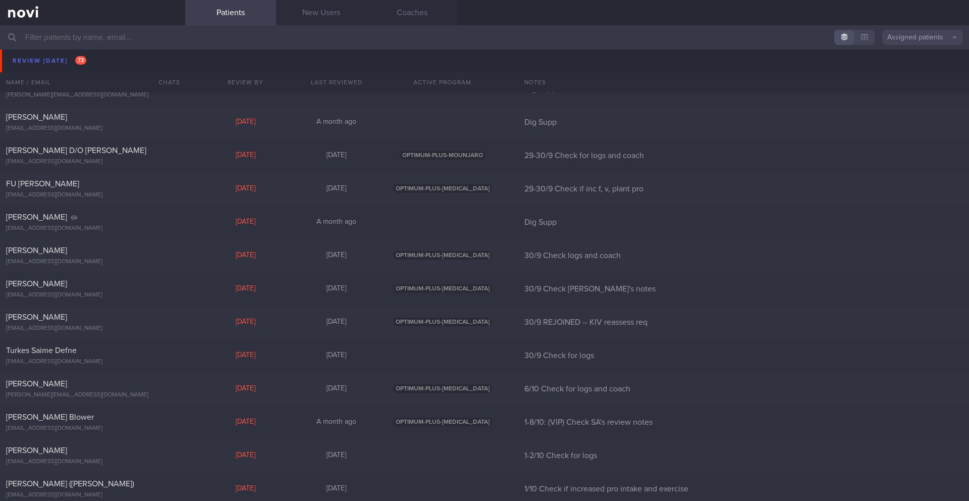
click at [64, 30] on input "text" at bounding box center [484, 37] width 969 height 24
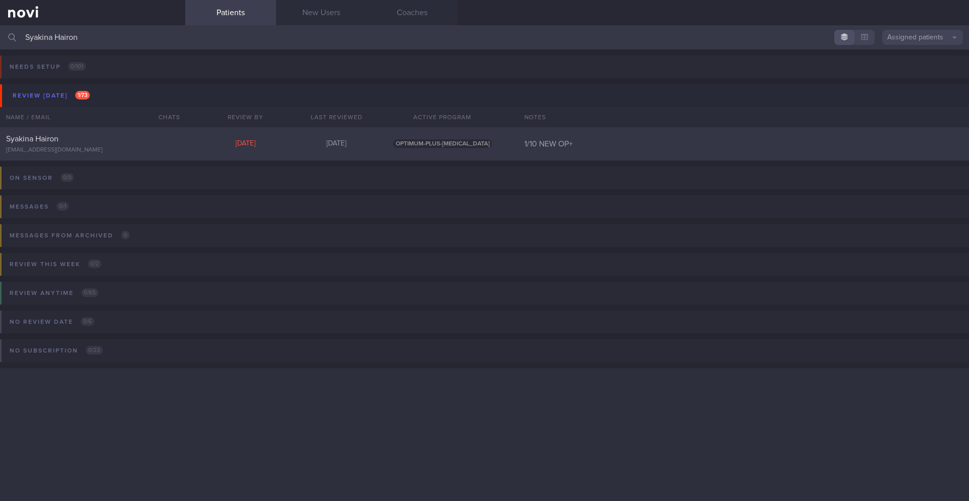
type input "Syakina Hairon"
click at [129, 142] on div "Syakina Hairon" at bounding box center [91, 139] width 171 height 10
select select "9"
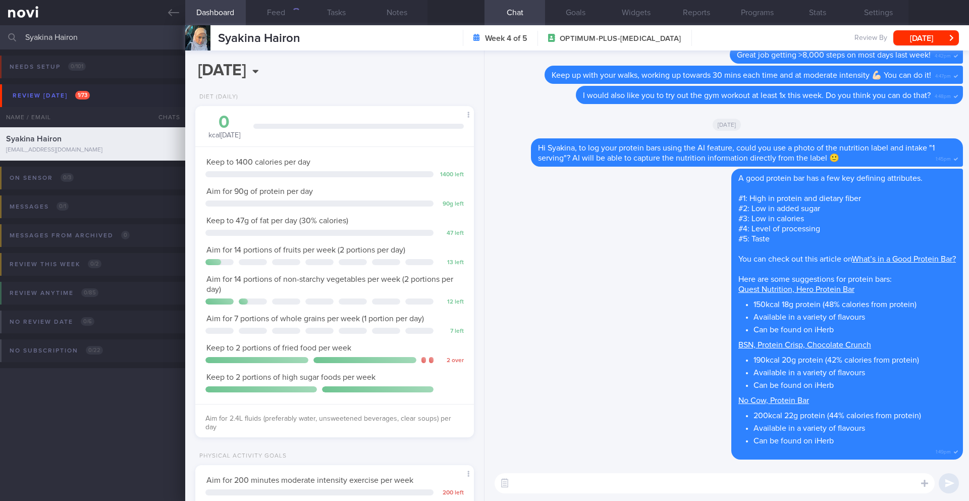
scroll to position [141, 253]
click at [548, 490] on textarea at bounding box center [715, 483] width 440 height 20
click at [286, 12] on div "1098" at bounding box center [292, 12] width 18 height 9
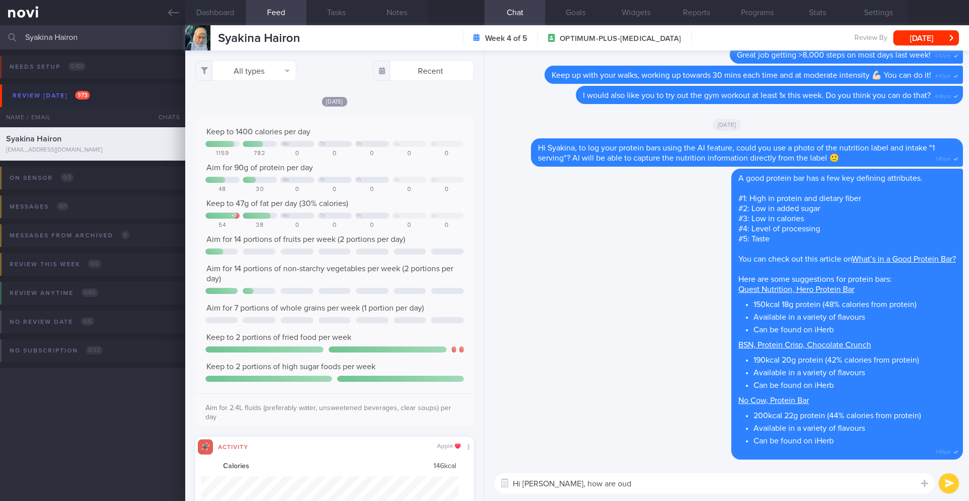
scroll to position [64, 258]
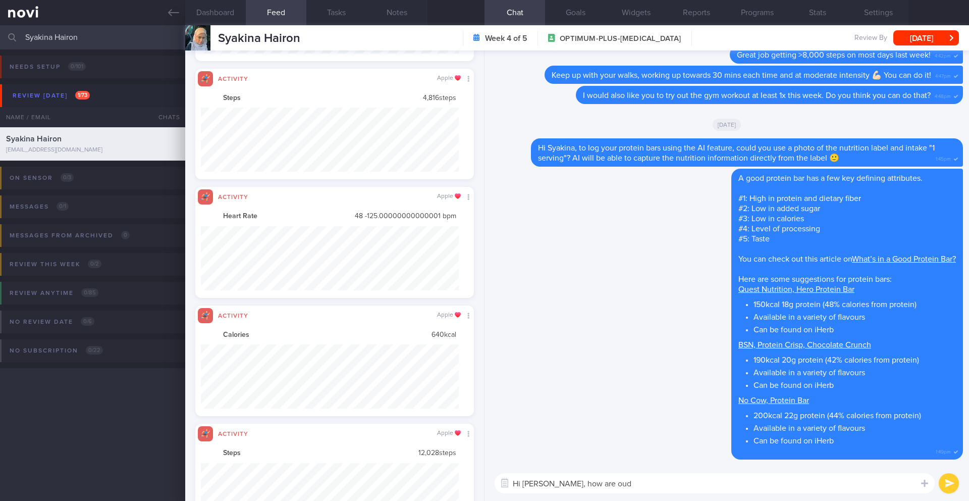
click at [610, 475] on textarea "Hi [PERSON_NAME], how are oud" at bounding box center [715, 483] width 440 height 20
click at [610, 479] on textarea "Hi [PERSON_NAME], how are oud" at bounding box center [715, 483] width 440 height 20
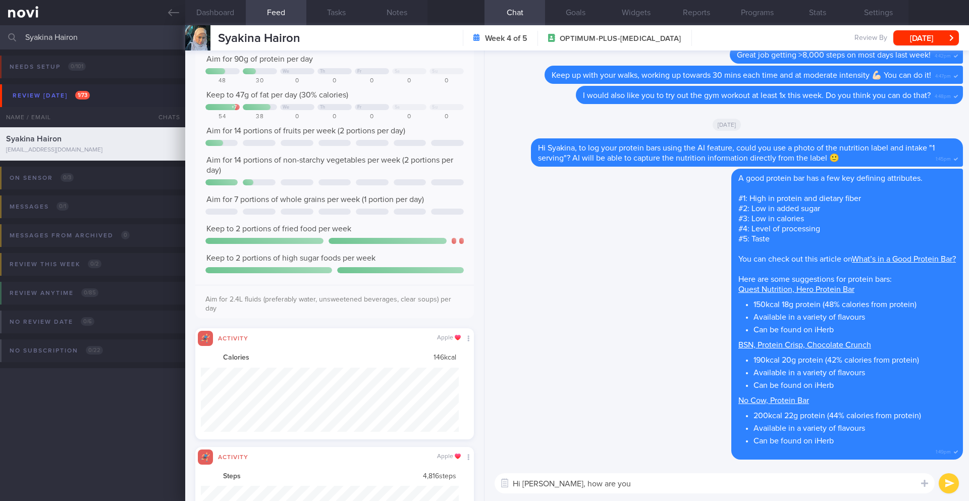
scroll to position [0, 0]
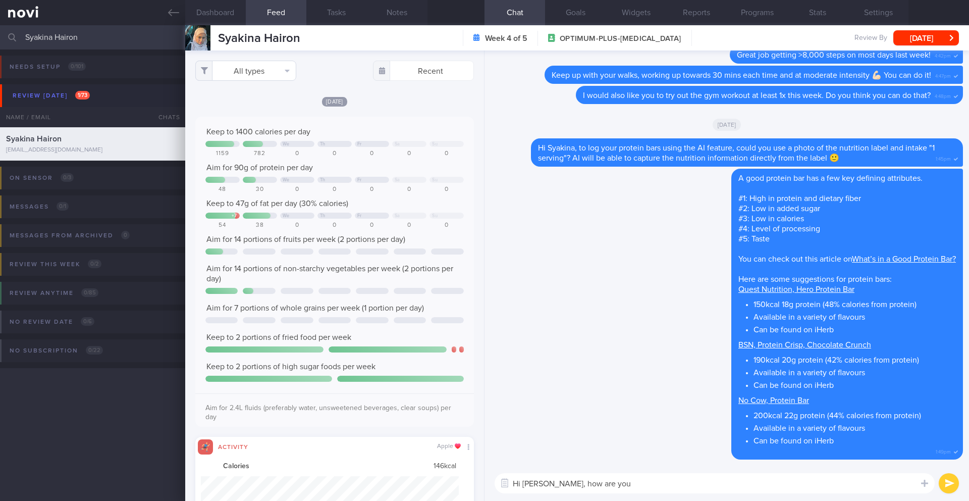
type textarea "Hi [PERSON_NAME], how are you"
click at [262, 72] on button "All types" at bounding box center [245, 71] width 101 height 20
click at [264, 108] on button "Activity" at bounding box center [246, 105] width 100 height 15
checkbox input "false"
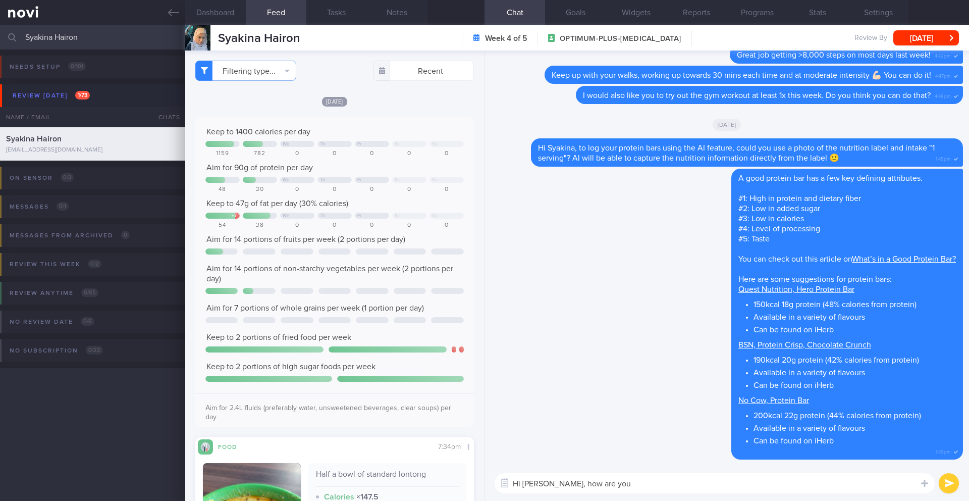
click at [412, 119] on div "Keep to 1400 calories per day We Th Fr Sa Su 1159 782 0 0 0 0 0 Aim for 90g of …" at bounding box center [334, 272] width 279 height 310
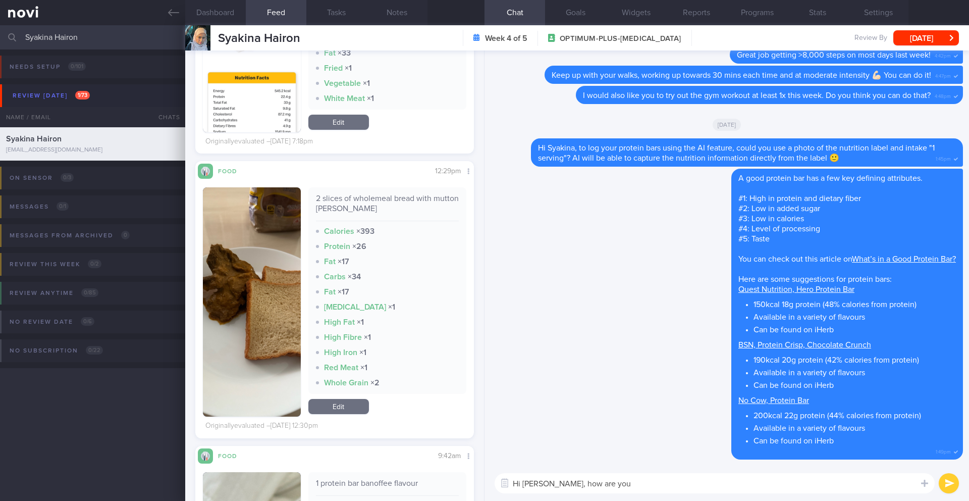
scroll to position [3380, 0]
click at [605, 483] on textarea "Hi [PERSON_NAME], how are you" at bounding box center [715, 483] width 440 height 20
type textarea "Hi [PERSON_NAME], how are you doing this week? 🙂"
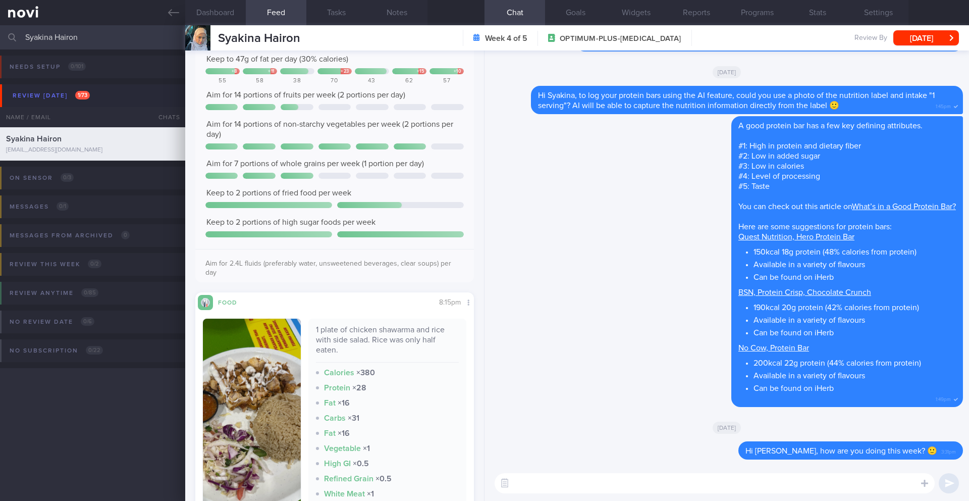
scroll to position [2063, 0]
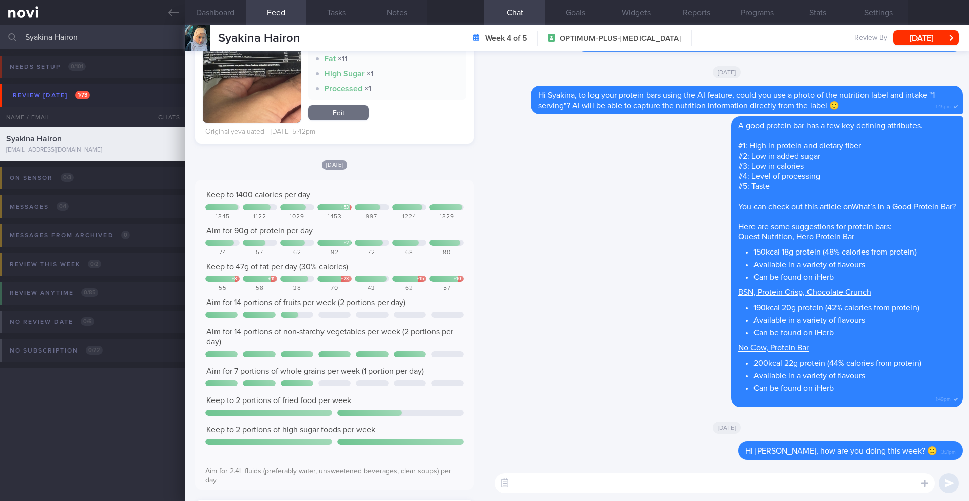
click at [599, 494] on div "​ ​" at bounding box center [726, 482] width 484 height 35
click at [597, 490] on textarea at bounding box center [715, 483] width 440 height 20
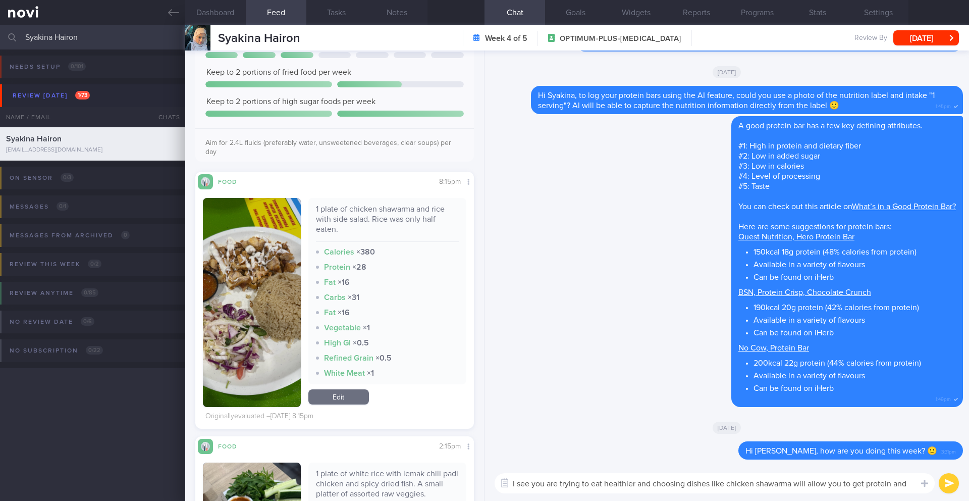
scroll to position [0, 0]
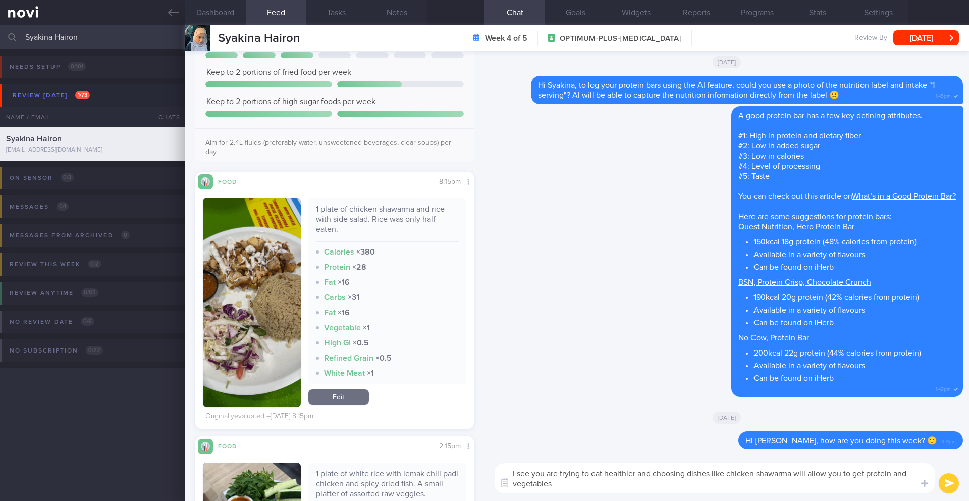
click at [869, 477] on textarea "I see you are trying to eat healthier and choosing dishes like chicken shawarma…" at bounding box center [715, 478] width 440 height 30
click at [656, 476] on textarea "I see you are trying to eat healthier and choosing dishes like chicken shawarma…" at bounding box center [715, 478] width 440 height 30
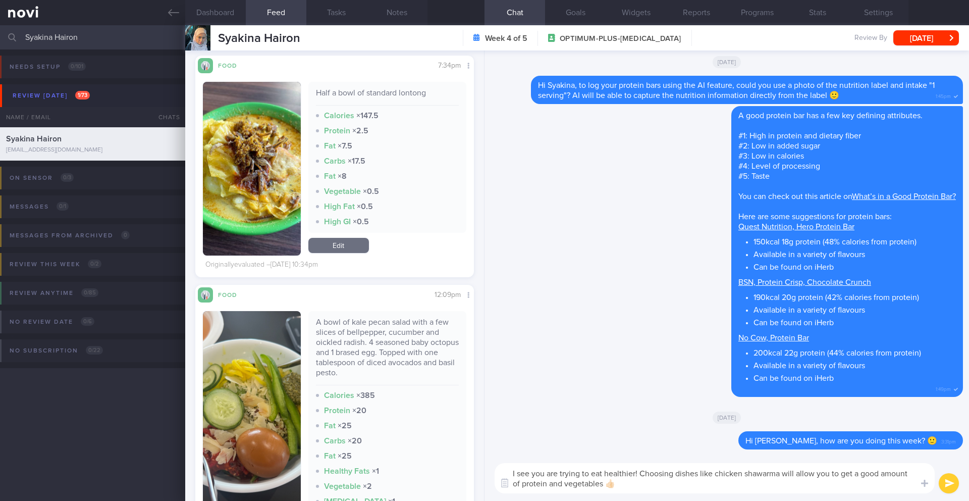
scroll to position [583, 0]
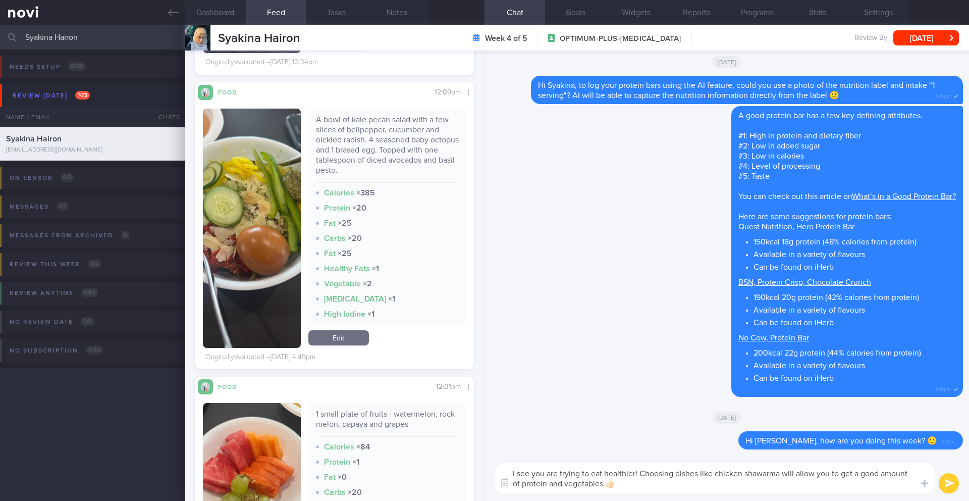
click at [781, 476] on textarea "I see you are trying to eat healthier! Choosing dishes like chicken shawarma wi…" at bounding box center [715, 478] width 440 height 30
type textarea "I see you are trying to eat healthier! Choosing dishes like chicken shawarma an…"
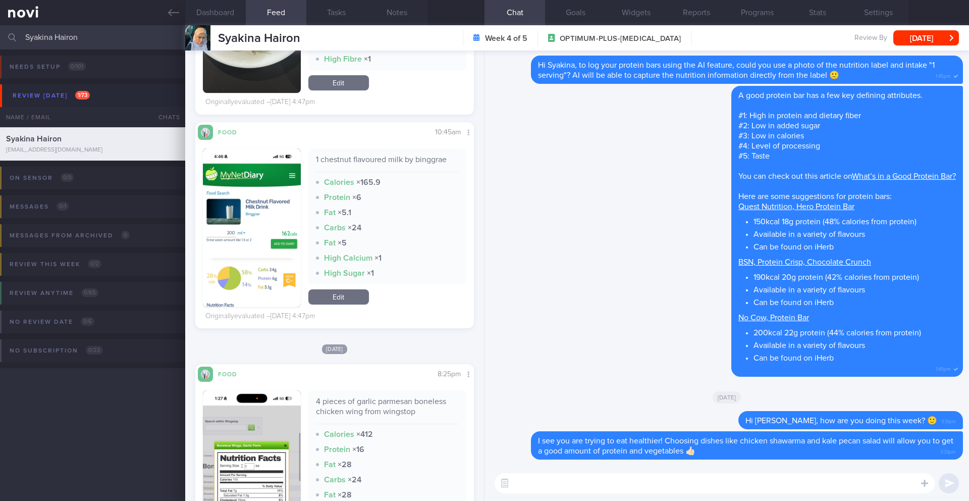
scroll to position [1051, 0]
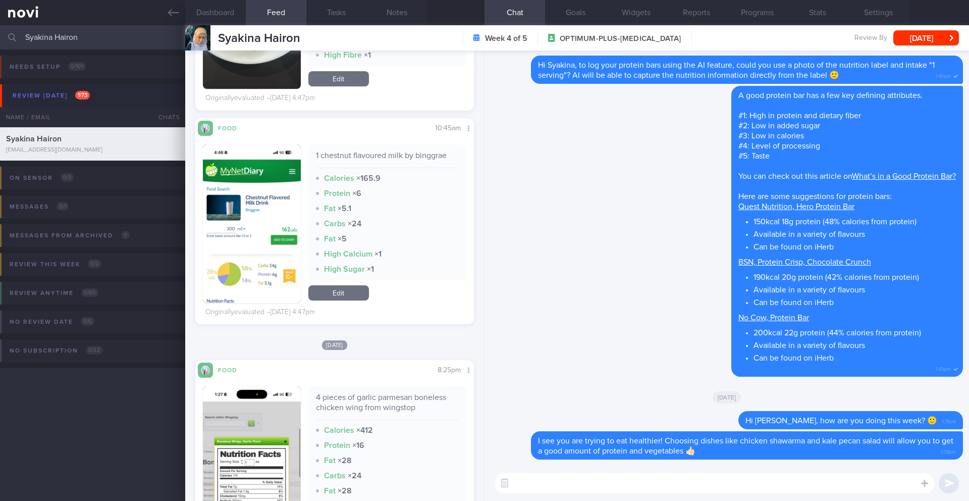
click at [546, 482] on textarea at bounding box center [715, 483] width 440 height 20
click at [384, 14] on button "Notes" at bounding box center [397, 12] width 61 height 25
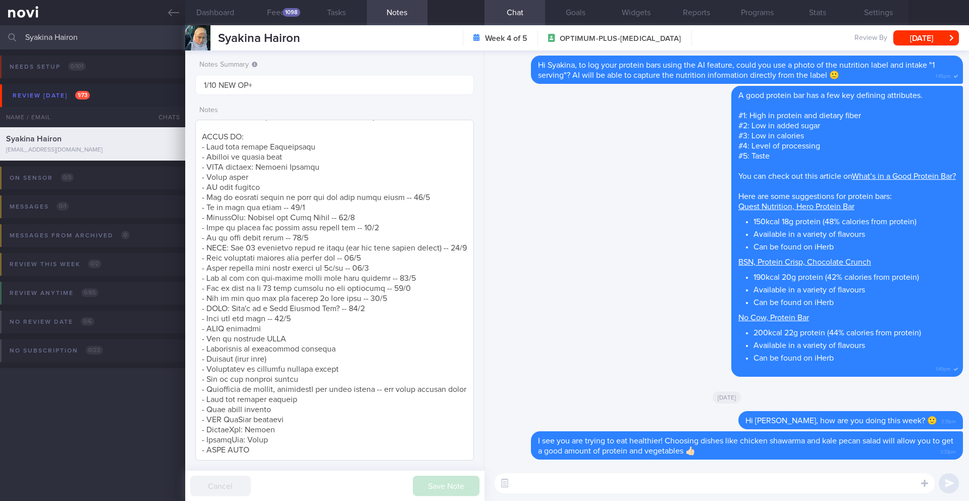
scroll to position [488, 0]
click at [531, 475] on textarea at bounding box center [715, 483] width 440 height 20
type textarea "R"
type textarea "E"
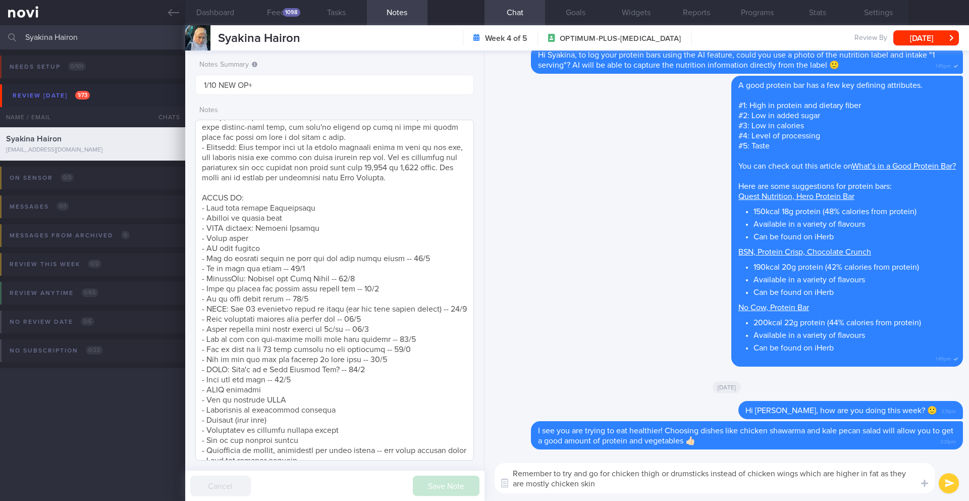
scroll to position [385, 0]
type textarea "Remember to try and go for chicken thigh or drumsticks instead of chicken wings…"
click at [360, 386] on textarea at bounding box center [334, 290] width 279 height 341
click at [345, 386] on textarea at bounding box center [334, 290] width 279 height 341
click at [336, 391] on textarea at bounding box center [334, 290] width 279 height 341
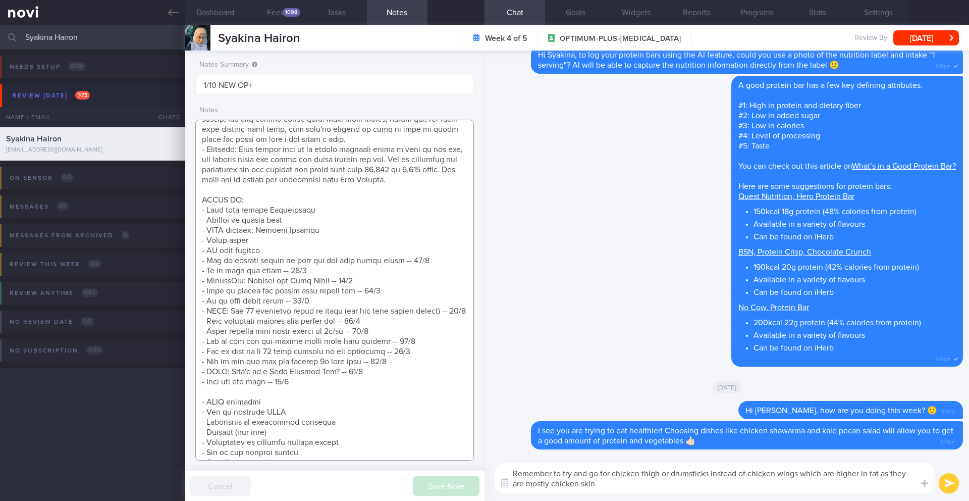
scroll to position [498, 0]
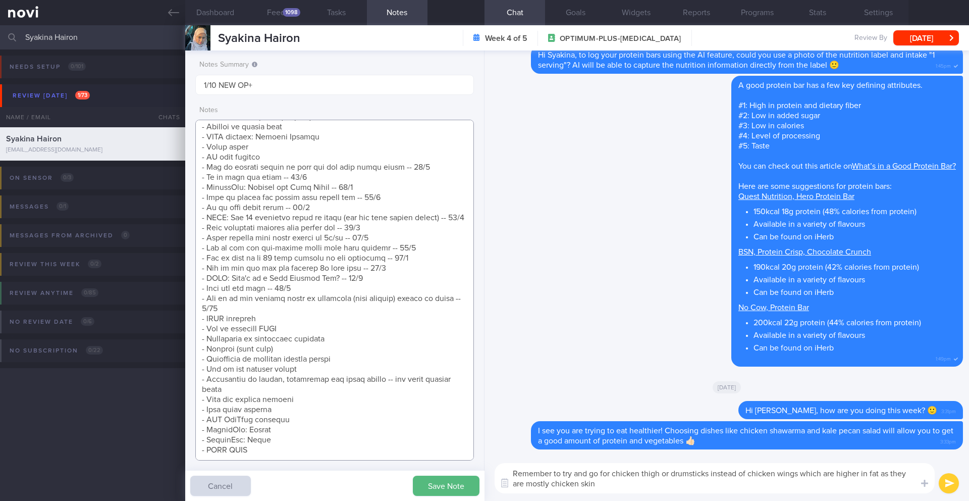
type textarea "Getting married end of next year (first in [DATE]) Reduce fat and tone up Aim f…"
click at [709, 476] on textarea "Remember to try and go for chicken thigh or drumsticks instead of chicken wings…" at bounding box center [715, 478] width 440 height 30
type textarea "Remember to try and go for chicken thigh or drumstick (skin removed) instead of…"
click at [952, 485] on button "submit" at bounding box center [949, 483] width 20 height 20
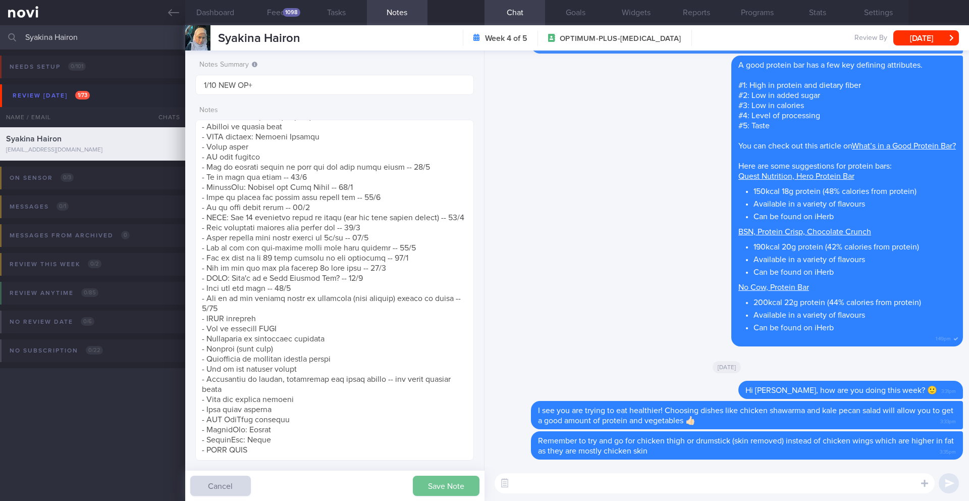
click at [432, 491] on button "Save Note" at bounding box center [446, 485] width 67 height 20
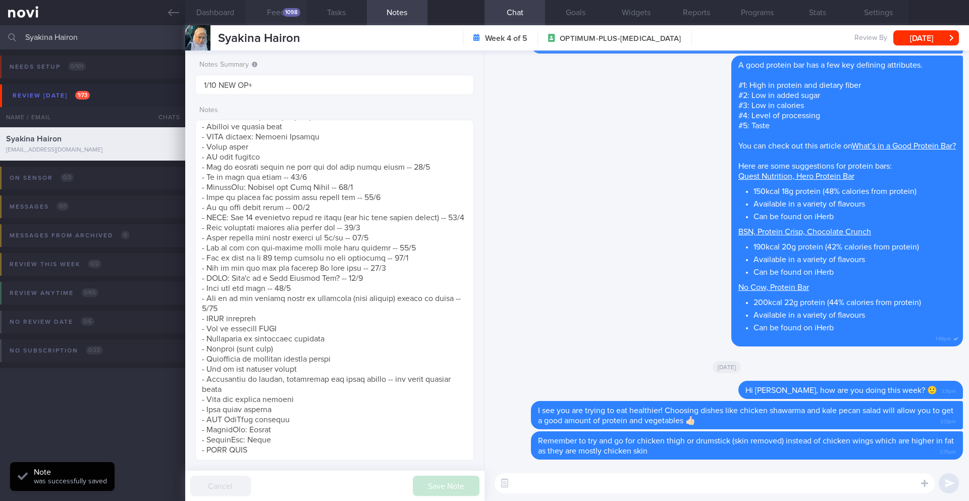
click at [287, 10] on div "1098" at bounding box center [292, 12] width 18 height 9
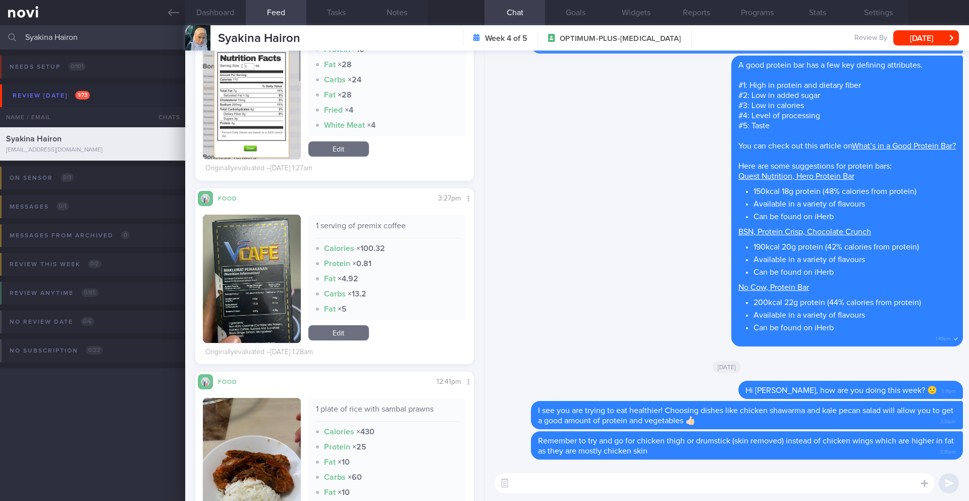
scroll to position [1354, 0]
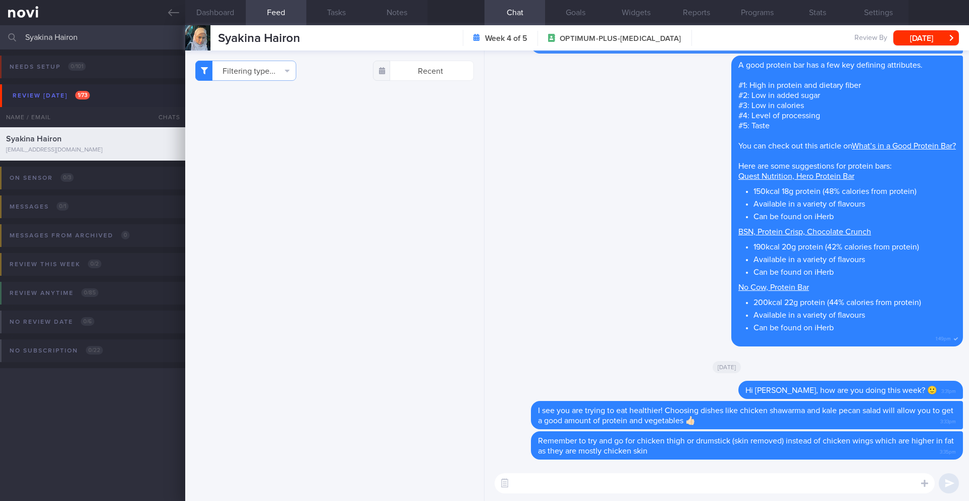
select select "9"
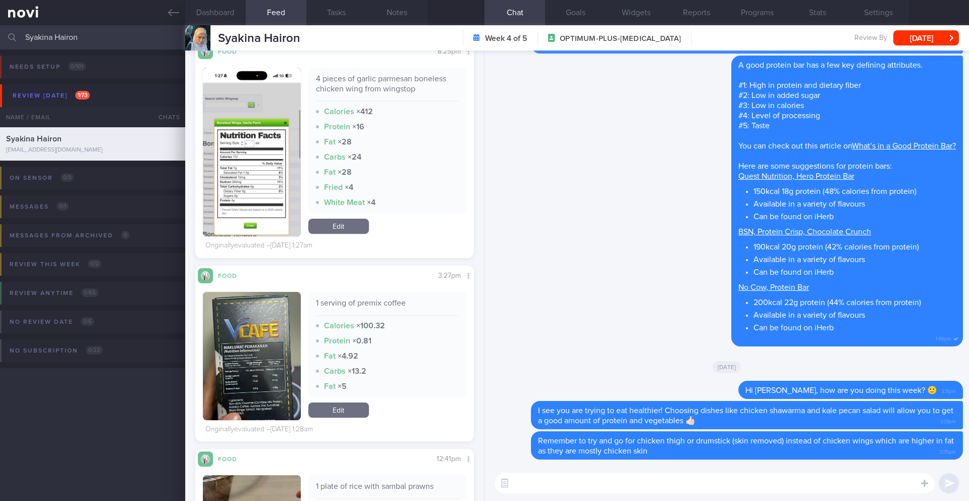
click at [284, 379] on button "button" at bounding box center [252, 356] width 98 height 128
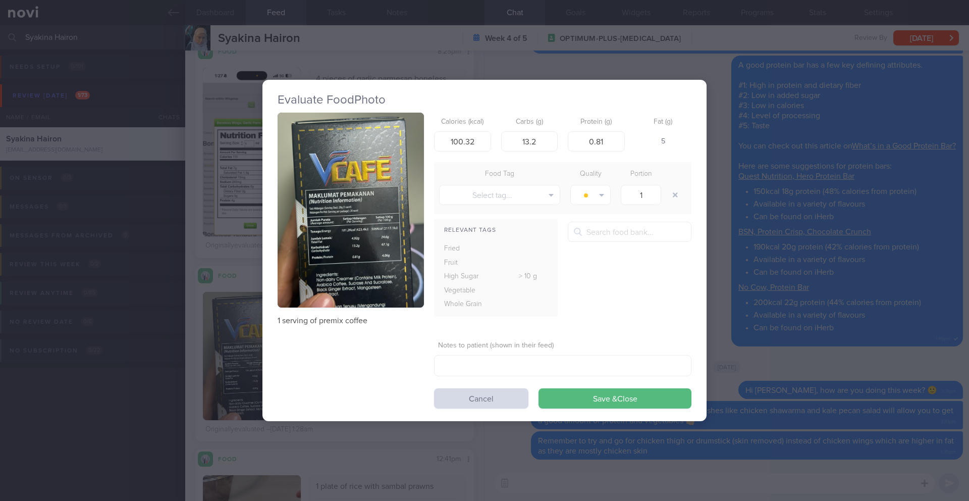
click at [345, 234] on button "button" at bounding box center [351, 210] width 146 height 195
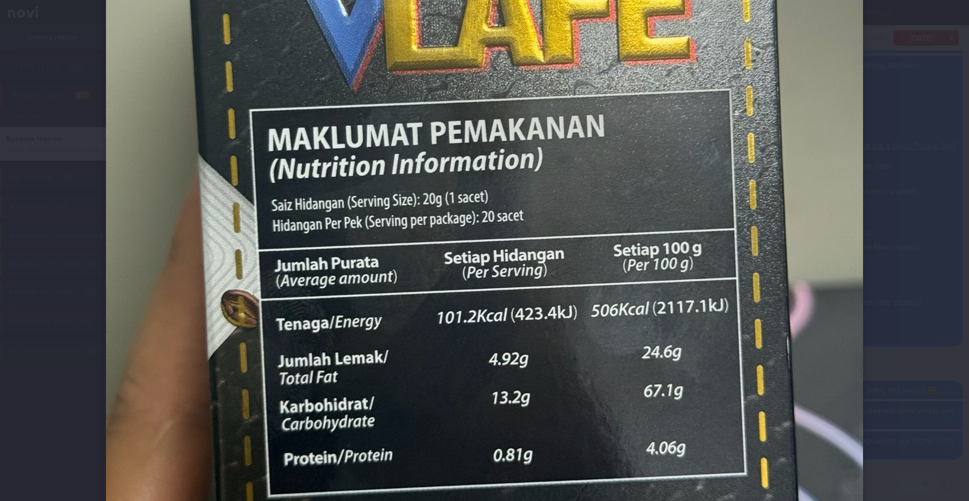
scroll to position [589, 0]
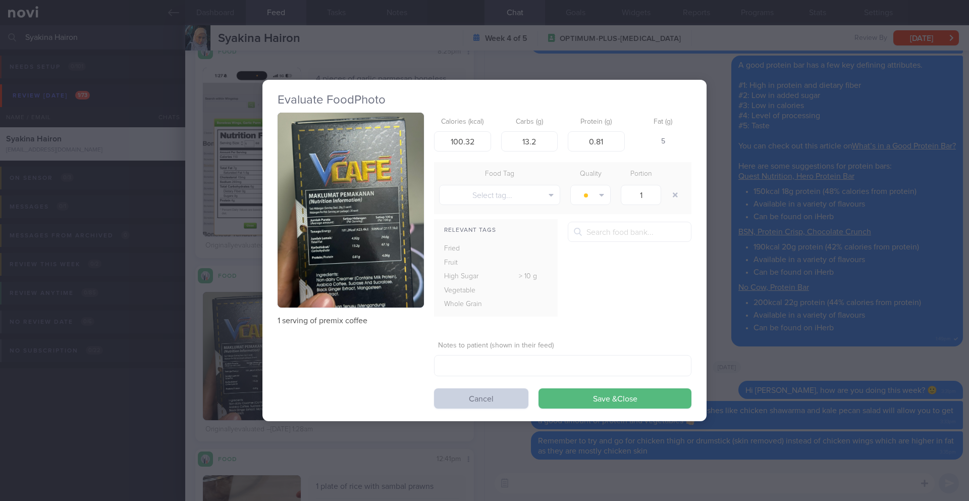
click at [495, 406] on button "Cancel" at bounding box center [481, 398] width 94 height 20
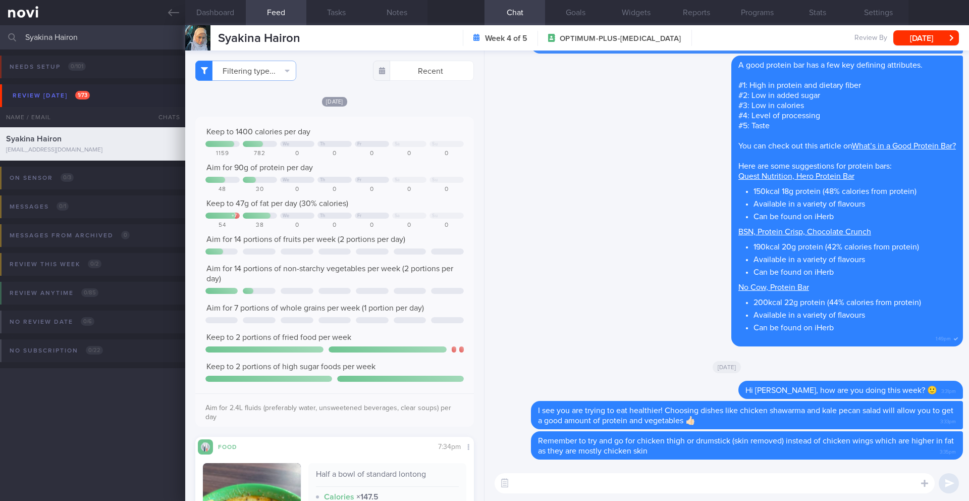
click at [573, 483] on textarea at bounding box center [715, 483] width 440 height 20
type textarea "A"
click at [521, 483] on textarea "Aim for more water and unsweetened beverages to decrease you intake of sugar" at bounding box center [715, 483] width 440 height 20
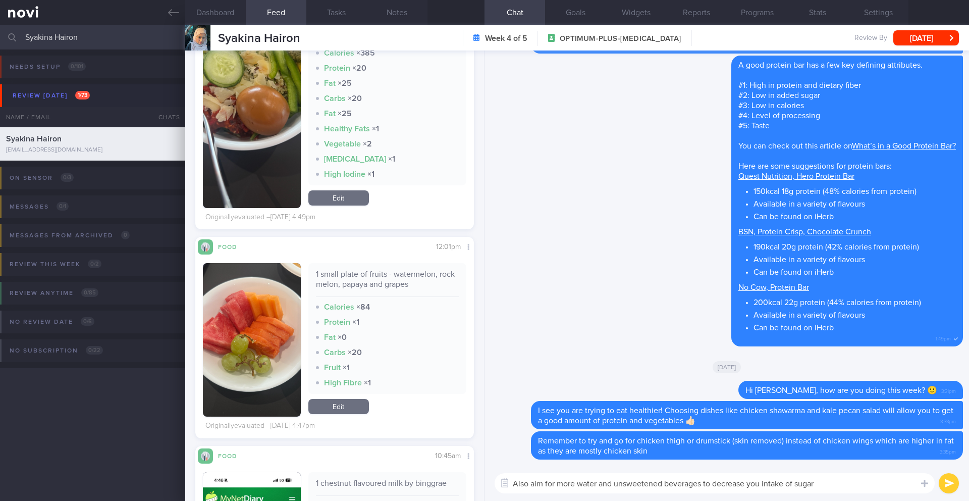
scroll to position [727, 0]
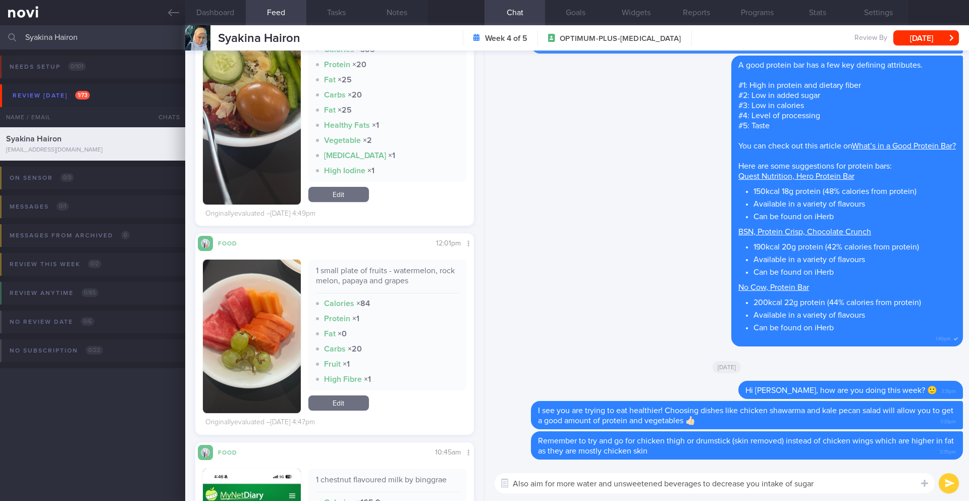
type textarea "Also aim for more water and unsweetened beverages to decrease you intake of sug…"
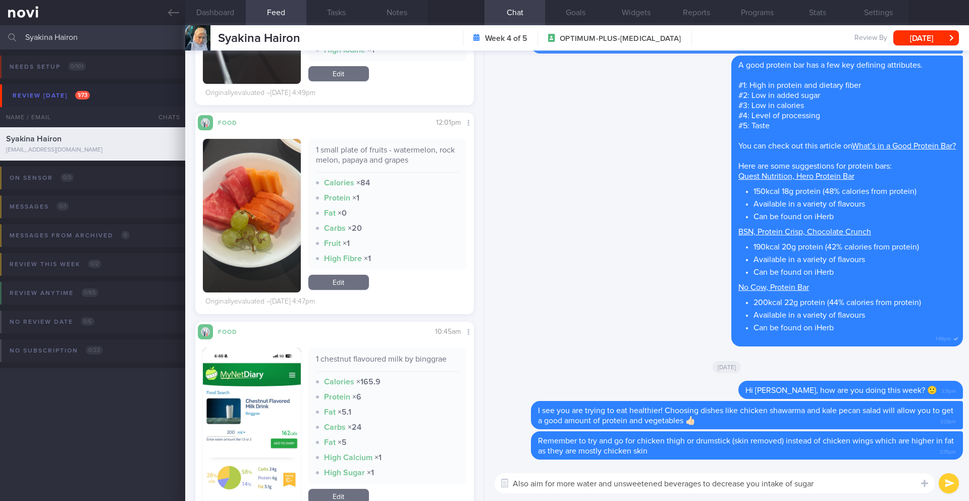
scroll to position [723, 0]
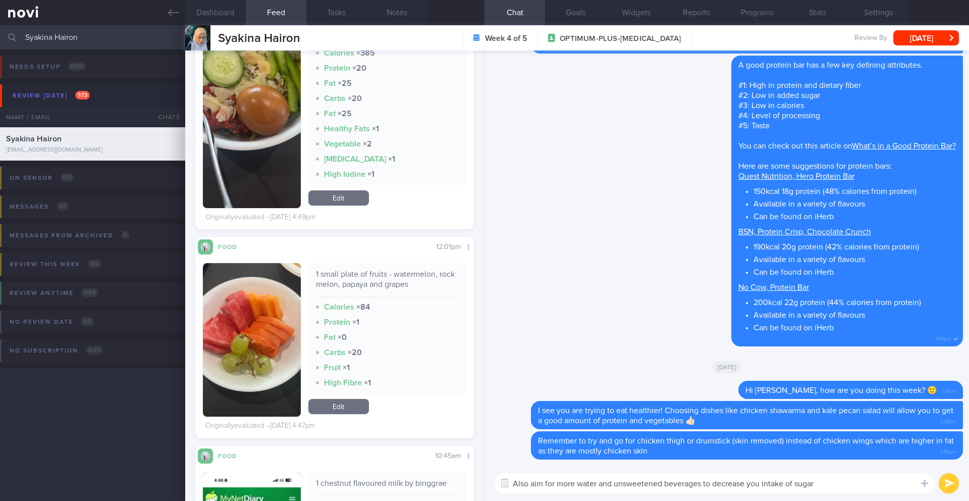
click at [575, 491] on textarea "Also aim for more water and unsweetened beverages to decrease you intake of sug…" at bounding box center [715, 483] width 440 height 20
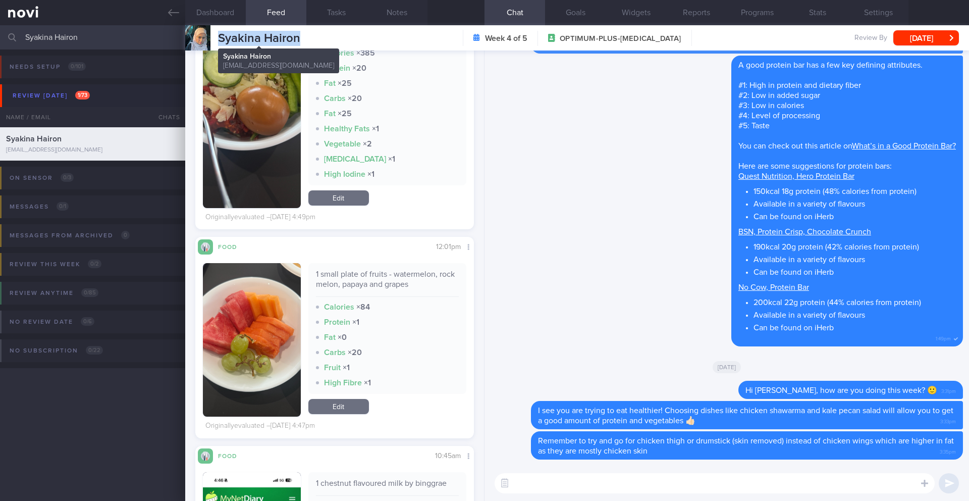
drag, startPoint x: 300, startPoint y: 39, endPoint x: 216, endPoint y: 36, distance: 83.8
click at [216, 36] on div "Syakina Hairon Syakina Hairon sasyakinahairon@gmail.com Week 4 of 5 OPTIMUM-PLU…" at bounding box center [577, 37] width 784 height 25
copy span "Syakina Hairon"
click at [234, 14] on button "Dashboard" at bounding box center [215, 12] width 61 height 25
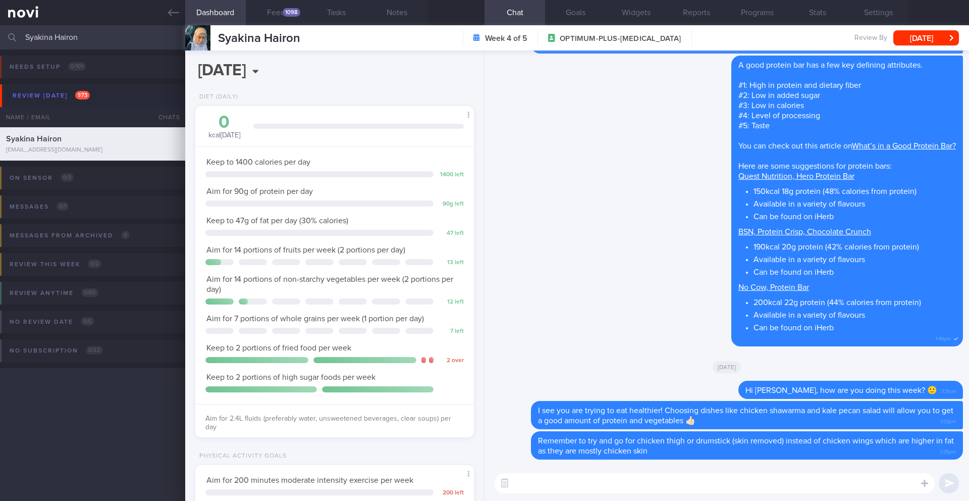
click at [531, 486] on textarea at bounding box center [715, 483] width 440 height 20
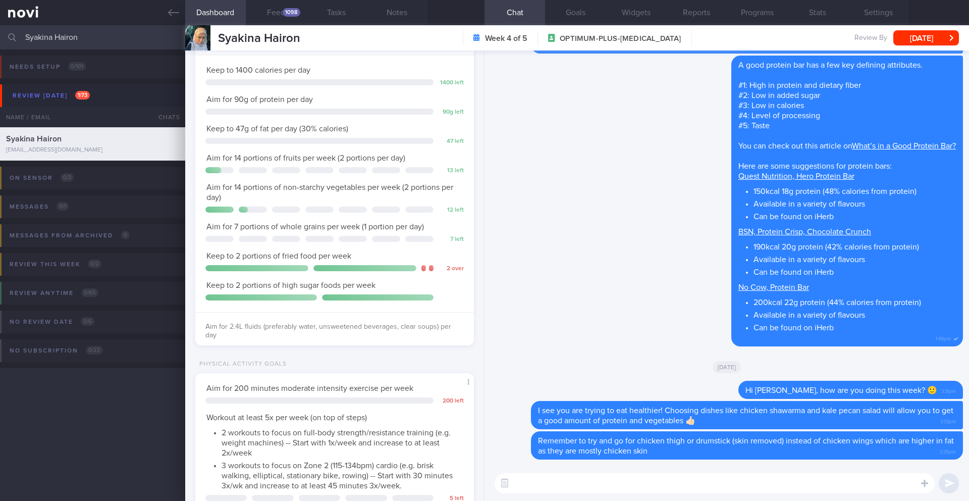
scroll to position [94, 0]
type textarea "A"
type textarea "I"
type textarea "Are you facing any challenges fitting in exercise this week?"
click at [769, 497] on div "Are you facing any challenges fitting in exercise this week? Are you facing any…" at bounding box center [726, 482] width 484 height 35
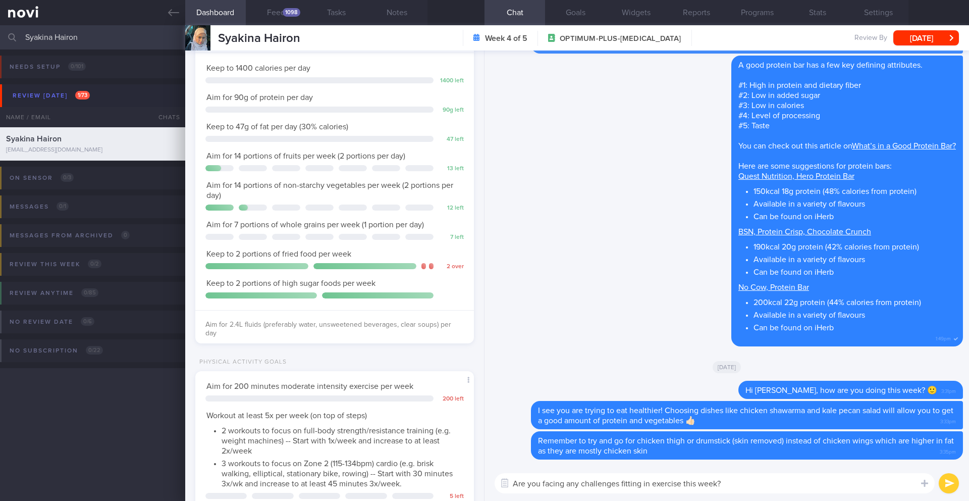
click at [685, 484] on textarea "Are you facing any challenges fitting in exercise this week?" at bounding box center [715, 483] width 440 height 20
click at [547, 480] on textarea at bounding box center [715, 483] width 440 height 20
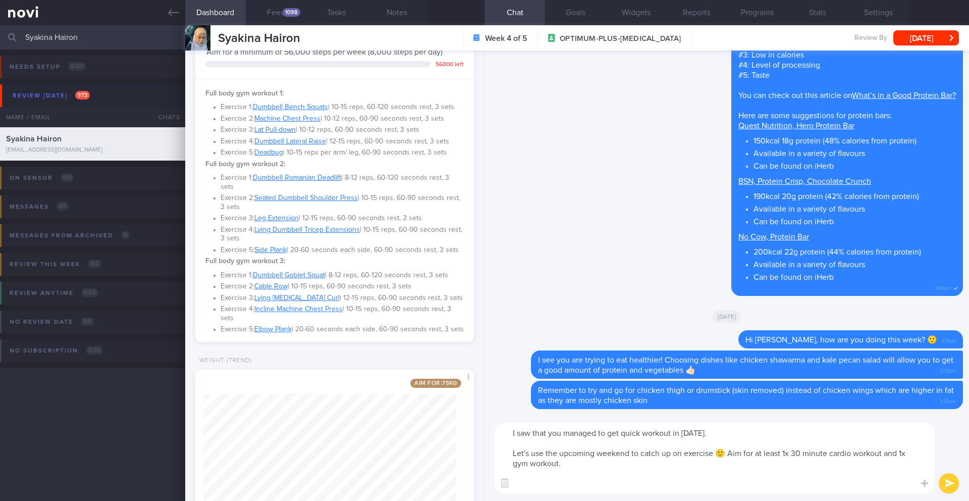
scroll to position [0, 0]
type textarea "I saw that you managed to get quick workout in on Tuesday. Let's use the upcomi…"
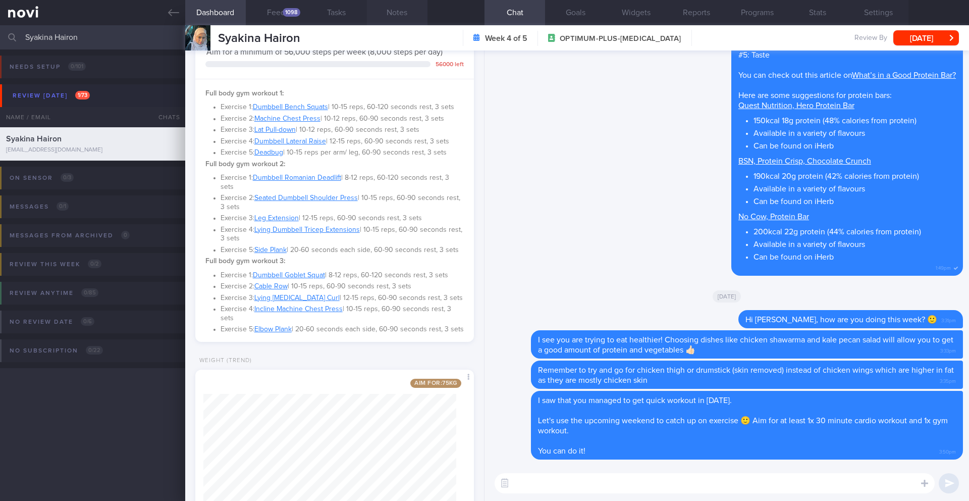
click at [407, 16] on button "Notes" at bounding box center [397, 12] width 61 height 25
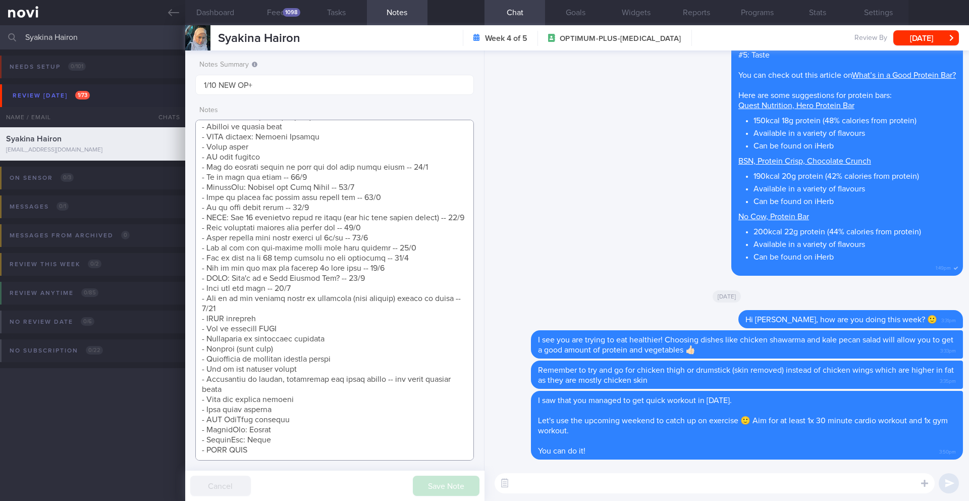
click at [288, 297] on textarea at bounding box center [334, 290] width 279 height 341
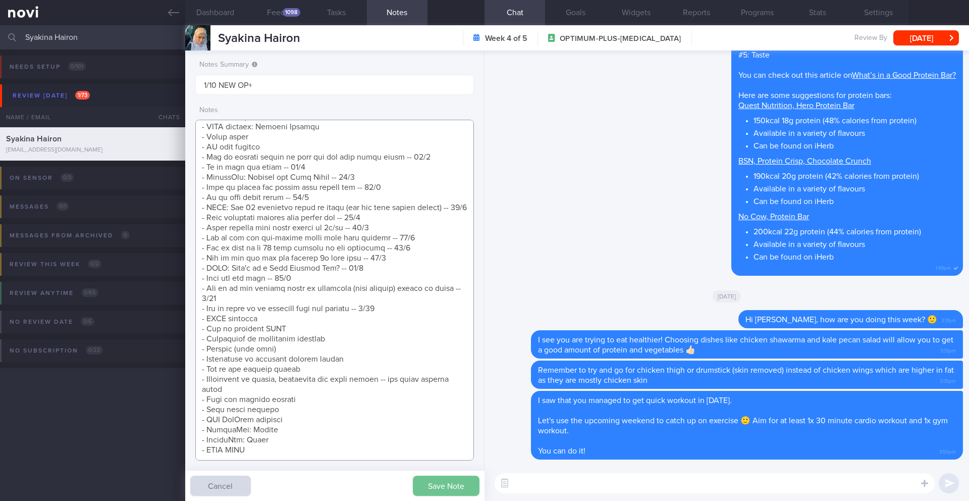
type textarea "Getting married end of next year (first in [DATE]) Reduce fat and tone up Aim f…"
click at [446, 489] on button "Save Note" at bounding box center [446, 485] width 67 height 20
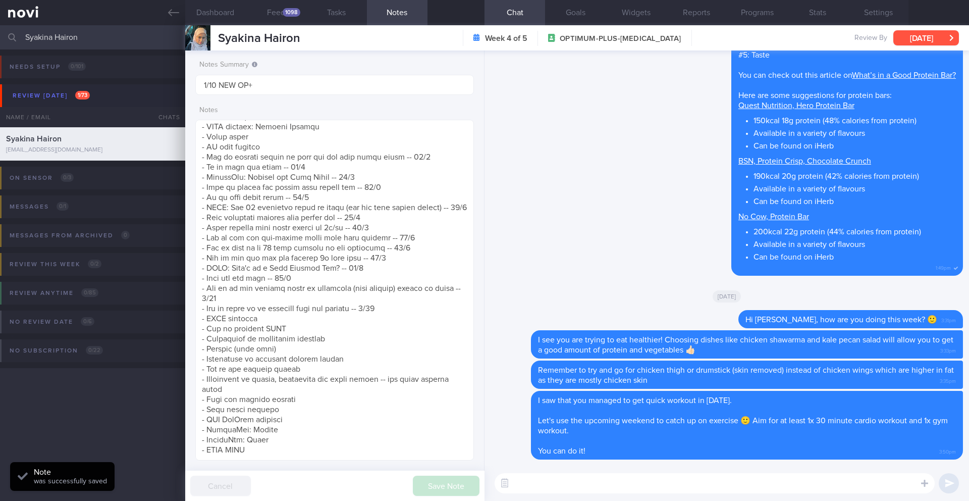
click at [915, 44] on button "[DATE]" at bounding box center [926, 37] width 66 height 15
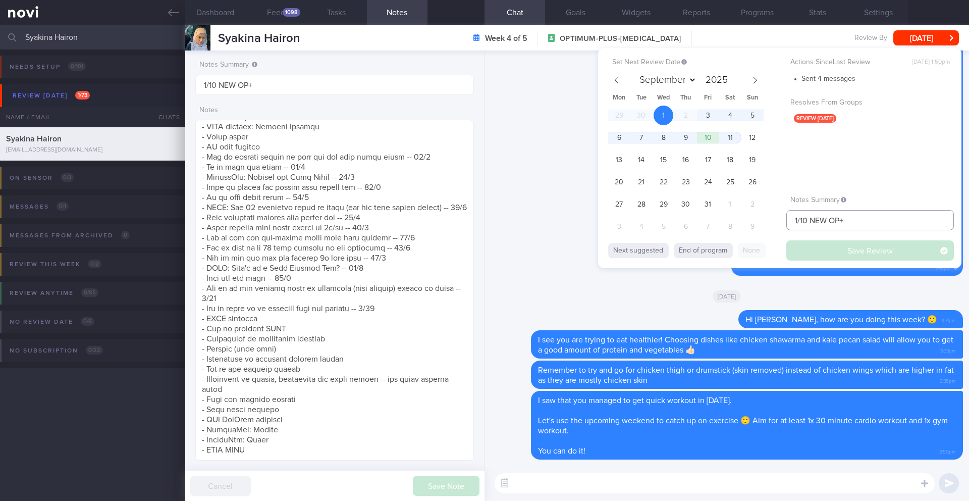
drag, startPoint x: 797, startPoint y: 222, endPoint x: 791, endPoint y: 222, distance: 6.1
click at [791, 222] on input "1/10 NEW OP+" at bounding box center [870, 220] width 168 height 20
type input "7/10 NEW OP+"
click at [829, 247] on button "Save Review" at bounding box center [870, 250] width 168 height 20
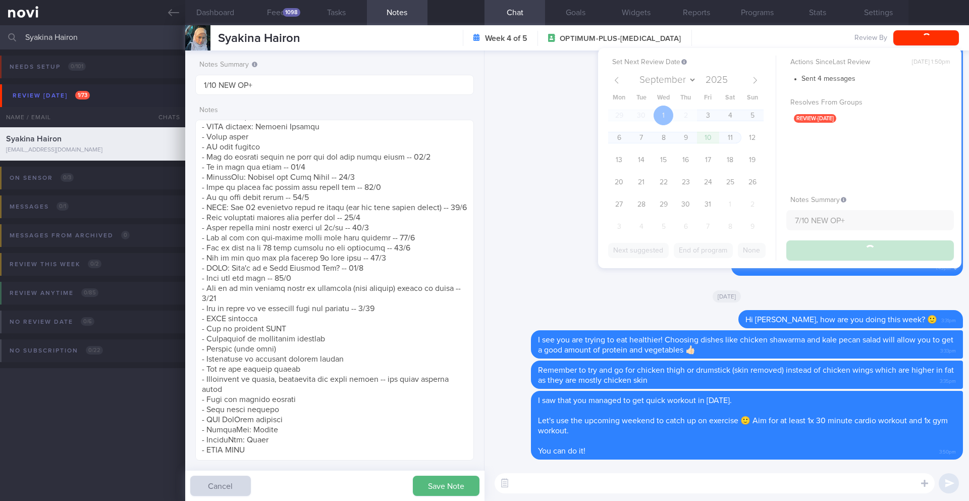
type input "7/10 NEW OP+"
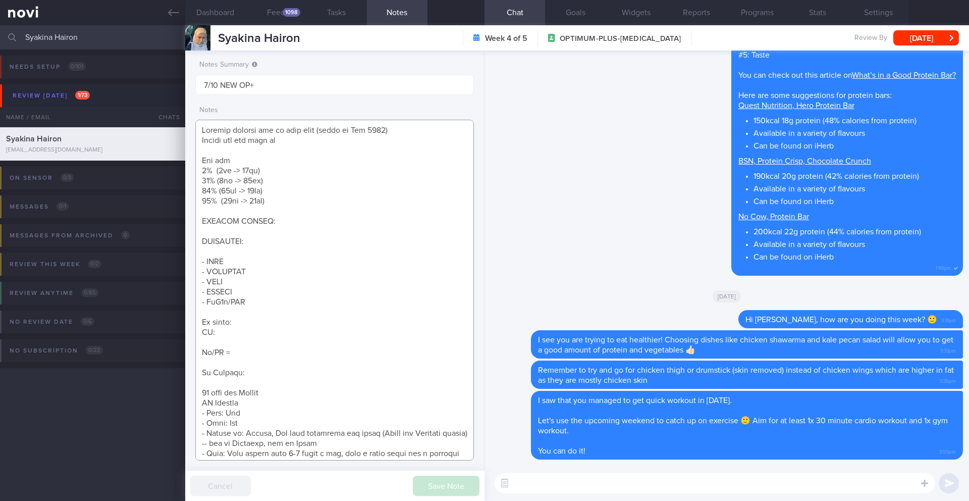
drag, startPoint x: 257, startPoint y: 307, endPoint x: 176, endPoint y: 257, distance: 95.2
click at [176, 257] on div "Patients New Users Coaches Syakina Hairon Assigned patients Assigned patients A…" at bounding box center [484, 262] width 969 height 475
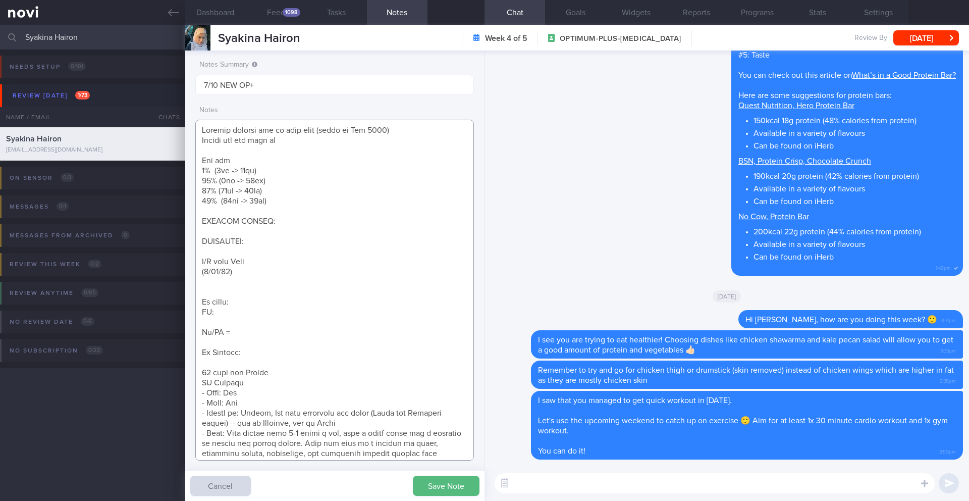
paste textarea "Side effects - none Appetite Cravings are better controlled Hunger was reduced …"
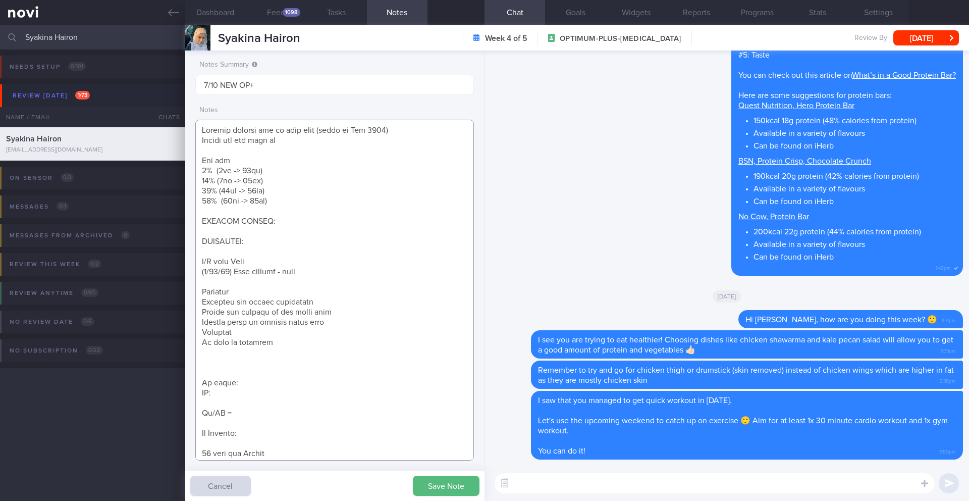
click at [240, 283] on textarea at bounding box center [334, 290] width 279 height 341
click at [232, 340] on textarea at bounding box center [334, 290] width 279 height 341
paste textarea "0.5mg for 4 weeks"
click at [256, 369] on textarea at bounding box center [334, 290] width 279 height 341
click at [234, 370] on textarea at bounding box center [334, 290] width 279 height 341
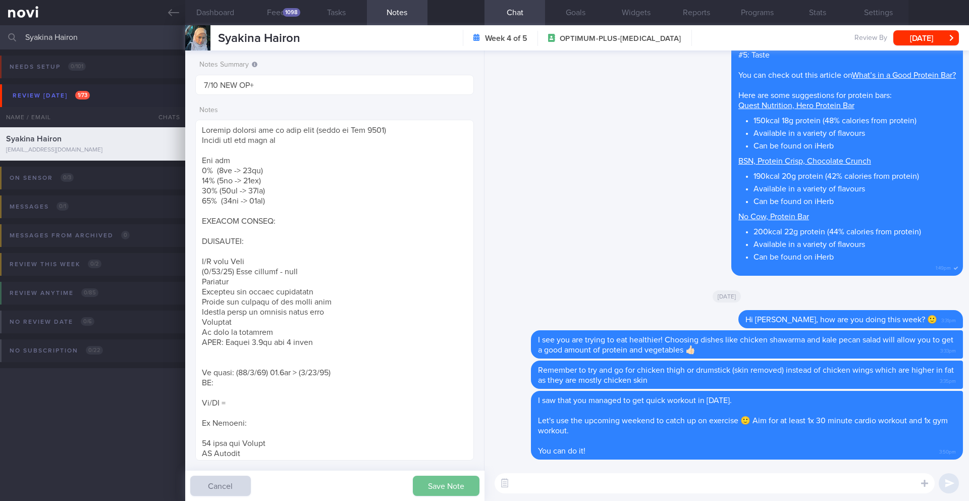
click at [443, 491] on button "Save Note" at bounding box center [446, 485] width 67 height 20
click at [355, 372] on textarea at bounding box center [334, 290] width 279 height 341
click at [235, 371] on textarea at bounding box center [334, 290] width 279 height 341
click at [238, 375] on textarea at bounding box center [334, 290] width 279 height 341
click at [322, 373] on textarea at bounding box center [334, 290] width 279 height 341
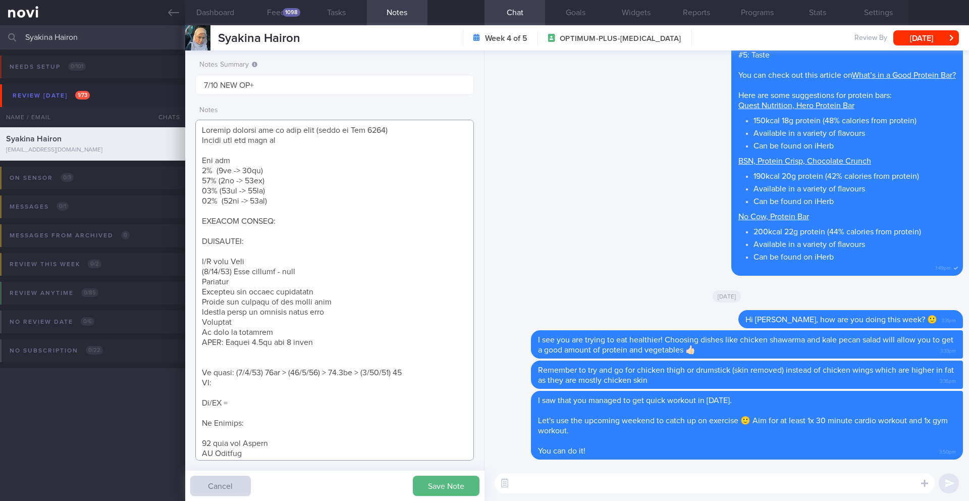
drag, startPoint x: 242, startPoint y: 403, endPoint x: 186, endPoint y: 384, distance: 59.0
click at [186, 384] on div "Notes Summary 7/10 NEW OP+ Notes Save Note Cancel" at bounding box center [334, 275] width 299 height 450
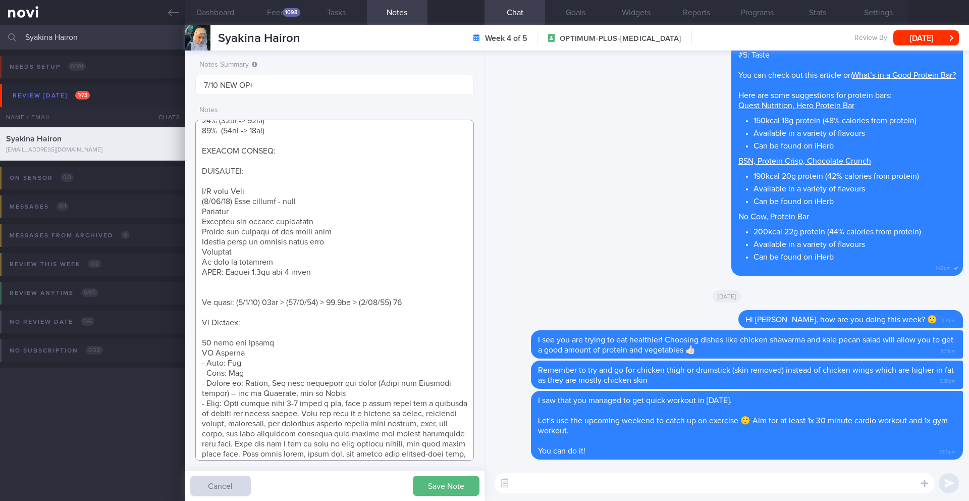
scroll to position [90, 0]
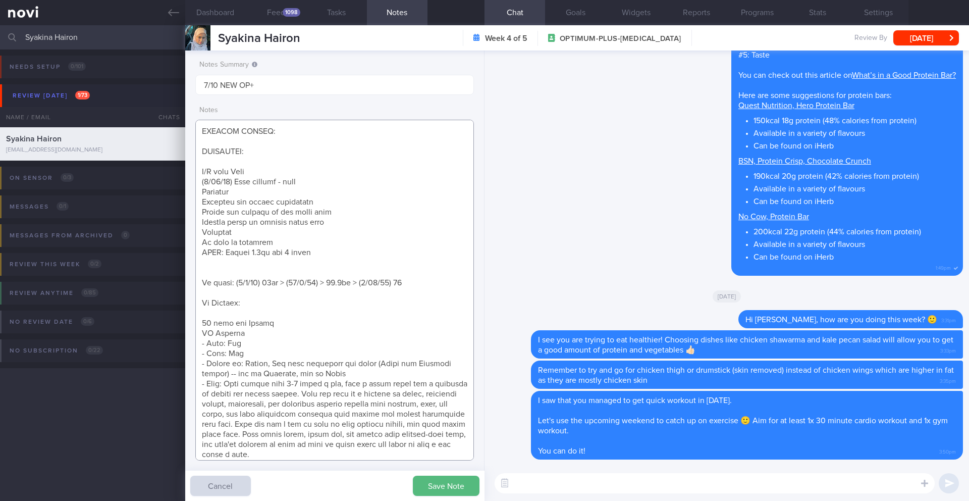
drag, startPoint x: 267, startPoint y: 300, endPoint x: 195, endPoint y: 300, distance: 71.7
click at [195, 300] on textarea at bounding box center [334, 290] width 279 height 341
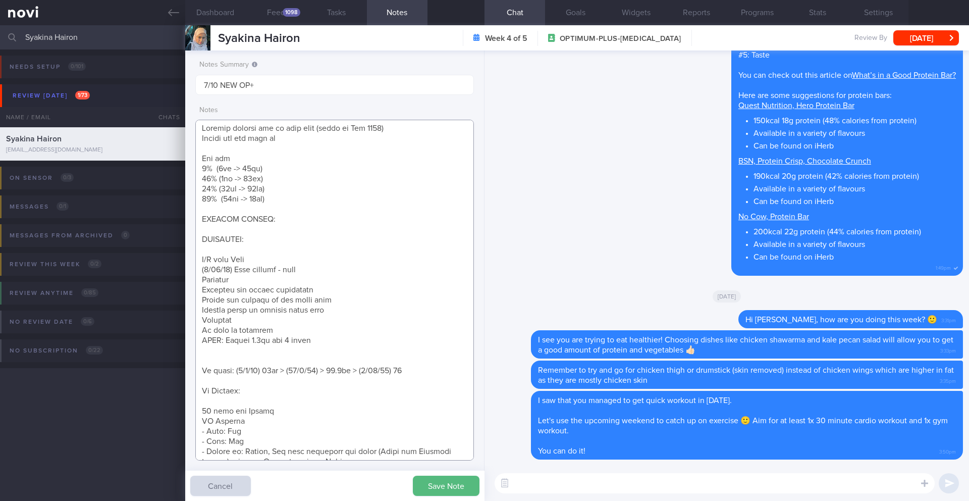
scroll to position [0, 0]
drag, startPoint x: 272, startPoint y: 198, endPoint x: 191, endPoint y: 170, distance: 85.4
click at [191, 170] on div "Notes Summary 7/10 NEW OP+ Notes Save Note Cancel" at bounding box center [334, 275] width 299 height 450
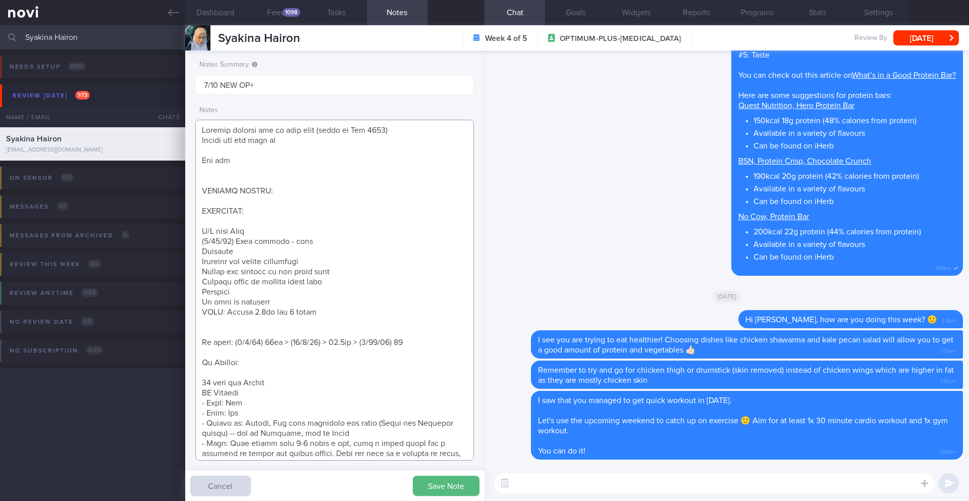
drag, startPoint x: 242, startPoint y: 183, endPoint x: 182, endPoint y: 151, distance: 68.2
click at [182, 151] on div "Patients New Users Coaches Syakina Hairon Assigned patients Assigned patients A…" at bounding box center [484, 262] width 969 height 475
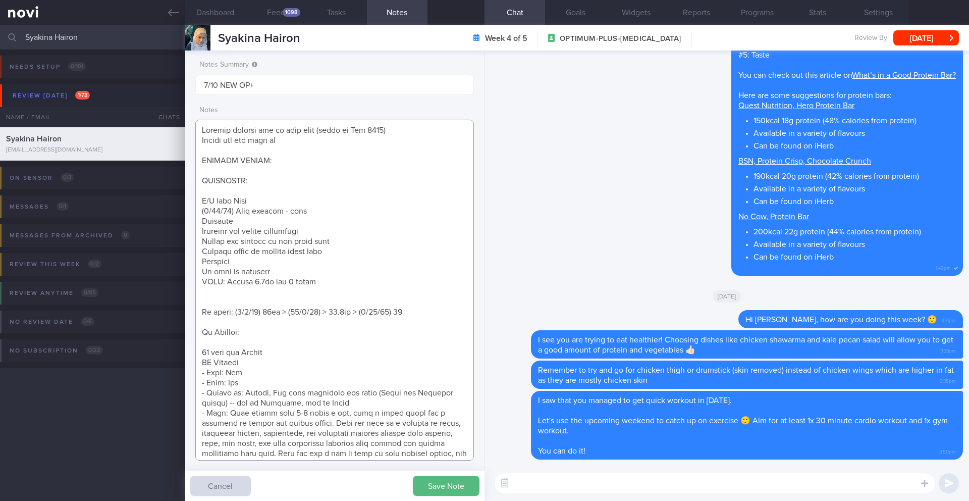
click at [262, 334] on textarea at bounding box center [334, 290] width 279 height 341
paste textarea "5% (4kg -> 75kg) 10% (8kg -> 71kg) 15% (12kg -> 67kg) 20% (16kg -> 63kg)"
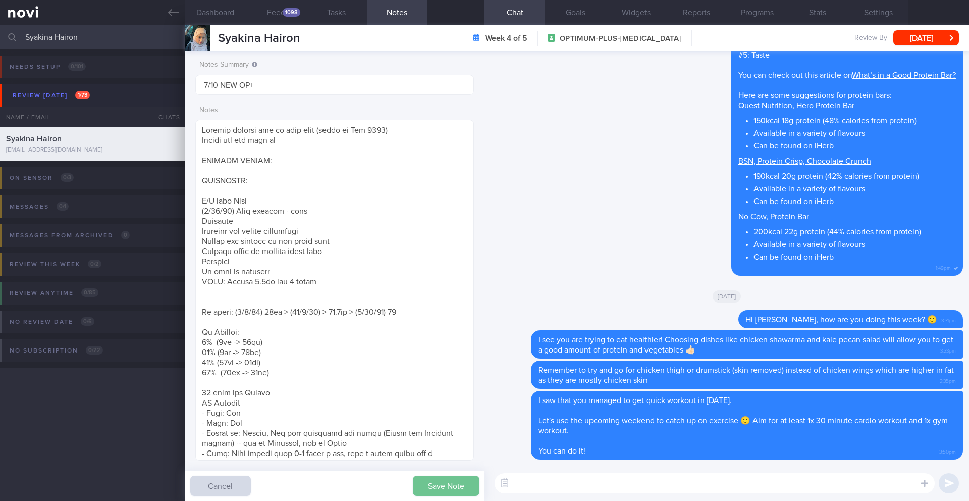
click at [436, 487] on button "Save Note" at bounding box center [446, 485] width 67 height 20
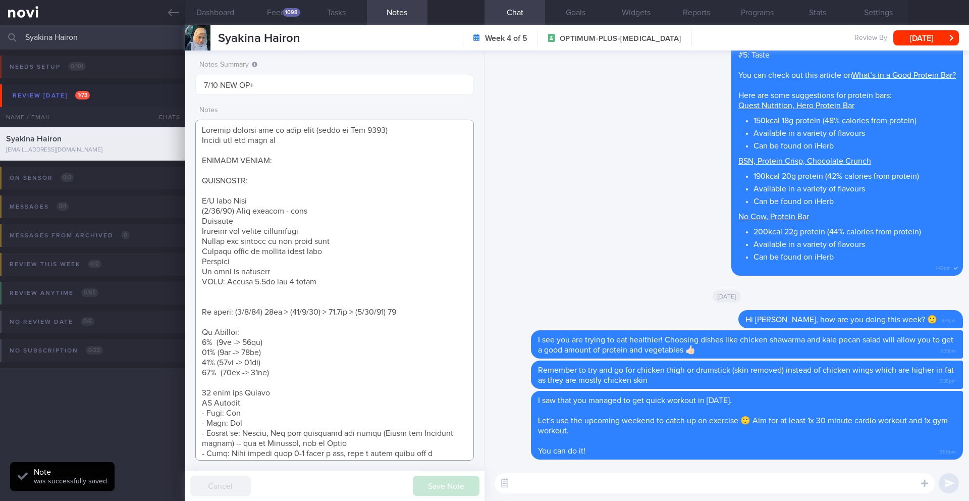
click at [417, 315] on textarea at bounding box center [334, 290] width 279 height 341
type textarea "Getting married end of next year (first in Feb 2026) Reduce fat and tone up SUP…"
click at [441, 487] on button "Save Note" at bounding box center [446, 485] width 67 height 20
click at [897, 42] on button "[DATE]" at bounding box center [926, 37] width 66 height 15
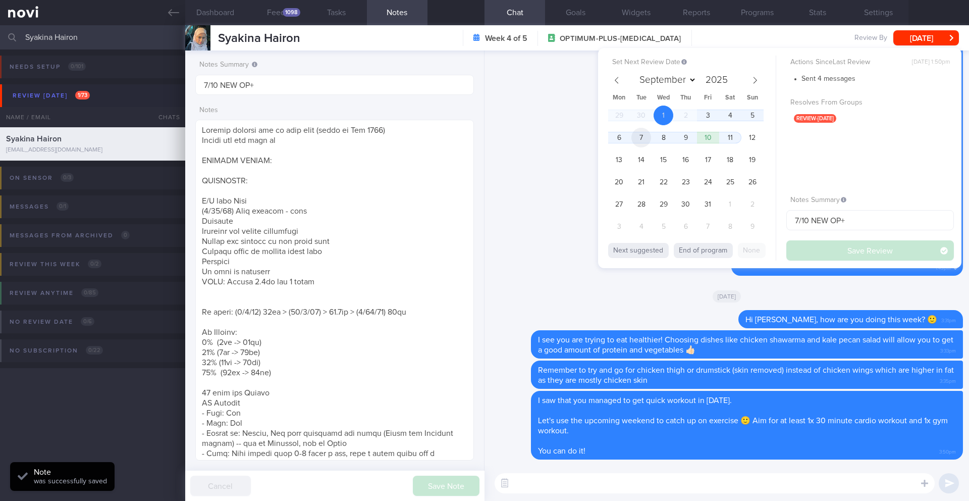
click at [639, 140] on span "7" at bounding box center [641, 138] width 20 height 20
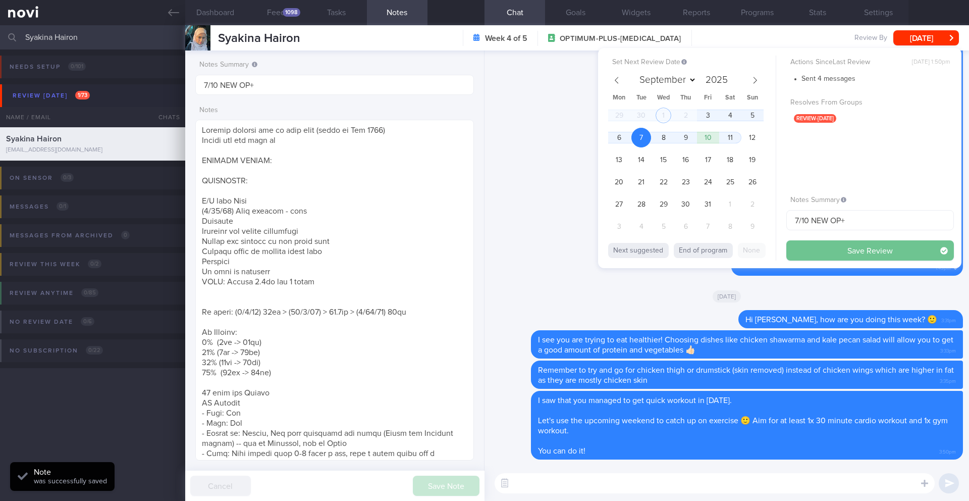
click at [818, 255] on button "Save Review" at bounding box center [870, 250] width 168 height 20
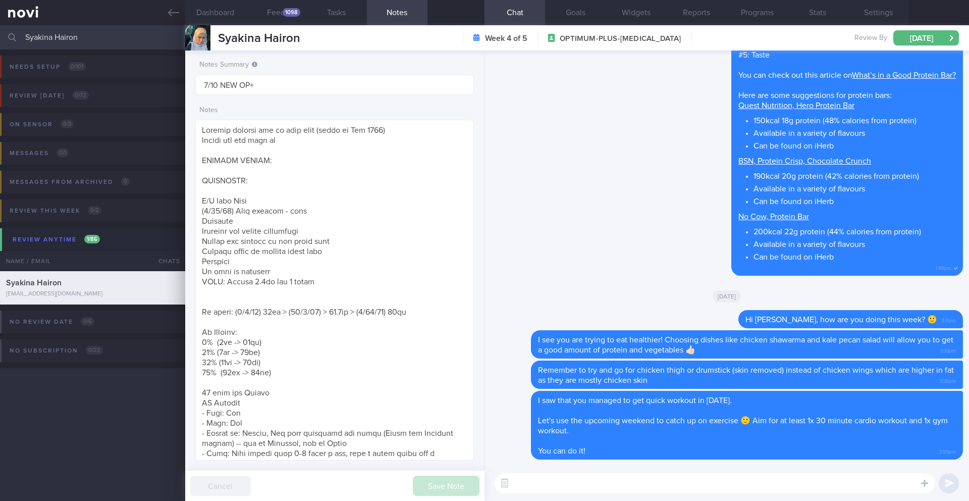
click at [50, 42] on input "Syakina Hairon" at bounding box center [484, 37] width 969 height 24
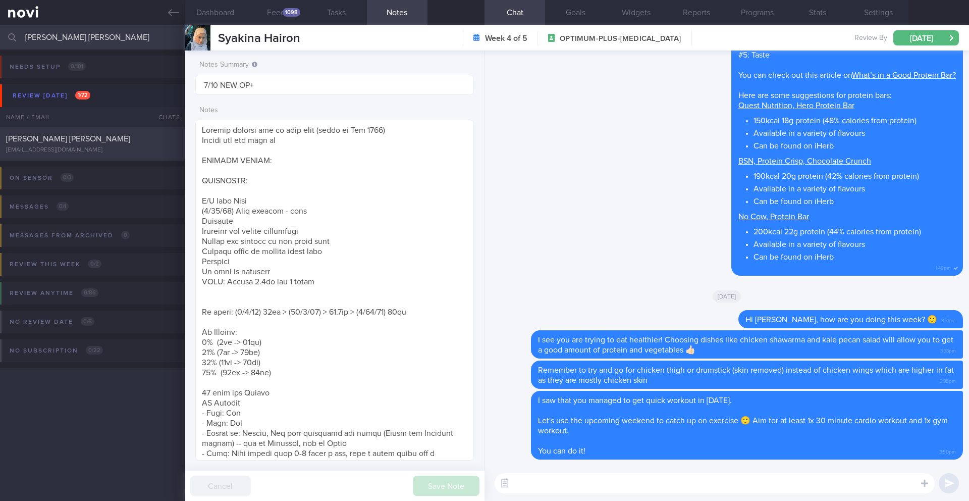
type input "[PERSON_NAME] [PERSON_NAME]"
click at [107, 151] on div "[EMAIL_ADDRESS][DOMAIN_NAME]" at bounding box center [92, 150] width 173 height 8
type input "3/10 SAF LIP - Discuss AGP"
type textarea "[How Monitoring Your Glucose Can Help You Stay Energized](https://novi-health.c…"
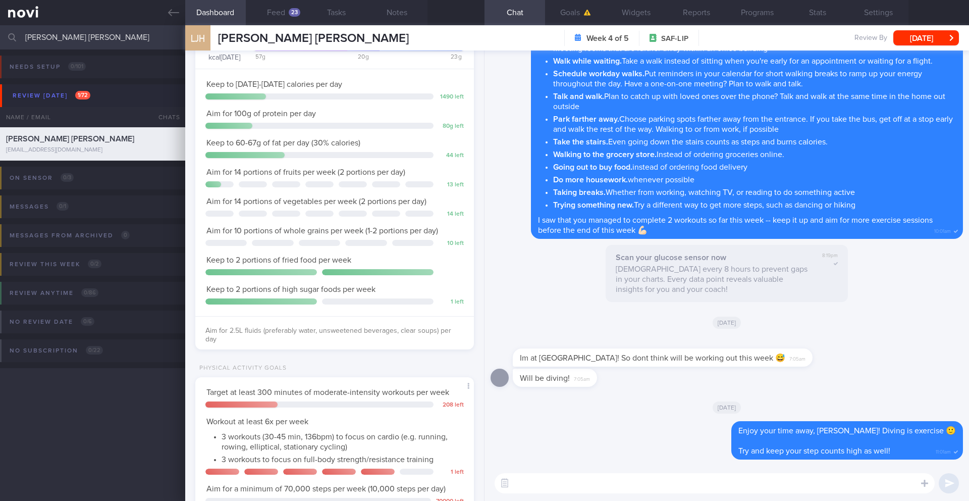
scroll to position [128, 257]
paste textarea "Here is a summary of how you’ve done over the last 2 weeks on the sensor: **Tim…"
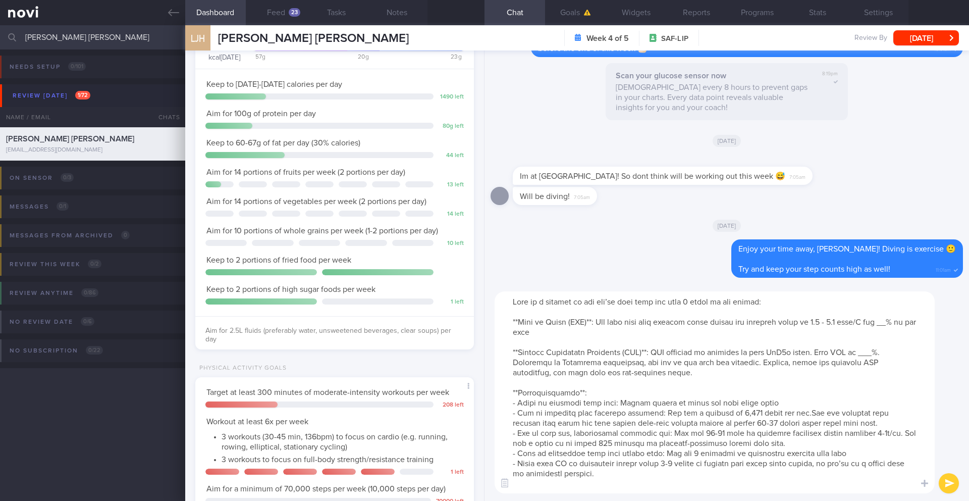
scroll to position [0, 0]
click at [506, 300] on textarea at bounding box center [715, 392] width 440 height 202
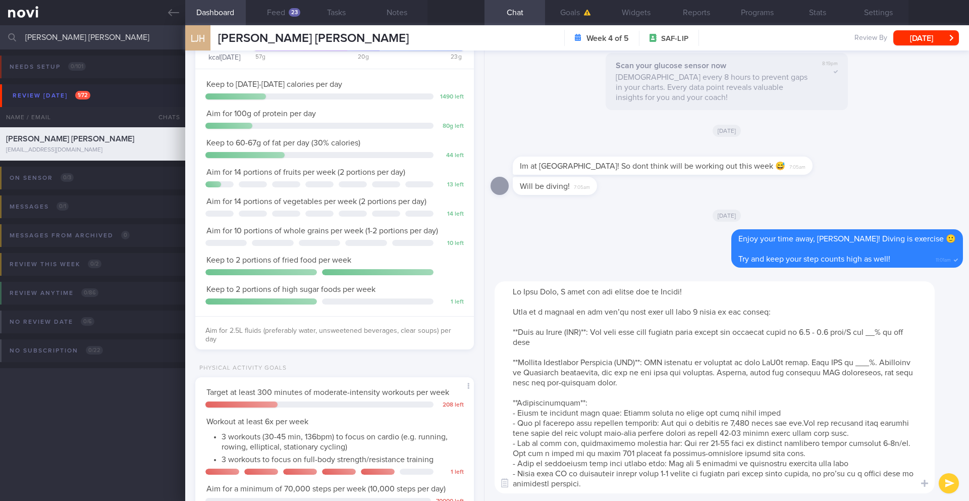
scroll to position [10, 0]
drag, startPoint x: 511, startPoint y: 314, endPoint x: 643, endPoint y: 500, distance: 228.0
click at [643, 500] on div "​ ​" at bounding box center [726, 387] width 484 height 227
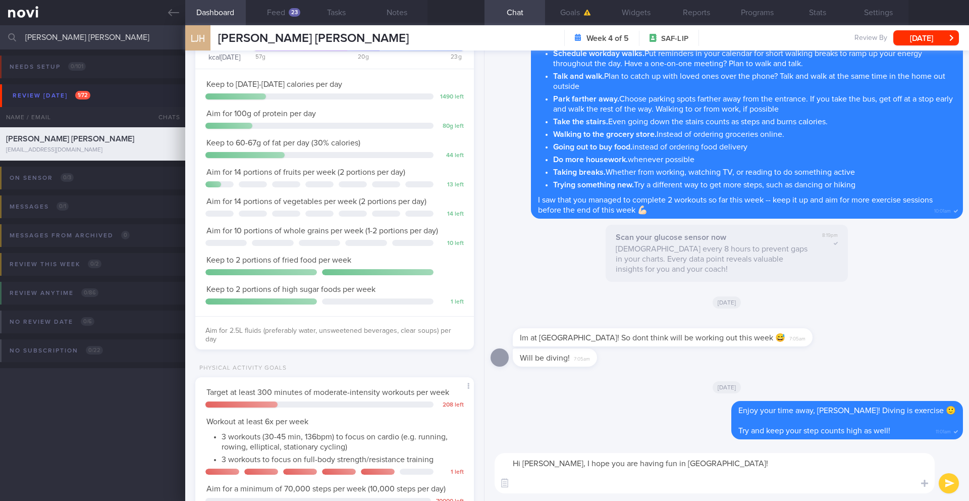
scroll to position [0, 0]
drag, startPoint x: 641, startPoint y: 463, endPoint x: 655, endPoint y: 463, distance: 13.6
click at [655, 463] on textarea "Hi Jing Heng, I hope you are having fun in Tioman!" at bounding box center [715, 473] width 440 height 40
type textarea "Hi Jing Heng, I hope you are having a great time in Tioman!"
click at [954, 482] on button "submit" at bounding box center [949, 483] width 20 height 20
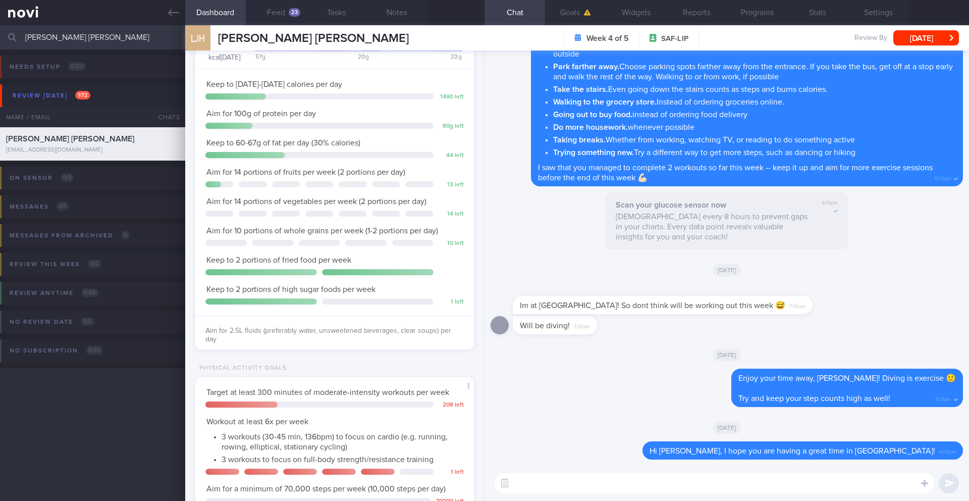
click at [703, 477] on textarea at bounding box center [715, 483] width 440 height 20
paste textarea "Here is a summary of how you’ve done over the last 2 weeks on the sensor: **Tim…"
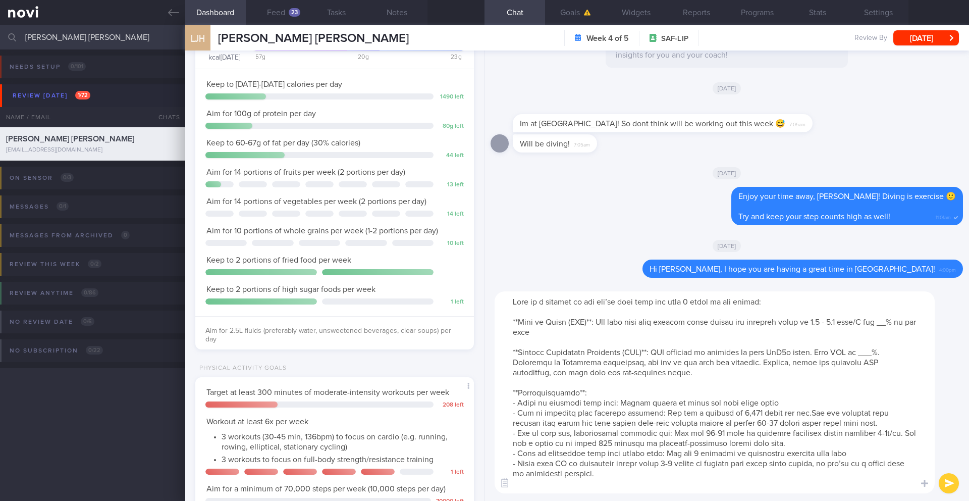
click at [890, 322] on textarea at bounding box center [715, 392] width 440 height 202
click at [876, 348] on textarea at bounding box center [715, 392] width 440 height 202
click at [714, 381] on textarea at bounding box center [715, 392] width 440 height 202
drag, startPoint x: 542, startPoint y: 414, endPoint x: 592, endPoint y: 413, distance: 50.0
click at [592, 413] on textarea at bounding box center [715, 392] width 440 height 202
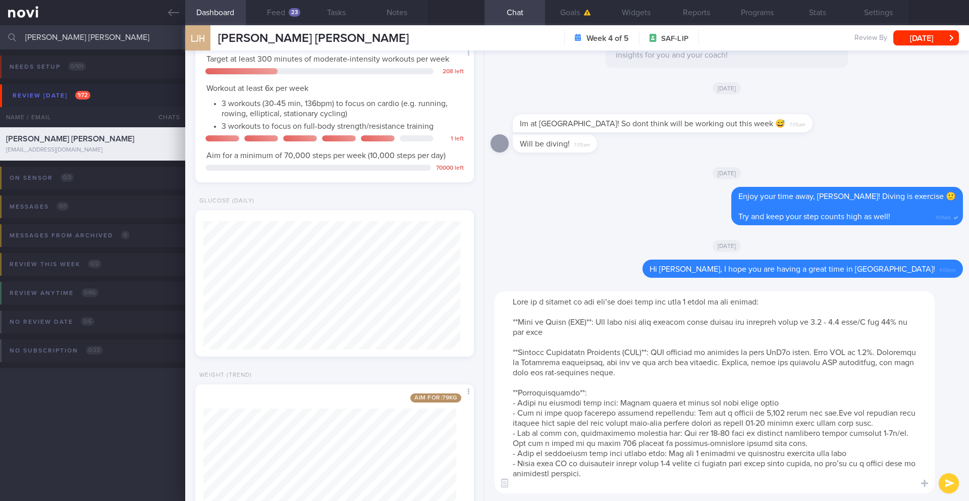
scroll to position [392, 0]
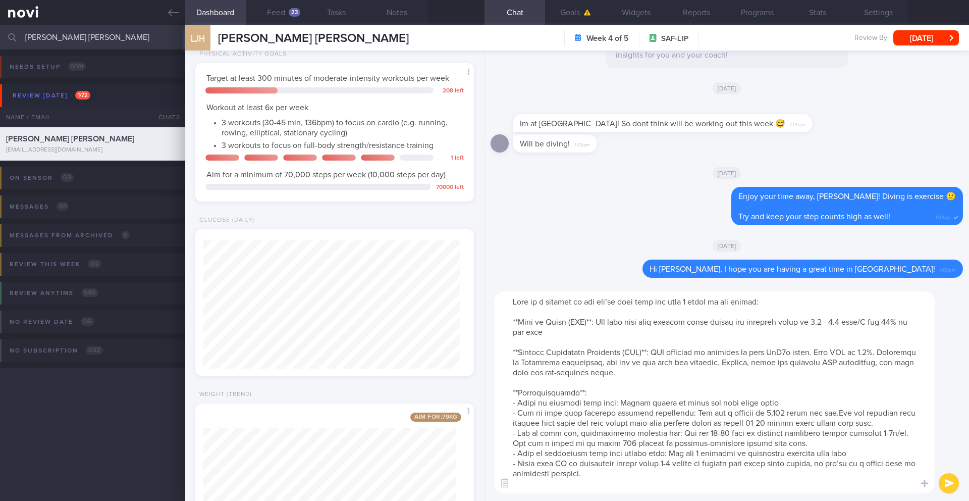
click at [757, 414] on textarea at bounding box center [715, 392] width 440 height 202
click at [831, 413] on textarea at bounding box center [715, 392] width 440 height 202
drag, startPoint x: 598, startPoint y: 422, endPoint x: 862, endPoint y: 409, distance: 264.2
click at [860, 411] on textarea at bounding box center [715, 392] width 440 height 202
click at [835, 413] on textarea at bounding box center [715, 392] width 440 height 202
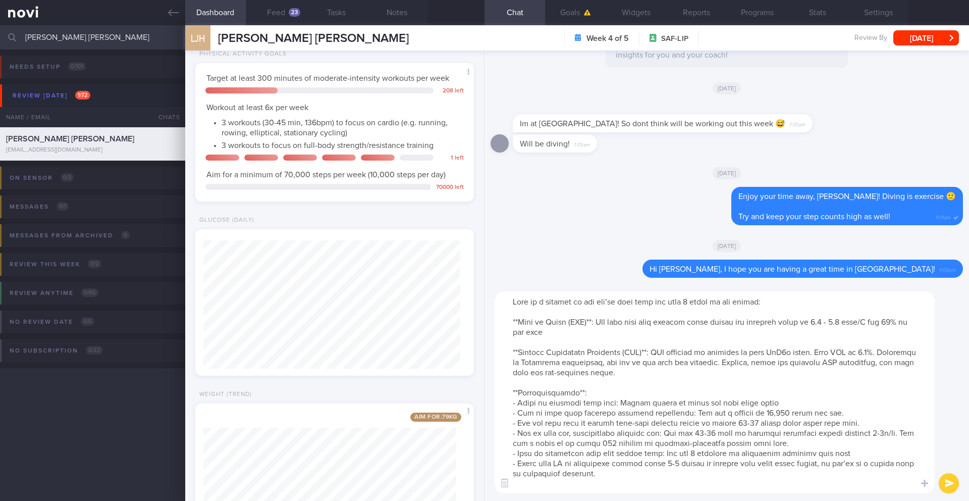
drag, startPoint x: 892, startPoint y: 437, endPoint x: 897, endPoint y: 442, distance: 6.4
click at [897, 442] on textarea at bounding box center [715, 392] width 440 height 202
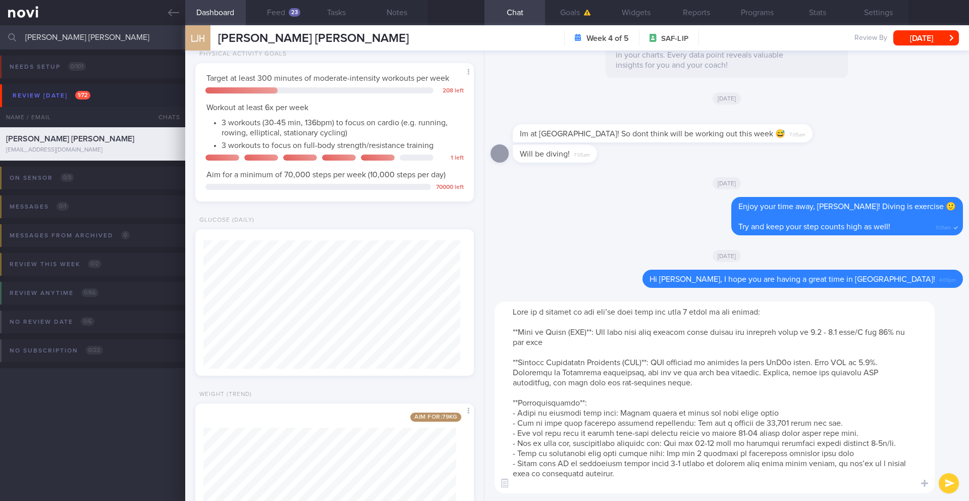
drag, startPoint x: 746, startPoint y: 451, endPoint x: 517, endPoint y: 454, distance: 229.1
click at [517, 454] on textarea at bounding box center [715, 397] width 440 height 192
type textarea "Here is a summary of how you’ve done over the last 2 weeks on the sensor: **Tim…"
click at [955, 489] on button "submit" at bounding box center [949, 483] width 20 height 20
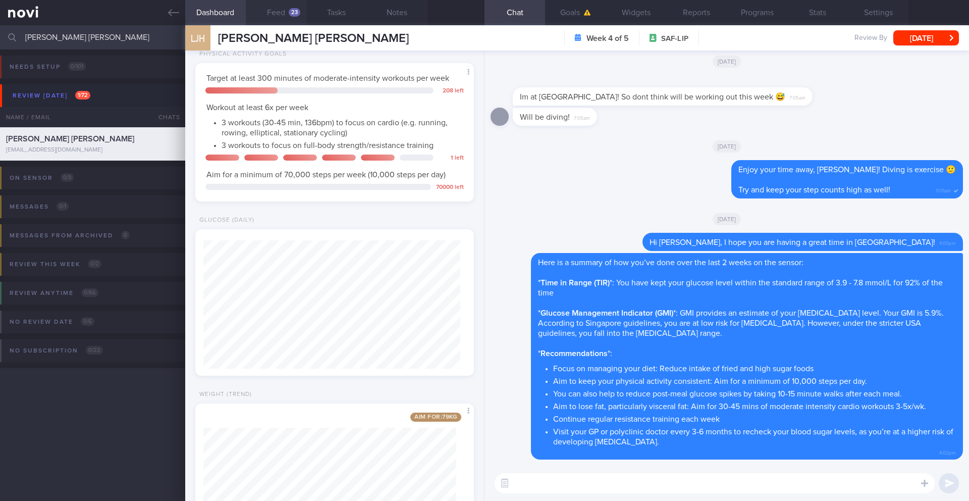
click at [268, 10] on button "Feed 23" at bounding box center [276, 12] width 61 height 25
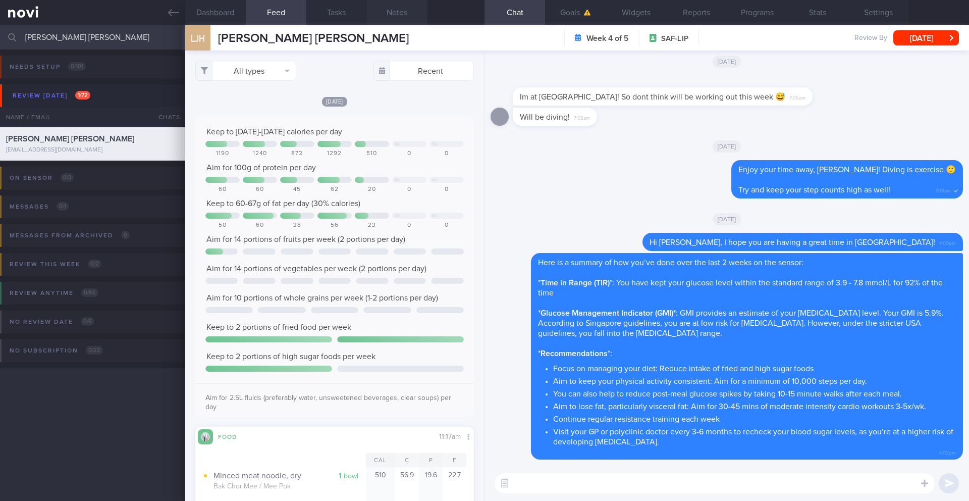
click at [403, 15] on button "Notes" at bounding box center [397, 12] width 61 height 25
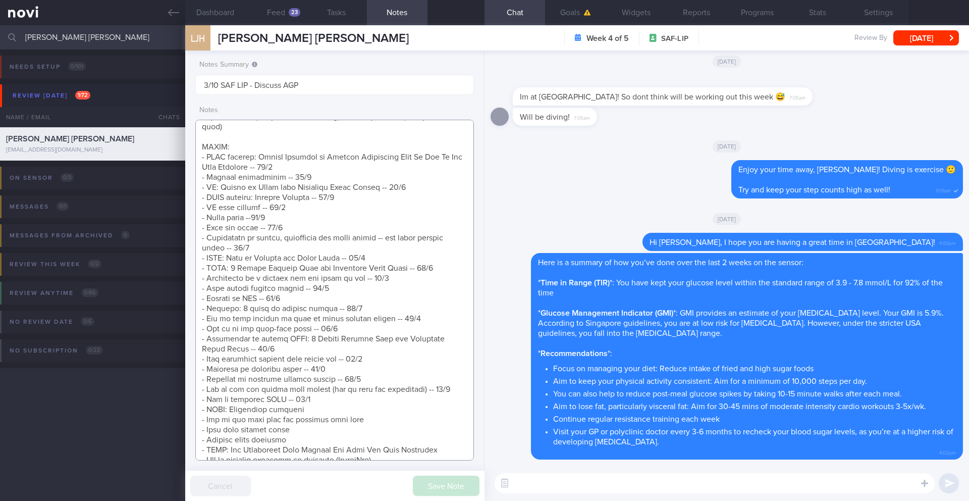
scroll to position [313, 0]
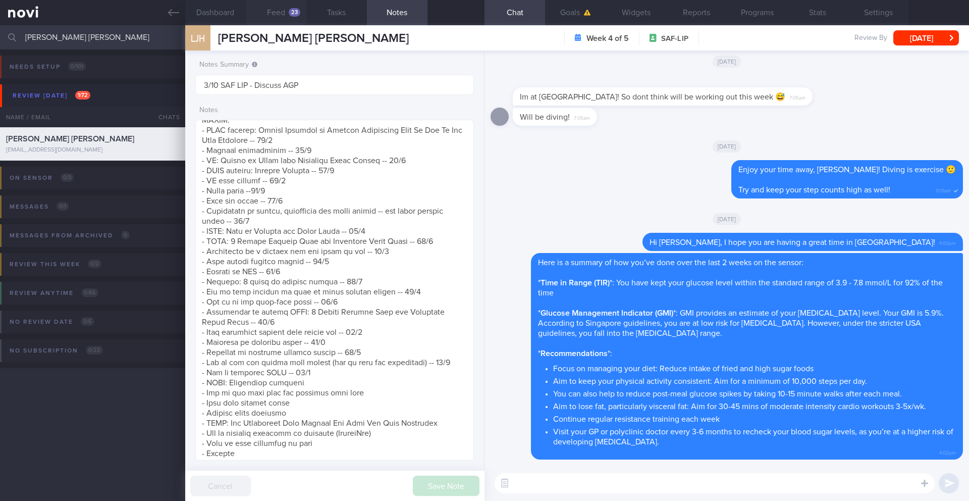
click at [279, 19] on button "Feed 23" at bounding box center [276, 12] width 61 height 25
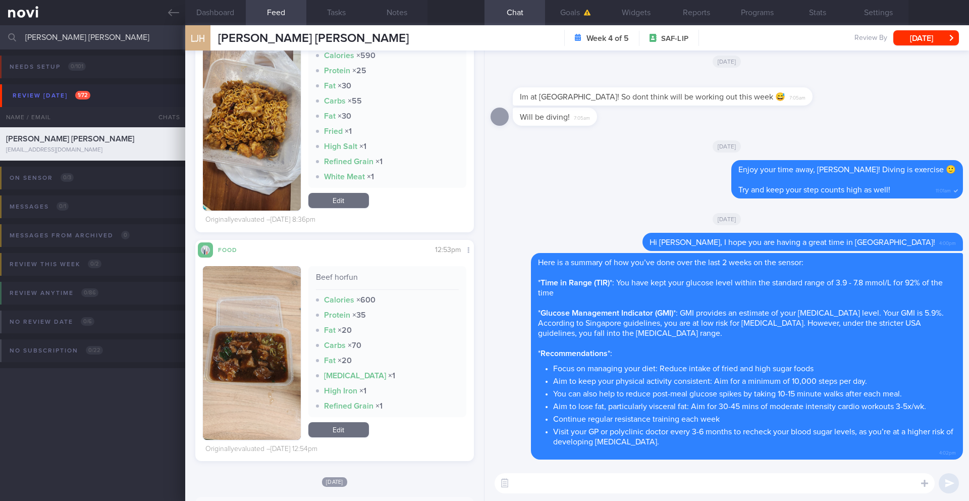
scroll to position [2273, 0]
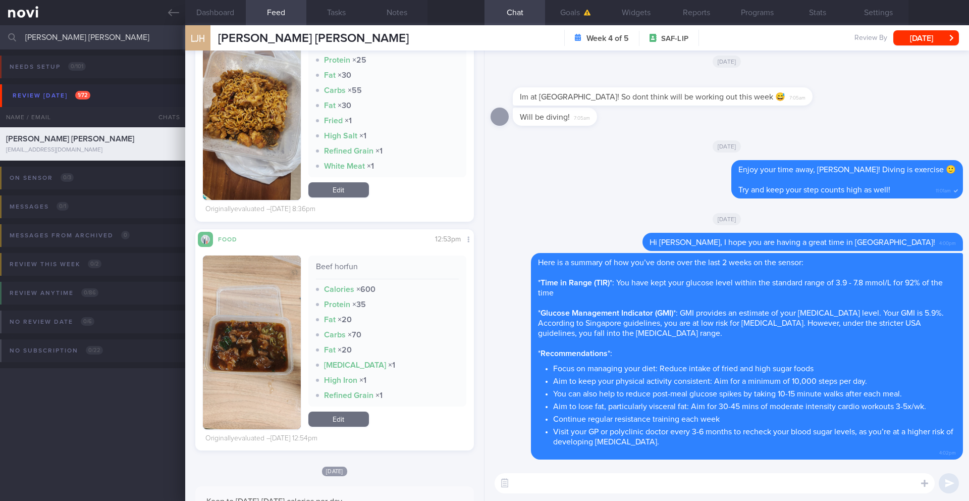
click at [600, 498] on div "​ ​" at bounding box center [726, 482] width 484 height 35
click at [602, 491] on textarea at bounding box center [715, 483] width 440 height 20
click at [402, 18] on button "Notes" at bounding box center [397, 12] width 61 height 25
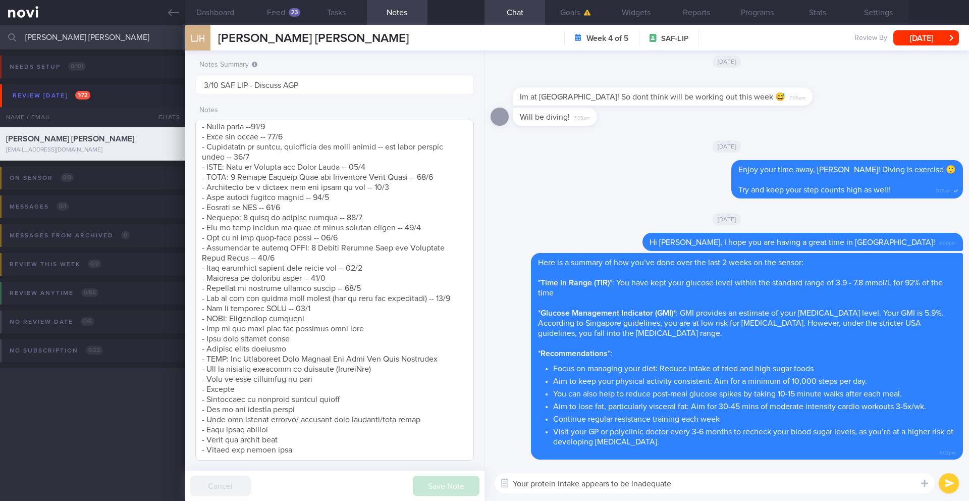
scroll to position [396, 0]
click at [698, 483] on textarea "Your protein intake appears to be inadequate" at bounding box center [715, 483] width 440 height 20
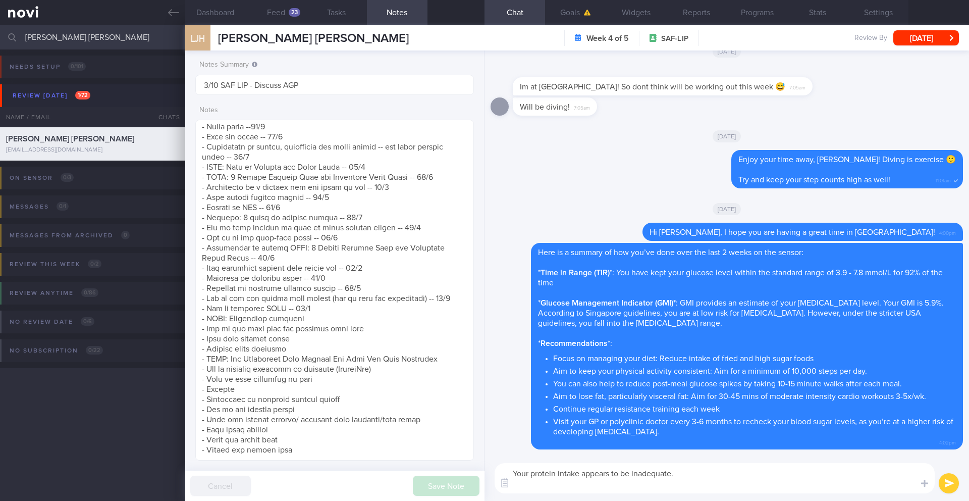
scroll to position [0, 0]
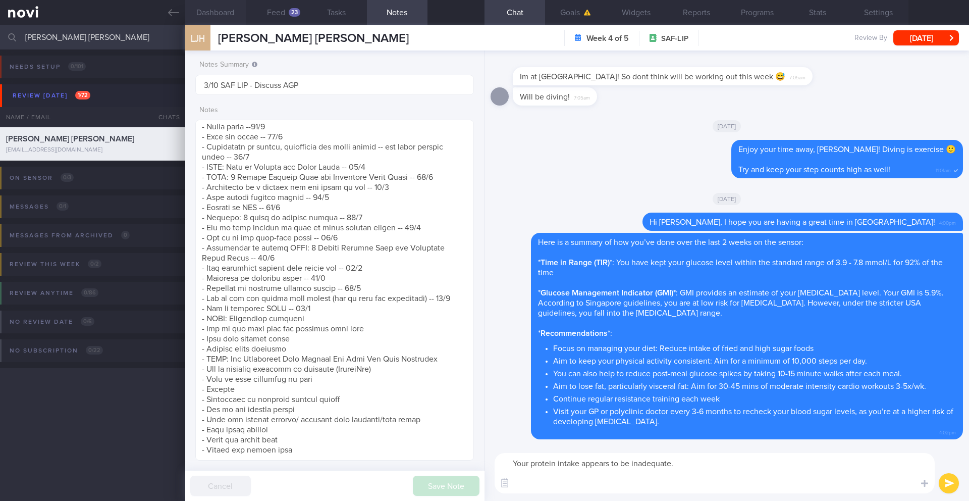
click at [213, 9] on button "Dashboard" at bounding box center [215, 12] width 61 height 25
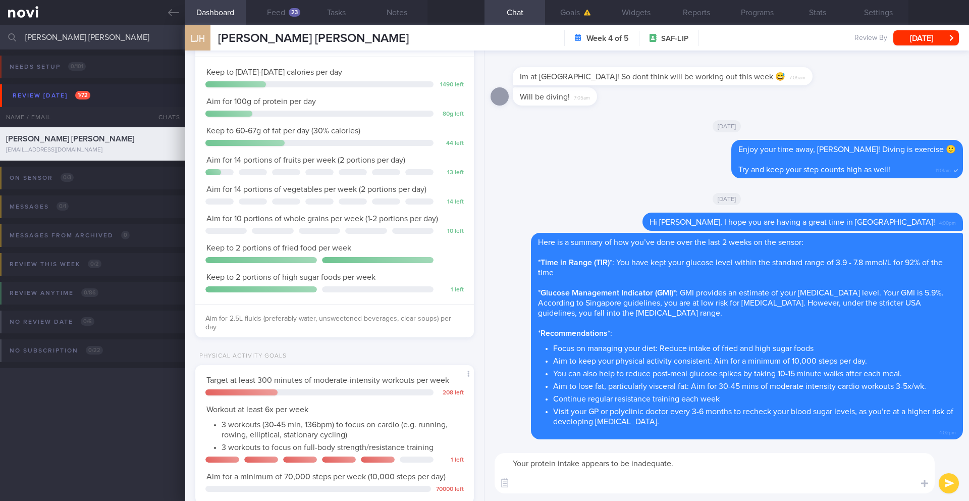
scroll to position [81, 0]
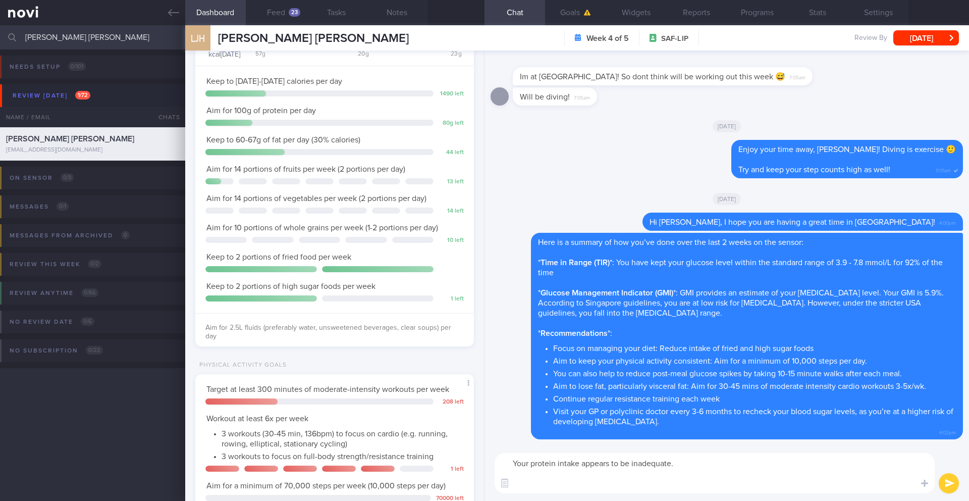
click at [708, 459] on textarea "Your protein intake appears to be inadequate." at bounding box center [715, 473] width 440 height 40
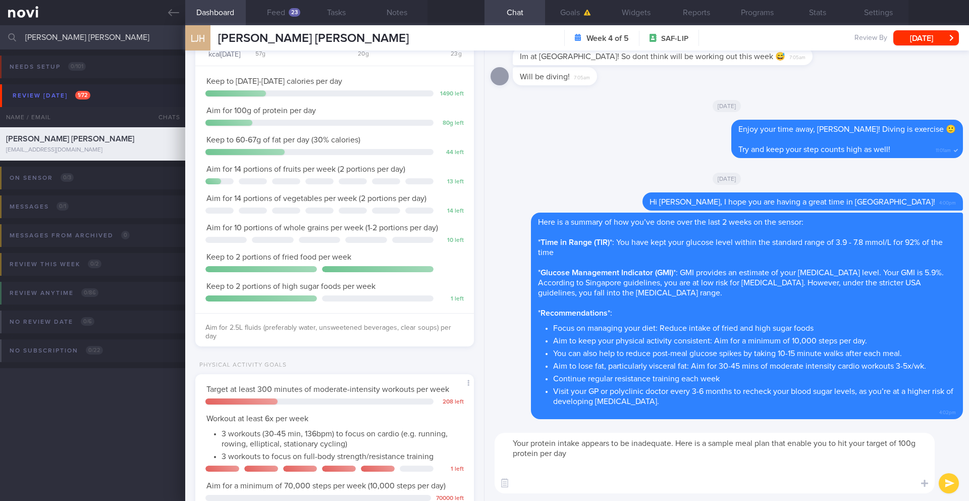
paste textarea "Lunch (Approx. 830 kcal/51g Protein) Protein: Fish Soup with thick, sliced fish…"
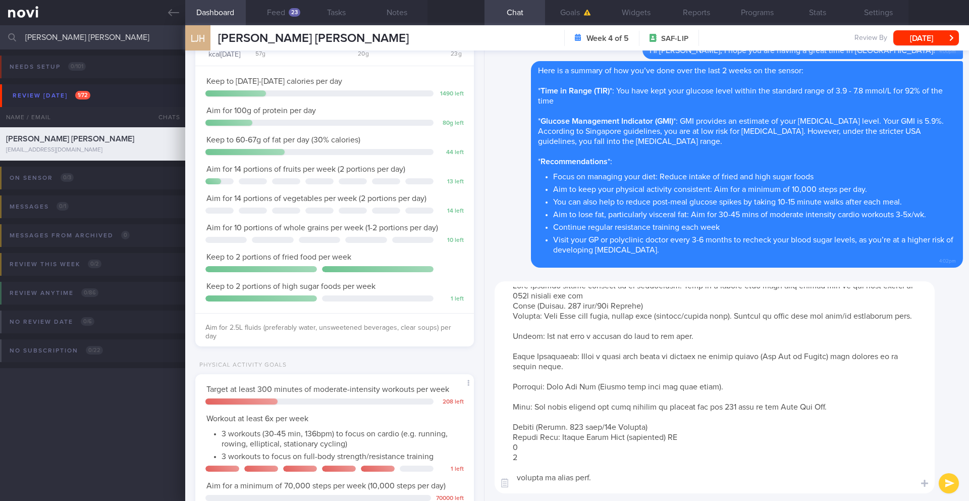
scroll to position [0, 0]
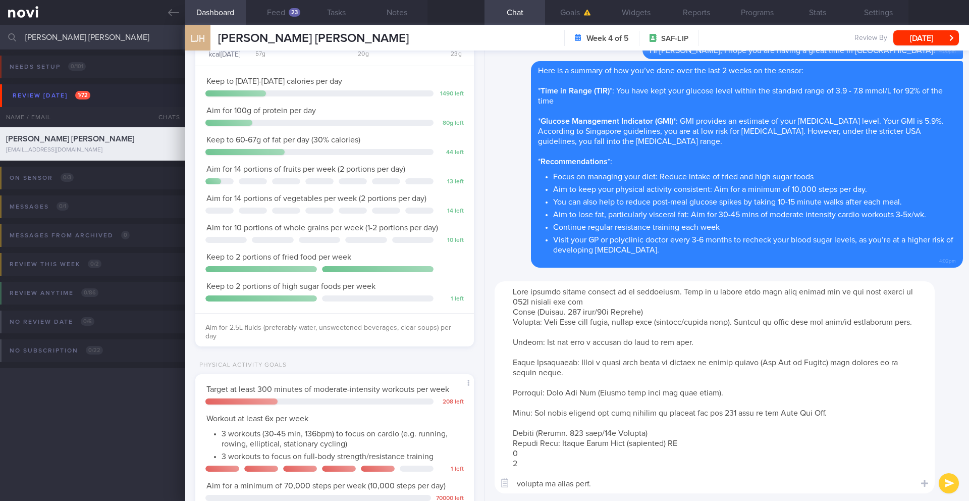
click at [545, 323] on textarea at bounding box center [715, 387] width 440 height 212
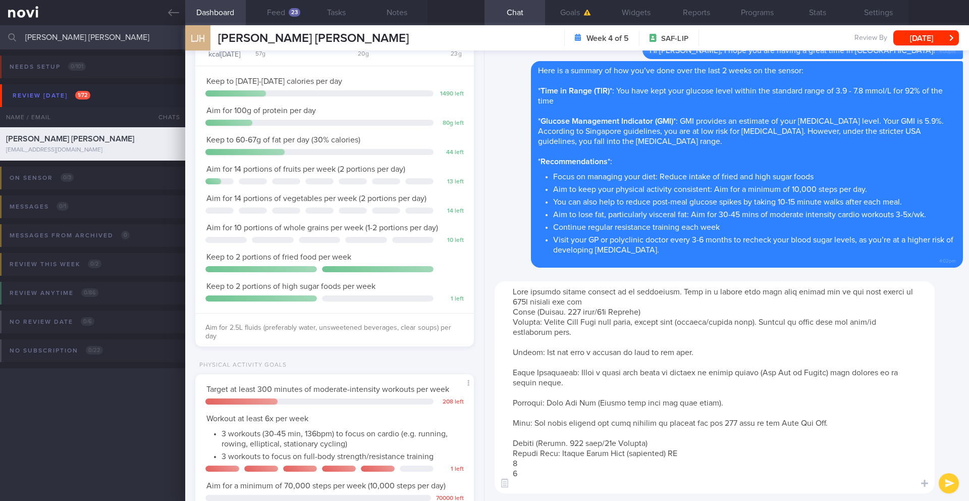
drag, startPoint x: 583, startPoint y: 324, endPoint x: 848, endPoint y: 320, distance: 265.5
click at [848, 320] on textarea at bounding box center [715, 387] width 440 height 212
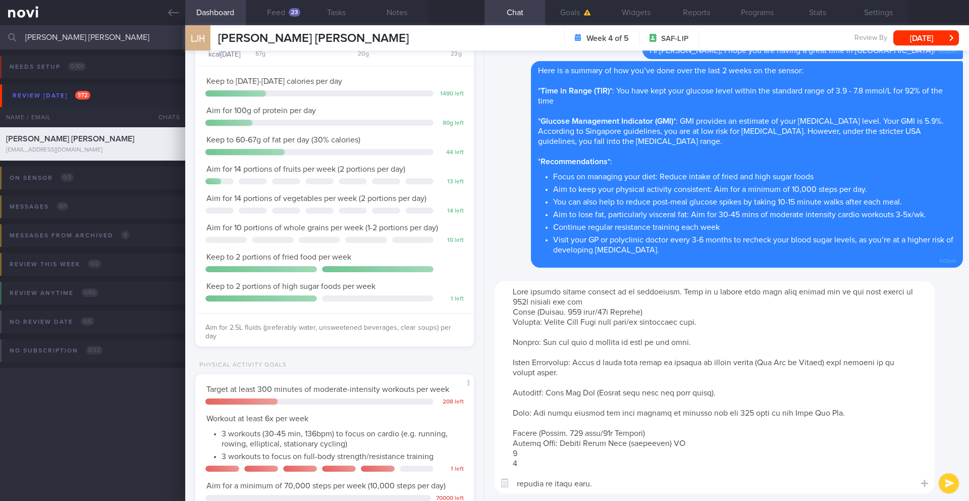
click at [509, 314] on textarea at bounding box center [715, 387] width 440 height 212
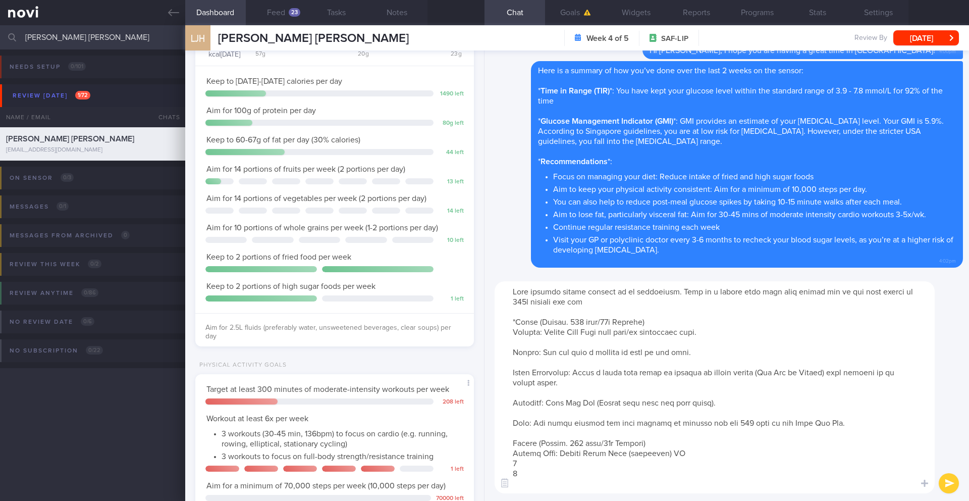
click at [653, 329] on textarea at bounding box center [715, 387] width 440 height 212
click at [655, 318] on textarea at bounding box center [715, 387] width 440 height 212
click at [540, 348] on textarea at bounding box center [715, 387] width 440 height 212
click at [542, 341] on textarea at bounding box center [715, 387] width 440 height 212
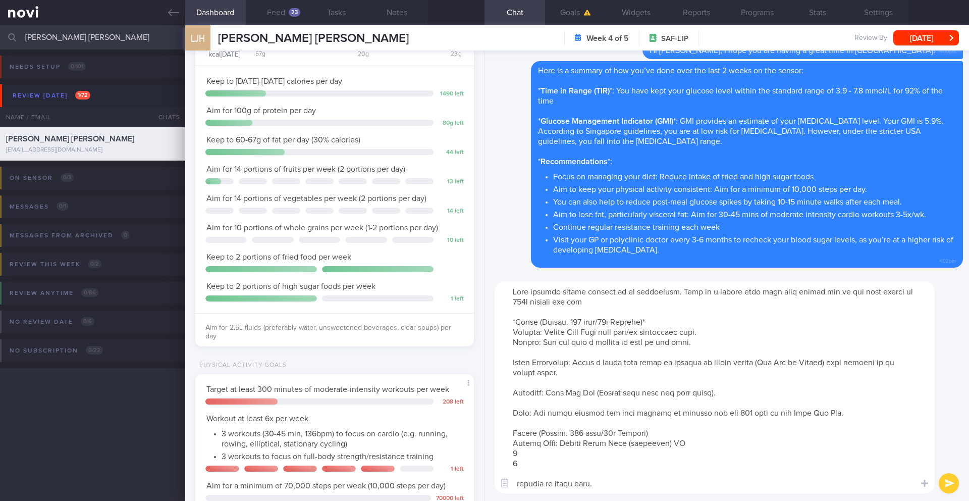
click at [536, 355] on textarea at bounding box center [715, 387] width 440 height 212
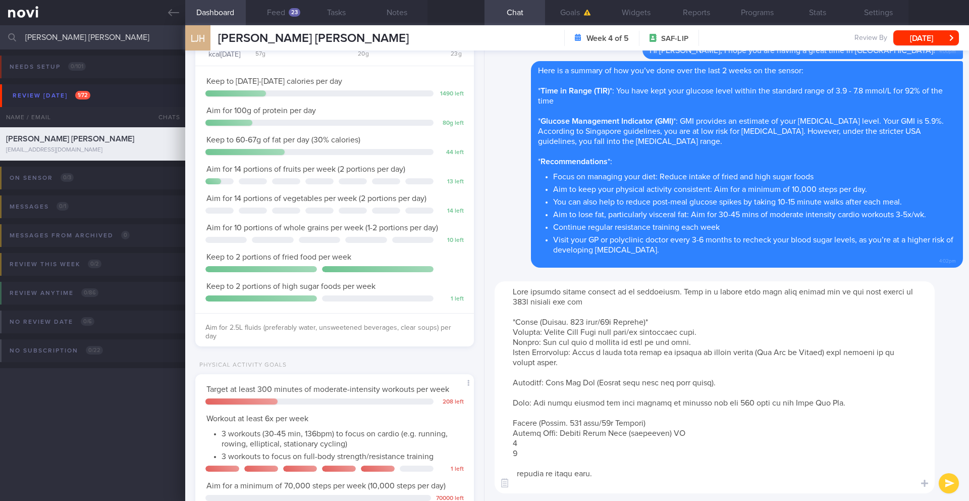
click at [574, 354] on textarea at bounding box center [715, 387] width 440 height 212
drag, startPoint x: 666, startPoint y: 363, endPoint x: 669, endPoint y: 355, distance: 8.0
click at [669, 355] on textarea at bounding box center [715, 387] width 440 height 212
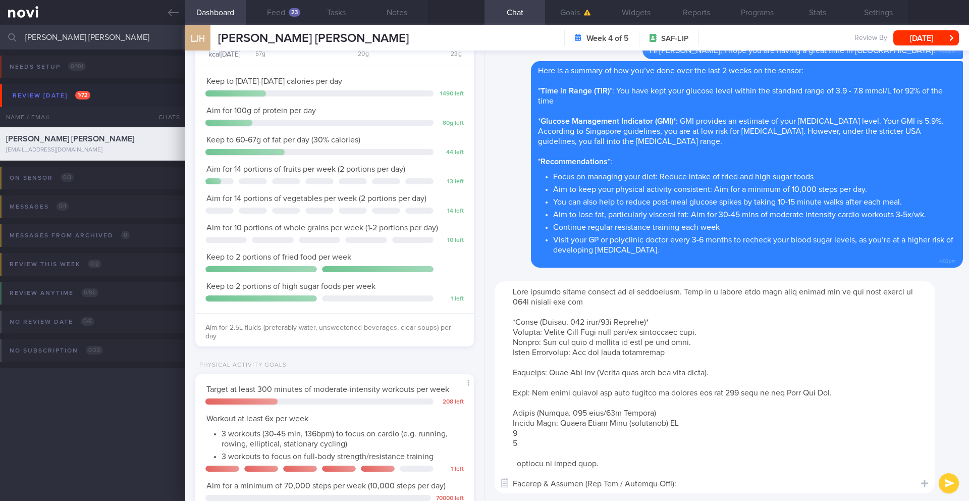
click at [616, 363] on textarea at bounding box center [715, 387] width 440 height 212
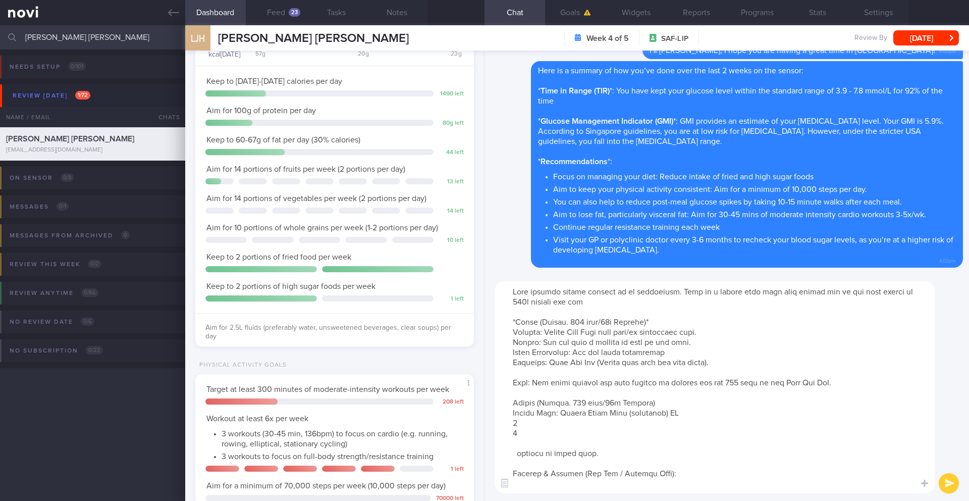
drag, startPoint x: 716, startPoint y: 362, endPoint x: 645, endPoint y: 362, distance: 71.2
click at [645, 362] on textarea at bounding box center [715, 387] width 440 height 212
click at [618, 330] on textarea at bounding box center [715, 387] width 440 height 212
click at [550, 383] on textarea at bounding box center [715, 387] width 440 height 212
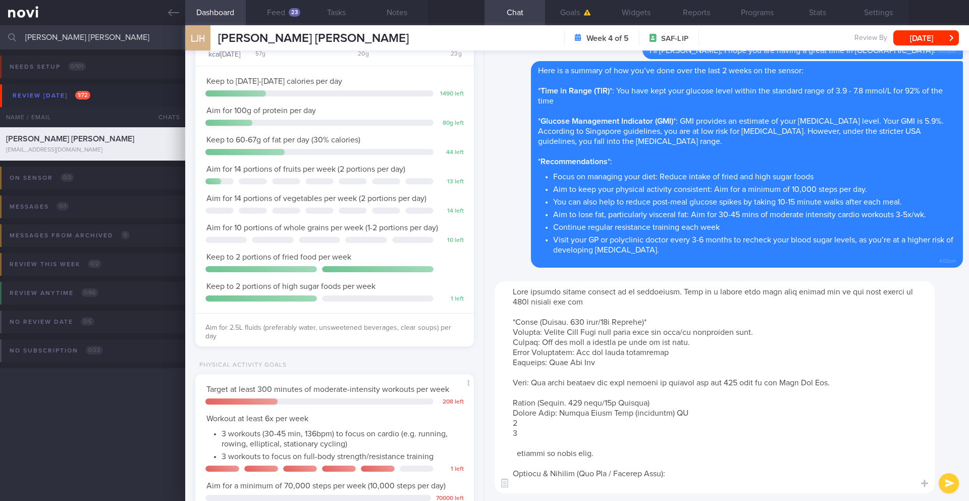
click at [550, 383] on textarea at bounding box center [715, 387] width 440 height 212
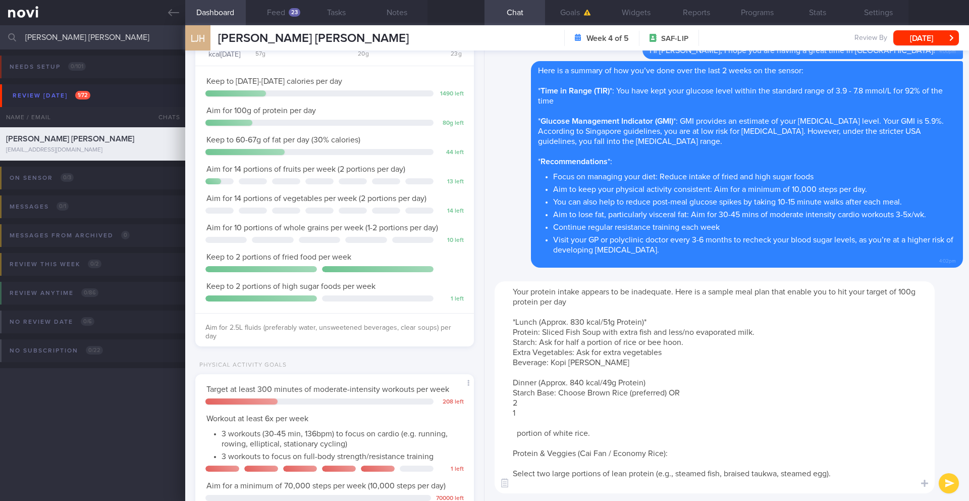
scroll to position [111, 0]
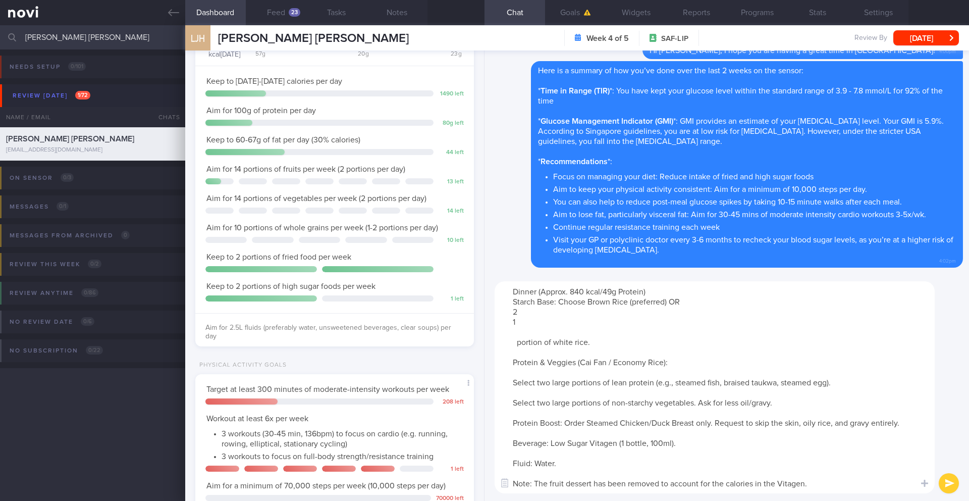
drag, startPoint x: 685, startPoint y: 299, endPoint x: 831, endPoint y: 490, distance: 240.5
click at [831, 490] on textarea "Your protein intake appears to be inadequate. Here is a sample meal plan that e…" at bounding box center [715, 387] width 440 height 212
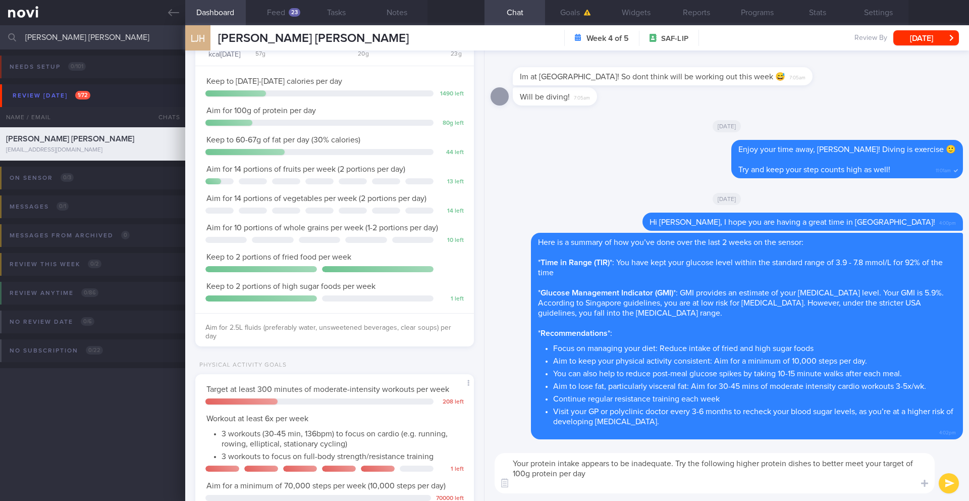
scroll to position [0, 0]
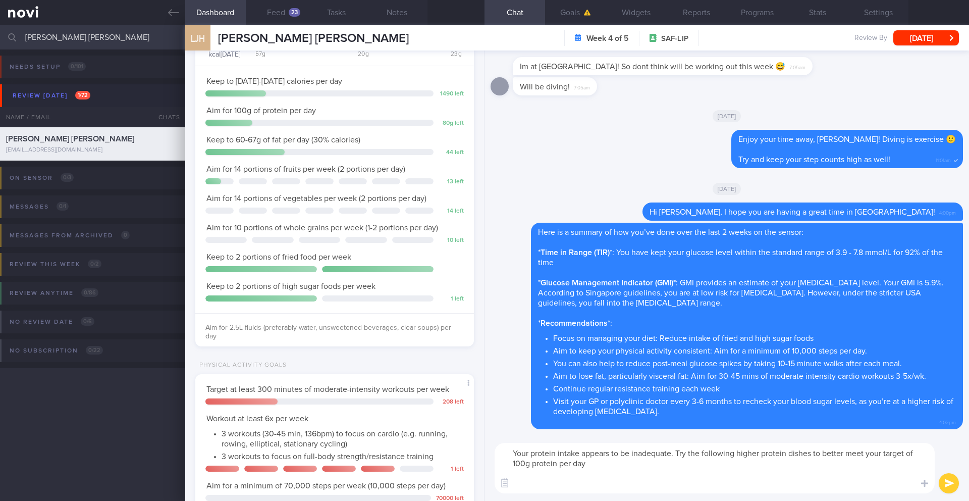
paste textarea "High-Protein Soup & Noodle Options These are generally lower in fat, but you mu…"
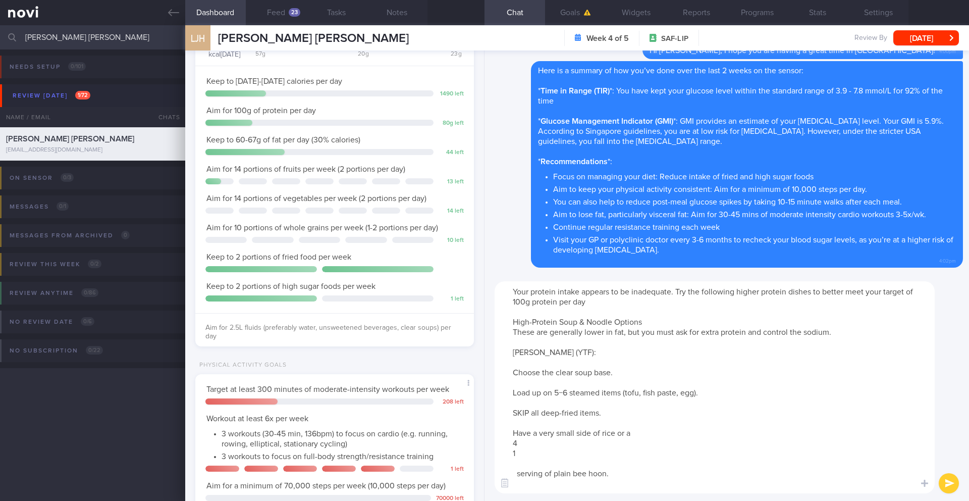
click at [509, 334] on textarea "Your protein intake appears to be inadequate. Try the following higher protein …" at bounding box center [715, 387] width 440 height 212
click at [511, 355] on textarea "Your protein intake appears to be inadequate. Try the following higher protein …" at bounding box center [715, 387] width 440 height 212
click at [617, 353] on textarea "Your protein intake appears to be inadequate. Try the following higher protein …" at bounding box center [715, 387] width 440 height 212
click at [612, 368] on textarea "Your protein intake appears to be inadequate. Try the following higher protein …" at bounding box center [715, 387] width 440 height 212
click at [512, 373] on textarea "Your protein intake appears to be inadequate. Try the following higher protein …" at bounding box center [715, 387] width 440 height 212
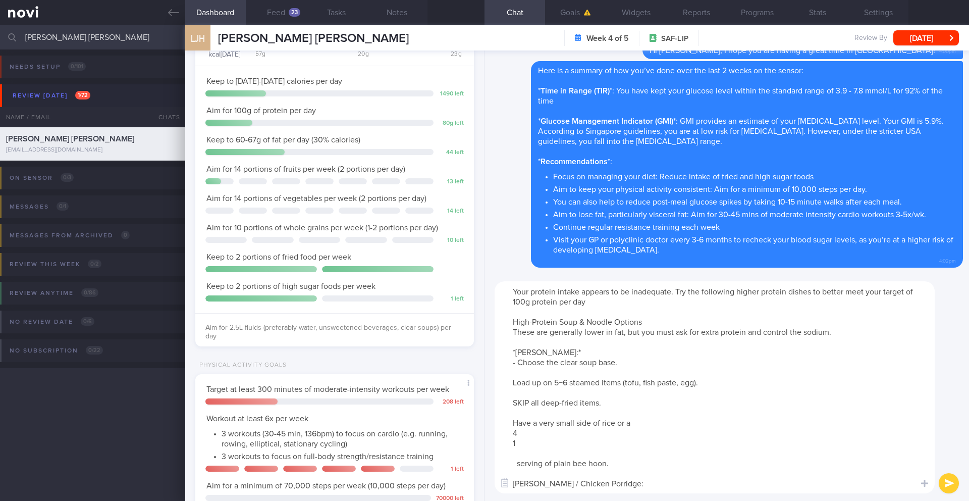
click at [506, 385] on textarea "Your protein intake appears to be inadequate. Try the following higher protein …" at bounding box center [715, 387] width 440 height 212
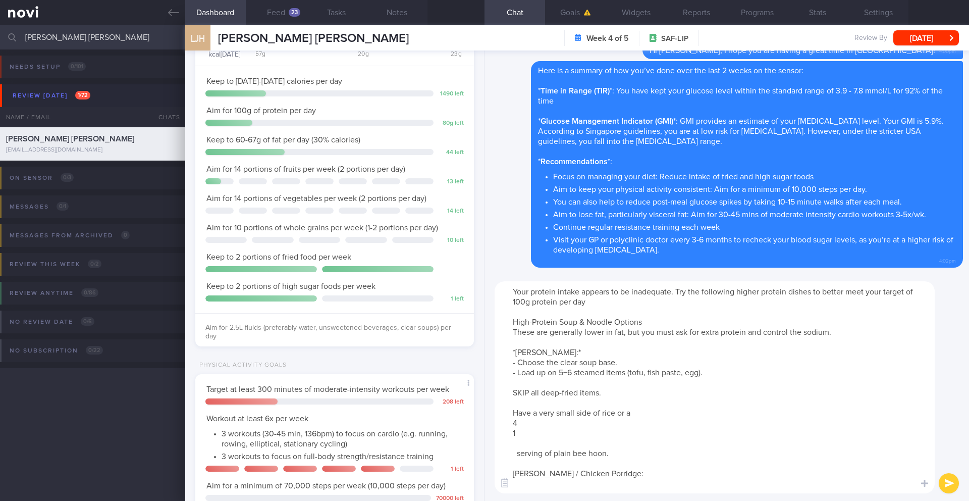
click at [505, 392] on textarea "Your protein intake appears to be inadequate. Try the following higher protein …" at bounding box center [715, 387] width 440 height 212
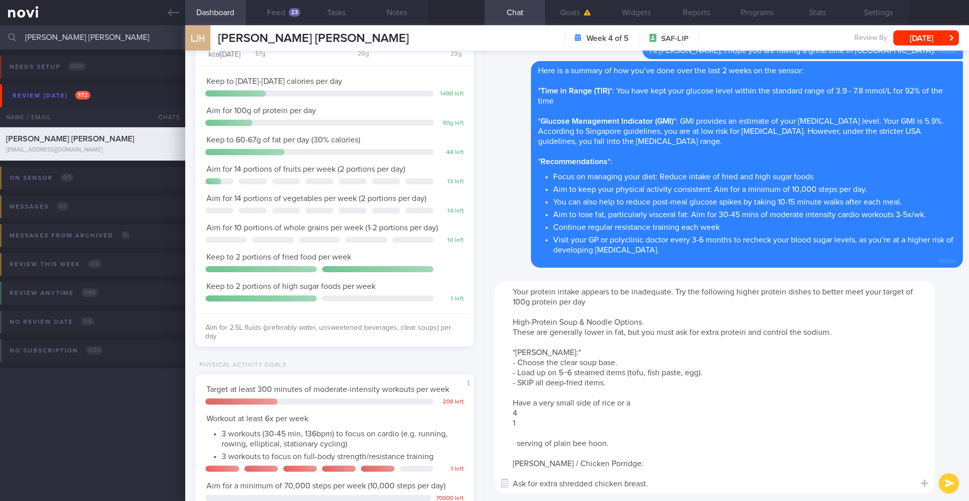
click at [508, 404] on textarea "Your protein intake appears to be inadequate. Try the following higher protein …" at bounding box center [715, 387] width 440 height 212
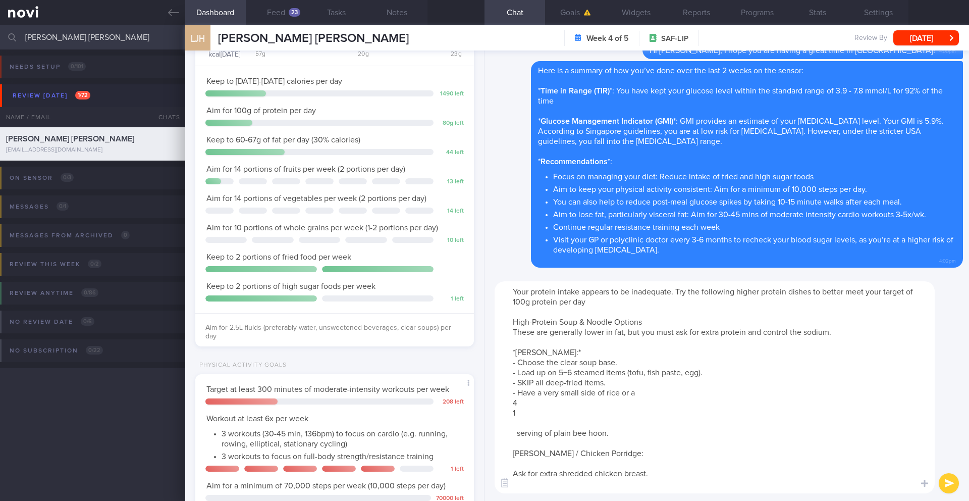
drag, startPoint x: 538, startPoint y: 412, endPoint x: 501, endPoint y: 405, distance: 38.0
click at [501, 405] on textarea "Your protein intake appears to be inadequate. Try the following higher protein …" at bounding box center [715, 387] width 440 height 212
click at [507, 416] on textarea "Your protein intake appears to be inadequate. Try the following higher protein …" at bounding box center [715, 387] width 440 height 212
click at [612, 411] on textarea "Your protein intake appears to be inadequate. Try the following higher protein …" at bounding box center [715, 387] width 440 height 212
click at [626, 411] on textarea "Your protein intake appears to be inadequate. Try the following higher protein …" at bounding box center [715, 387] width 440 height 212
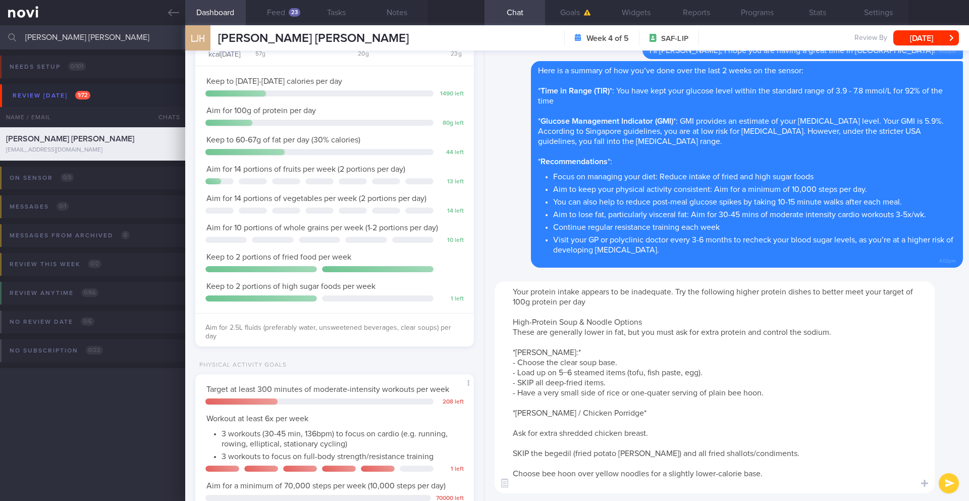
click at [566, 353] on textarea "Your protein intake appears to be inadequate. Try the following higher protein …" at bounding box center [715, 387] width 440 height 212
click at [617, 414] on textarea "Your protein intake appears to be inadequate. Try the following higher protein …" at bounding box center [715, 387] width 440 height 212
click at [512, 434] on textarea "Your protein intake appears to be inadequate. Try the following higher protein …" at bounding box center [715, 387] width 440 height 212
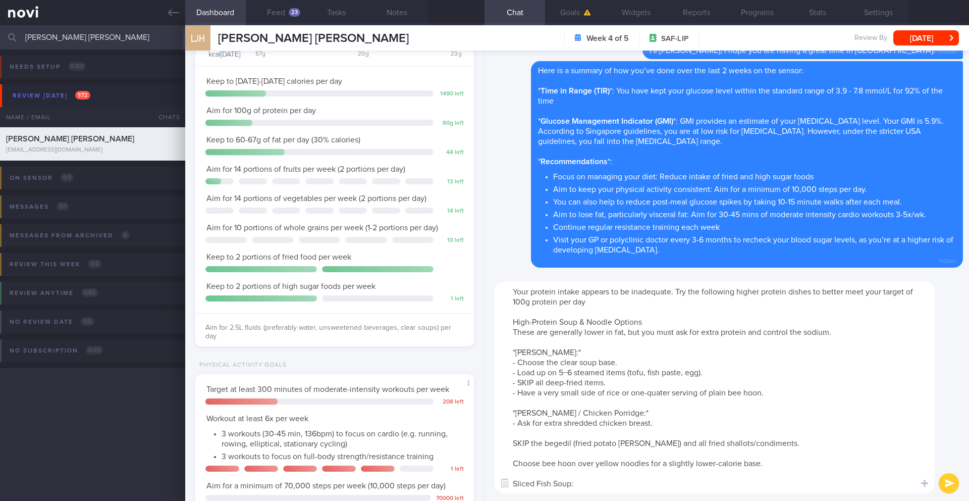
click at [509, 443] on textarea "Your protein intake appears to be inadequate. Try the following higher protein …" at bounding box center [715, 387] width 440 height 212
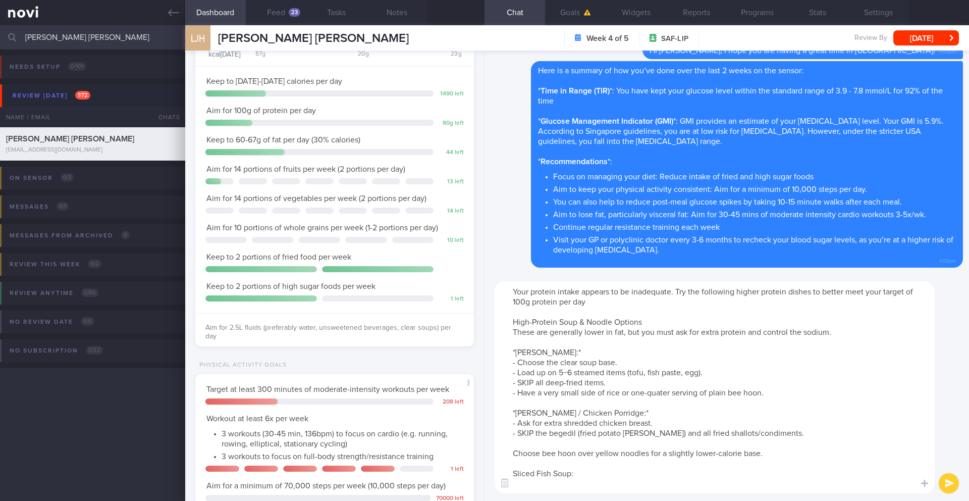
click at [506, 458] on textarea "Your protein intake appears to be inadequate. Try the following higher protein …" at bounding box center [715, 387] width 440 height 212
click at [508, 456] on textarea "Your protein intake appears to be inadequate. Try the following higher protein …" at bounding box center [715, 387] width 440 height 212
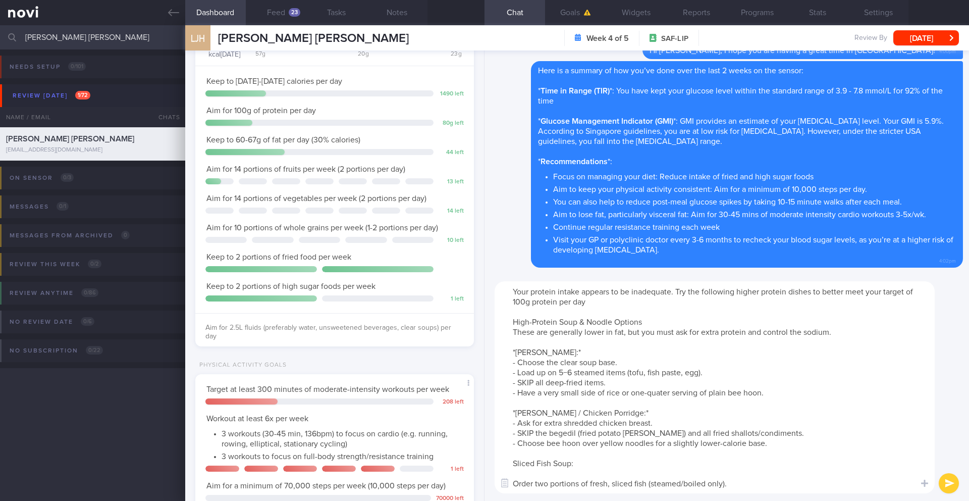
click at [508, 464] on textarea "Your protein intake appears to be inadequate. Try the following higher protein …" at bounding box center [715, 387] width 440 height 212
click at [604, 460] on textarea "Your protein intake appears to be inadequate. Try the following higher protein …" at bounding box center [715, 387] width 440 height 212
drag, startPoint x: 516, startPoint y: 482, endPoint x: 520, endPoint y: 476, distance: 7.3
click at [516, 482] on textarea "Your protein intake appears to be inadequate. Try the following higher protein …" at bounding box center [715, 387] width 440 height 212
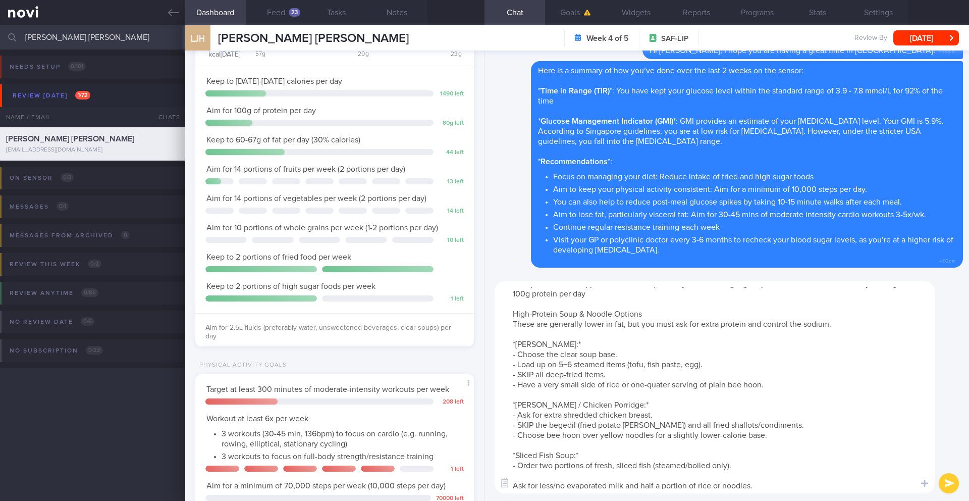
scroll to position [71, 0]
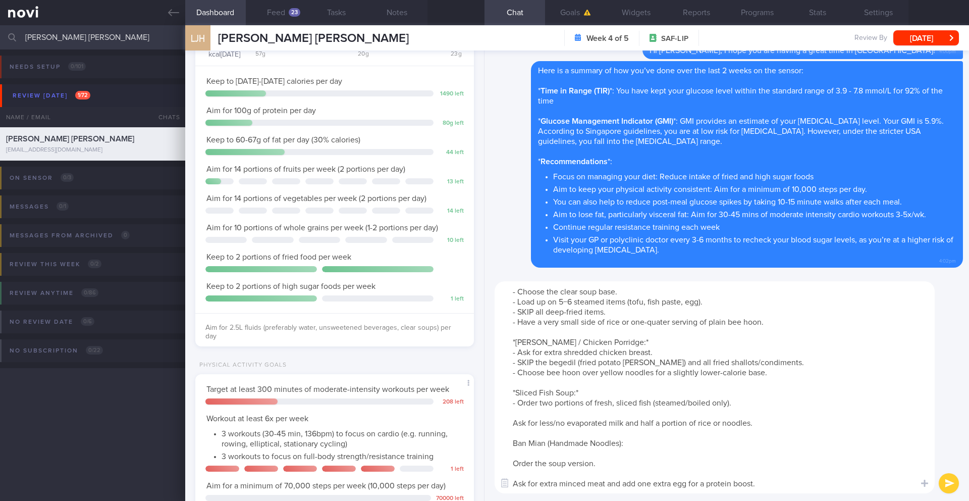
click at [507, 424] on textarea "Your protein intake appears to be inadequate. Try the following higher protein …" at bounding box center [715, 387] width 440 height 212
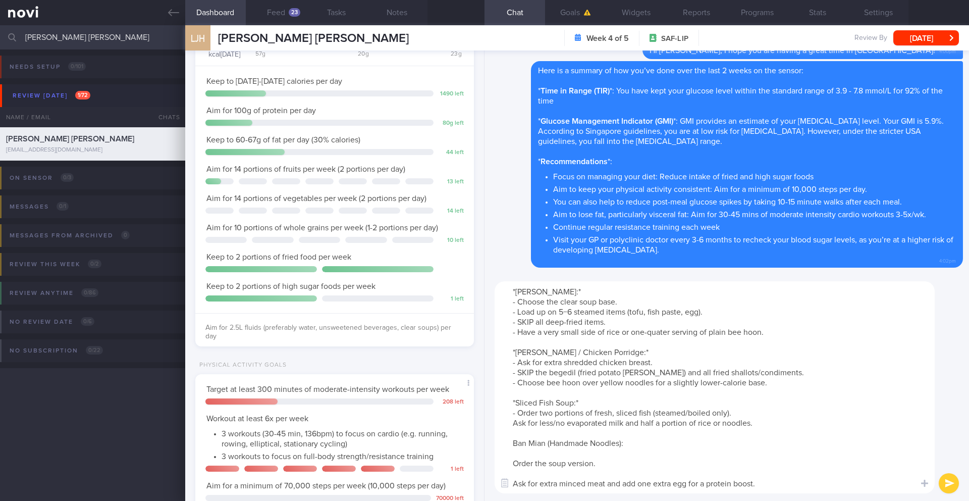
scroll to position [61, 0]
click at [510, 441] on textarea "Your protein intake appears to be inadequate. Try the following higher protein …" at bounding box center [715, 387] width 440 height 212
drag, startPoint x: 632, startPoint y: 443, endPoint x: 547, endPoint y: 446, distance: 84.8
click at [547, 446] on textarea "Your protein intake appears to be inadequate. Try the following higher protein …" at bounding box center [715, 387] width 440 height 212
click at [541, 454] on textarea "Your protein intake appears to be inadequate. Try the following higher protein …" at bounding box center [715, 387] width 440 height 212
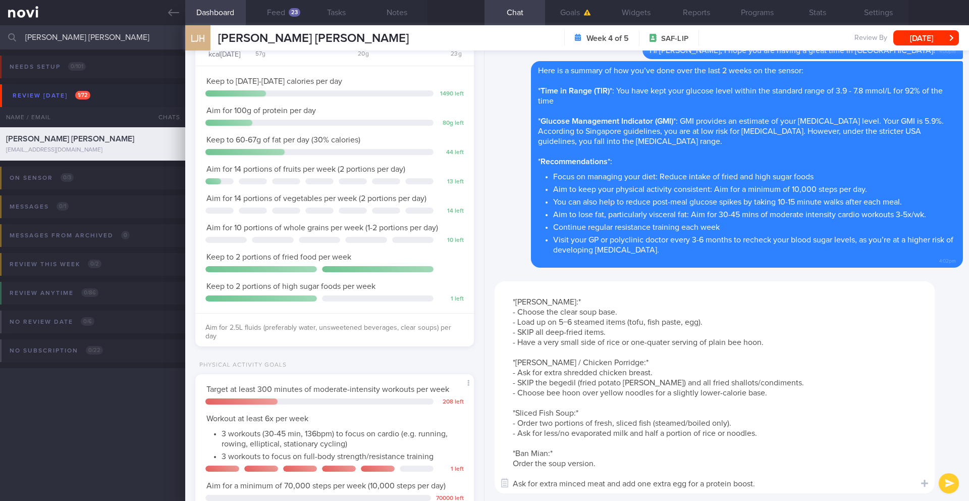
scroll to position [50, 0]
click at [509, 484] on button "button" at bounding box center [505, 483] width 18 height 18
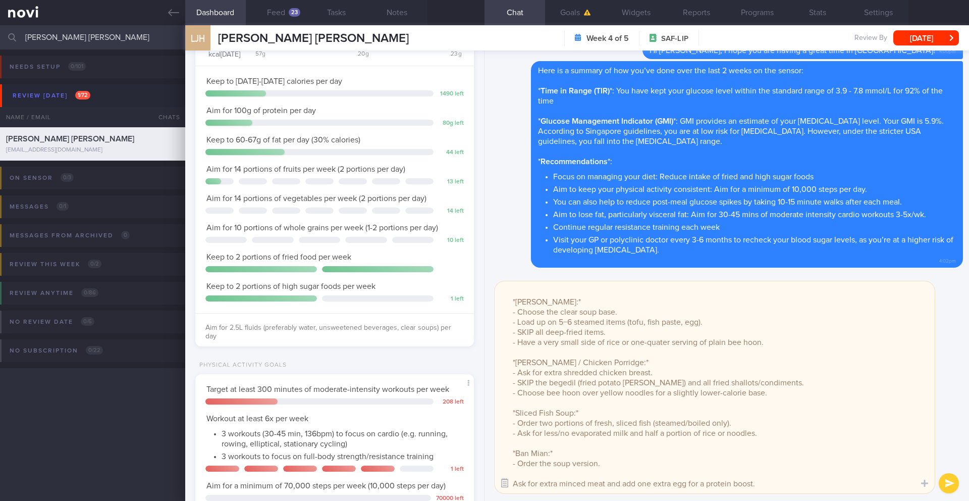
click at [510, 484] on button "button" at bounding box center [505, 483] width 18 height 18
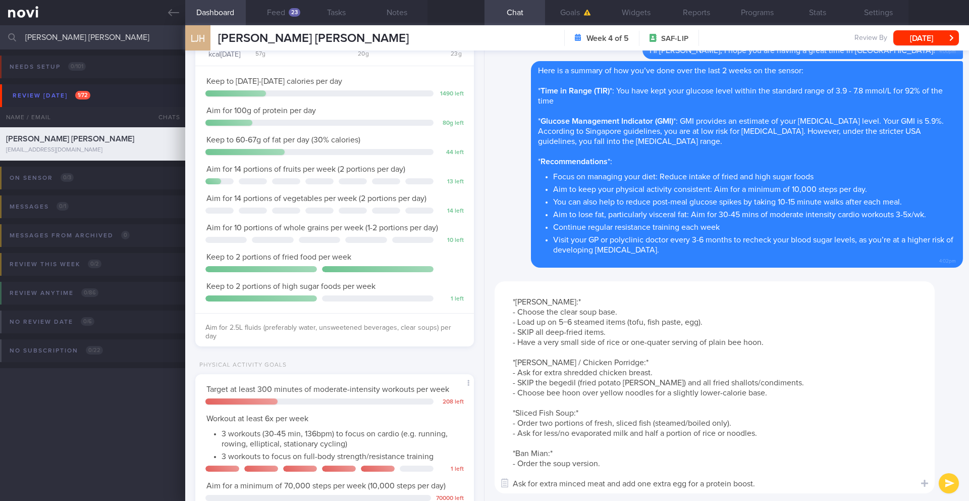
click at [517, 484] on textarea "Your protein intake appears to be inadequate. Try the following higher protein …" at bounding box center [715, 387] width 440 height 212
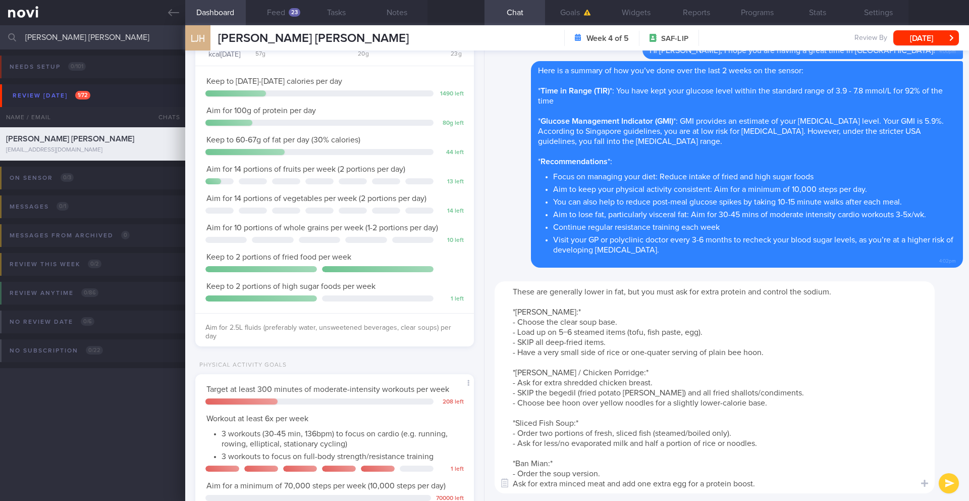
scroll to position [40, 0]
click at [599, 300] on textarea "Your protein intake appears to be inadequate. Try the following higher protein …" at bounding box center [715, 387] width 440 height 212
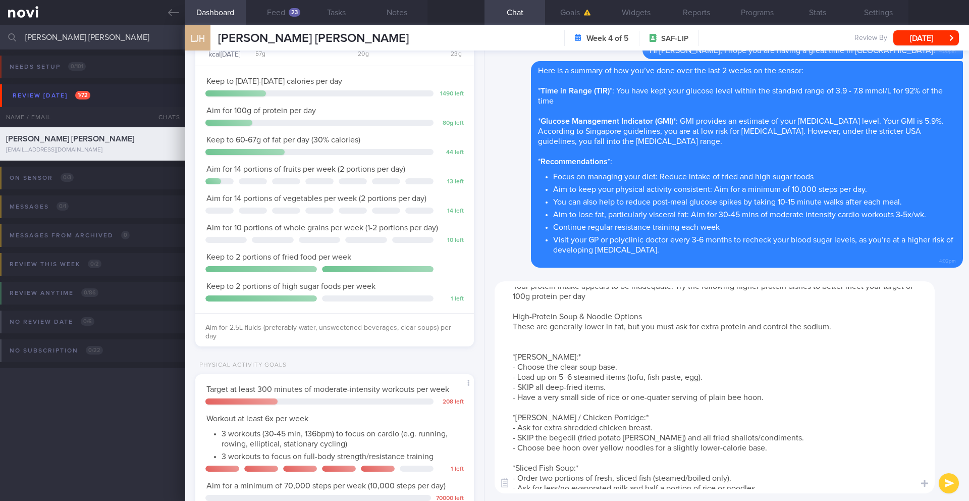
scroll to position [5, 0]
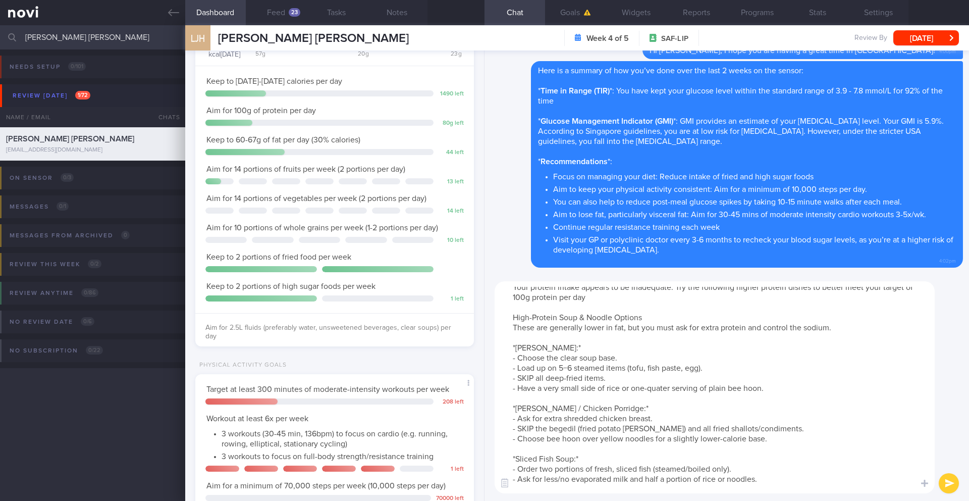
click at [509, 315] on textarea "Your protein intake appears to be inadequate. Try the following higher protein …" at bounding box center [715, 387] width 440 height 212
click at [663, 318] on textarea "Your protein intake appears to be inadequate. Try the following higher protein …" at bounding box center [715, 387] width 440 height 212
click at [779, 477] on textarea "Your protein intake appears to be inadequate. Try the following higher protein …" at bounding box center [715, 387] width 440 height 212
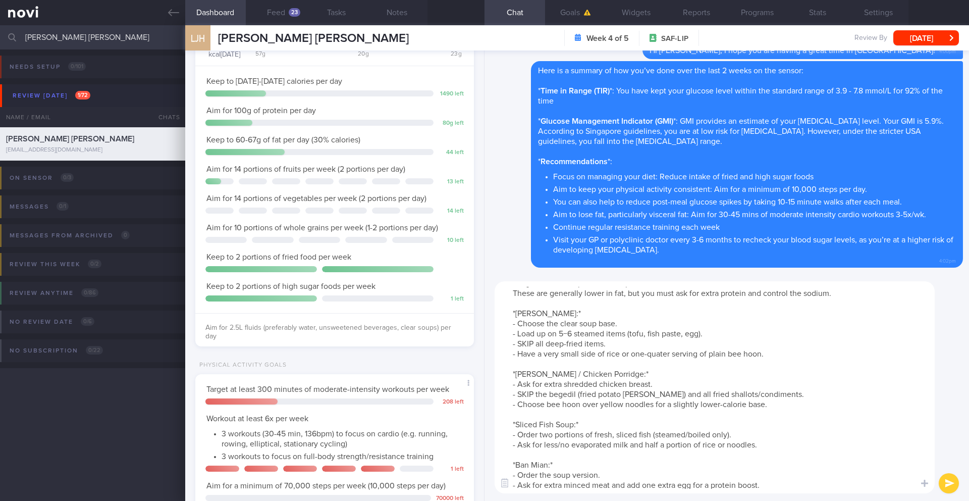
scroll to position [40, 0]
click at [782, 486] on textarea "Your protein intake appears to be inadequate. Try the following higher protein …" at bounding box center [715, 387] width 440 height 212
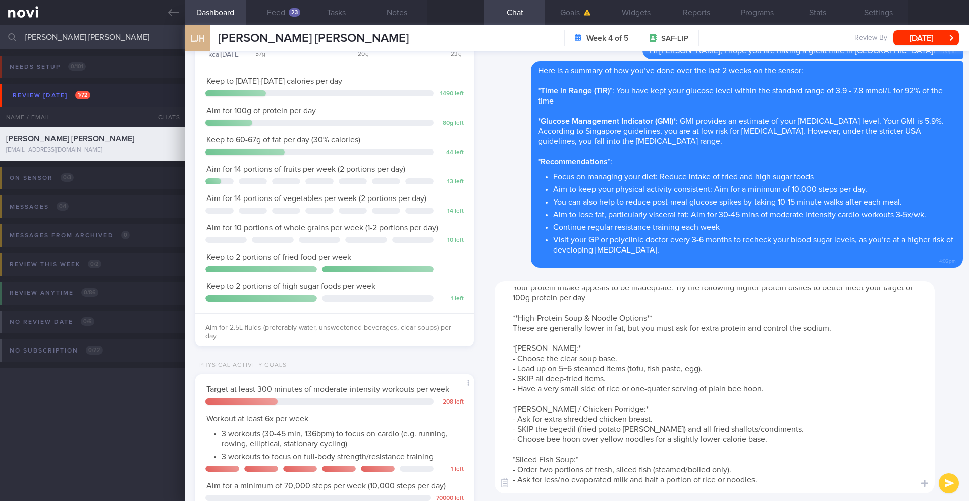
scroll to position [0, 0]
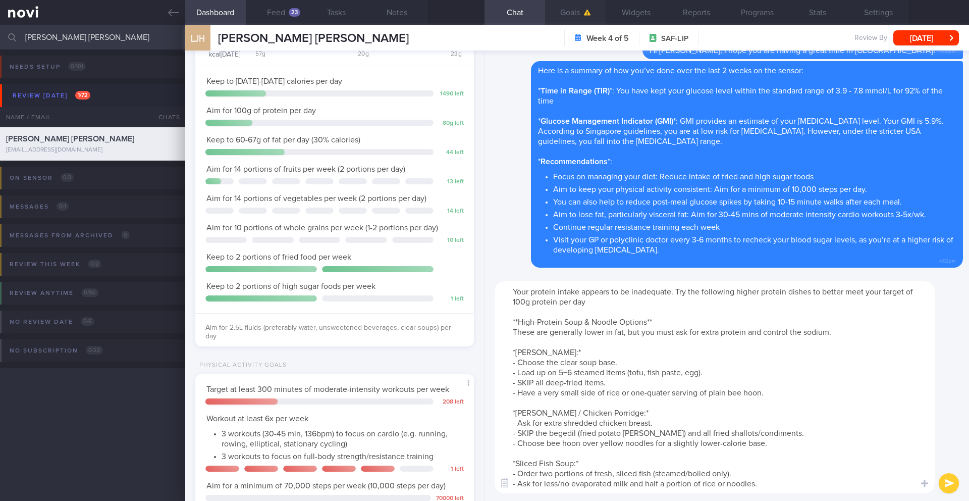
type textarea "Your protein intake appears to be inadequate. Try the following higher protein …"
click at [941, 480] on button "submit" at bounding box center [949, 483] width 20 height 20
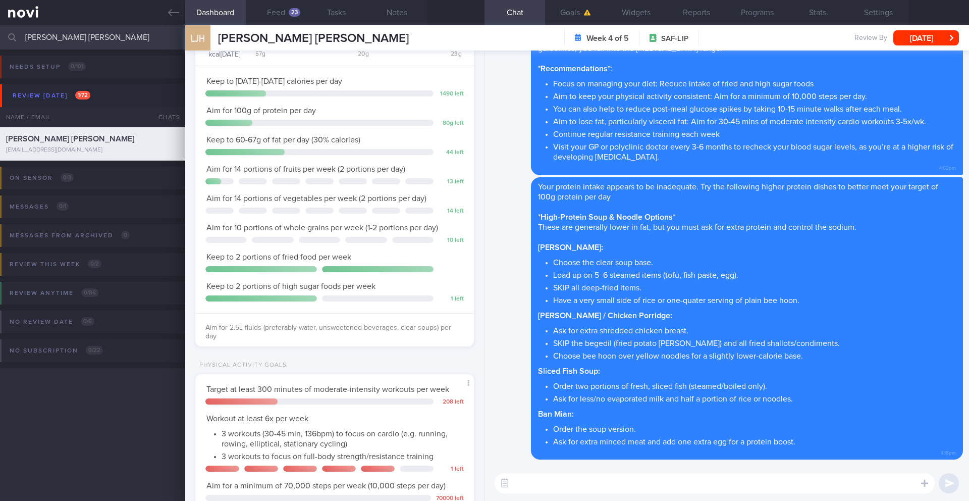
paste textarea "Here are more high-protein, low-calorie options for your lunch and dinner, desi…"
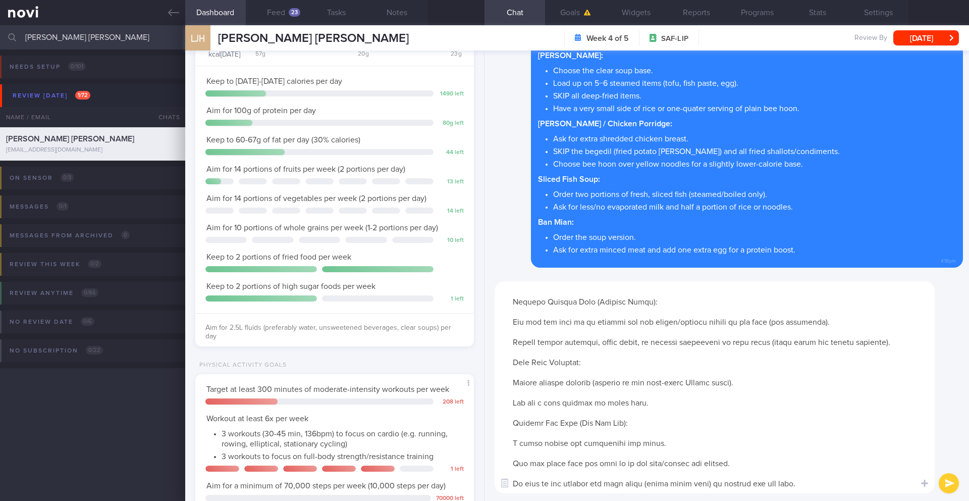
drag, startPoint x: 518, startPoint y: 295, endPoint x: 679, endPoint y: 500, distance: 260.9
click at [679, 500] on div "​ ​" at bounding box center [726, 387] width 484 height 227
click at [623, 429] on textarea at bounding box center [715, 387] width 440 height 212
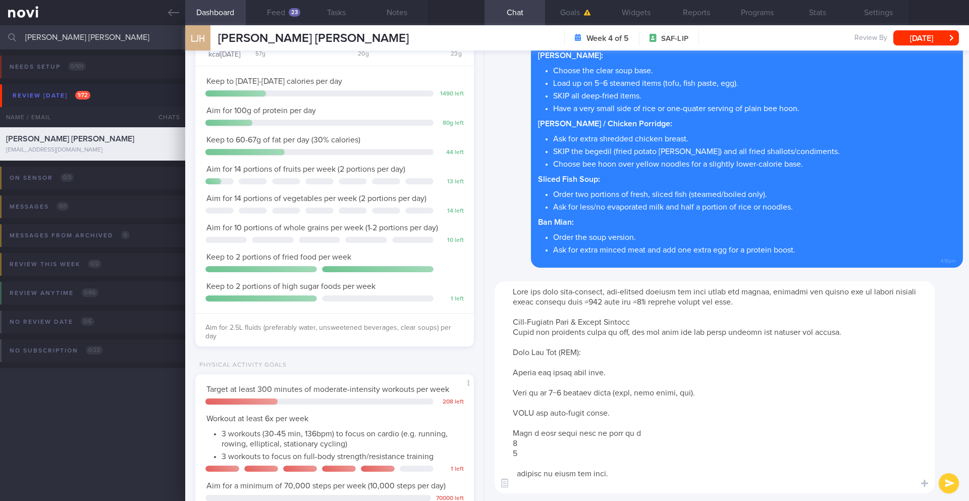
drag, startPoint x: 776, startPoint y: 427, endPoint x: 482, endPoint y: 254, distance: 340.9
click at [482, 254] on div "Dashboard Feed 23 Tasks Notes Chat Goals Widgets Reports Programs Stats Setting…" at bounding box center [577, 262] width 784 height 475
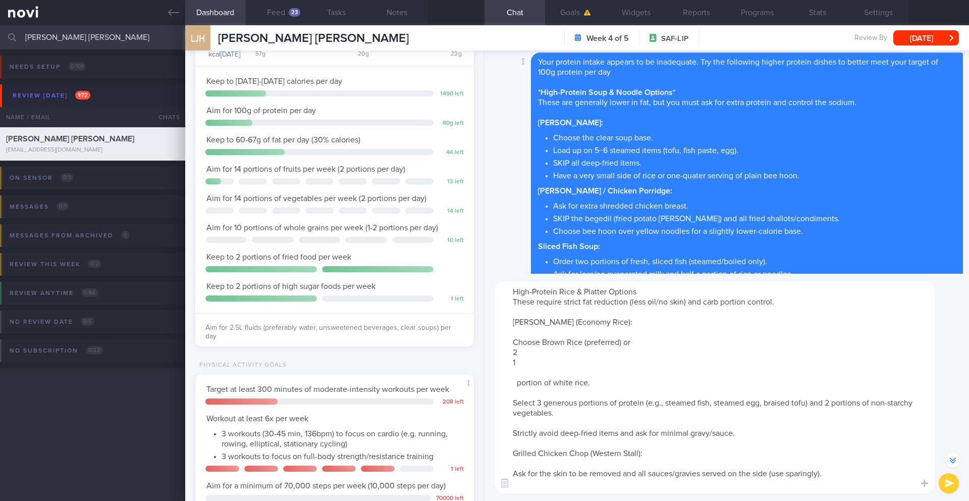
type textarea "High-Protein Rice & Platter Options These require strict fat reduction (less oi…"
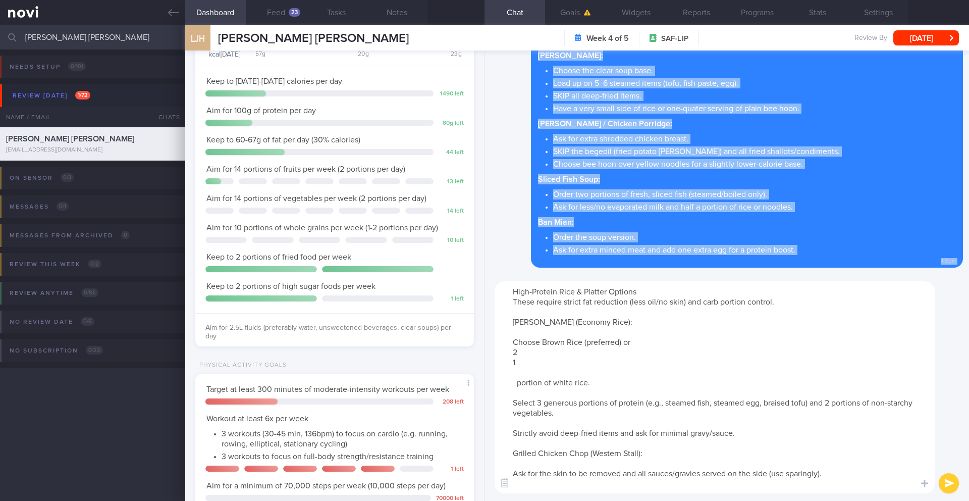
drag, startPoint x: 538, startPoint y: 91, endPoint x: 683, endPoint y: 292, distance: 247.5
click at [683, 292] on div "Delete Your protein intake appears to be inadequate. Try the following higher p…" at bounding box center [726, 275] width 484 height 450
copy div "* High-Protein Soup & Noodle Options * These are generally lower in fat, but yo…"
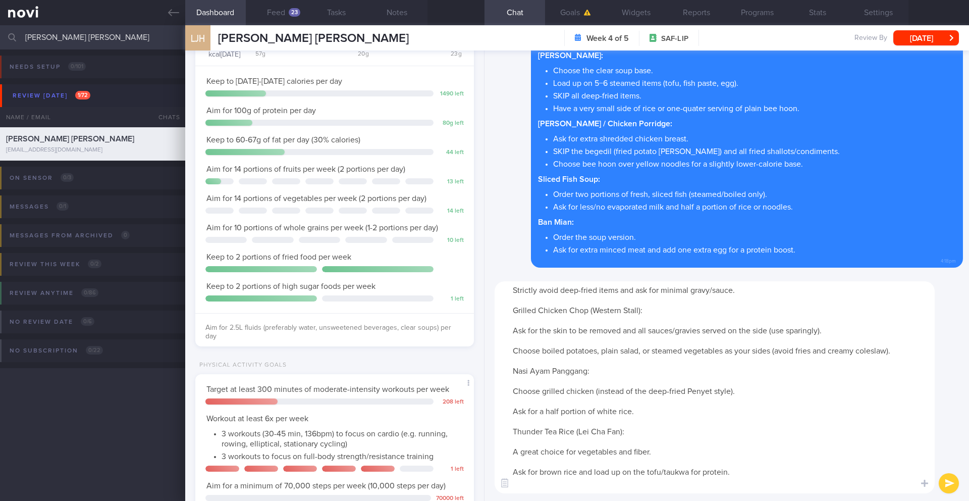
scroll to position [151, 0]
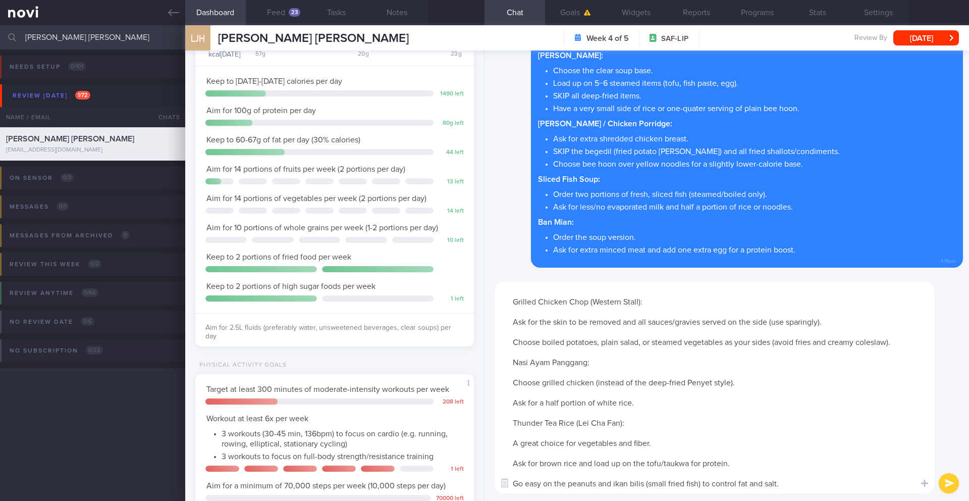
drag, startPoint x: 511, startPoint y: 292, endPoint x: 779, endPoint y: 500, distance: 338.8
click at [779, 500] on div "​ ​" at bounding box center [726, 387] width 484 height 227
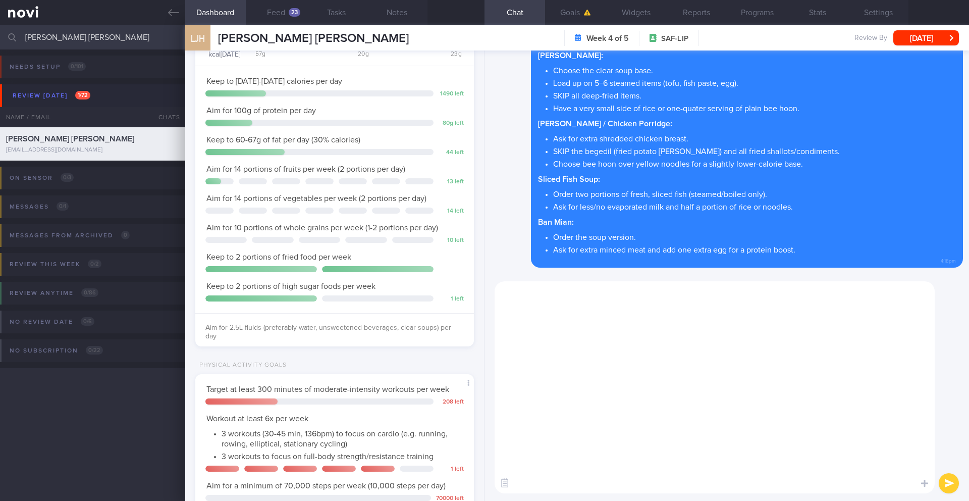
scroll to position [0, 0]
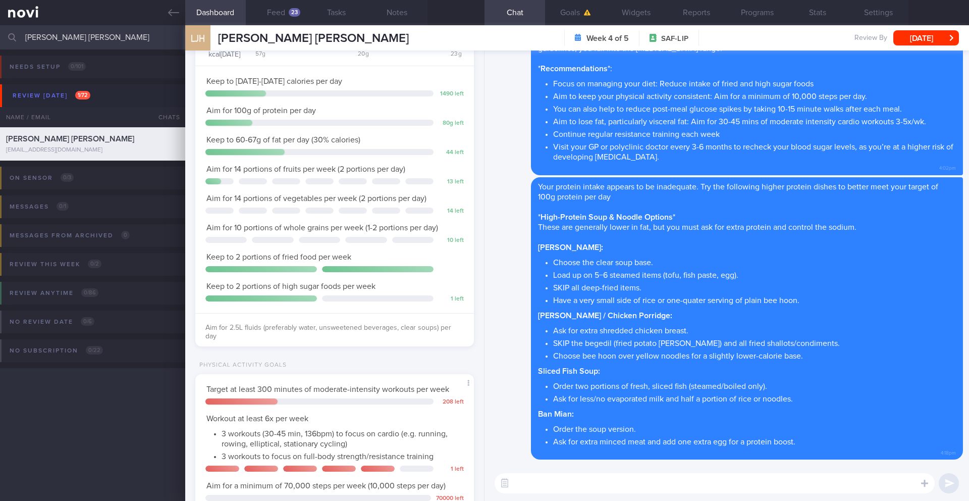
paste textarea "**High-Protein Rice & Platter Options** *Cai Fan (Economy Rice):* - Choose Brow…"
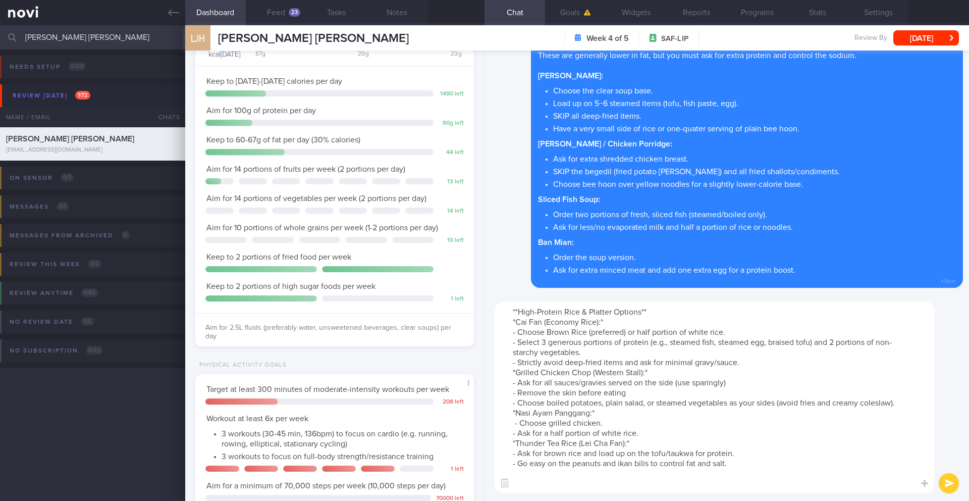
scroll to position [-200, 0]
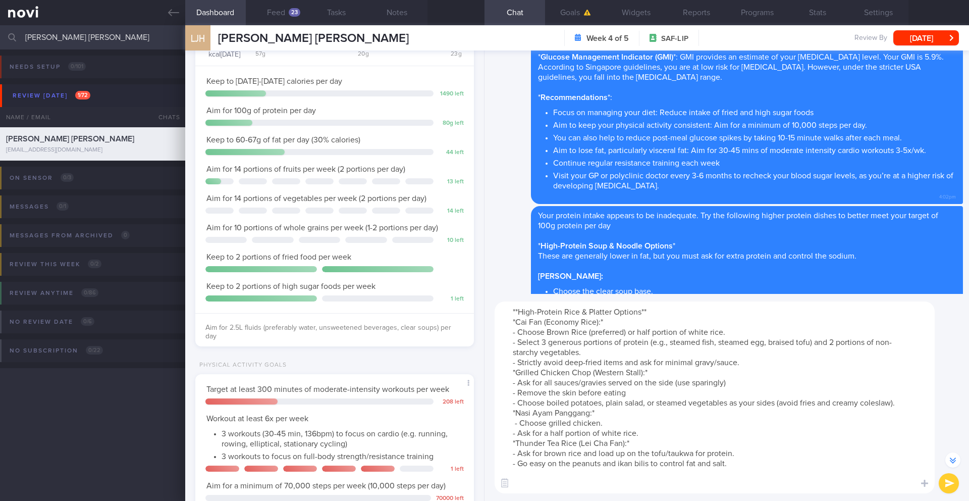
click at [668, 311] on textarea "**High-Protein Rice & Platter Options** *Cai Fan (Economy Rice):* - Choose Brow…" at bounding box center [715, 397] width 440 height 192
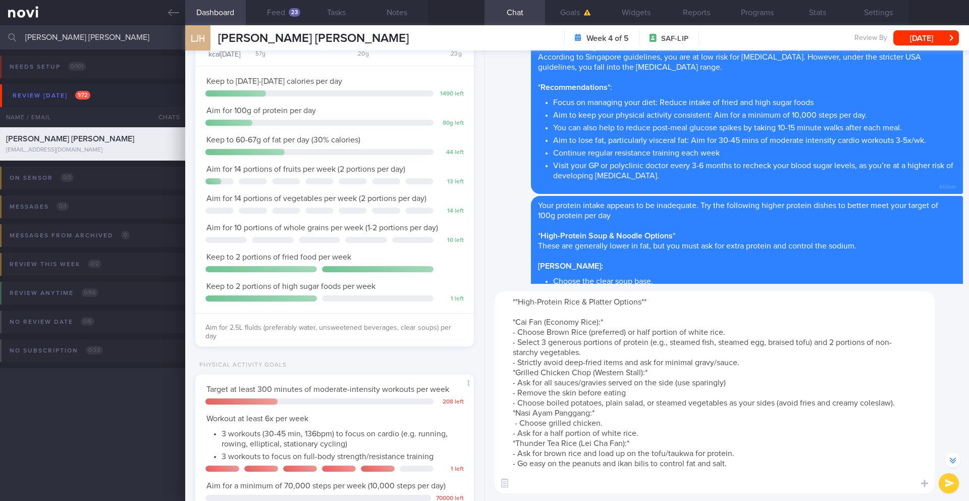
scroll to position [-210, 0]
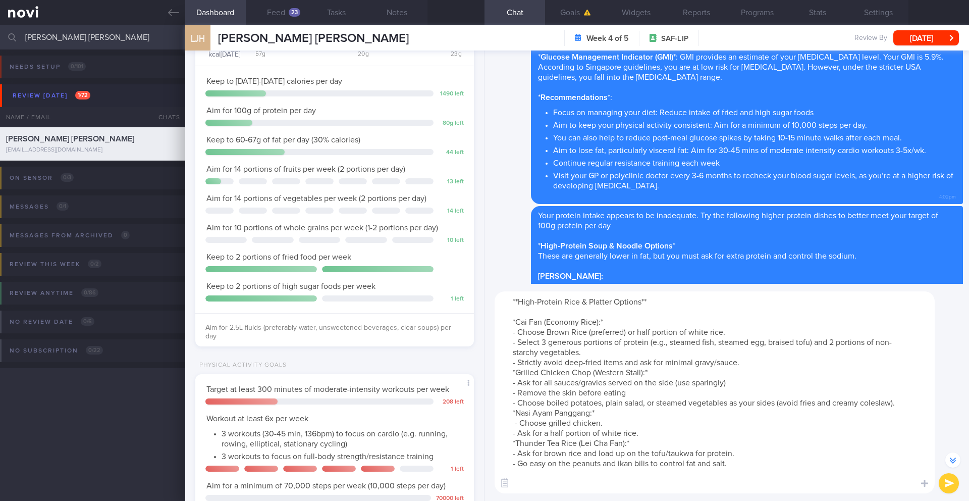
type textarea "**High-Protein Rice & Platter Options** *Cai Fan (Economy Rice):* - Choose Brow…"
click at [946, 484] on button "submit" at bounding box center [949, 483] width 20 height 20
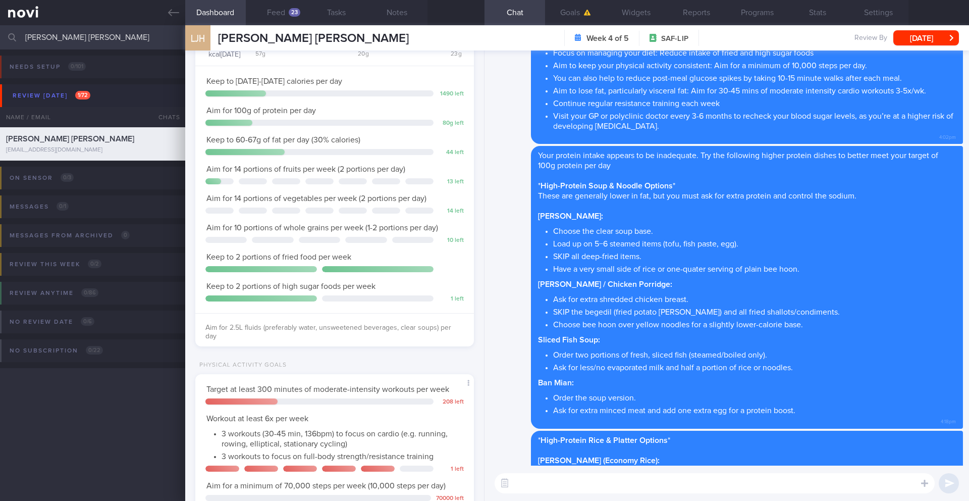
scroll to position [0, 0]
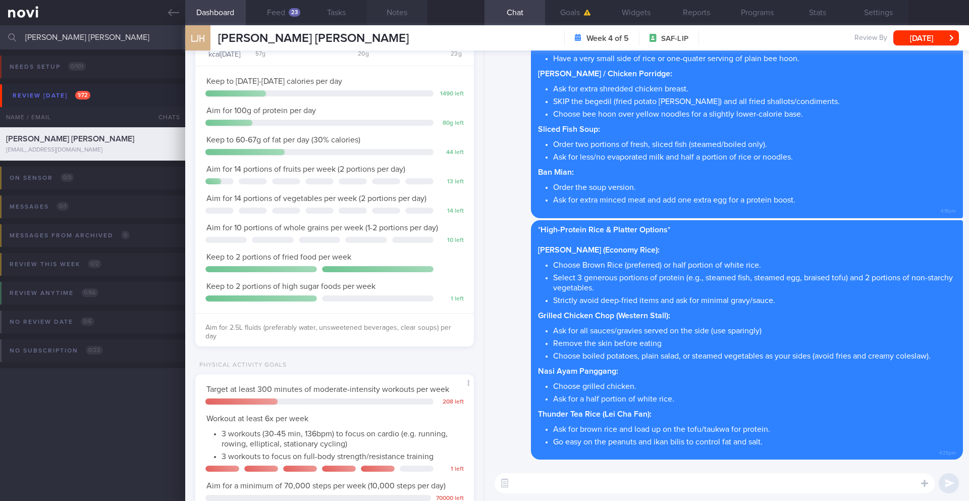
click at [385, 14] on button "Notes" at bounding box center [397, 12] width 61 height 25
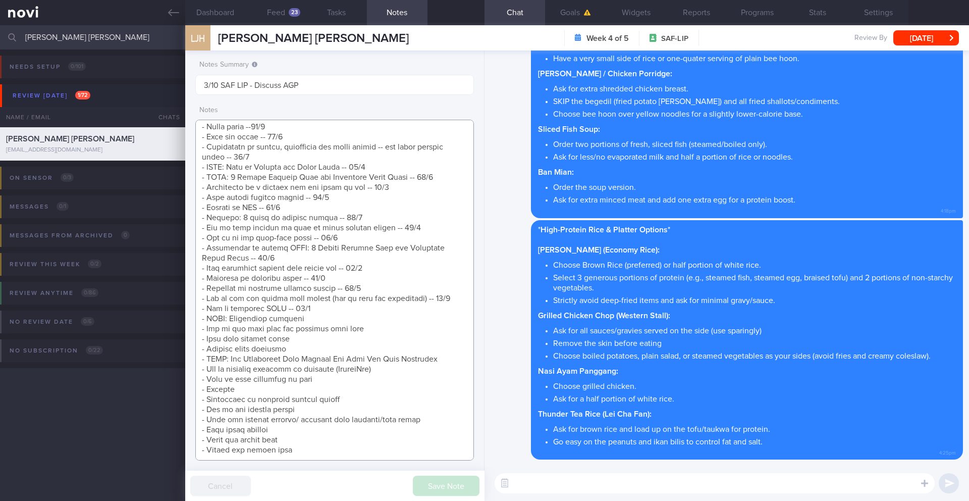
click at [328, 300] on textarea at bounding box center [334, 290] width 279 height 341
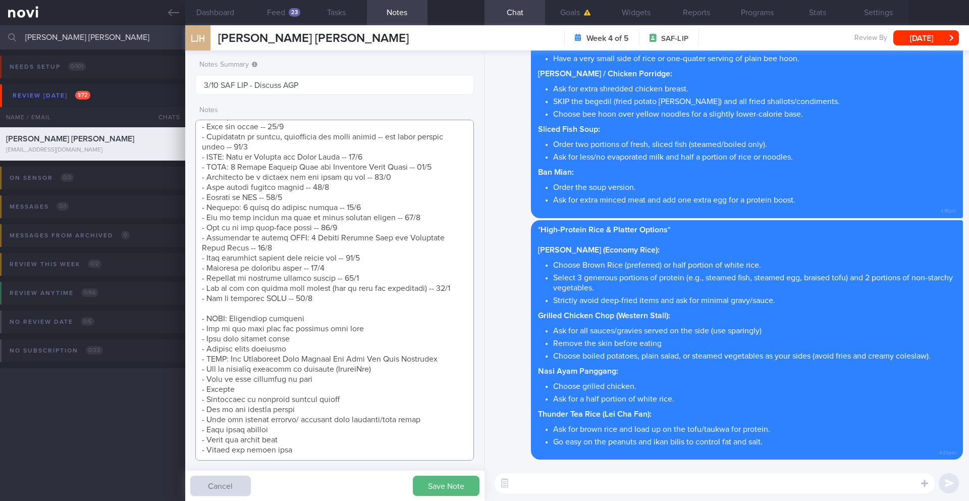
scroll to position [427, 0]
type textarea "[How Monitoring Your Glucose Can Help You Stay Energized](https://novi-health.c…"
click at [435, 481] on button "Save Note" at bounding box center [446, 485] width 67 height 20
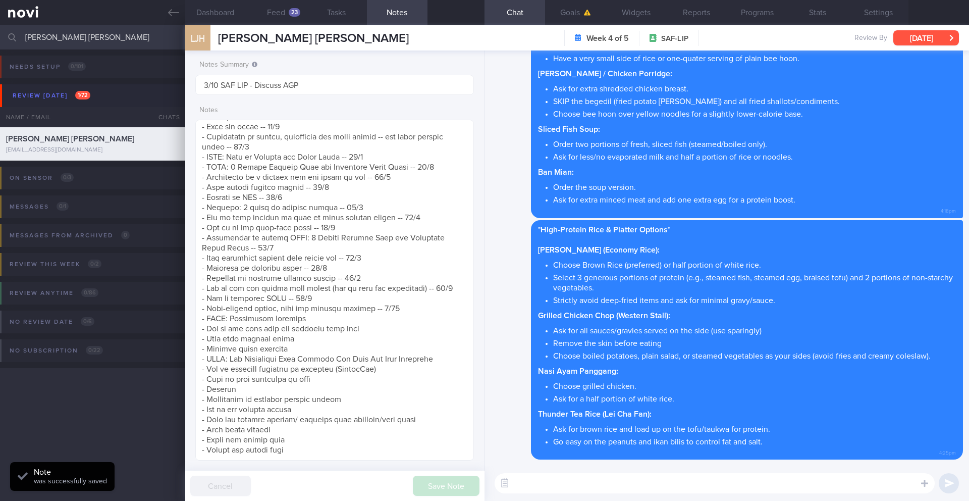
click at [918, 44] on button "[DATE]" at bounding box center [926, 37] width 66 height 15
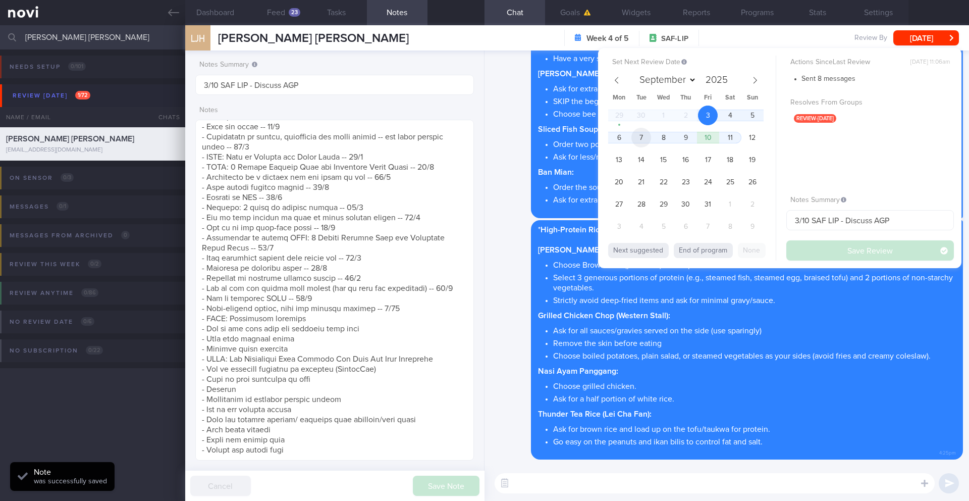
click at [638, 135] on span "7" at bounding box center [641, 138] width 20 height 20
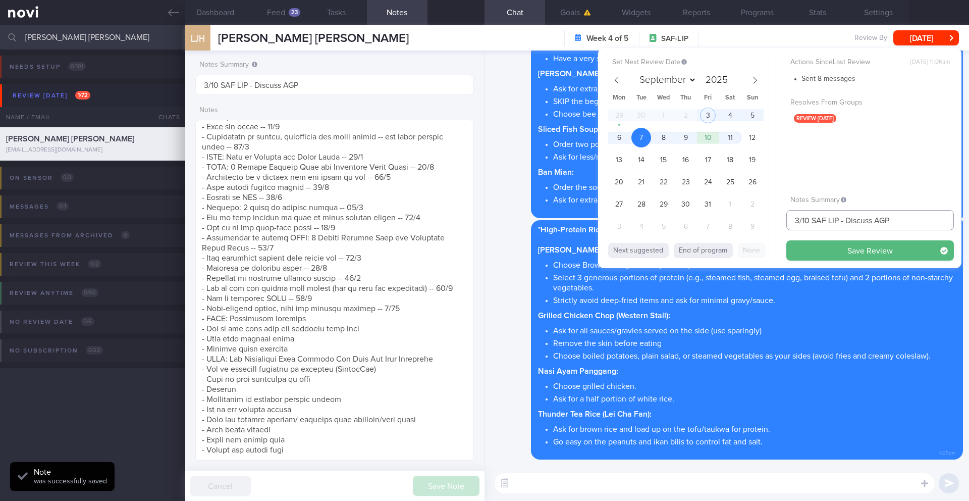
drag, startPoint x: 798, startPoint y: 223, endPoint x: 787, endPoint y: 222, distance: 11.1
click at [787, 222] on input "3/10 SAF LIP - Discuss AGP" at bounding box center [870, 220] width 168 height 20
drag, startPoint x: 840, startPoint y: 222, endPoint x: 916, endPoint y: 224, distance: 76.2
click at [916, 224] on input "7/10 SAF LIP - Discuss AGP" at bounding box center [870, 220] width 168 height 20
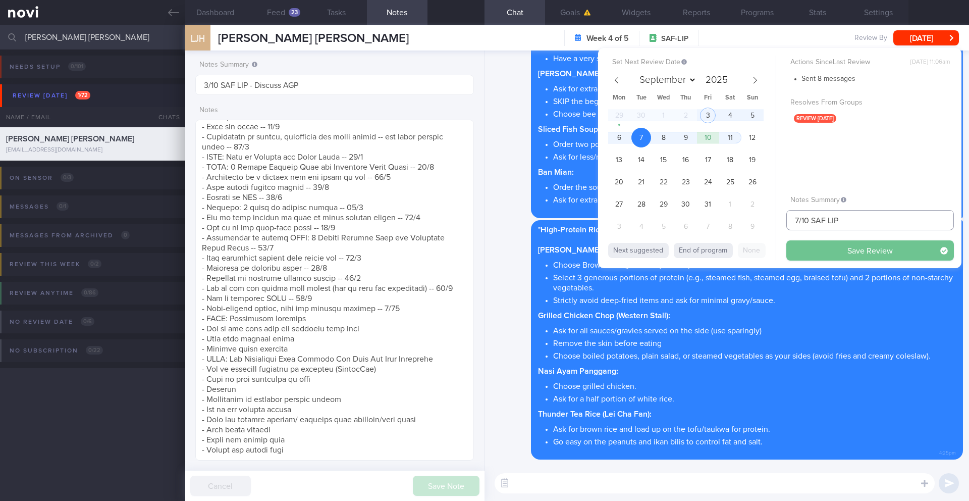
type input "7/10 SAF LIP"
click at [910, 246] on button "Save Review" at bounding box center [870, 250] width 168 height 20
type input "7/10 SAF LIP"
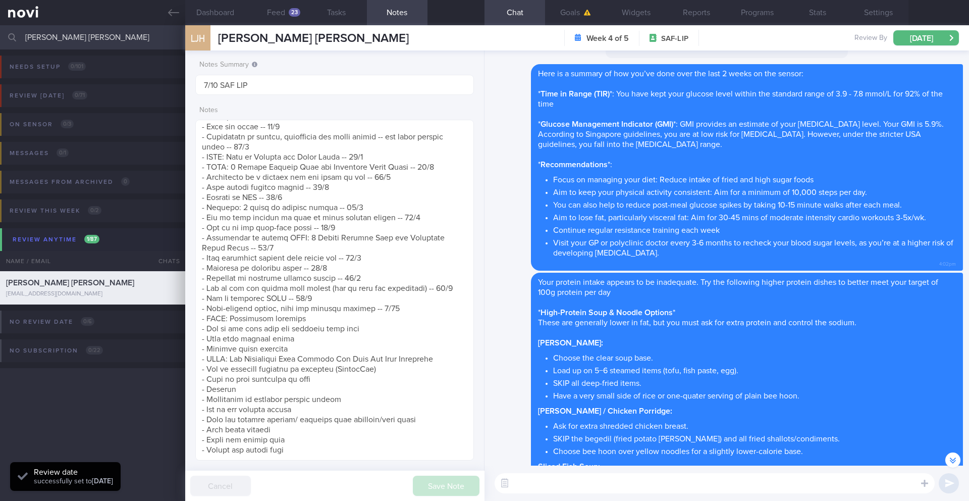
scroll to position [-343, 0]
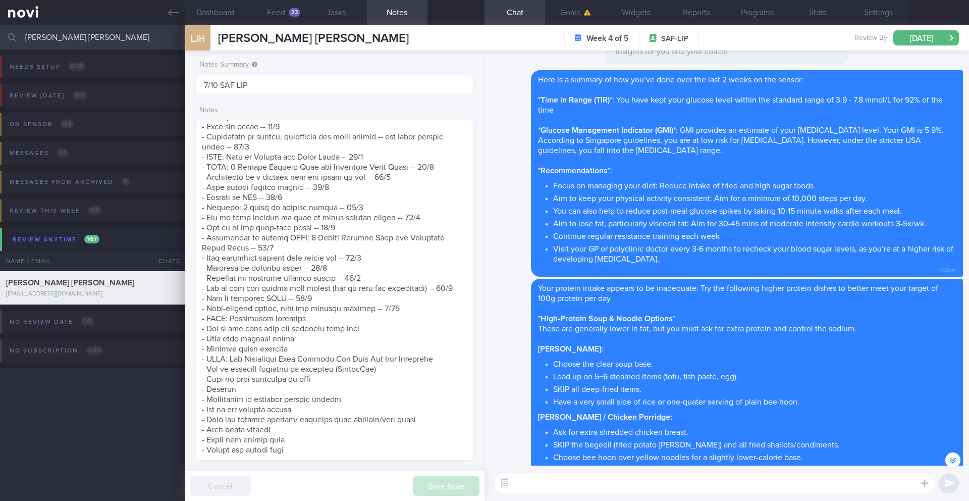
click at [65, 42] on input "[PERSON_NAME] [PERSON_NAME]" at bounding box center [484, 37] width 969 height 24
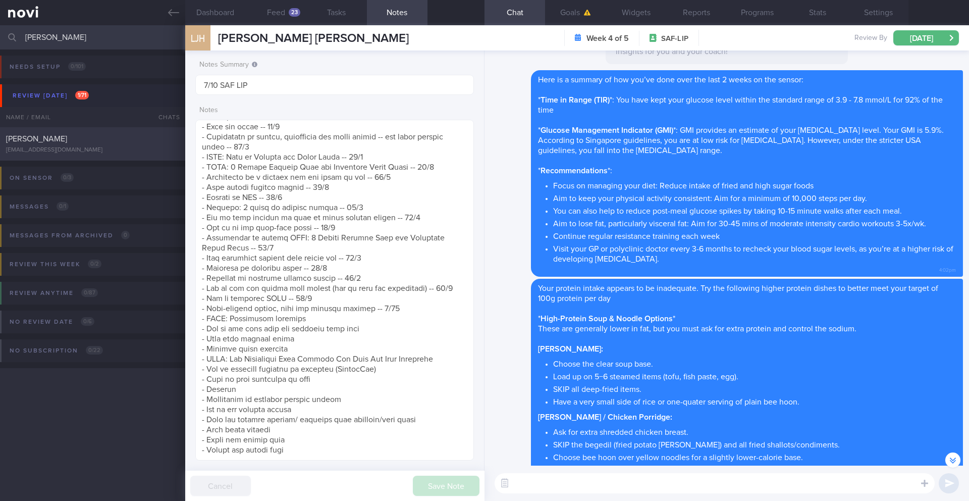
type input "[PERSON_NAME]"
click at [144, 140] on div "[PERSON_NAME]" at bounding box center [91, 139] width 171 height 10
type input "30/9 REJOINED -- KIV reassess req"
type textarea "SUPPORT NEEDED: How to prevent rebound -- how to adjust diet now CHALLENGE: Tim…"
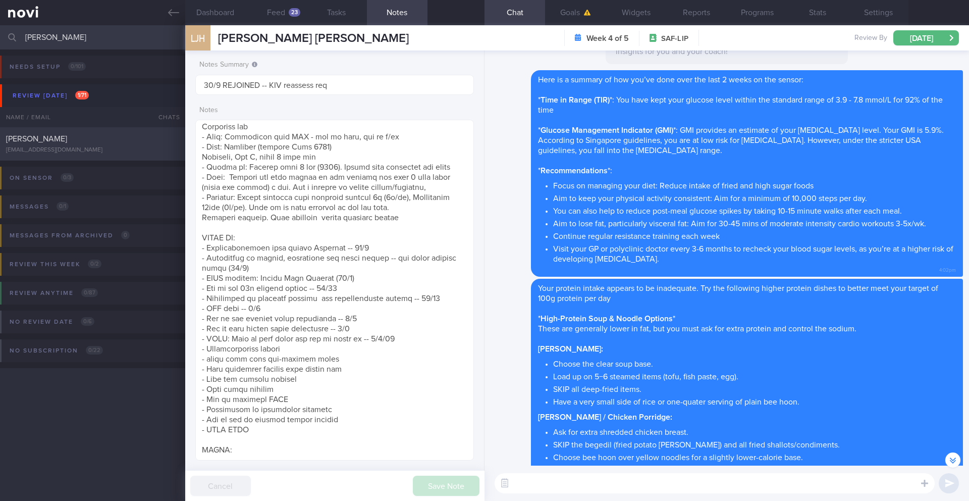
select select "8"
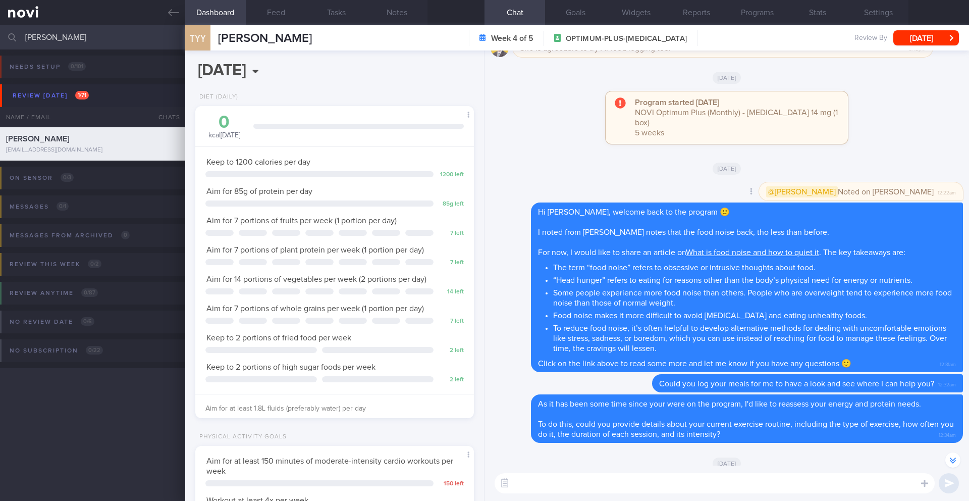
scroll to position [-237, 0]
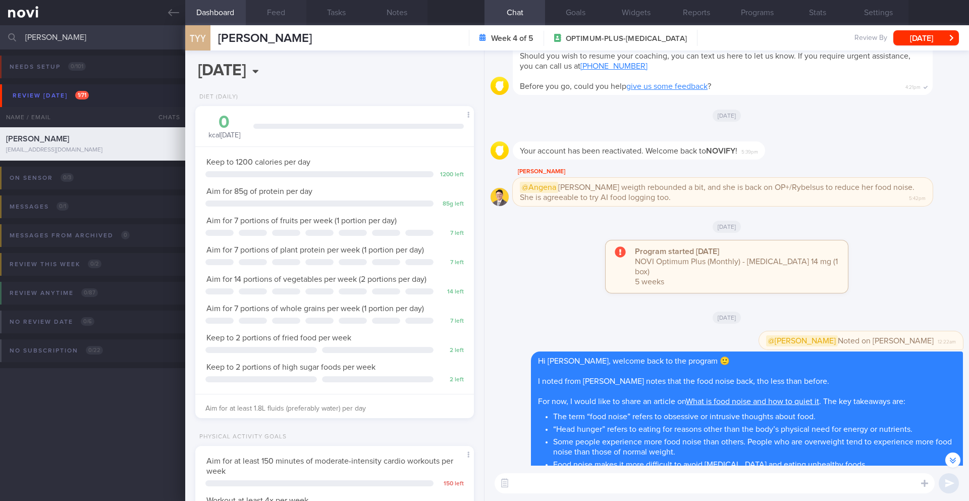
click at [285, 17] on button "Feed" at bounding box center [276, 12] width 61 height 25
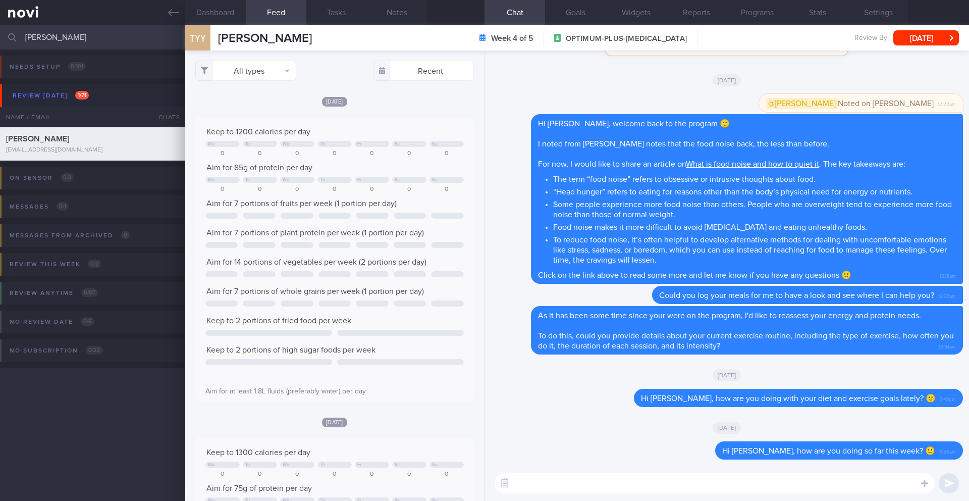
click at [625, 477] on textarea at bounding box center [715, 483] width 440 height 20
drag, startPoint x: 599, startPoint y: 483, endPoint x: 557, endPoint y: 482, distance: 42.4
click at [557, 482] on textarea "Hi Yin Ying, freel free to" at bounding box center [715, 483] width 440 height 20
paste textarea "Feel free to log just 3 full days per week, or 1 or 2 meals a day whenever you …"
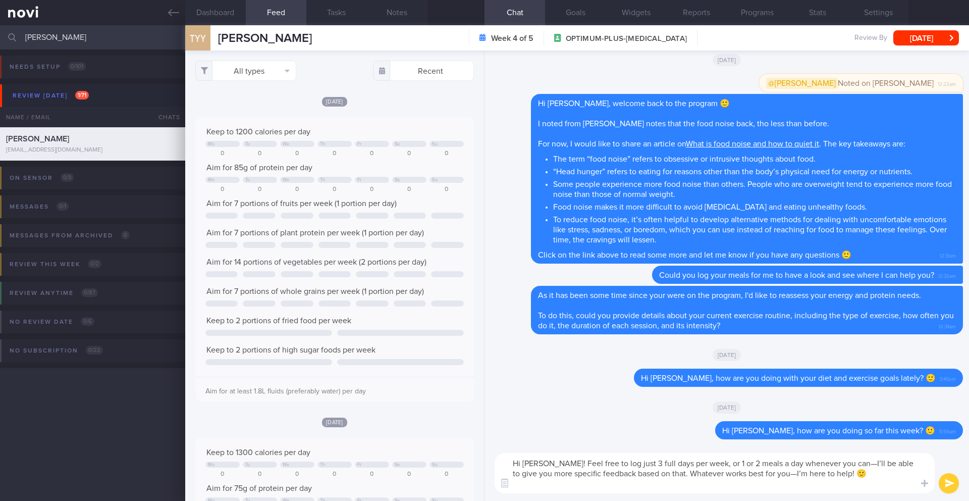
type textarea "Hi Yin Yin! Feel free to log just 3 full days per week, or 1 or 2 meals a day w…"
click at [952, 482] on button "submit" at bounding box center [949, 483] width 20 height 20
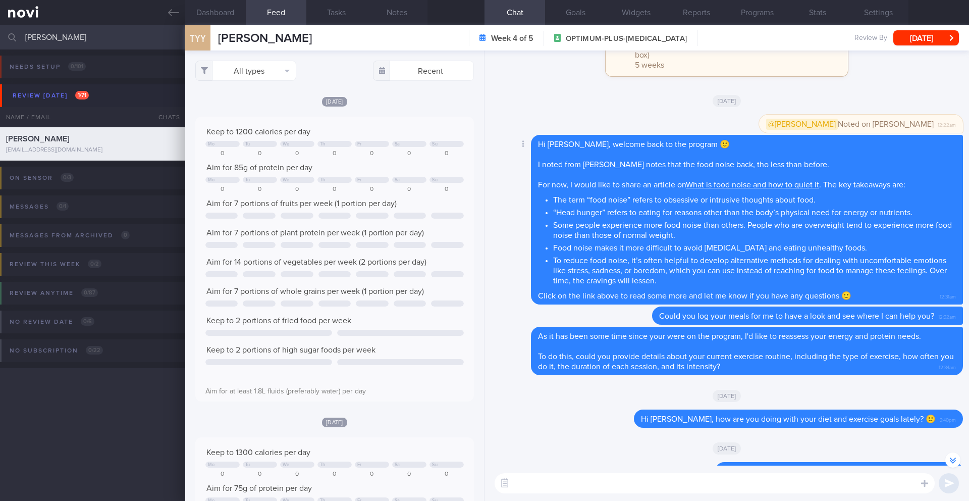
scroll to position [-97, 0]
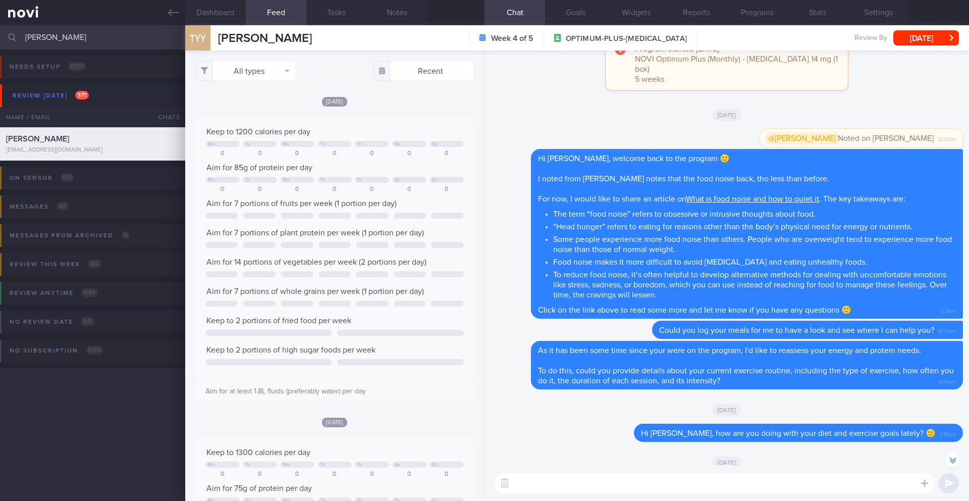
paste textarea "I noticed that you don’t have a review appointment scheduled with Dr. [Doctor’s…"
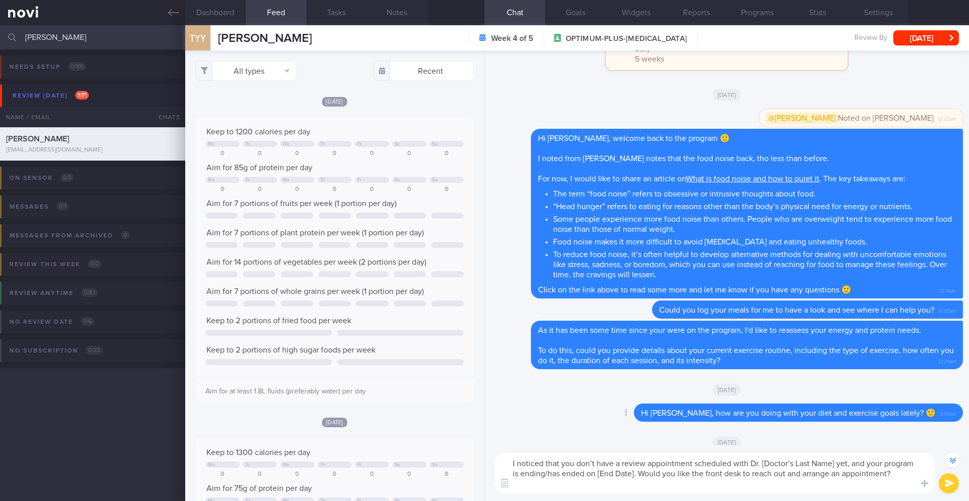
scroll to position [-118, 0]
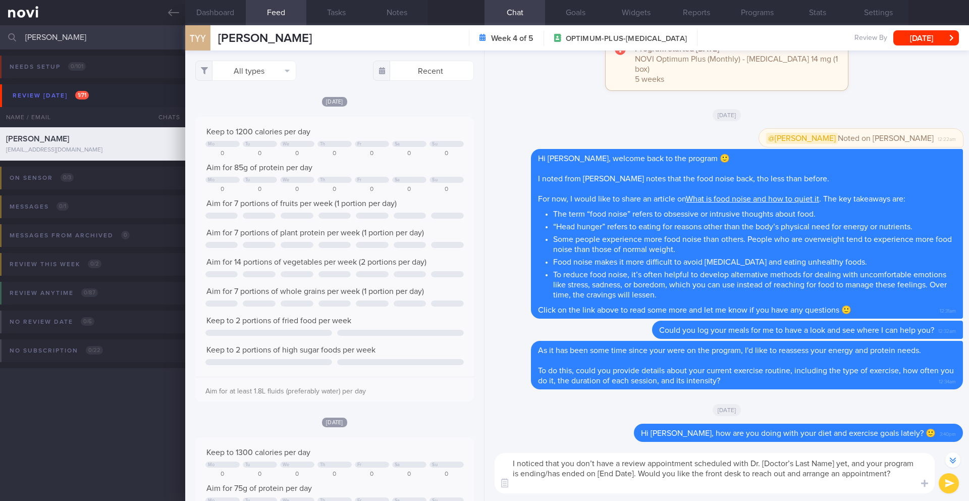
click at [621, 476] on textarea "I noticed that you don’t have a review appointment scheduled with Dr. [Doctor’s…" at bounding box center [715, 473] width 440 height 40
click at [887, 14] on button "Settings" at bounding box center [878, 12] width 61 height 25
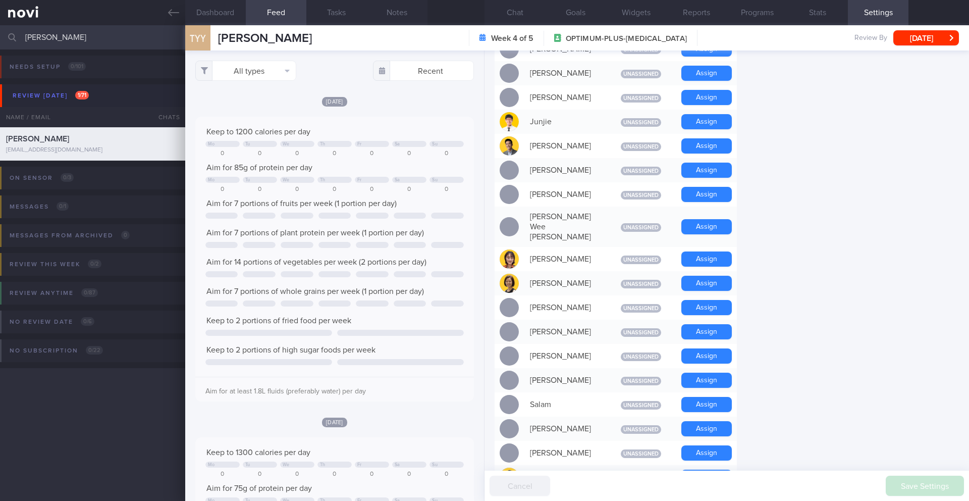
scroll to position [827, 0]
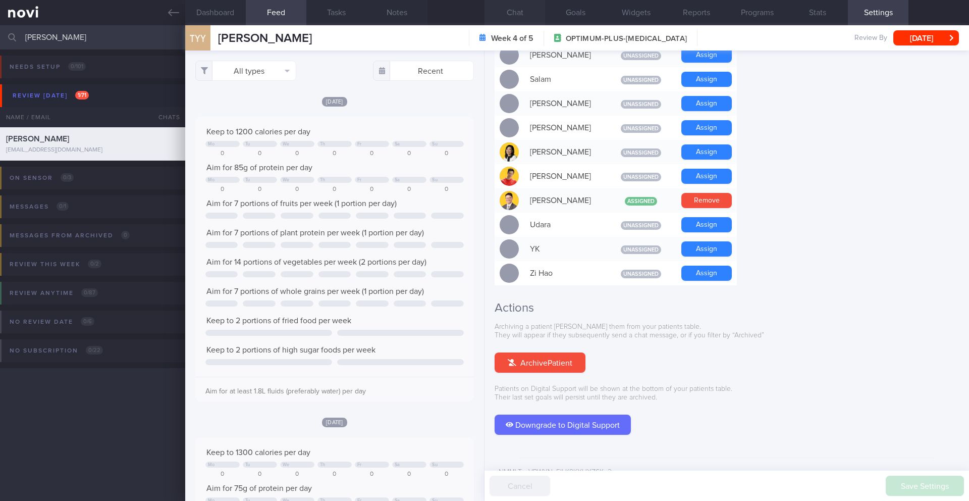
click at [527, 19] on button "Chat" at bounding box center [514, 12] width 61 height 25
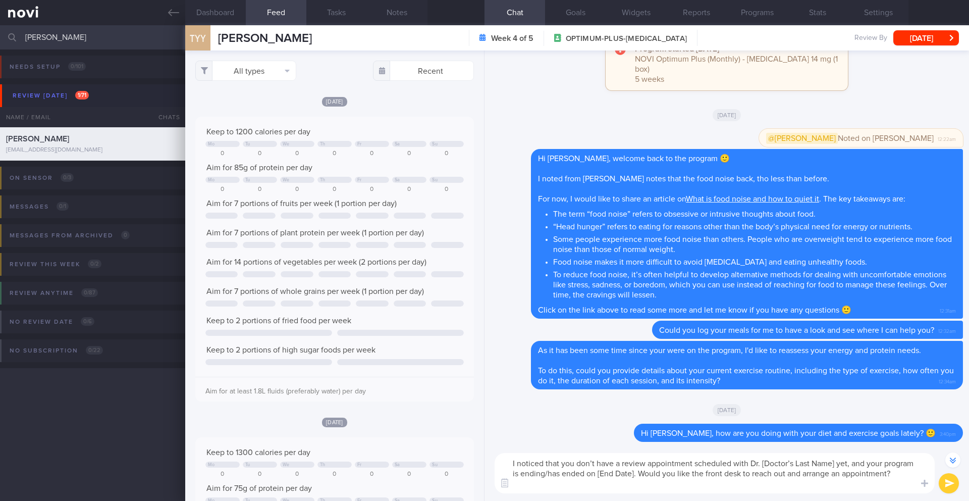
drag, startPoint x: 760, startPoint y: 464, endPoint x: 835, endPoint y: 460, distance: 74.8
click at [835, 460] on textarea "I noticed that you don’t have a review appointment scheduled with Dr. [Doctor’s…" at bounding box center [715, 473] width 440 height 40
drag, startPoint x: 894, startPoint y: 464, endPoint x: 920, endPoint y: 464, distance: 26.7
click at [920, 464] on textarea "I noticed that you don’t have a review appointment scheduled with Dr. Todd yet,…" at bounding box center [715, 473] width 440 height 40
click at [748, 13] on button "Programs" at bounding box center [757, 12] width 61 height 25
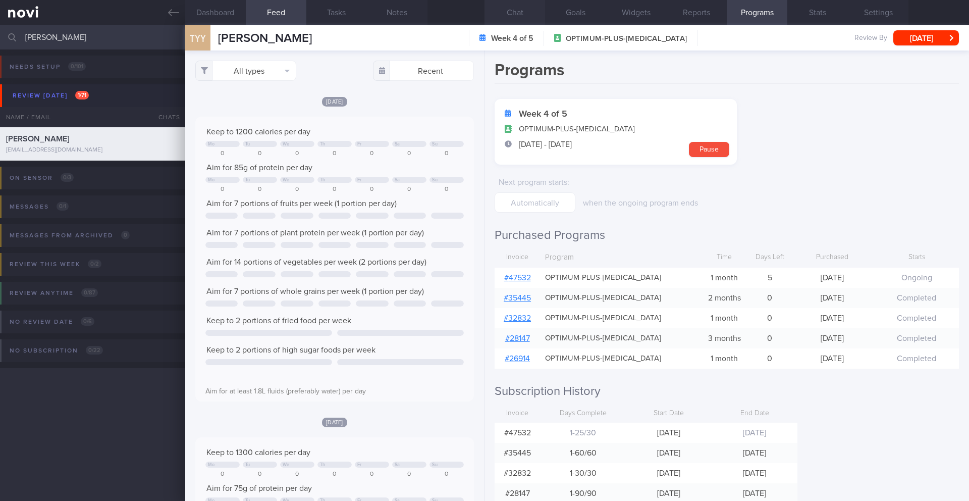
click at [521, 13] on button "Chat" at bounding box center [514, 12] width 61 height 25
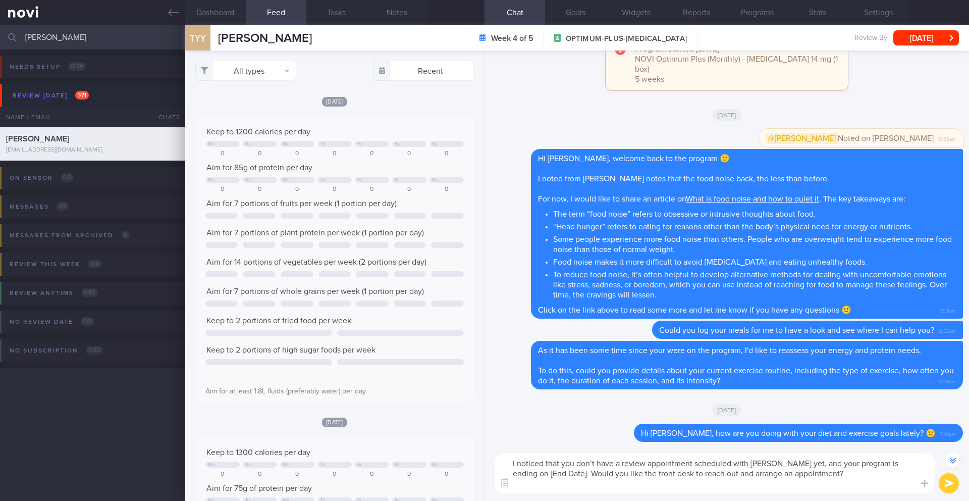
drag, startPoint x: 549, startPoint y: 475, endPoint x: 495, endPoint y: 474, distance: 54.0
click at [495, 474] on textarea "I noticed that you don’t have a review appointment scheduled with Dr. Todd yet,…" at bounding box center [715, 473] width 440 height 40
type textarea "I noticed that you don’t have a review appointment scheduled with Dr. Todd yet,…"
click at [948, 490] on button "submit" at bounding box center [949, 483] width 20 height 20
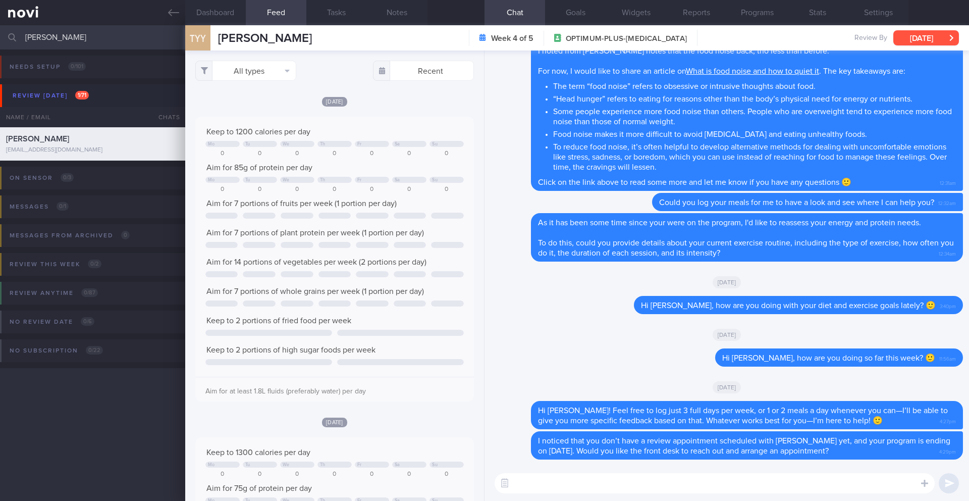
click at [929, 44] on button "[DATE]" at bounding box center [926, 37] width 66 height 15
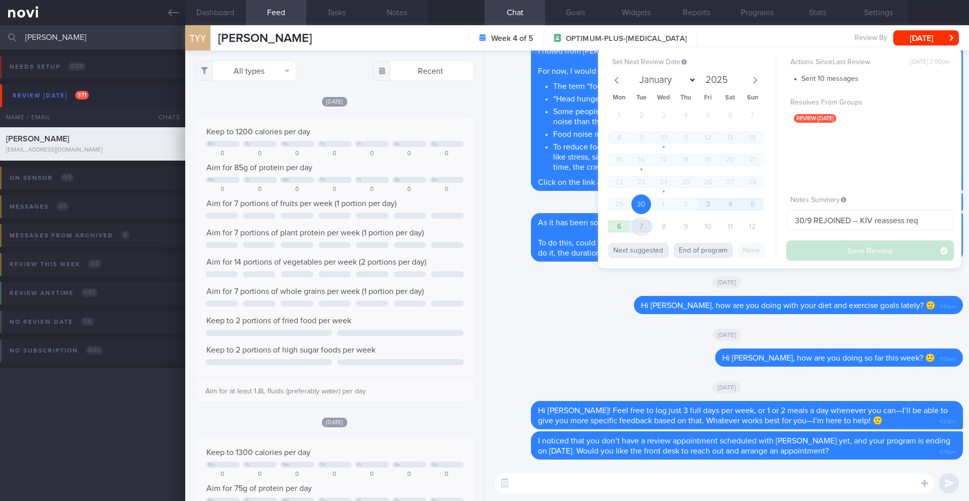
click at [642, 225] on span "7" at bounding box center [641, 226] width 20 height 20
select select "9"
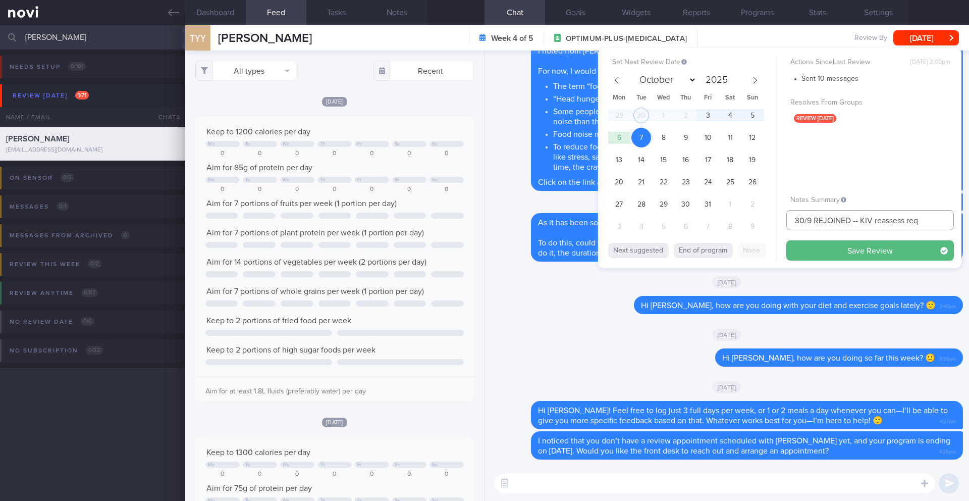
drag, startPoint x: 810, startPoint y: 219, endPoint x: 770, endPoint y: 221, distance: 40.4
click at [770, 221] on div "Set Next Review Date 7 Oct 2025 January February March April May June July Augu…" at bounding box center [779, 158] width 363 height 220
type input "8/10 REJOINED -- KIV reassess req"
click at [669, 140] on span "8" at bounding box center [664, 138] width 20 height 20
click at [857, 258] on button "Save Review" at bounding box center [870, 250] width 168 height 20
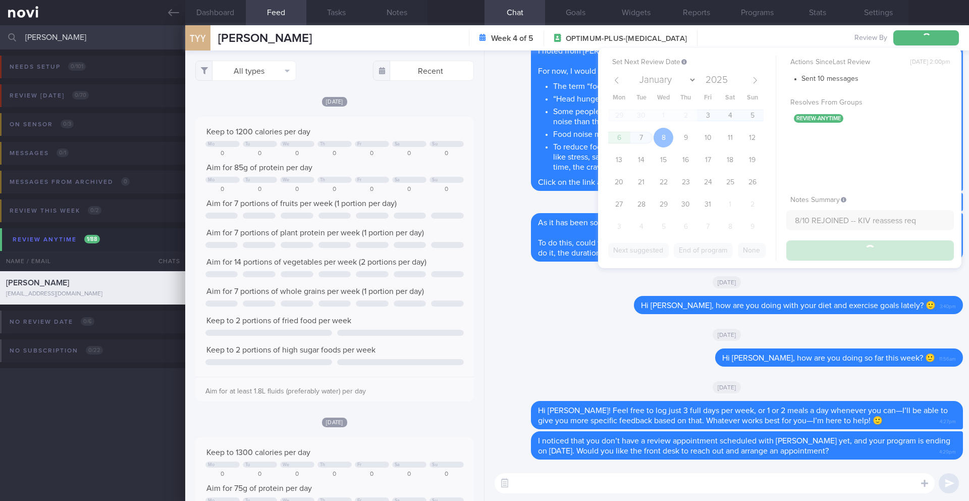
type input "8/10 REJOINED -- KIV reassess req"
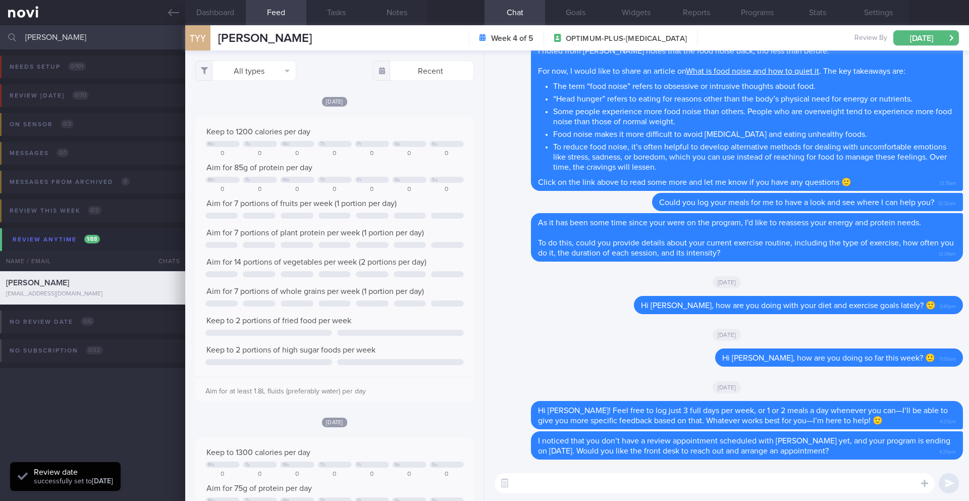
click at [82, 36] on input "[PERSON_NAME]" at bounding box center [484, 37] width 969 height 24
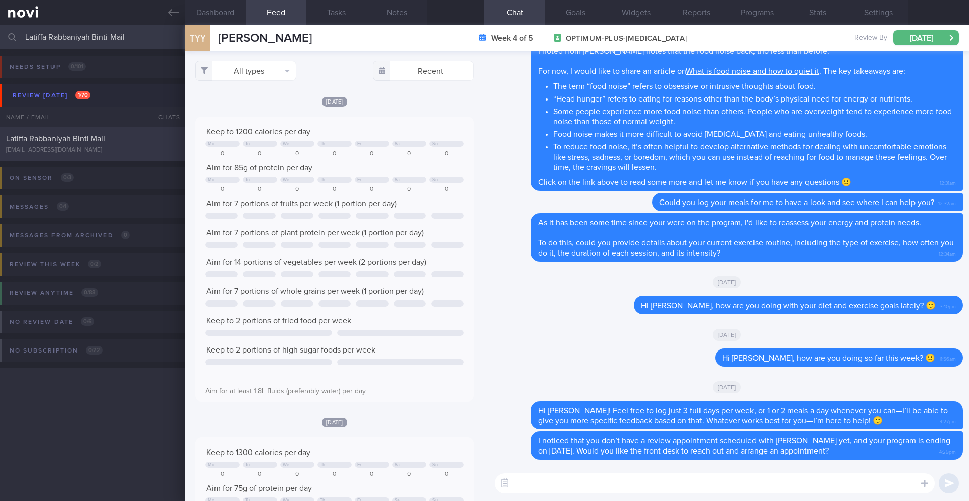
type input "Latiffa Rabbaniyah Binti Mail"
click at [115, 147] on div "[EMAIL_ADDRESS][DOMAIN_NAME]" at bounding box center [92, 150] width 173 height 8
type input "3/10 NEW OP+"
type textarea "Nov 2025 -- bridesmaid, wants to lose weight quickly SUPPORT NEEDED: CHALLENGE:…"
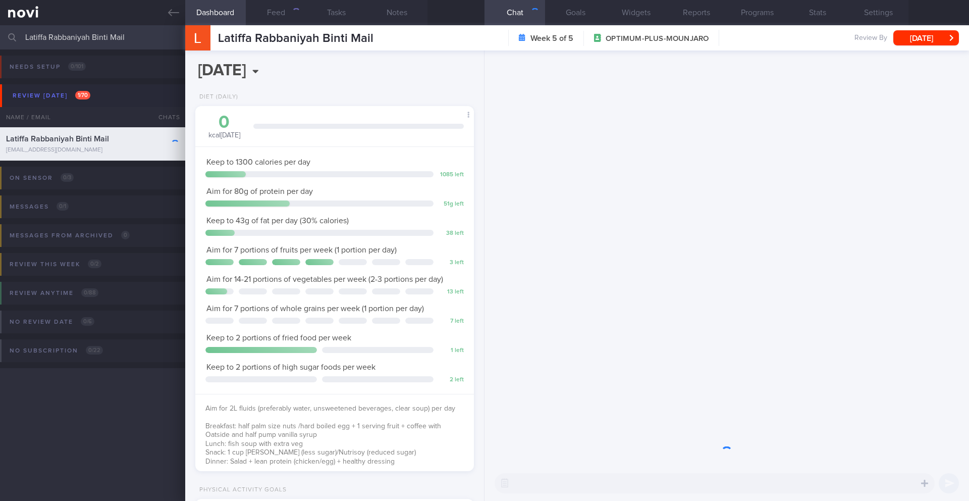
scroll to position [141, 253]
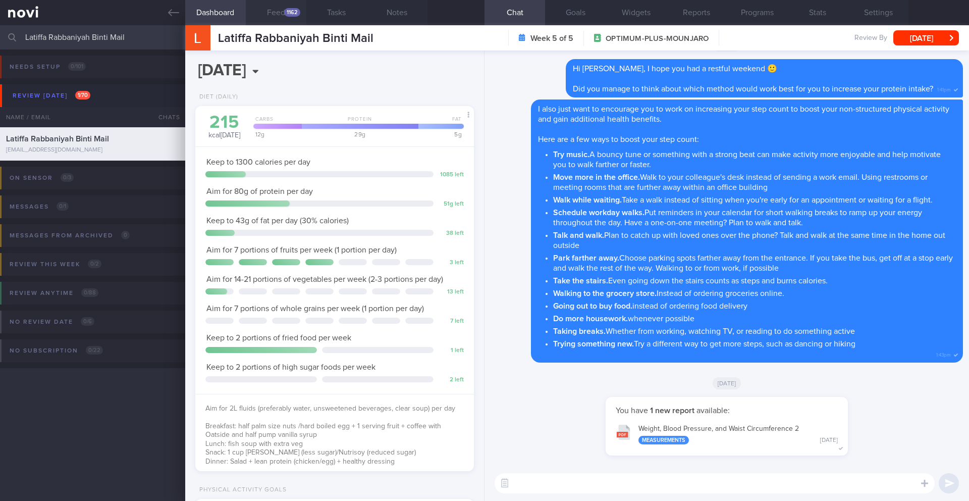
click at [285, 17] on button "Feed 1162" at bounding box center [276, 12] width 61 height 25
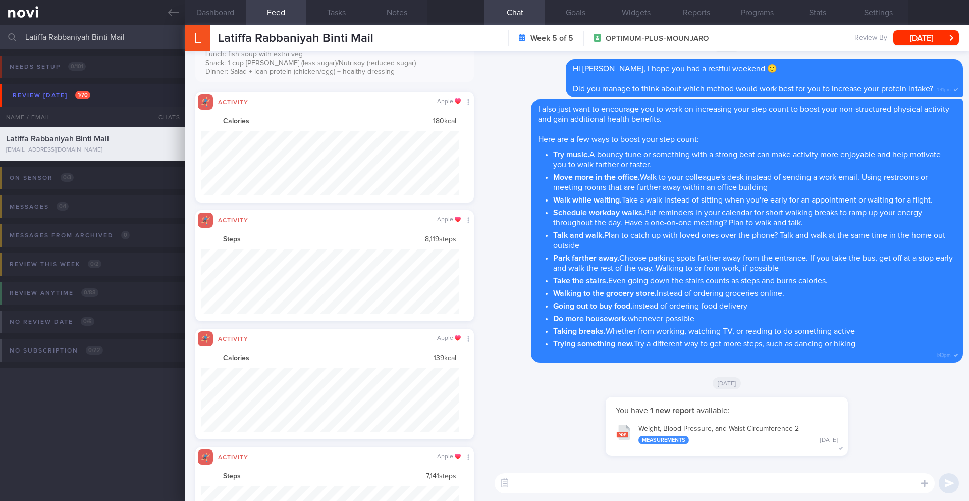
scroll to position [379, 0]
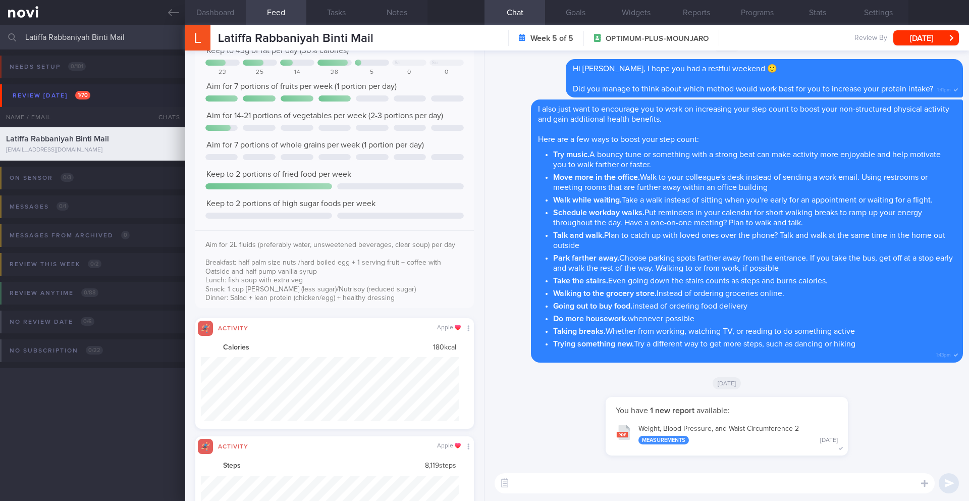
click at [218, 19] on button "Dashboard" at bounding box center [215, 12] width 61 height 25
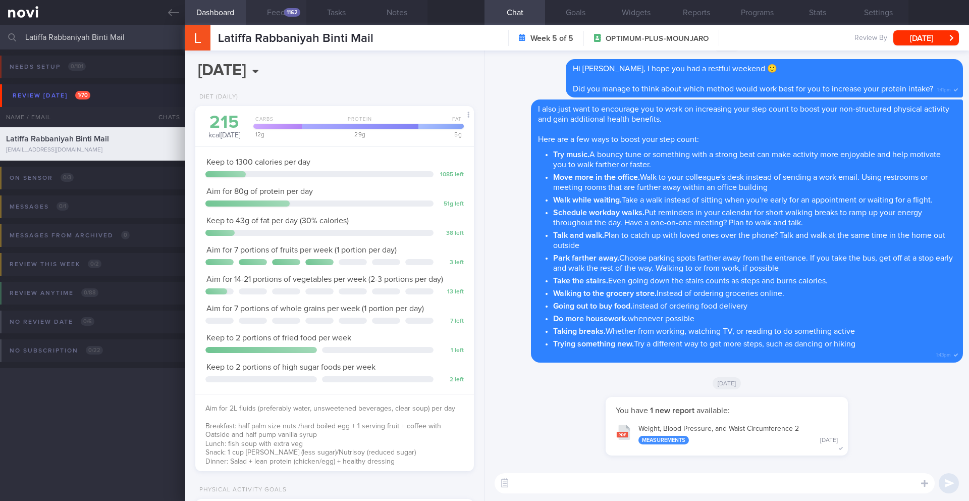
click at [286, 7] on button "Feed 1162" at bounding box center [276, 12] width 61 height 25
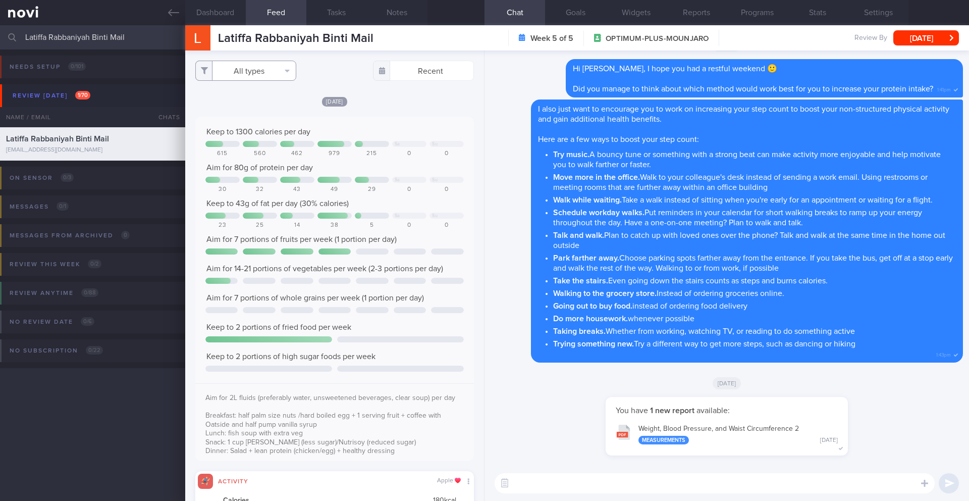
click at [268, 71] on button "All types" at bounding box center [245, 71] width 101 height 20
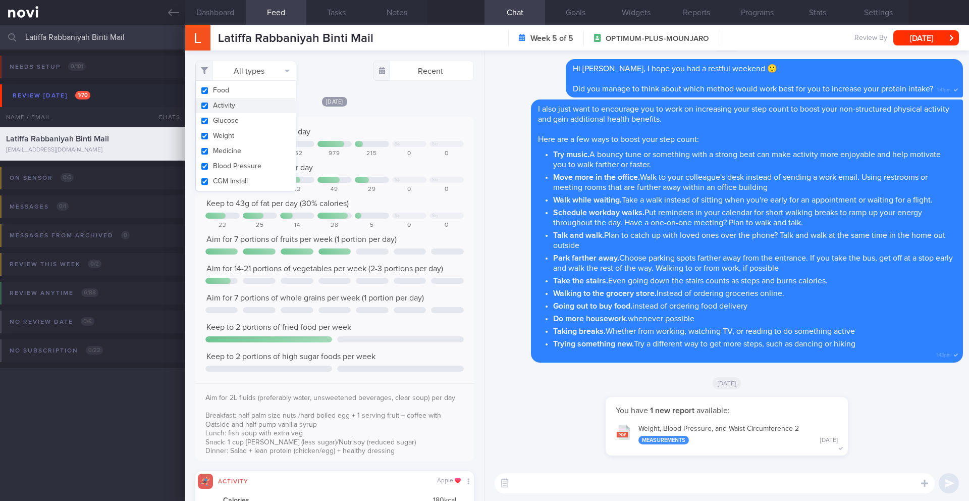
click at [264, 104] on button "Activity" at bounding box center [246, 105] width 100 height 15
checkbox input "false"
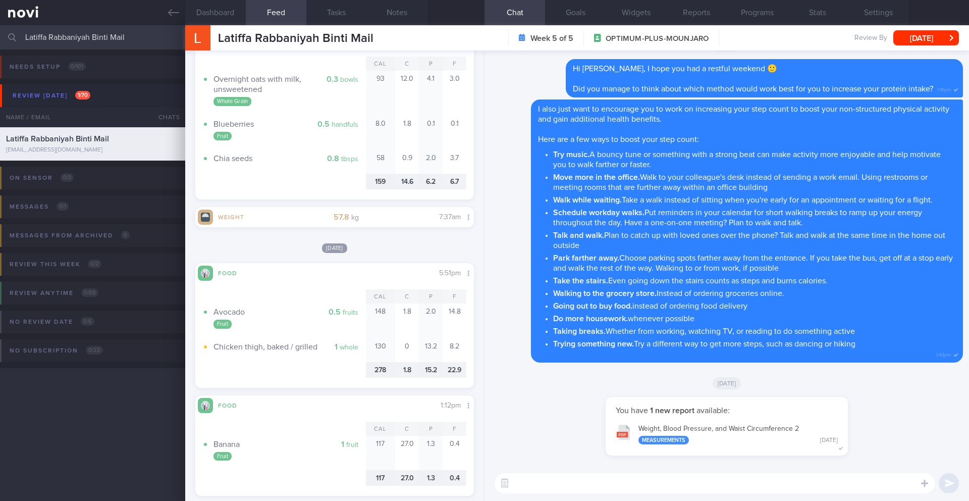
click at [651, 475] on textarea at bounding box center [715, 483] width 440 height 20
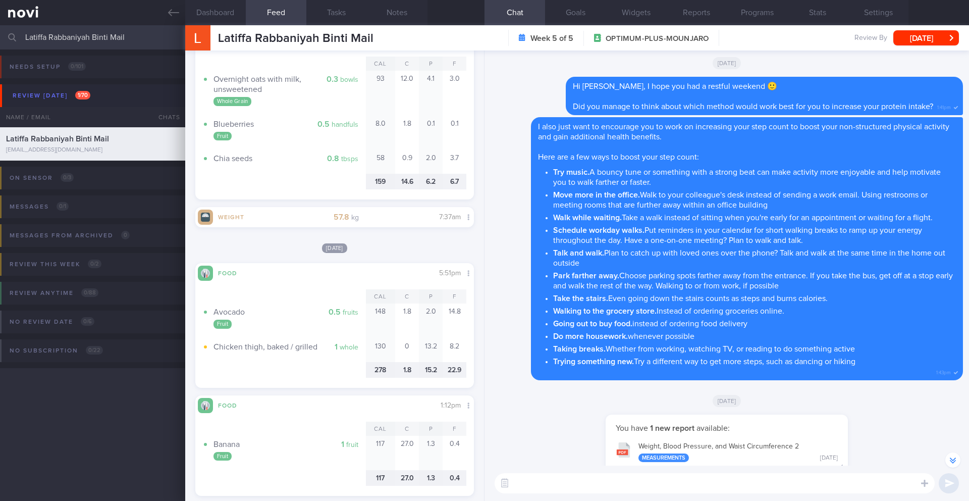
click at [580, 486] on textarea at bounding box center [715, 483] width 440 height 20
type textarea "Hi Latiffa,"
click at [753, 18] on button "Programs" at bounding box center [757, 12] width 61 height 25
